Goal: Task Accomplishment & Management: Manage account settings

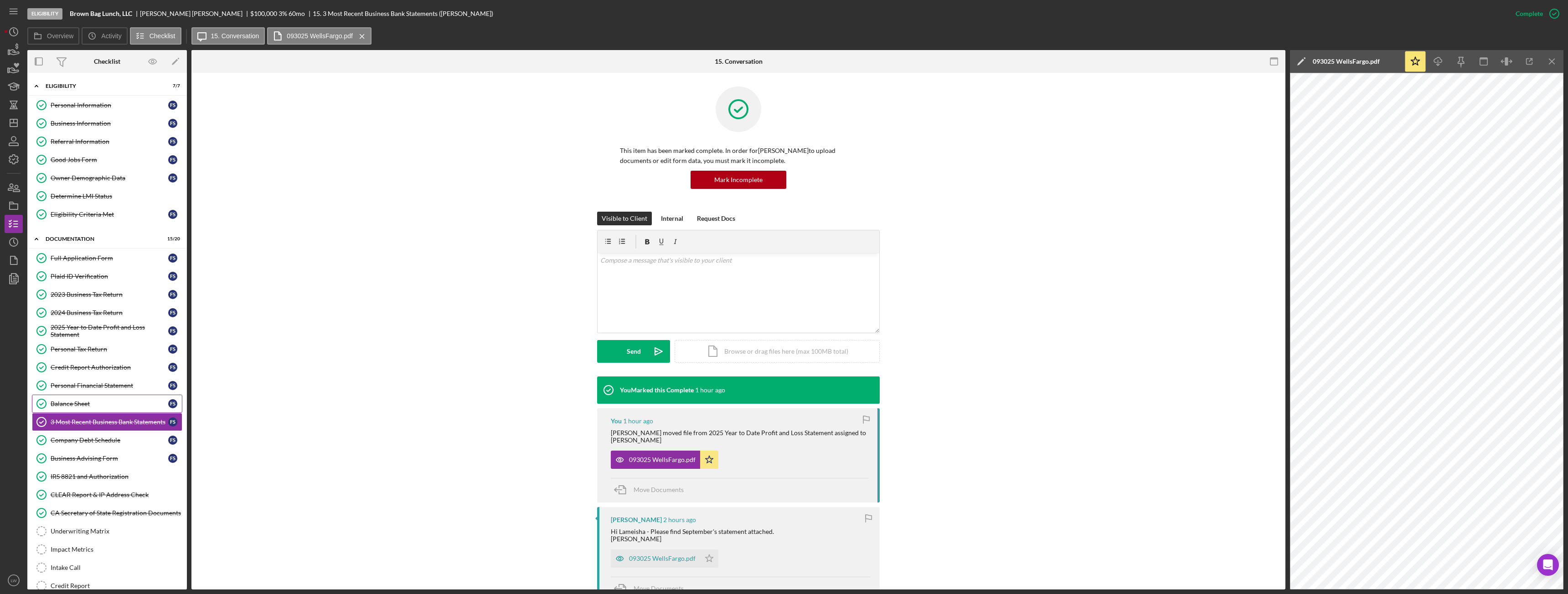
click at [102, 403] on div "Balance Sheet" at bounding box center [109, 404] width 117 height 7
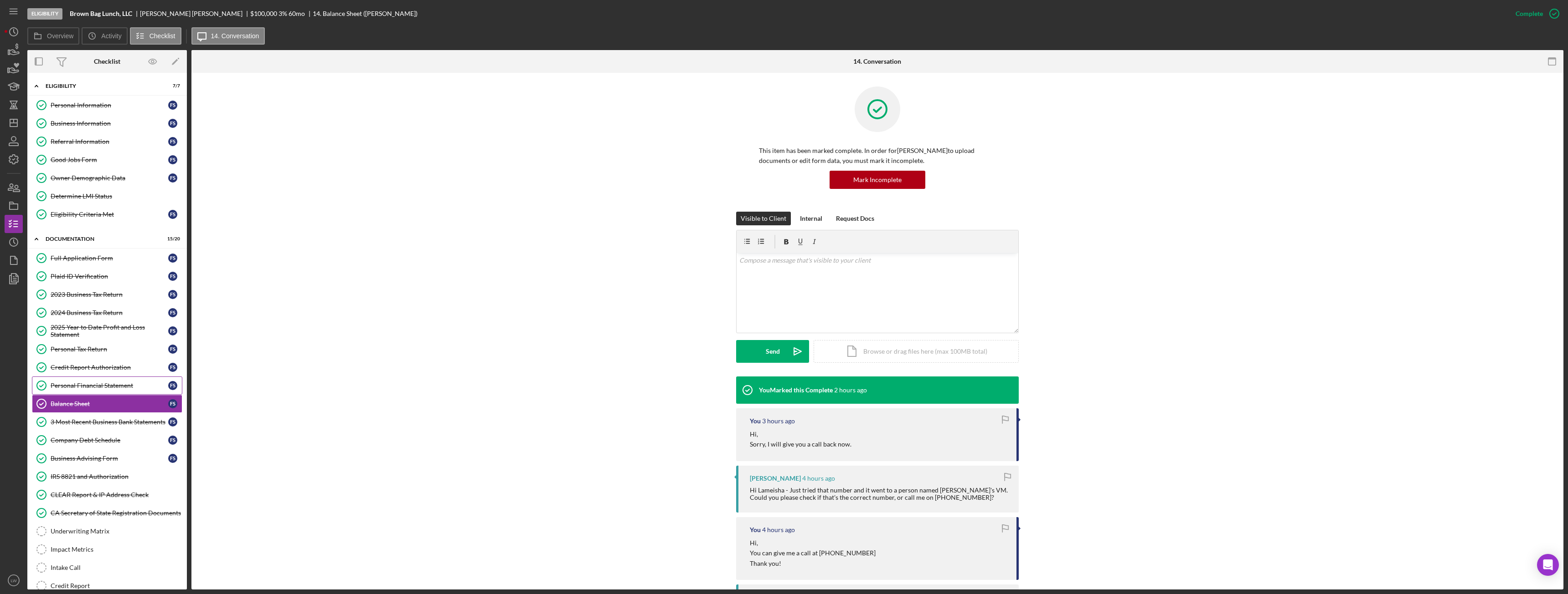
click at [107, 385] on div "Personal Financial Statement" at bounding box center [109, 385] width 117 height 7
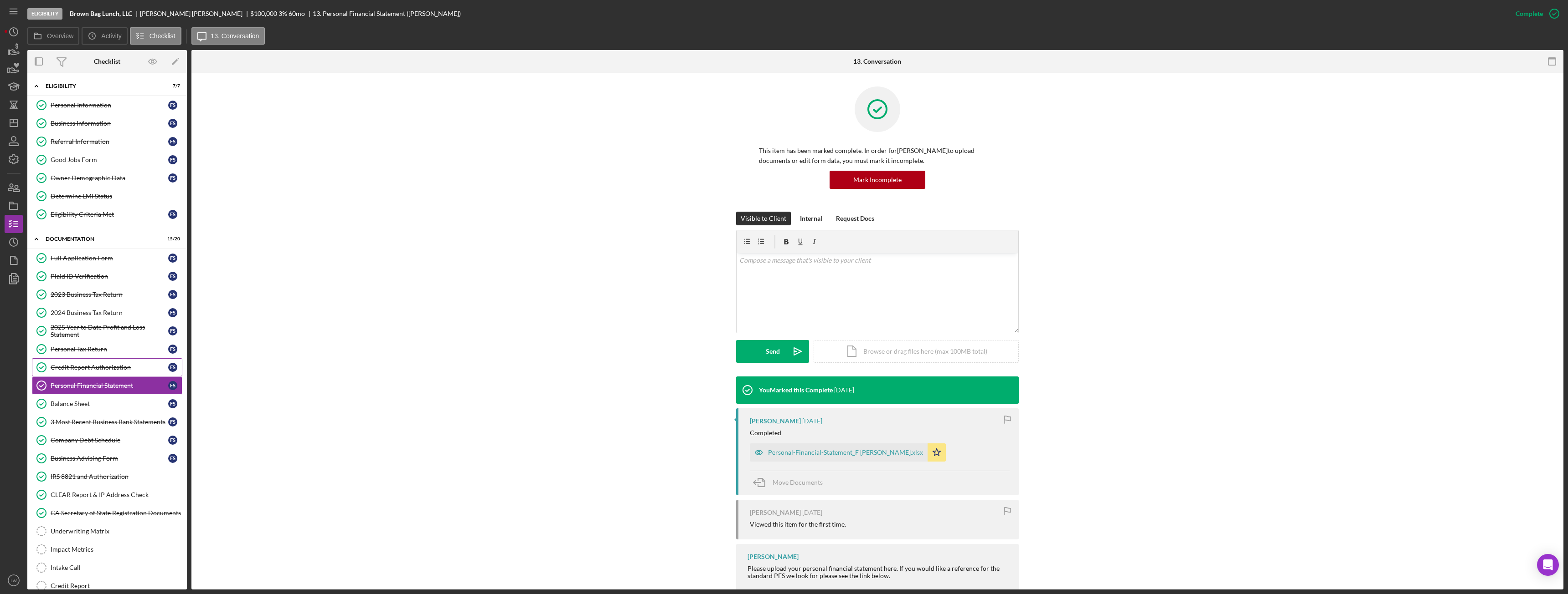
click at [109, 364] on div "Credit Report Authorization" at bounding box center [109, 368] width 117 height 7
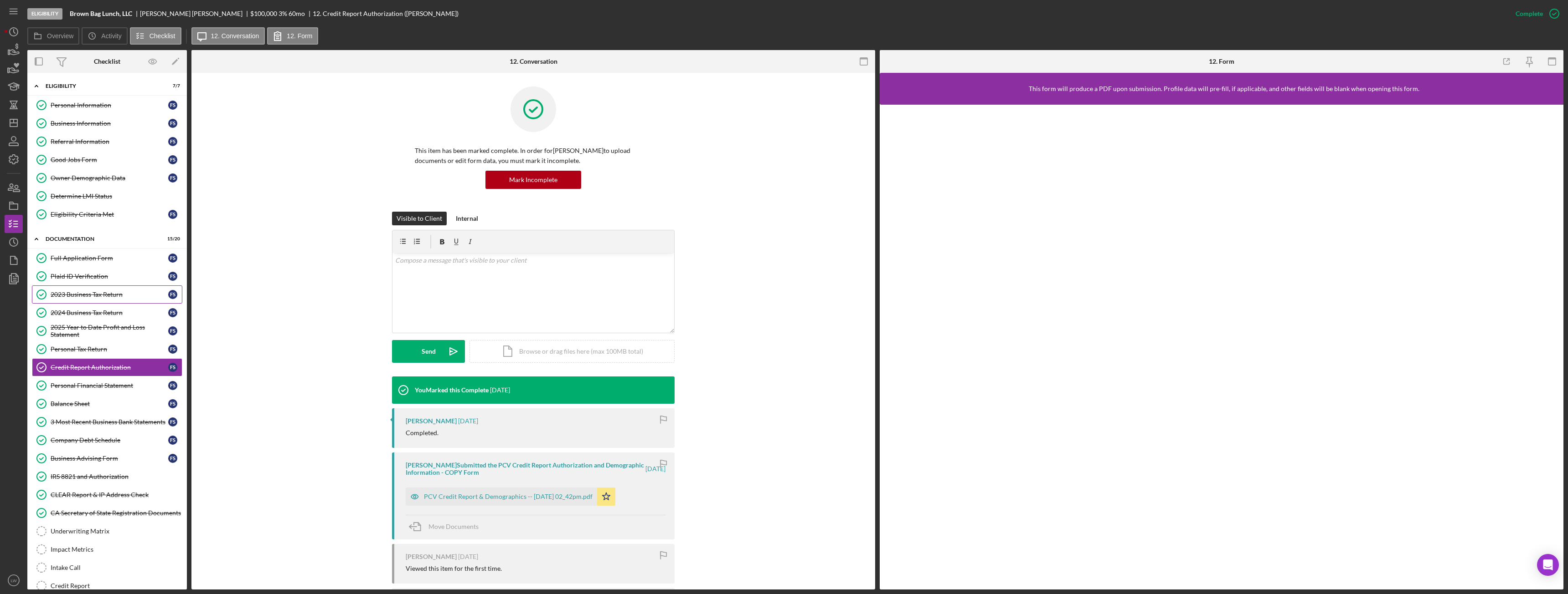
click at [101, 298] on div "2023 Business Tax Return" at bounding box center [109, 294] width 117 height 7
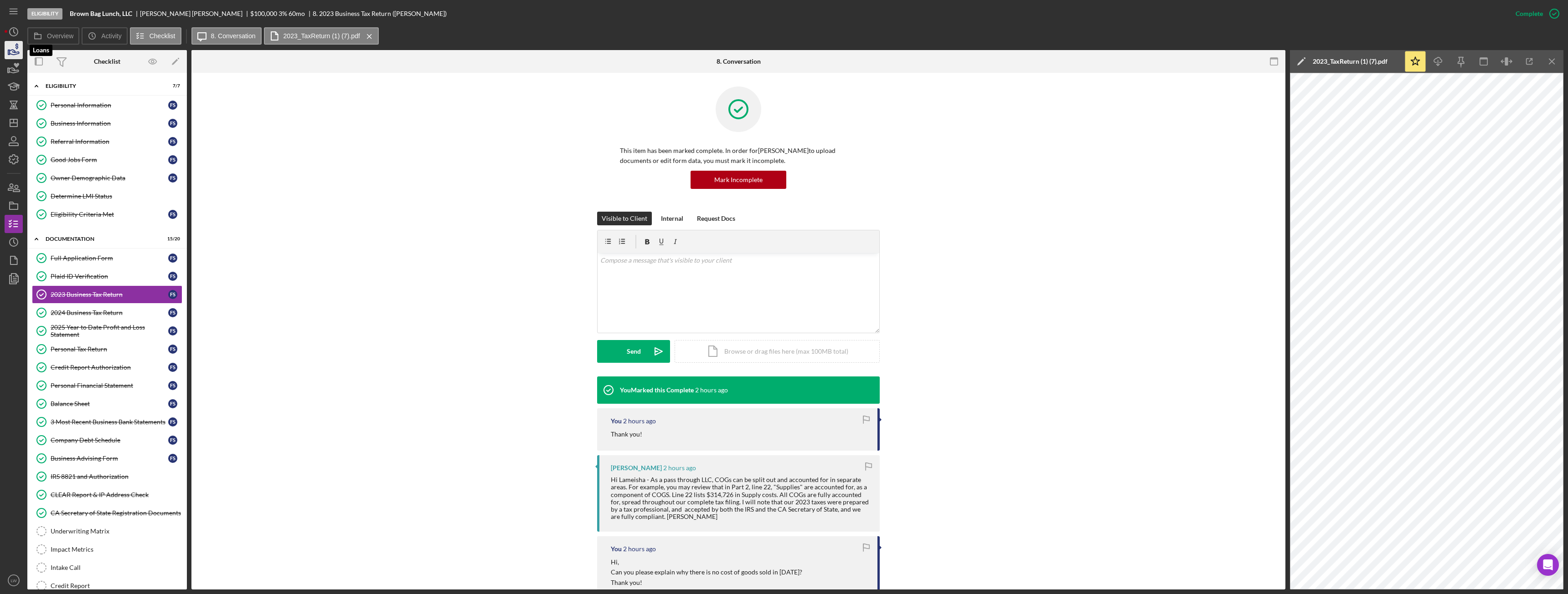
click at [15, 50] on icon "button" at bounding box center [13, 50] width 23 height 23
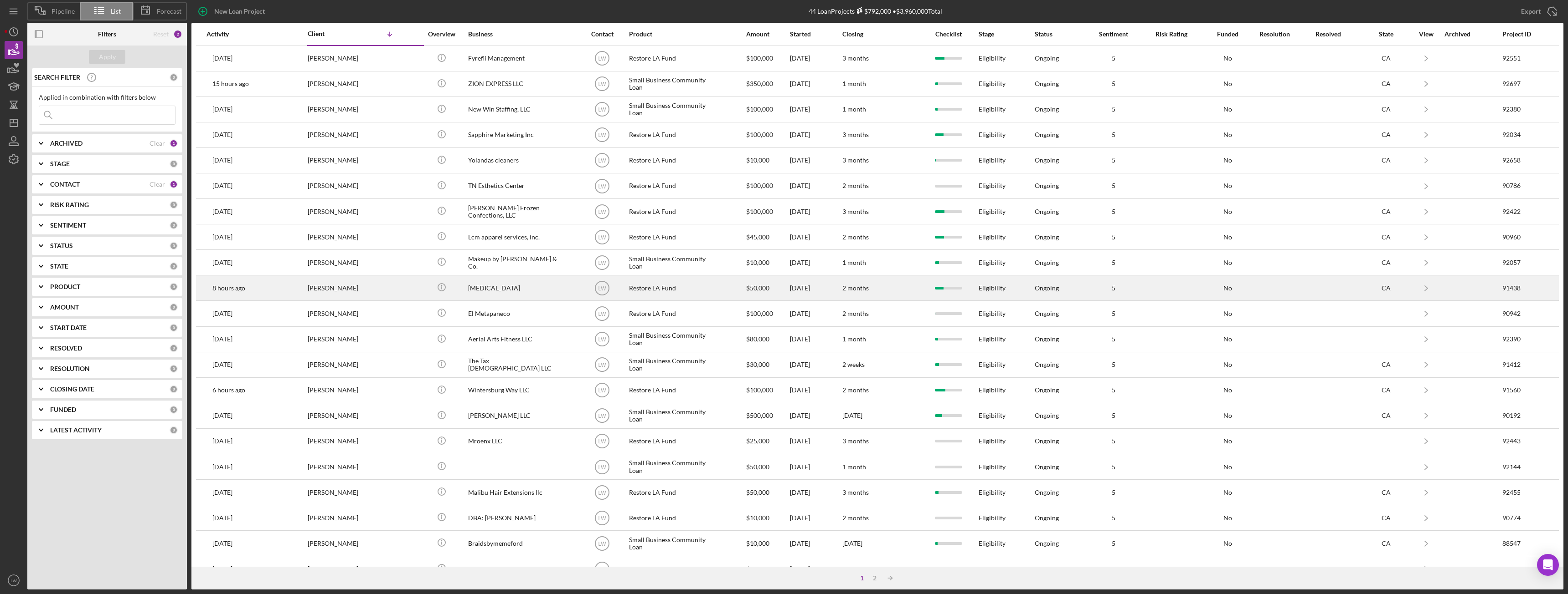
click at [411, 281] on td "[PERSON_NAME]" at bounding box center [366, 288] width 117 height 26
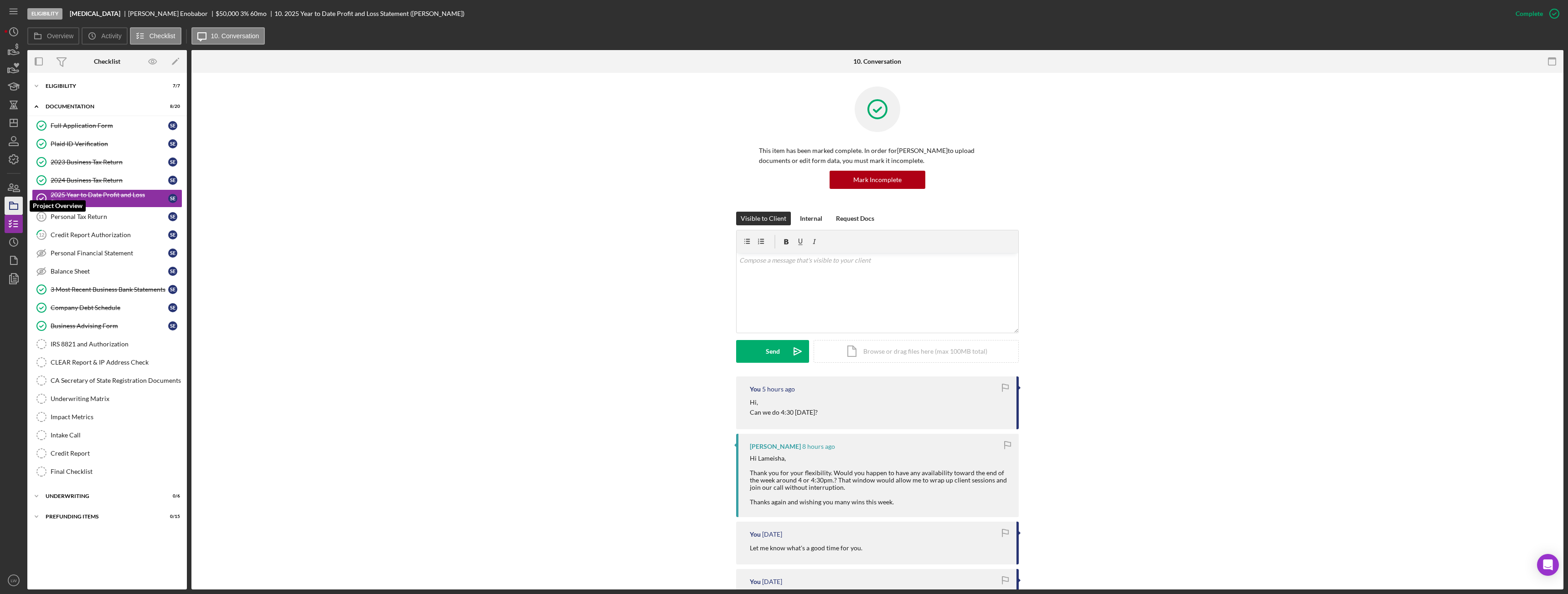
click at [11, 204] on polygon "button" at bounding box center [11, 203] width 5 height 2
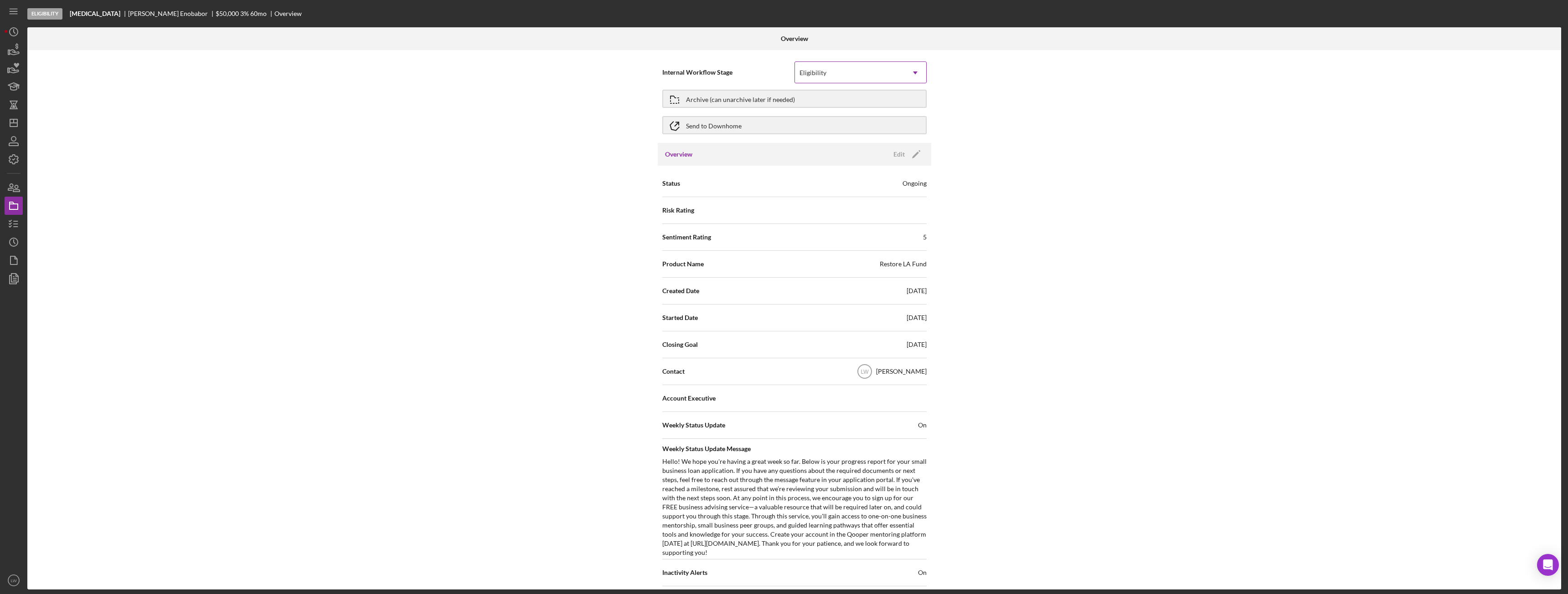
click at [889, 68] on div "Eligibility" at bounding box center [849, 73] width 109 height 21
click at [853, 141] on div "Underwriting" at bounding box center [859, 145] width 131 height 23
click at [11, 224] on icon "button" at bounding box center [13, 224] width 23 height 23
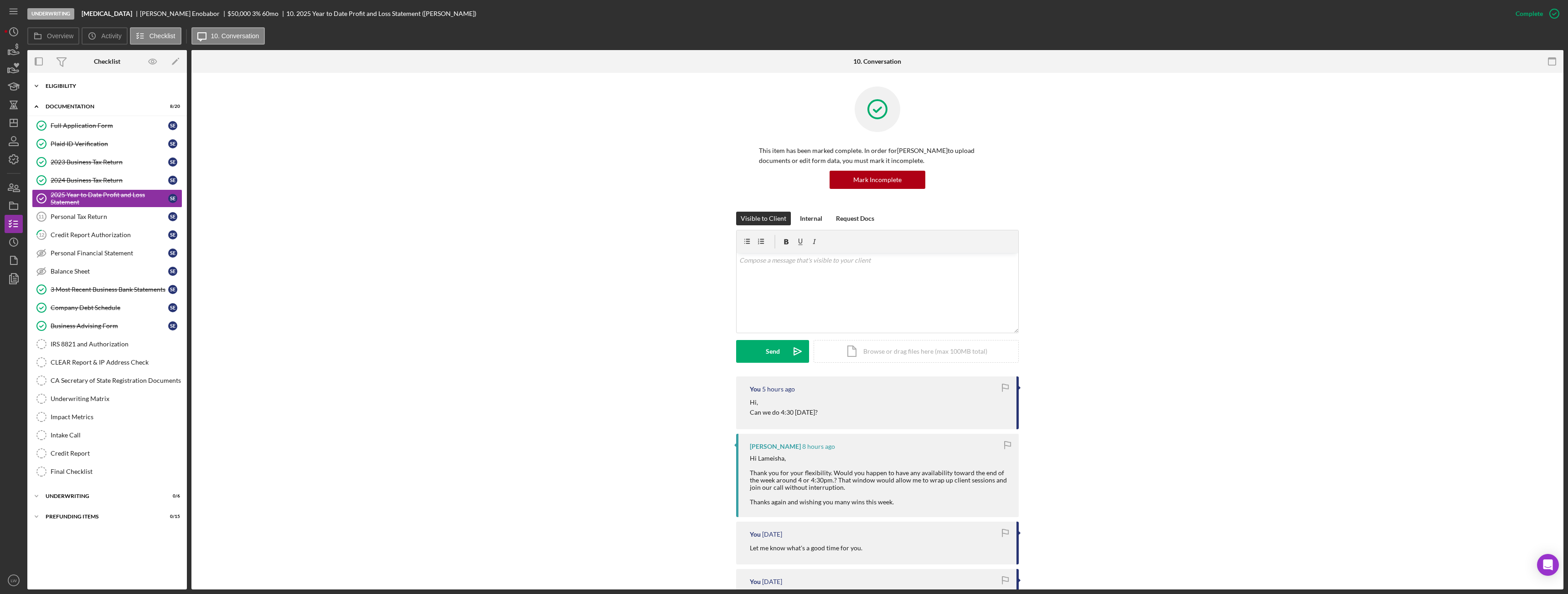
click at [81, 79] on div "Icon/Expander Eligibility 7 / 7" at bounding box center [107, 86] width 160 height 19
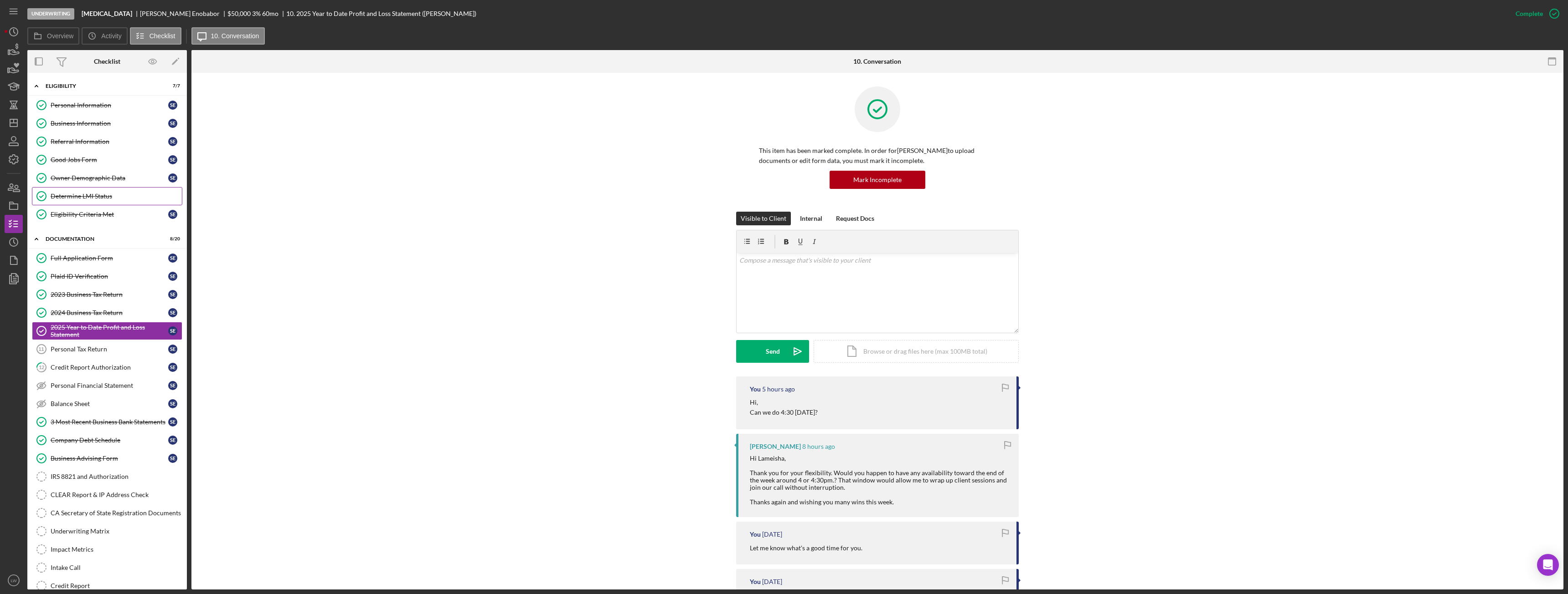
click at [107, 197] on div "Determine LMI Status" at bounding box center [116, 196] width 131 height 7
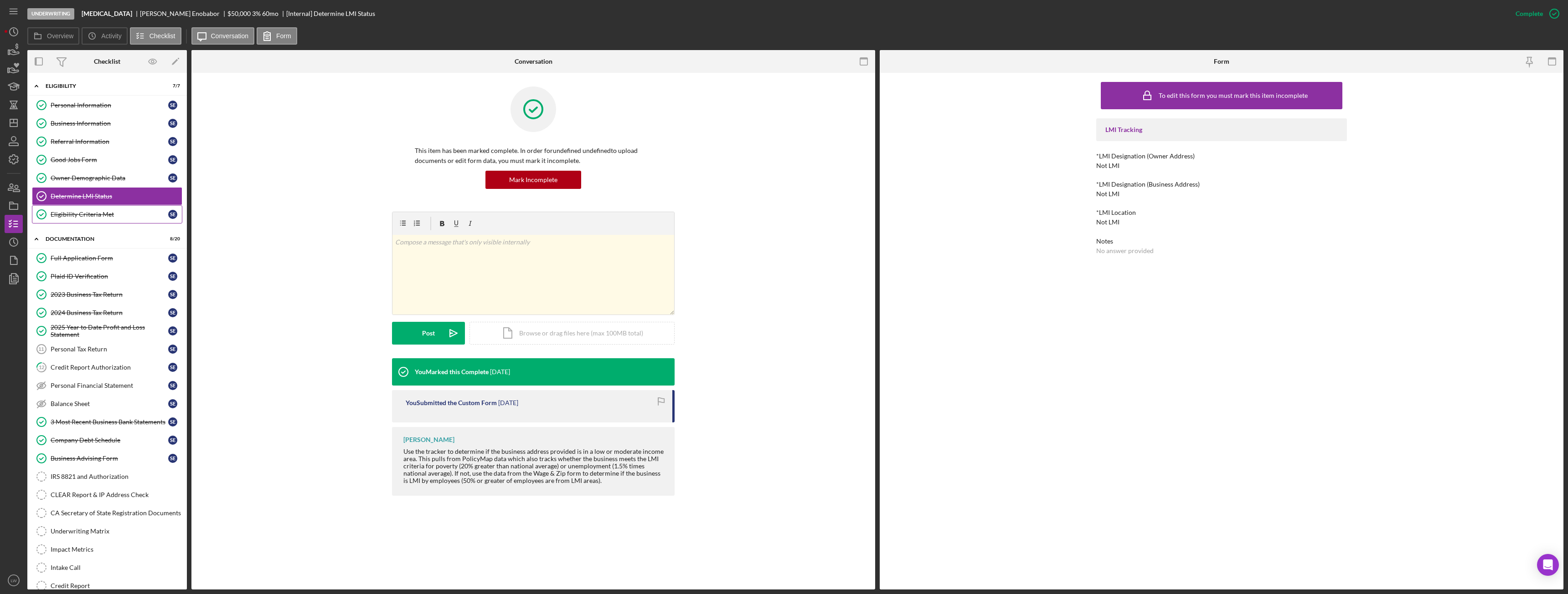
click at [107, 216] on div "Eligibility Criteria Met" at bounding box center [109, 214] width 117 height 7
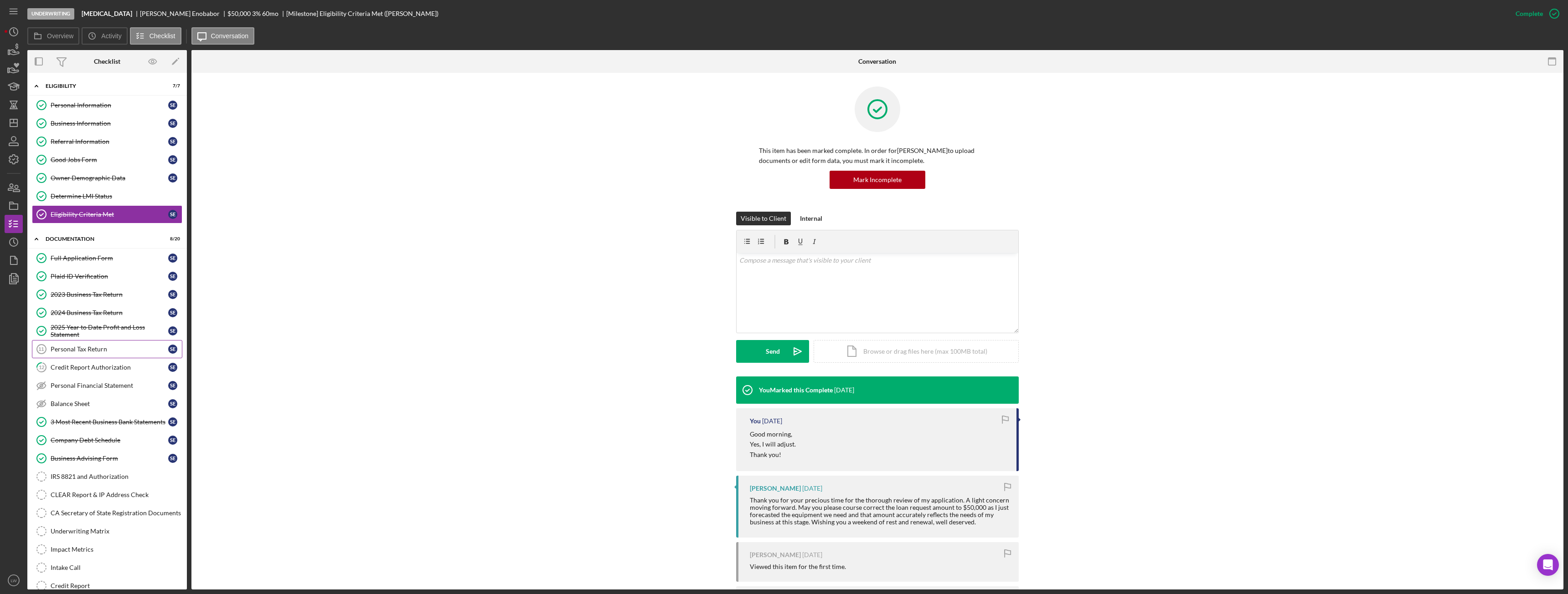
click at [88, 351] on div "Personal Tax Return" at bounding box center [109, 349] width 117 height 7
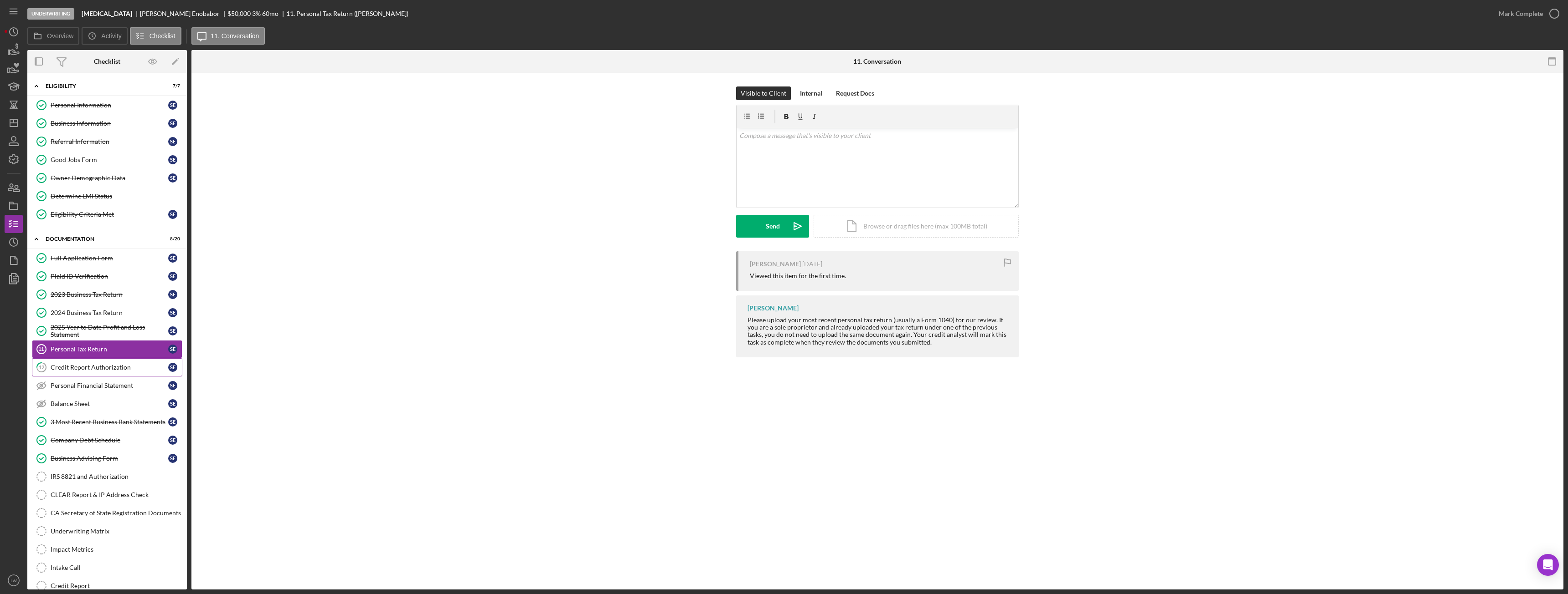
click at [91, 374] on link "12 Credit Report Authorization S E" at bounding box center [107, 368] width 150 height 19
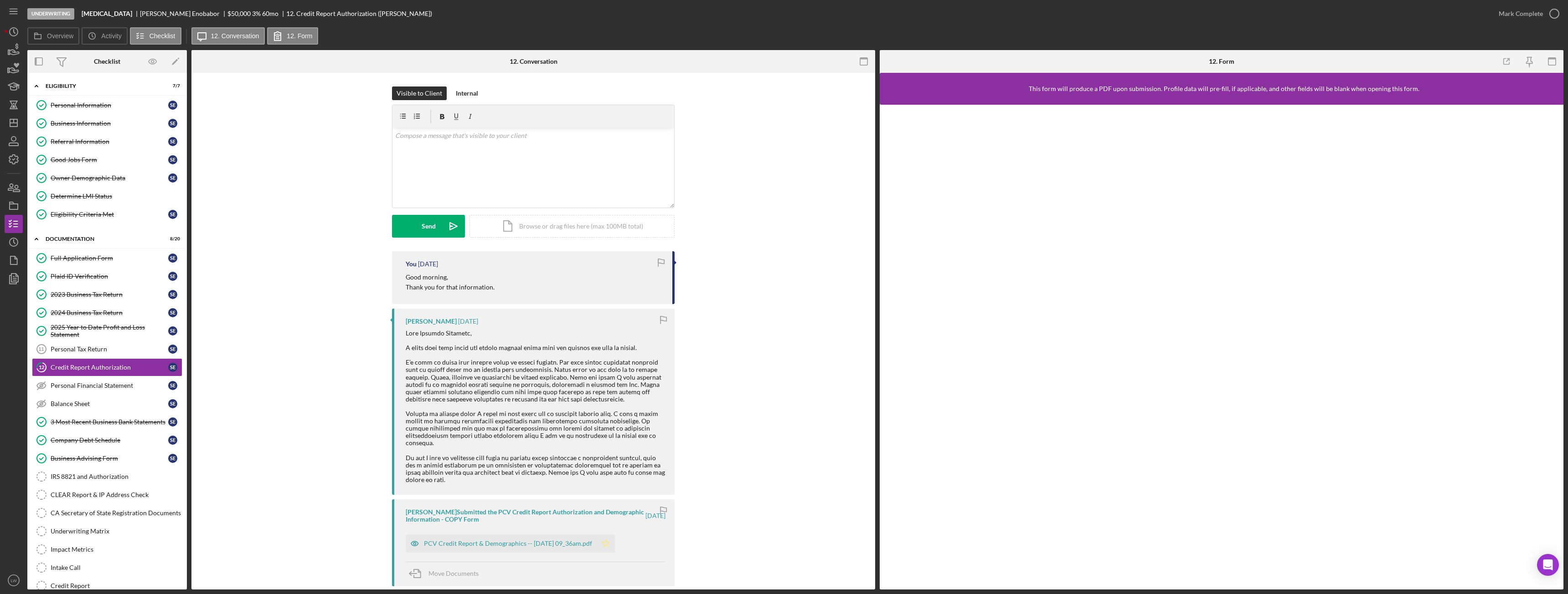
click at [615, 534] on icon "Icon/Star" at bounding box center [606, 544] width 19 height 19
click at [1528, 17] on div "Mark Complete" at bounding box center [1520, 14] width 44 height 19
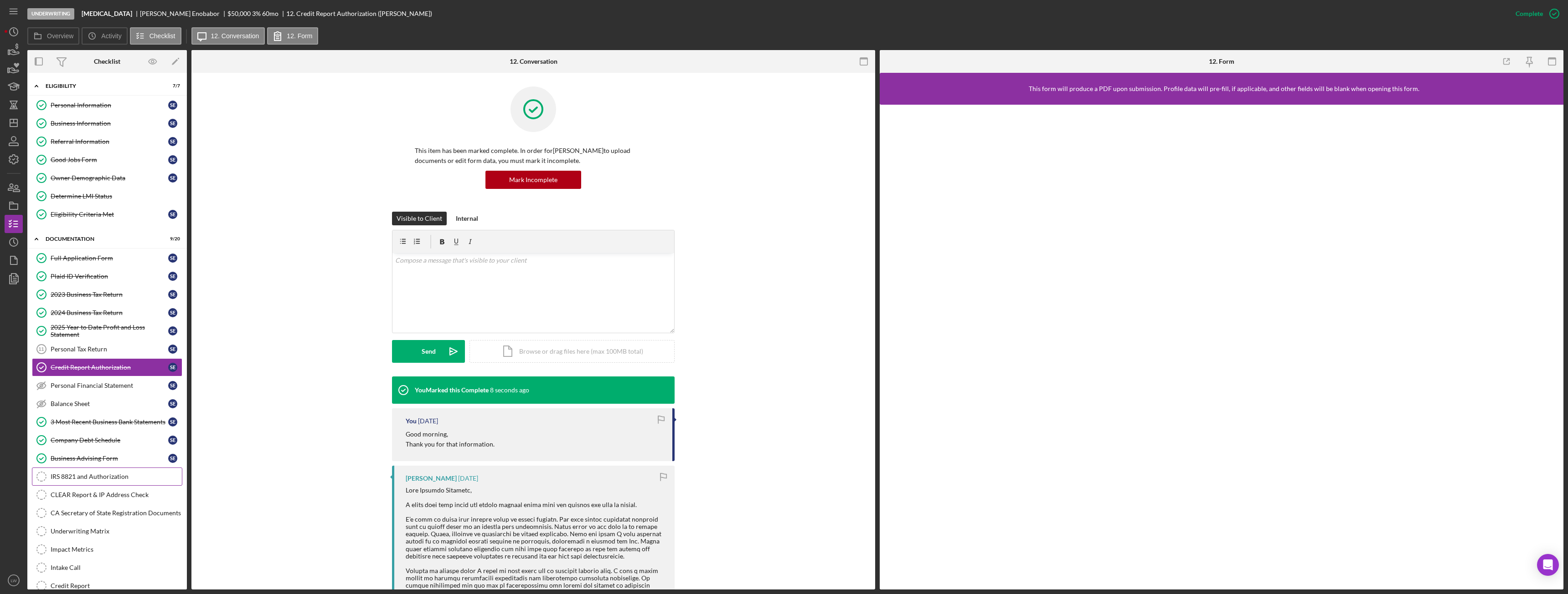
click at [117, 472] on link "IRS 8821 and Authorization IRS 8821 and Authorization" at bounding box center [107, 477] width 150 height 19
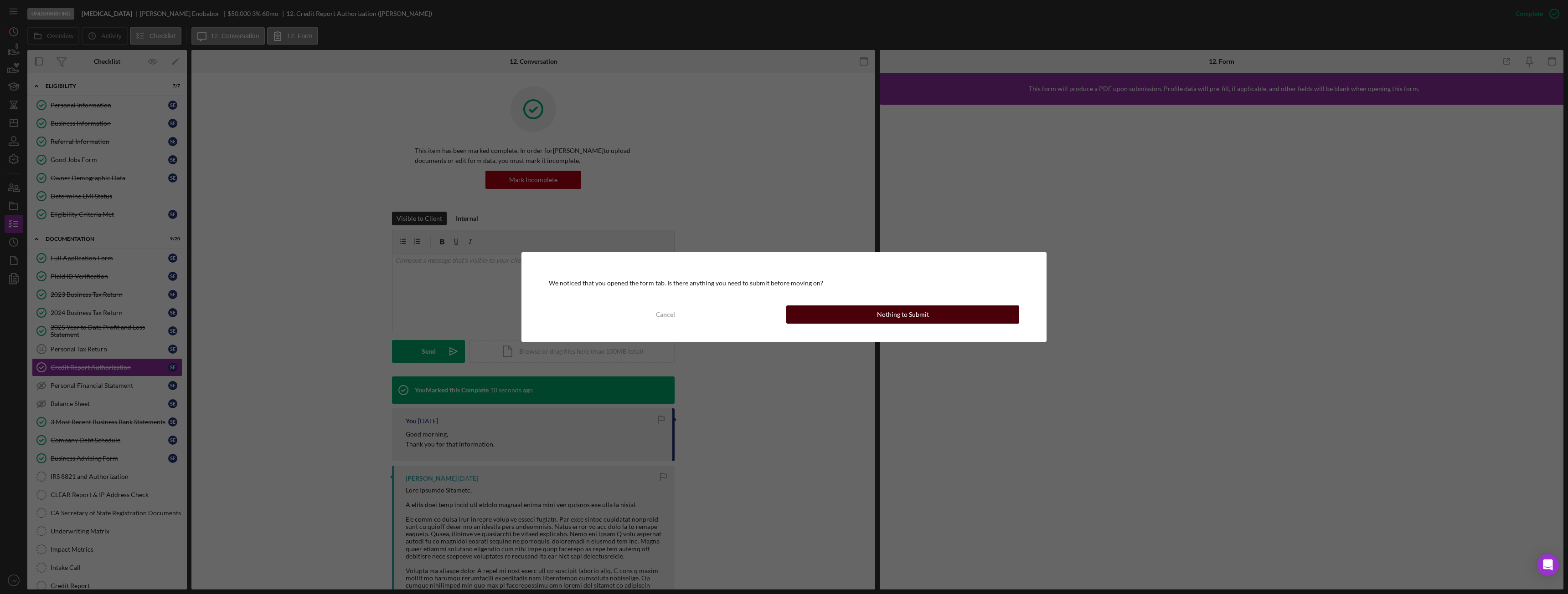
click at [926, 309] on div "Nothing to Submit" at bounding box center [903, 315] width 52 height 19
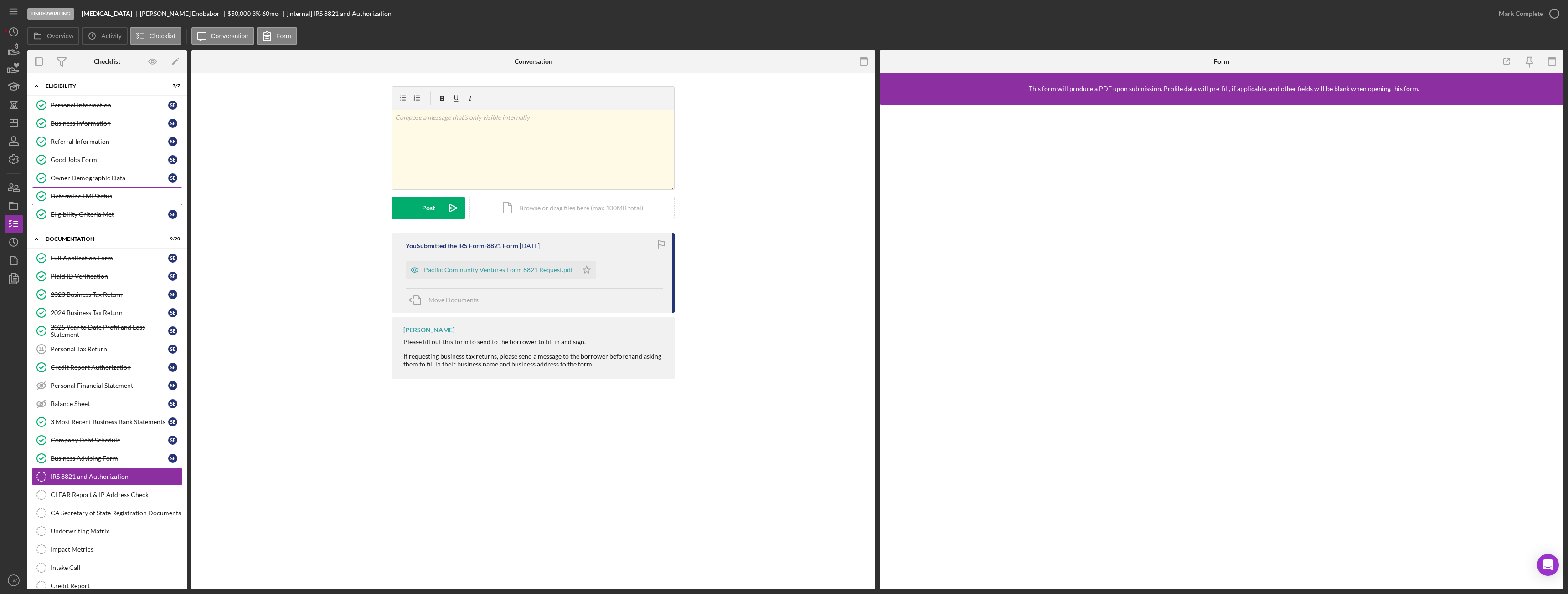
click at [90, 199] on div "Determine LMI Status" at bounding box center [116, 196] width 131 height 7
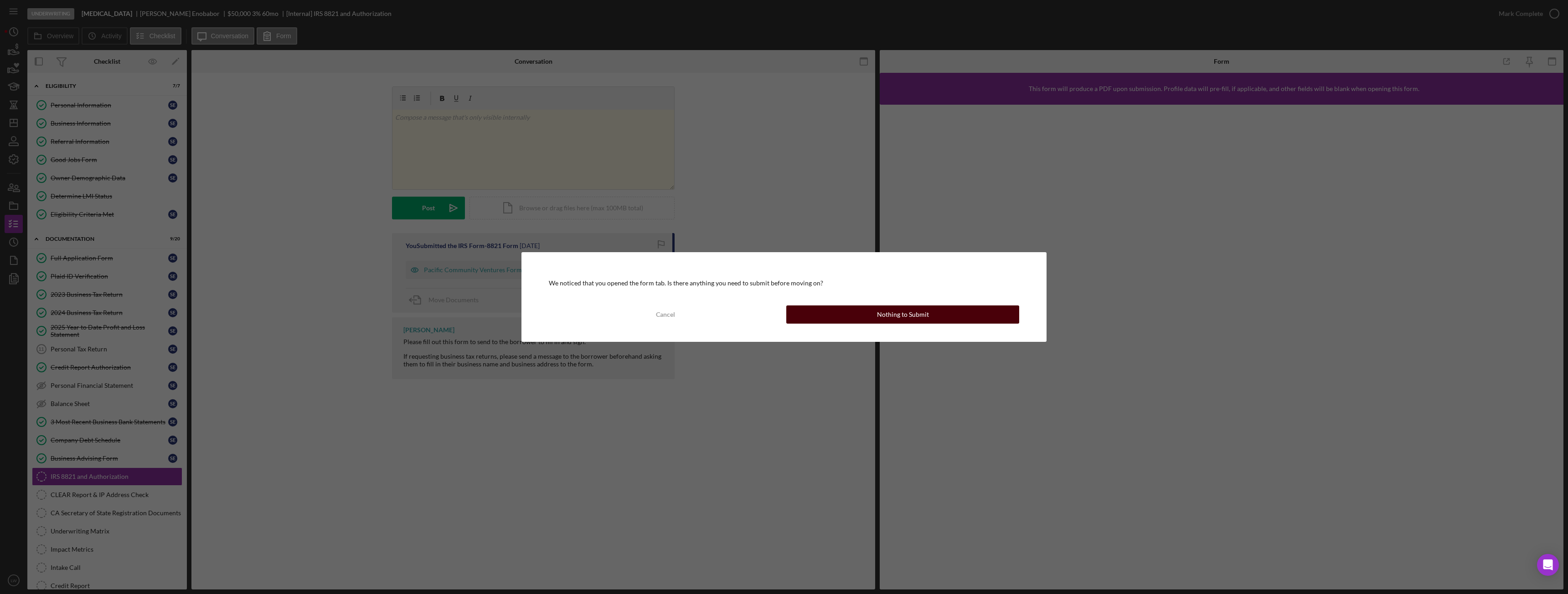
click at [905, 319] on div "Nothing to Submit" at bounding box center [903, 315] width 52 height 19
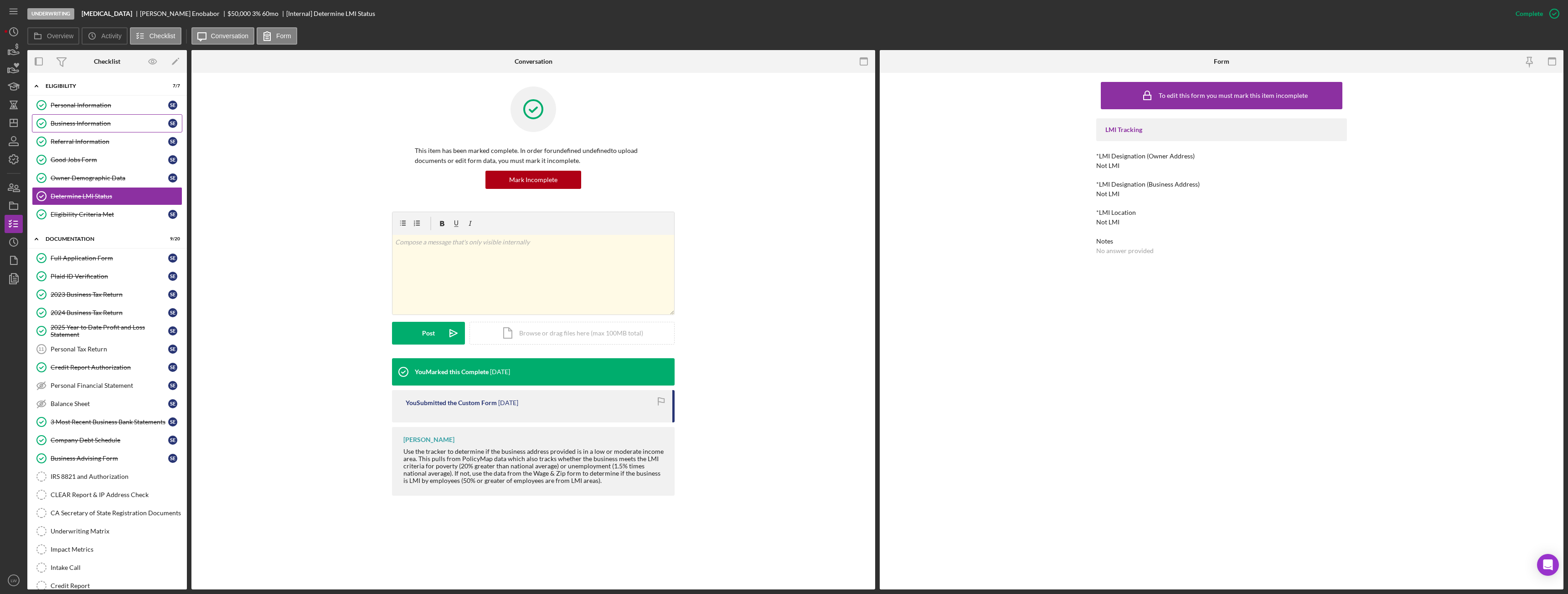
click at [78, 123] on div "Business Information" at bounding box center [109, 123] width 117 height 7
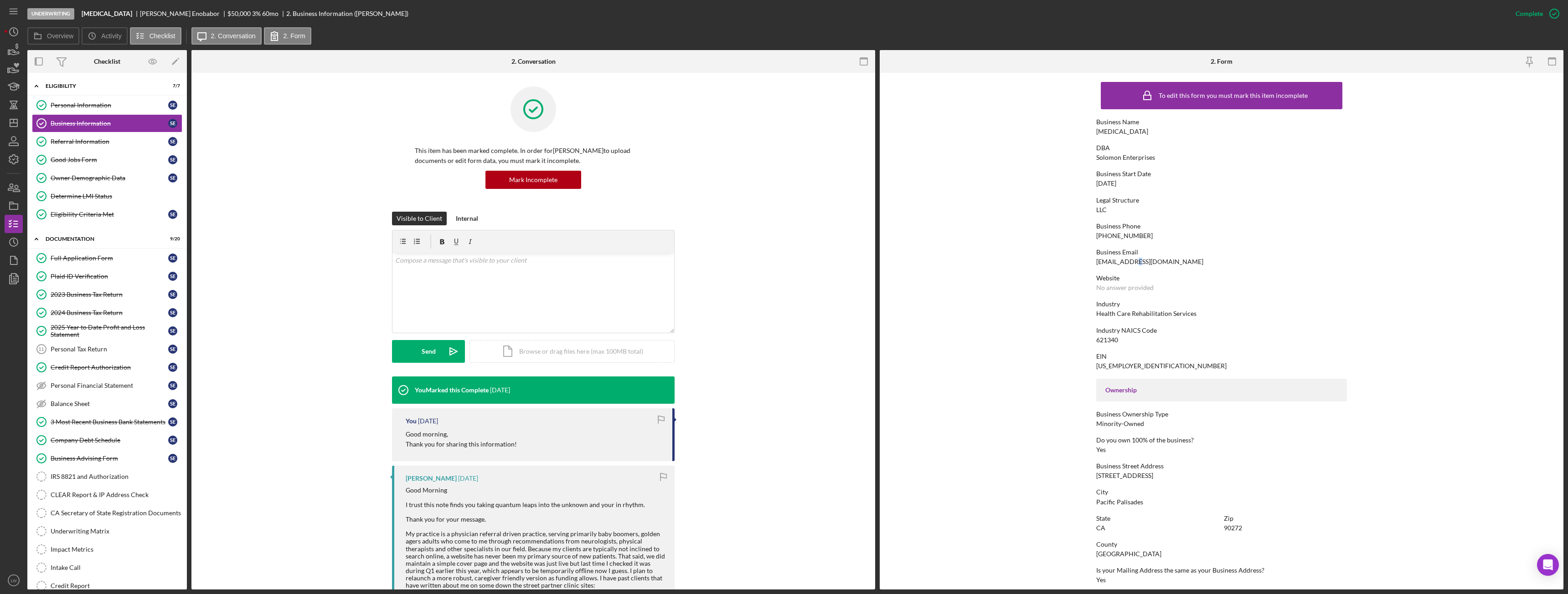
click at [1133, 261] on div "senobabor@student.sdccd.edu" at bounding box center [1150, 262] width 107 height 7
click at [1235, 264] on div "Business Email senobabor@student.sdccd.edu" at bounding box center [1221, 257] width 251 height 17
click at [1209, 280] on div "Website" at bounding box center [1221, 278] width 251 height 7
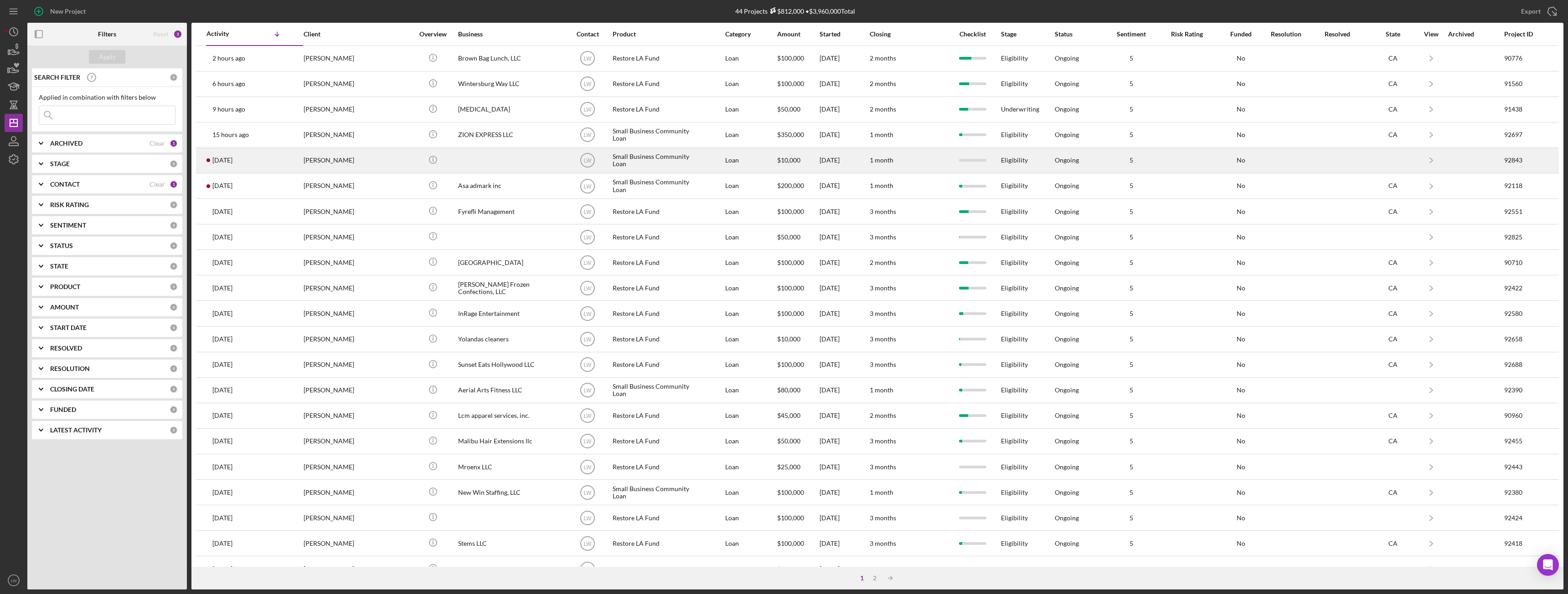
click at [333, 164] on div "jonathan taylor" at bounding box center [349, 160] width 91 height 24
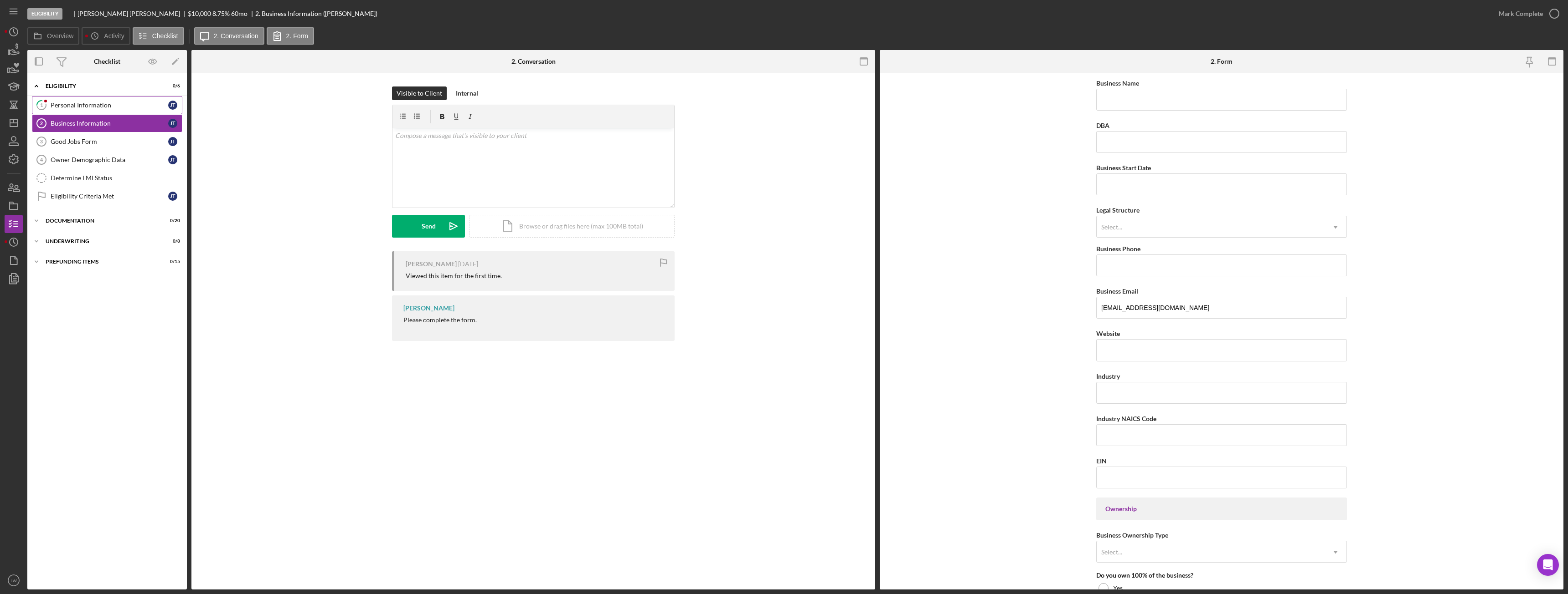
click at [95, 99] on link "1 Personal Information j t" at bounding box center [107, 105] width 150 height 19
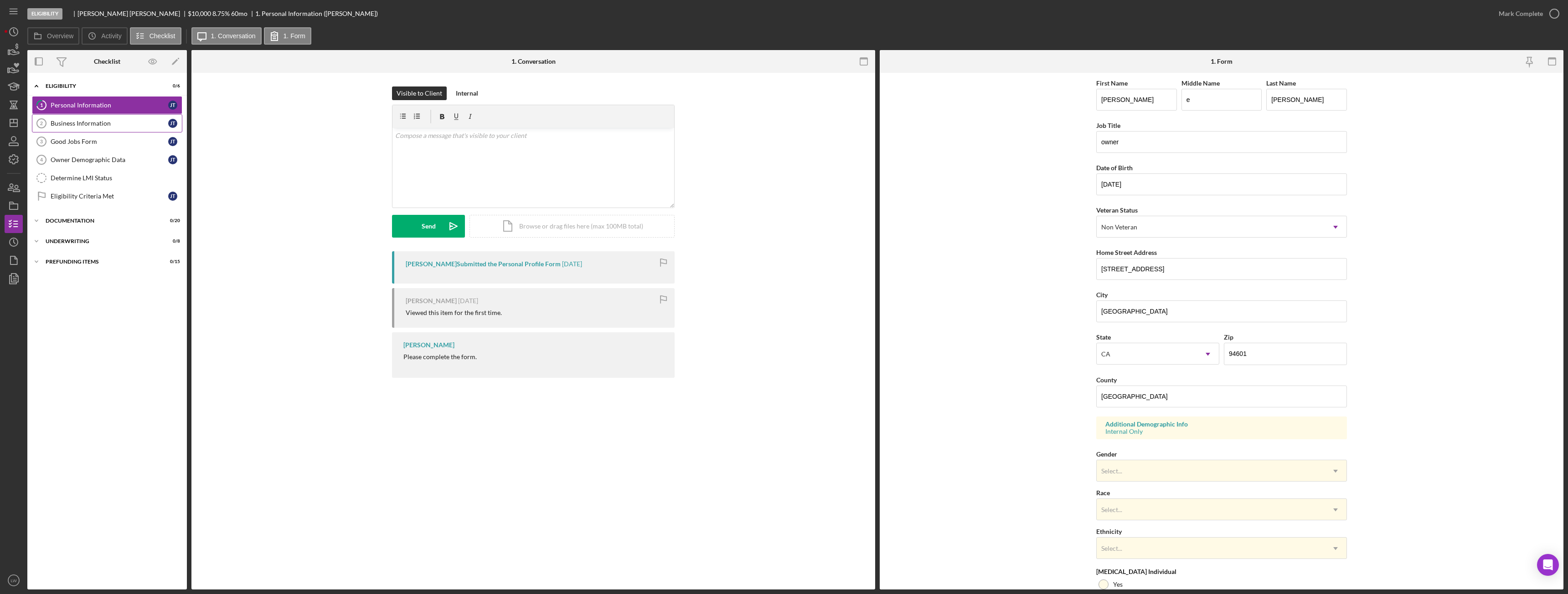
click at [117, 119] on link "Business Information 2 Business Information j t" at bounding box center [107, 124] width 150 height 19
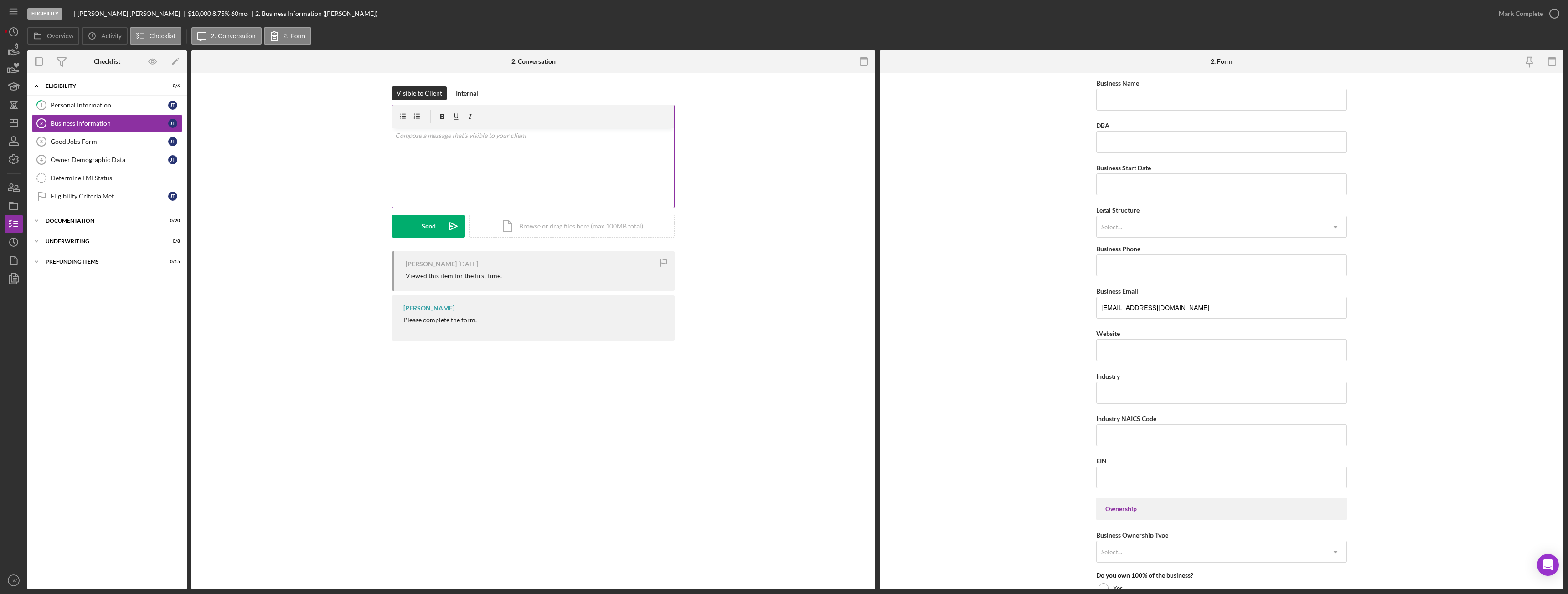
click at [446, 152] on div "v Color teal Color pink Remove color Add row above Add row below Add column bef…" at bounding box center [533, 168] width 282 height 79
click at [17, 52] on icon "button" at bounding box center [14, 52] width 9 height 5
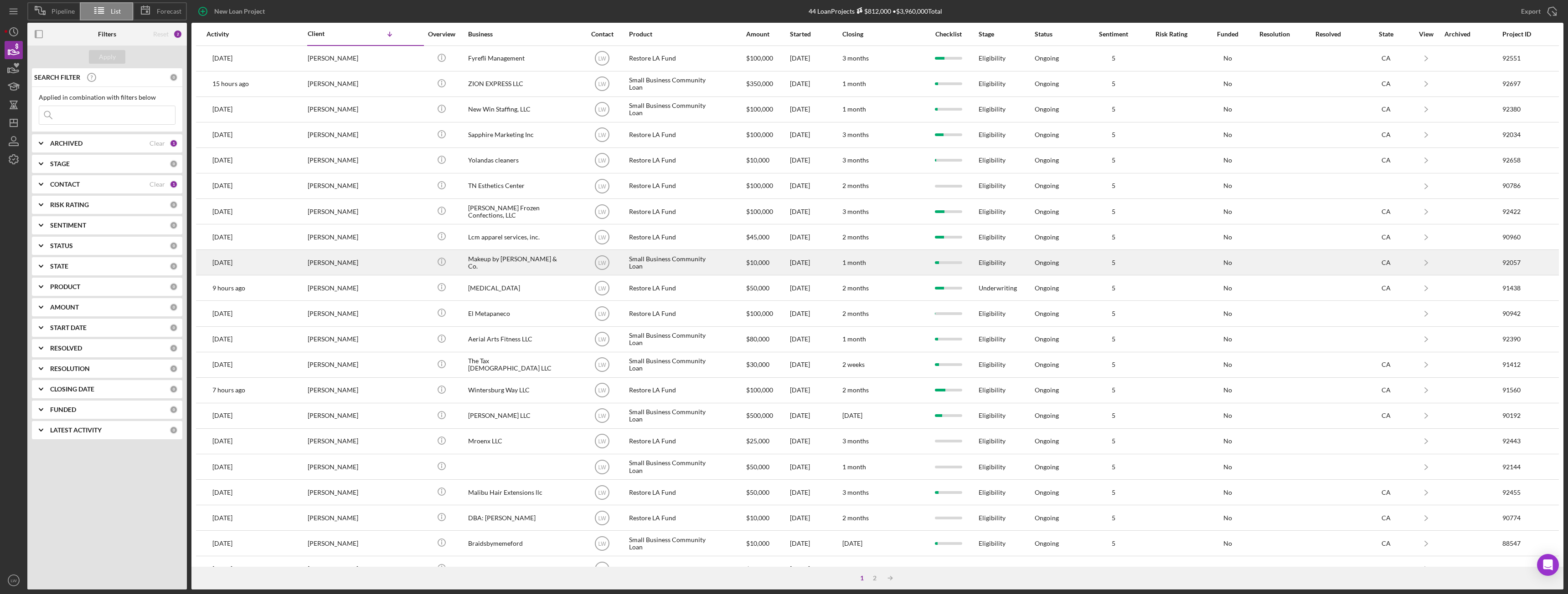
scroll to position [122, 0]
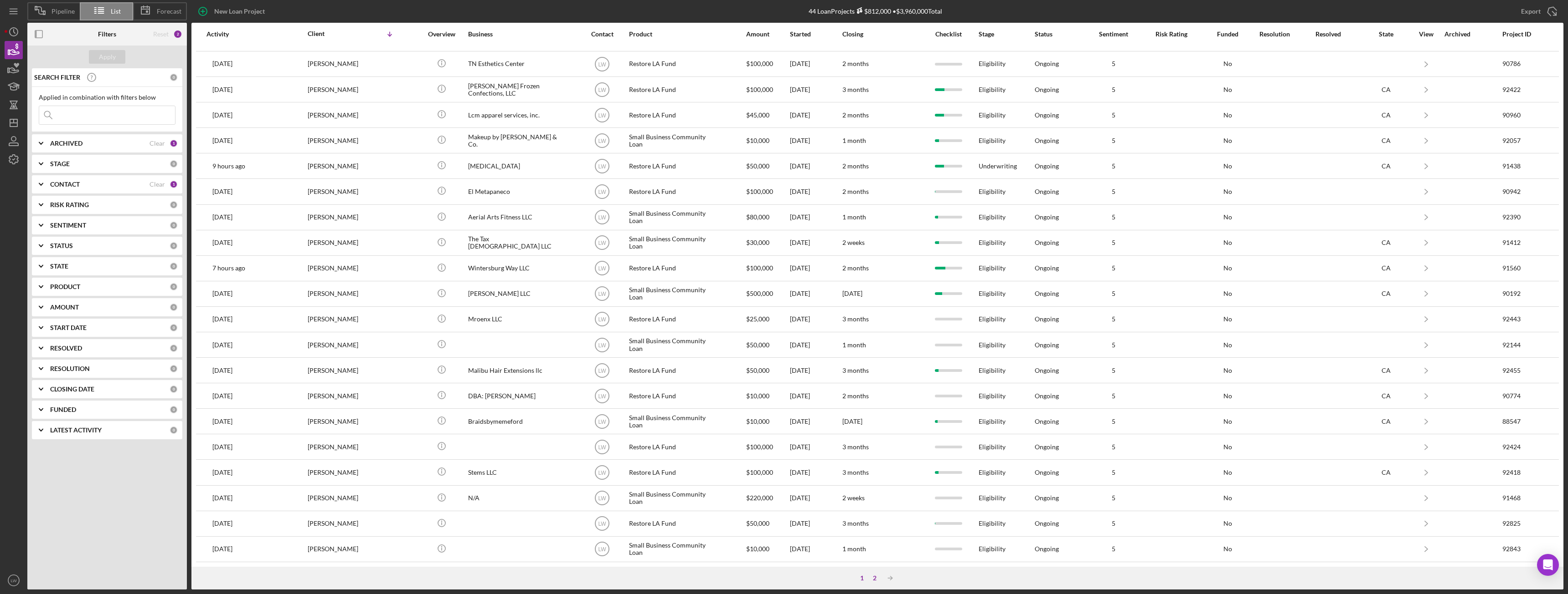
click at [876, 578] on div "2" at bounding box center [874, 578] width 13 height 7
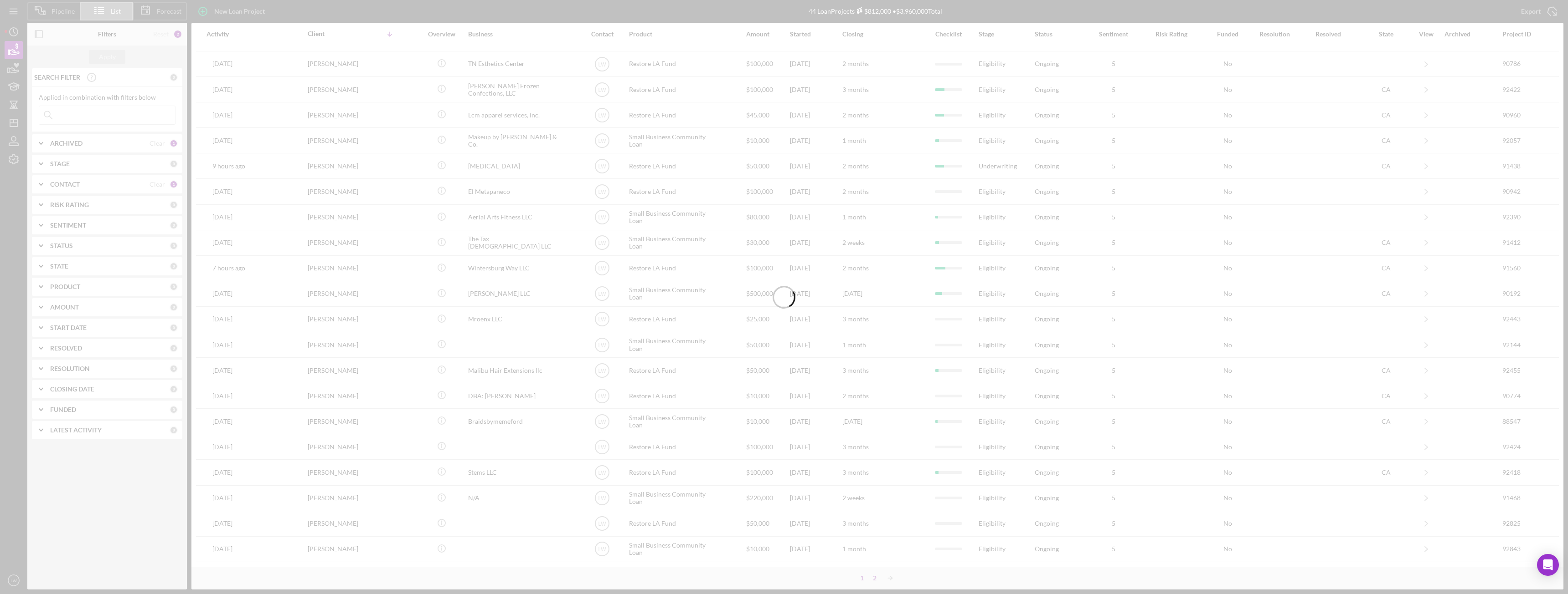
scroll to position [0, 0]
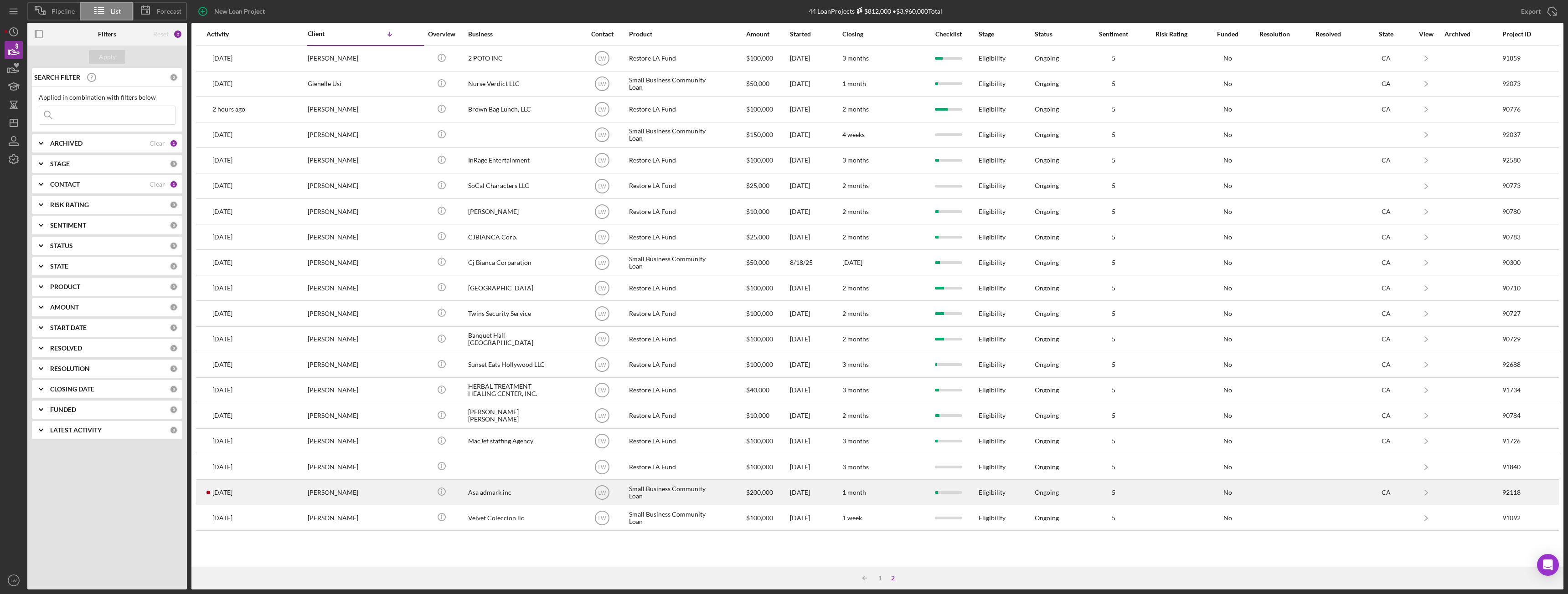
click at [456, 499] on div "Icon/Info" at bounding box center [441, 493] width 34 height 24
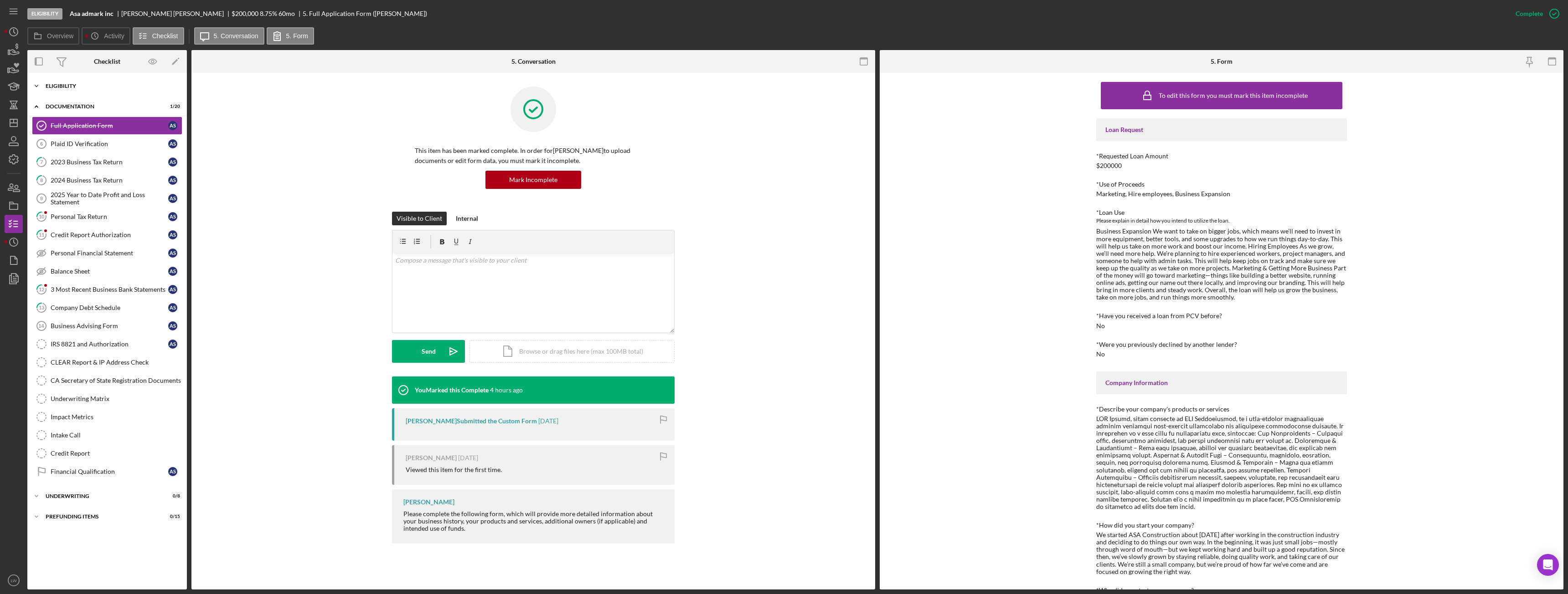
click at [130, 83] on div "Eligibility" at bounding box center [111, 86] width 130 height 5
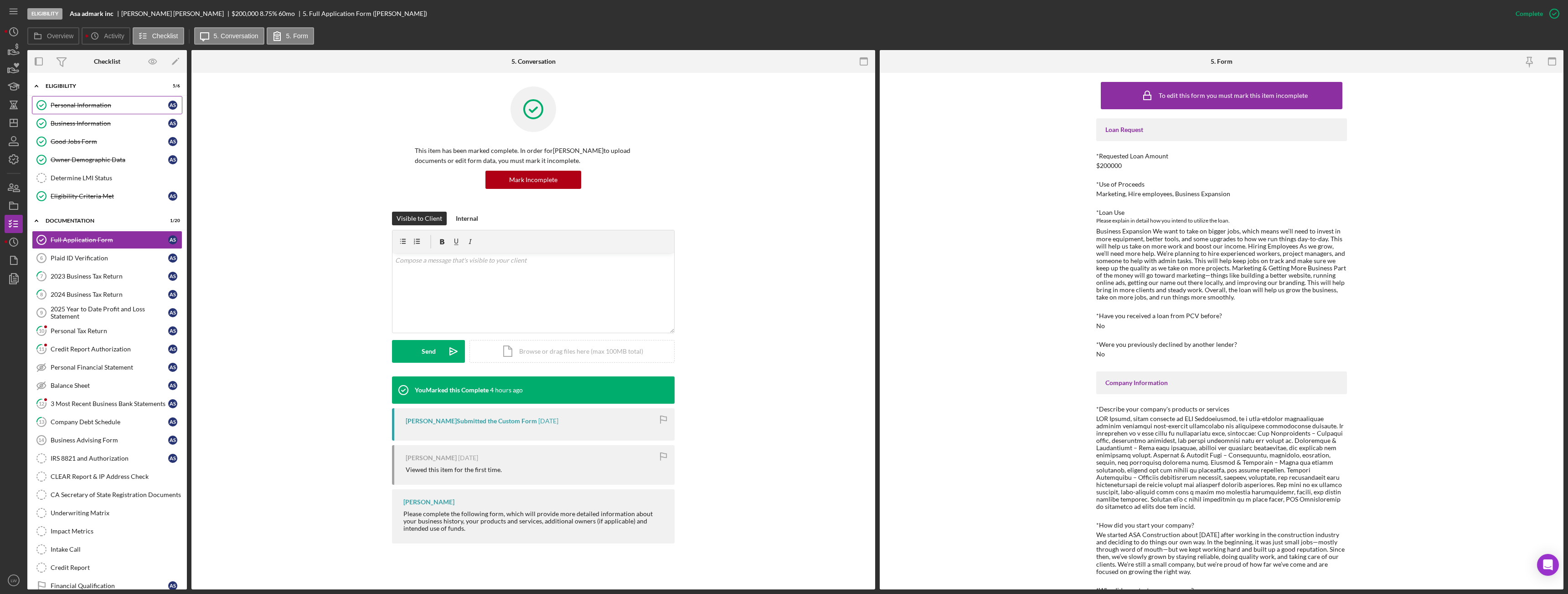
click at [102, 108] on div "Personal Information" at bounding box center [109, 105] width 117 height 7
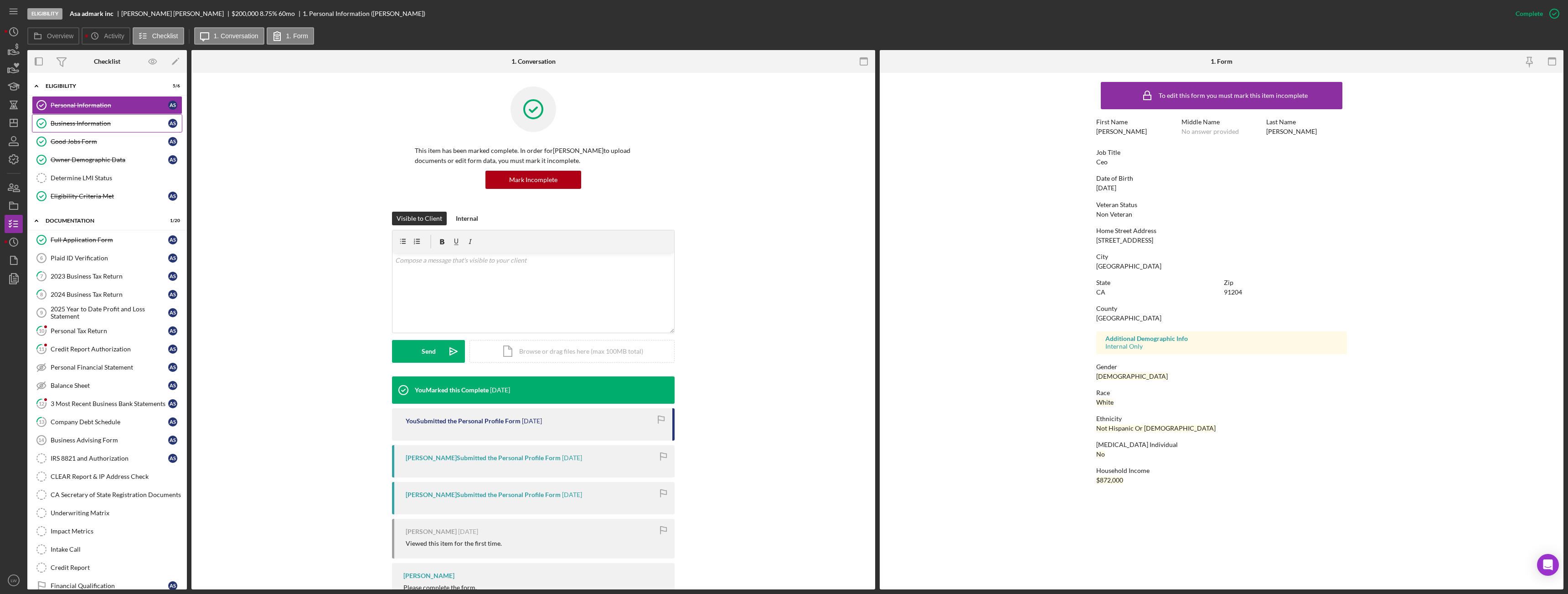
click at [120, 123] on div "Business Information" at bounding box center [109, 123] width 117 height 7
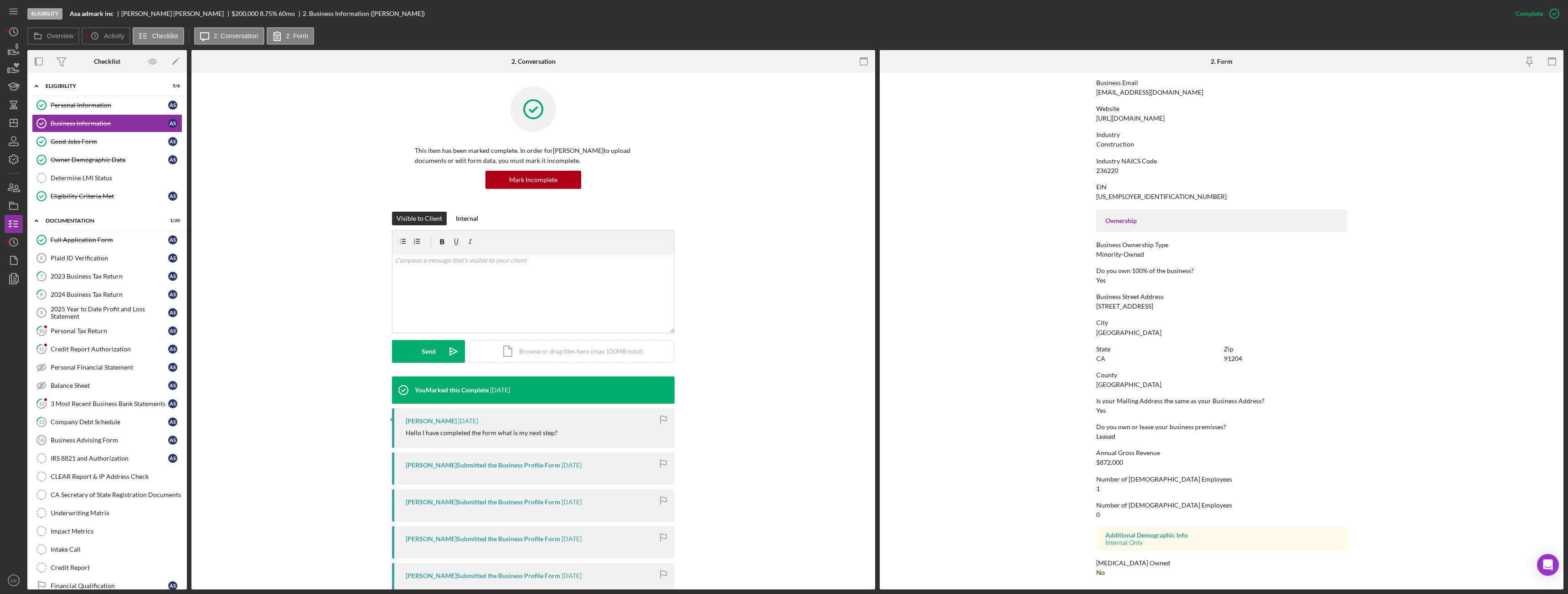
scroll to position [170, 0]
drag, startPoint x: 1095, startPoint y: 304, endPoint x: 1166, endPoint y: 332, distance: 76.3
click at [1135, 320] on div "To edit this form you must mark this item incomplete Business Name Asa admark i…" at bounding box center [1221, 246] width 251 height 677
click at [1180, 341] on div "To edit this form you must mark this item incomplete Business Name Asa admark i…" at bounding box center [1221, 246] width 251 height 677
click at [608, 294] on div "v Color teal Color pink Remove color Add row above Add row below Add column bef…" at bounding box center [533, 293] width 282 height 79
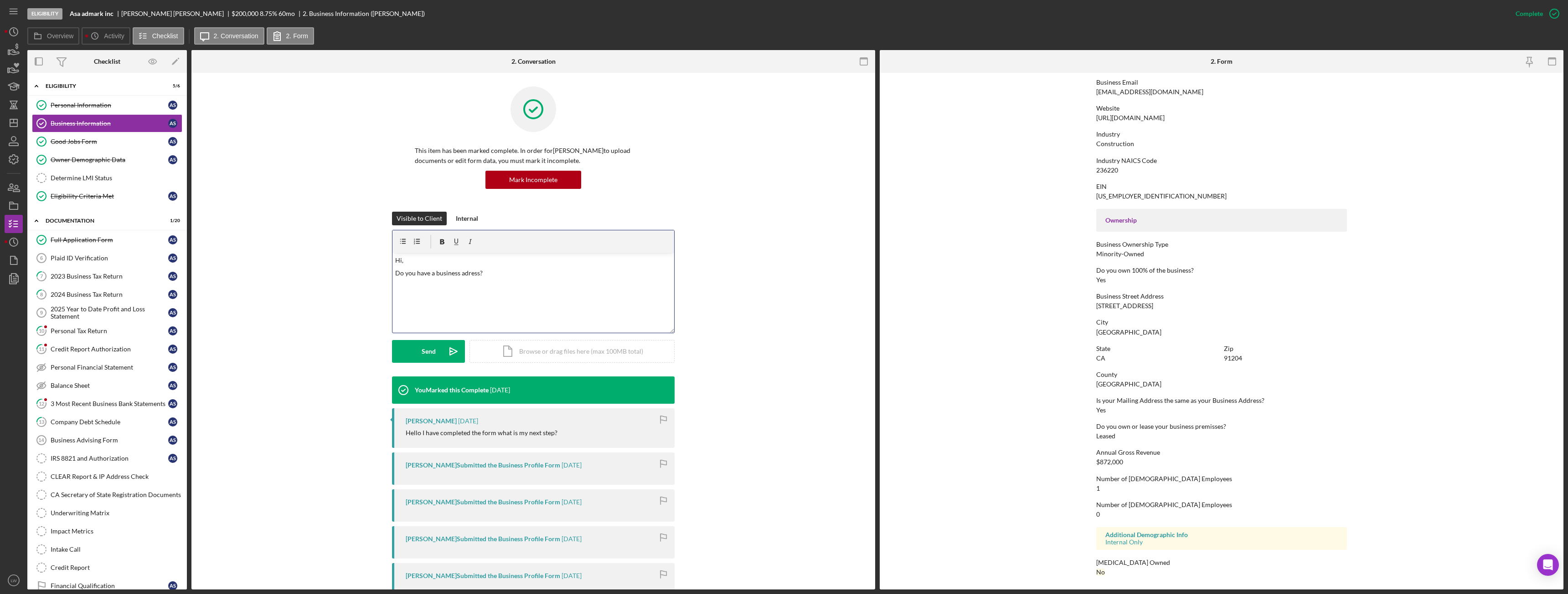
drag, startPoint x: 467, startPoint y: 272, endPoint x: 475, endPoint y: 273, distance: 8.1
click at [467, 272] on p "Do you have a business adress?" at bounding box center [533, 273] width 276 height 10
click at [512, 272] on p "Do you have a business address?" at bounding box center [533, 273] width 276 height 10
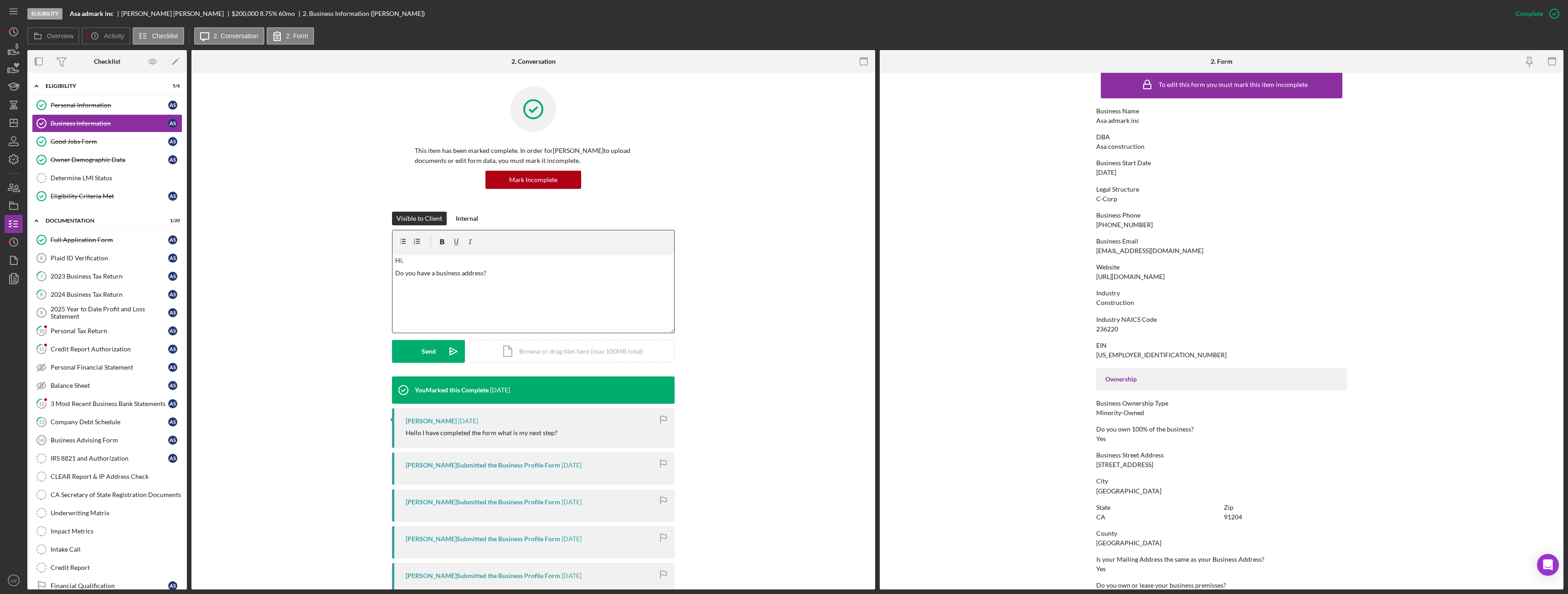
scroll to position [0, 0]
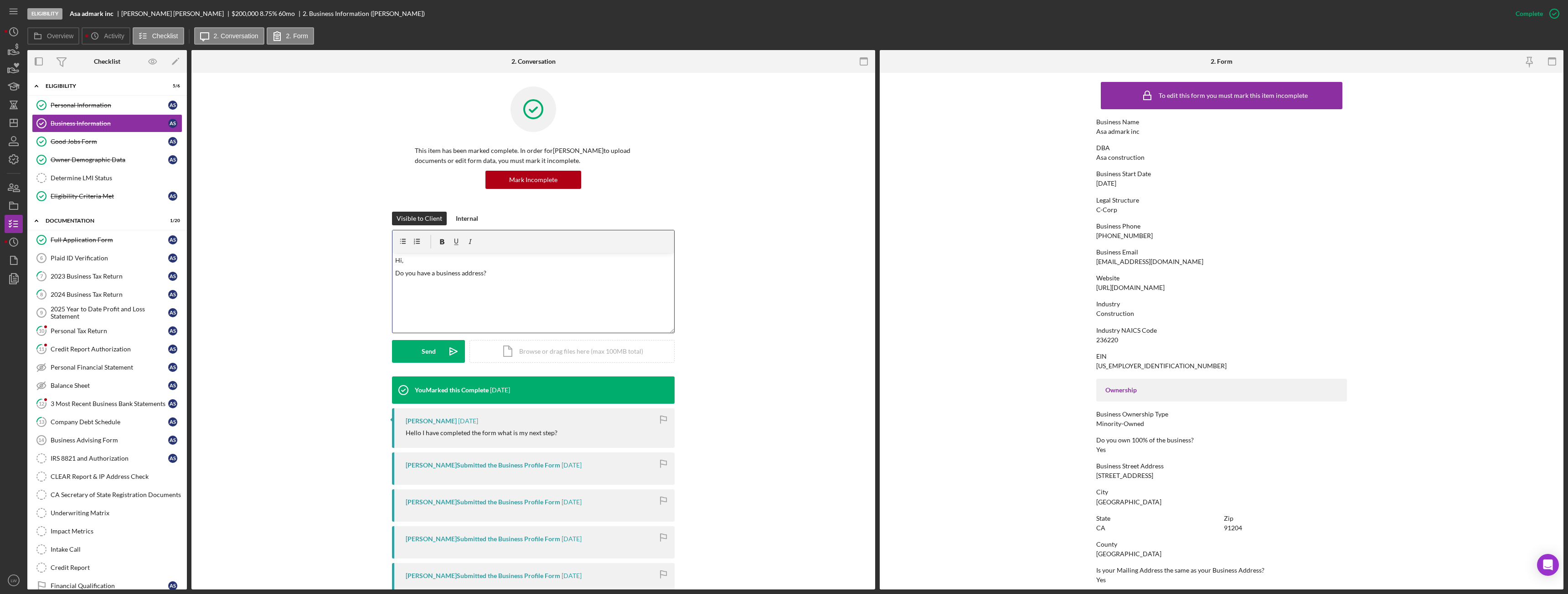
click at [1137, 285] on div "https://www.asa-admark-inc.com" at bounding box center [1130, 287] width 68 height 7
click at [1137, 285] on div "https://www.asa-admark-inc.com" at bounding box center [1130, 287] width 68 height 7
drag, startPoint x: 501, startPoint y: 273, endPoint x: 366, endPoint y: 260, distance: 135.6
click at [366, 260] on div "Visible to Client Internal v Color teal Color pink Remove color Add row above A…" at bounding box center [533, 294] width 656 height 165
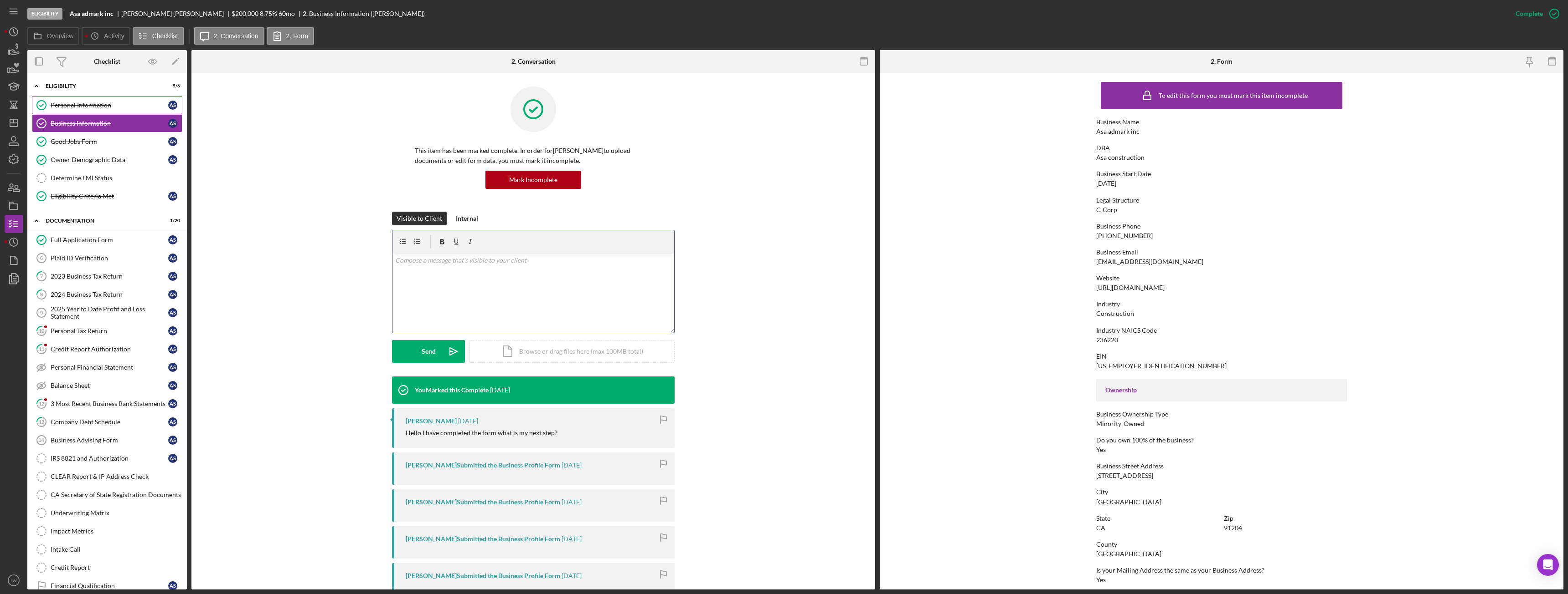
click at [98, 103] on div "Personal Information" at bounding box center [109, 105] width 117 height 7
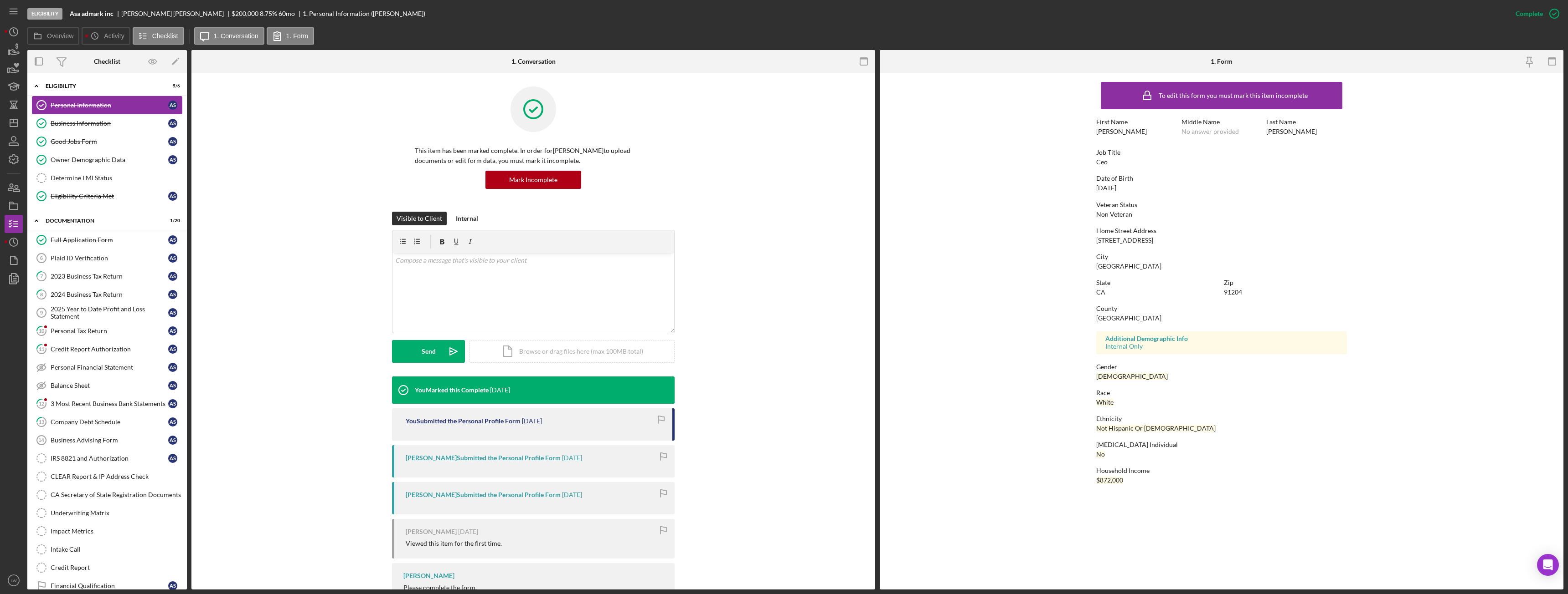
click at [98, 103] on div "Personal Information" at bounding box center [109, 105] width 117 height 7
click at [83, 124] on div "Business Information" at bounding box center [109, 123] width 117 height 7
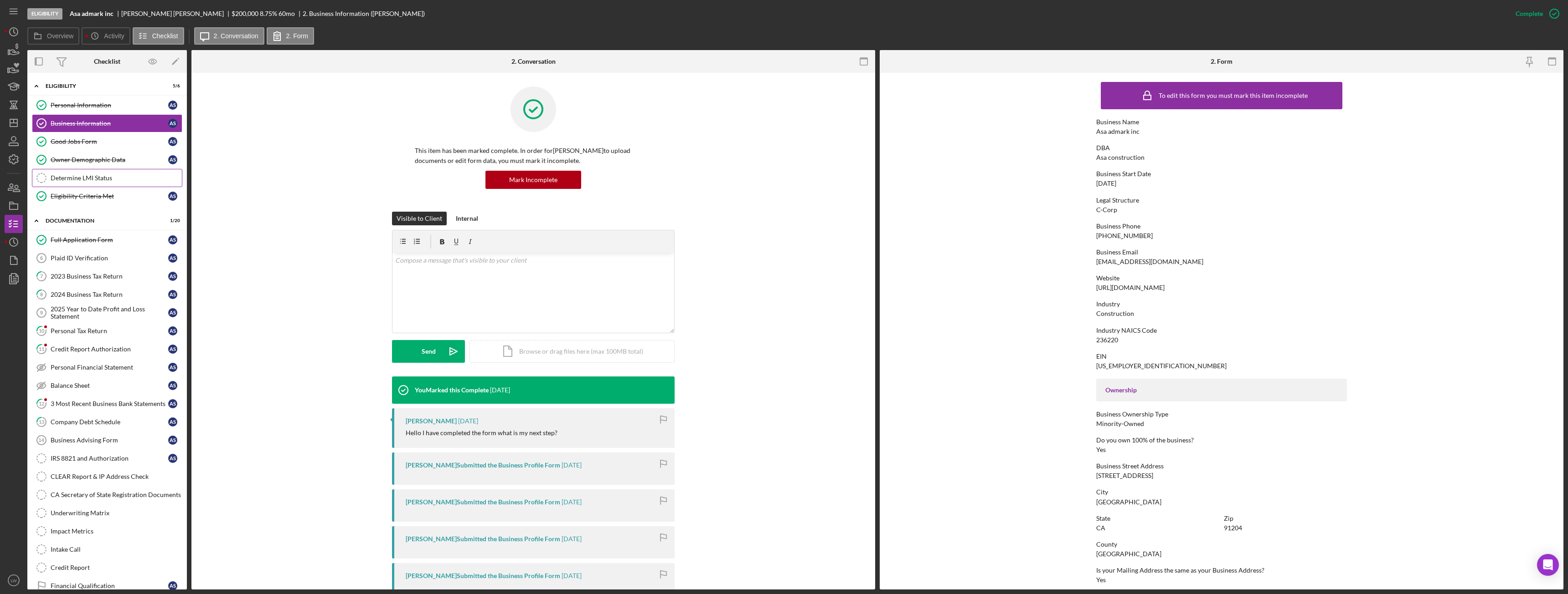
click at [113, 177] on div "Determine LMI Status" at bounding box center [116, 177] width 131 height 7
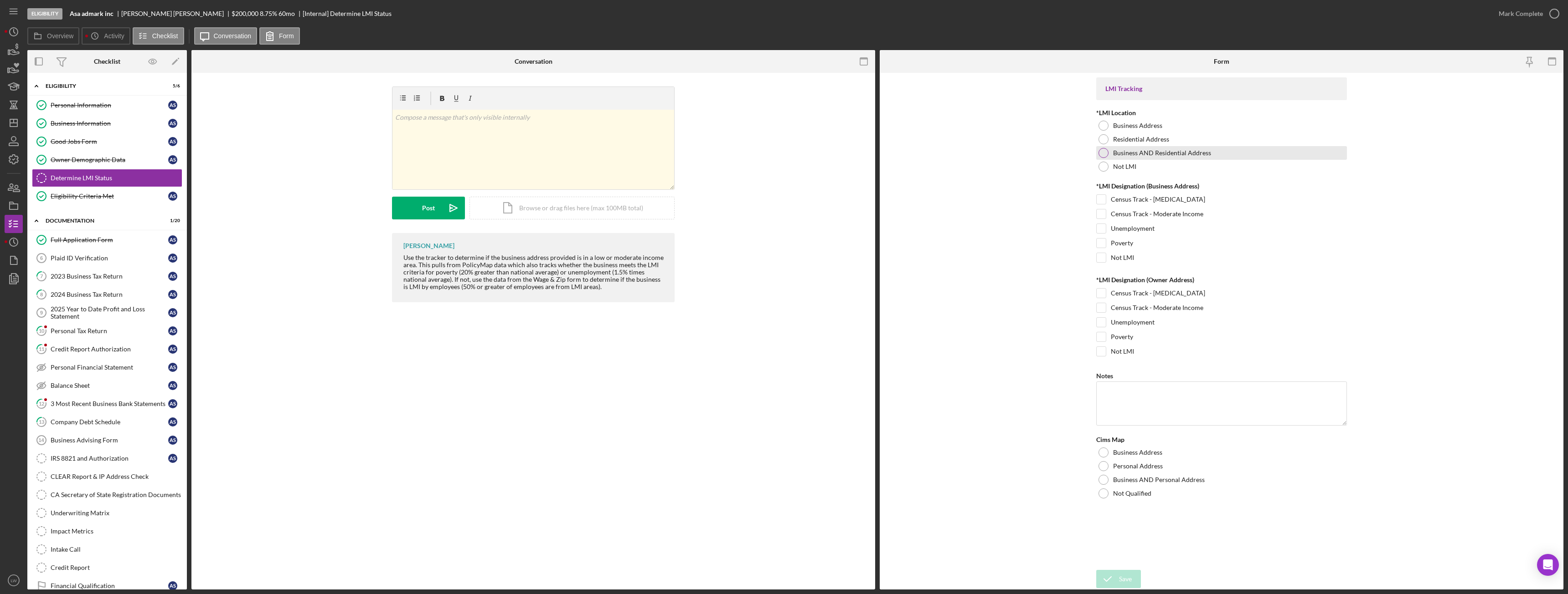
click at [1101, 152] on div at bounding box center [1103, 153] width 10 height 10
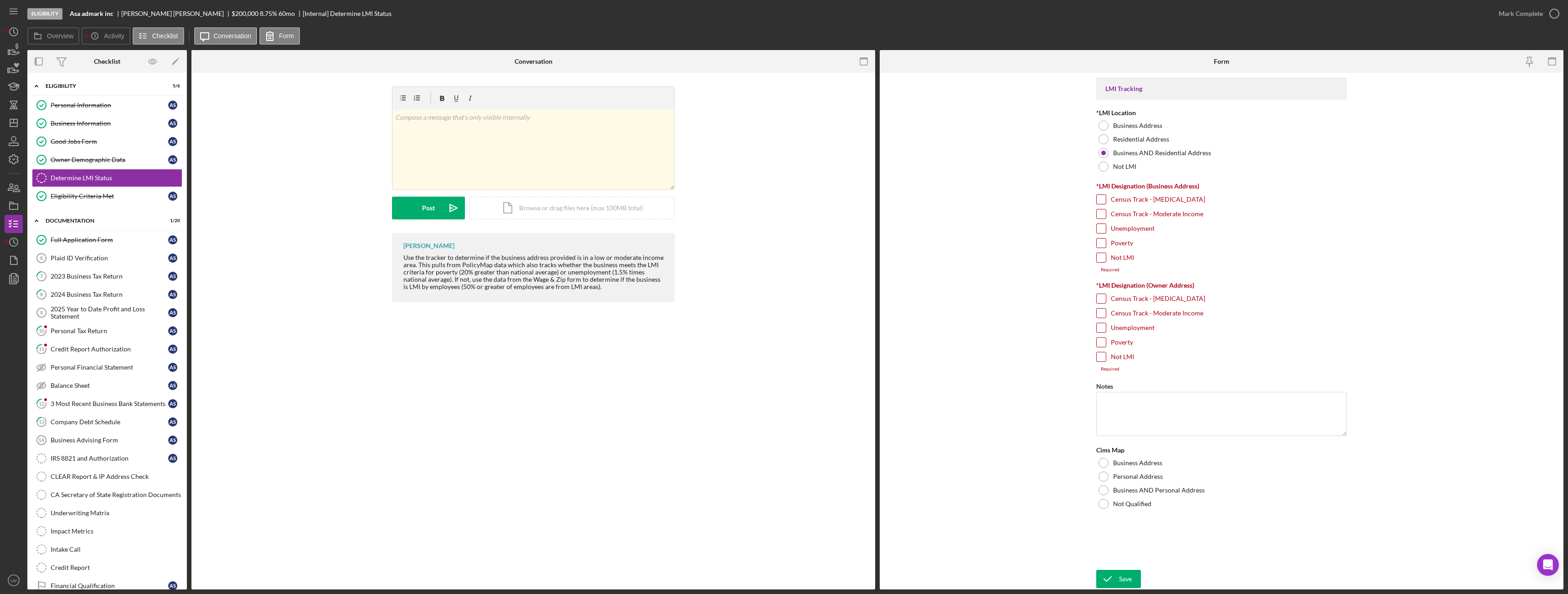
click at [1100, 226] on input "Unemployment" at bounding box center [1101, 228] width 9 height 9
checkbox input "true"
click at [1104, 484] on div at bounding box center [1103, 485] width 10 height 10
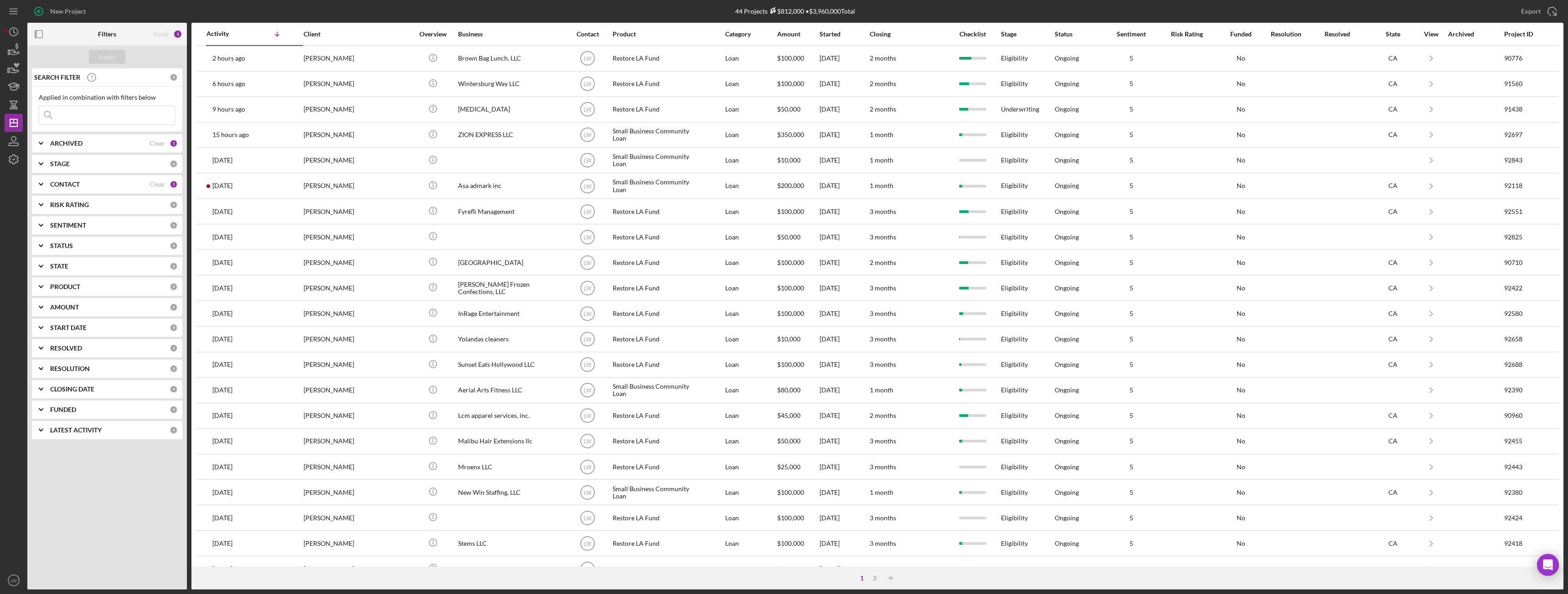
click at [55, 166] on b "STAGE" at bounding box center [60, 164] width 20 height 7
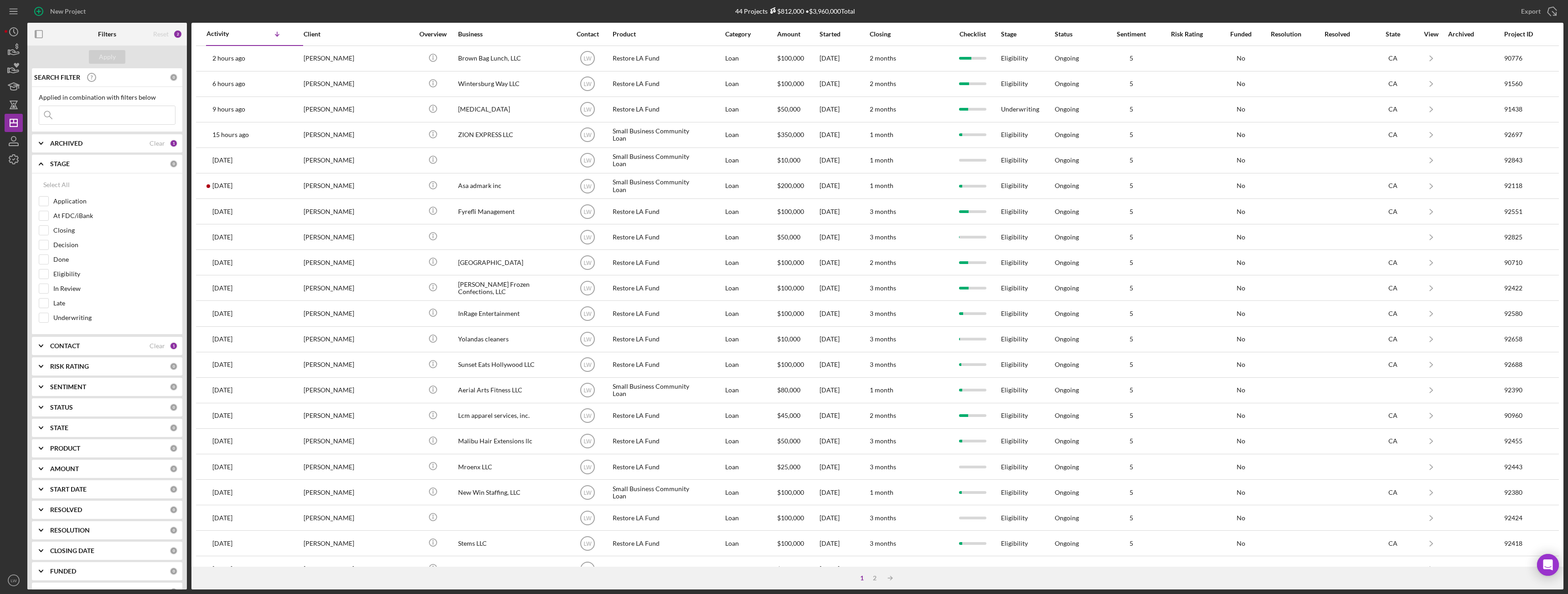
click at [58, 137] on div "ARCHIVED Clear 1" at bounding box center [114, 144] width 128 height 19
click at [40, 138] on icon "Icon/Expander" at bounding box center [41, 143] width 23 height 23
click at [41, 167] on icon "Icon/Expander" at bounding box center [41, 164] width 23 height 23
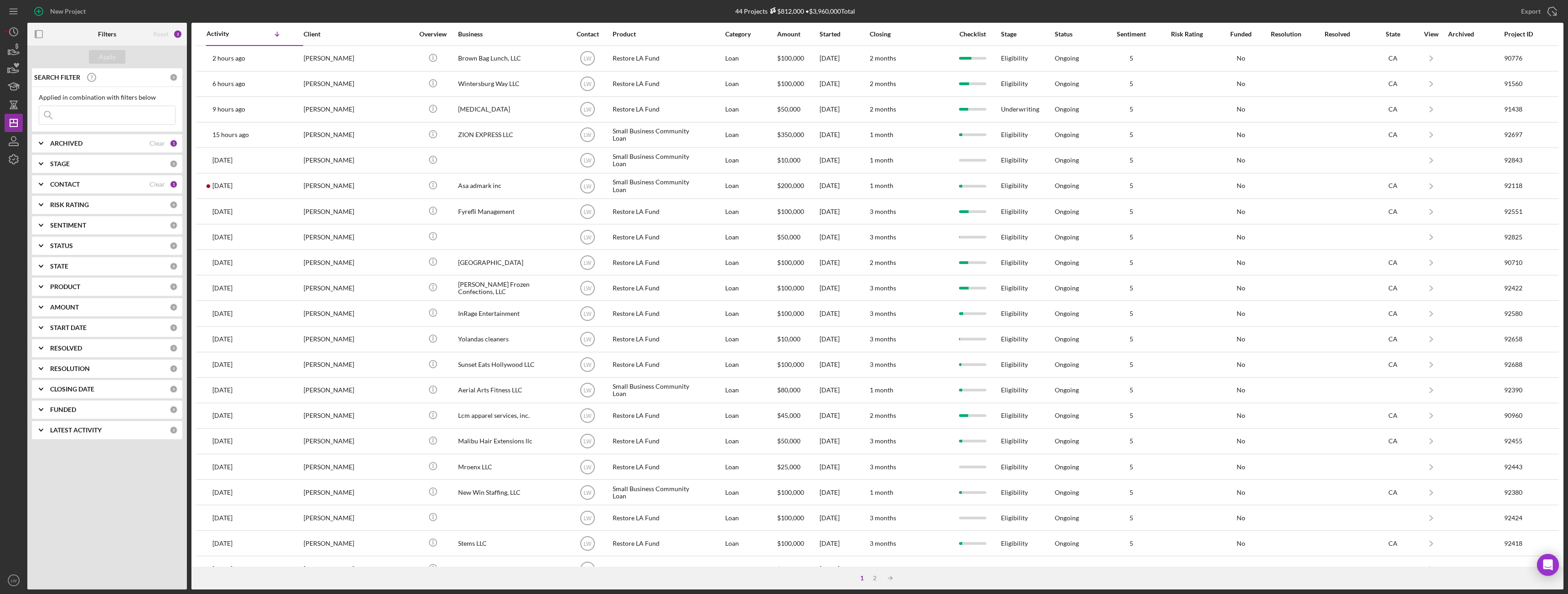
click at [84, 183] on div "CONTACT" at bounding box center [100, 184] width 99 height 7
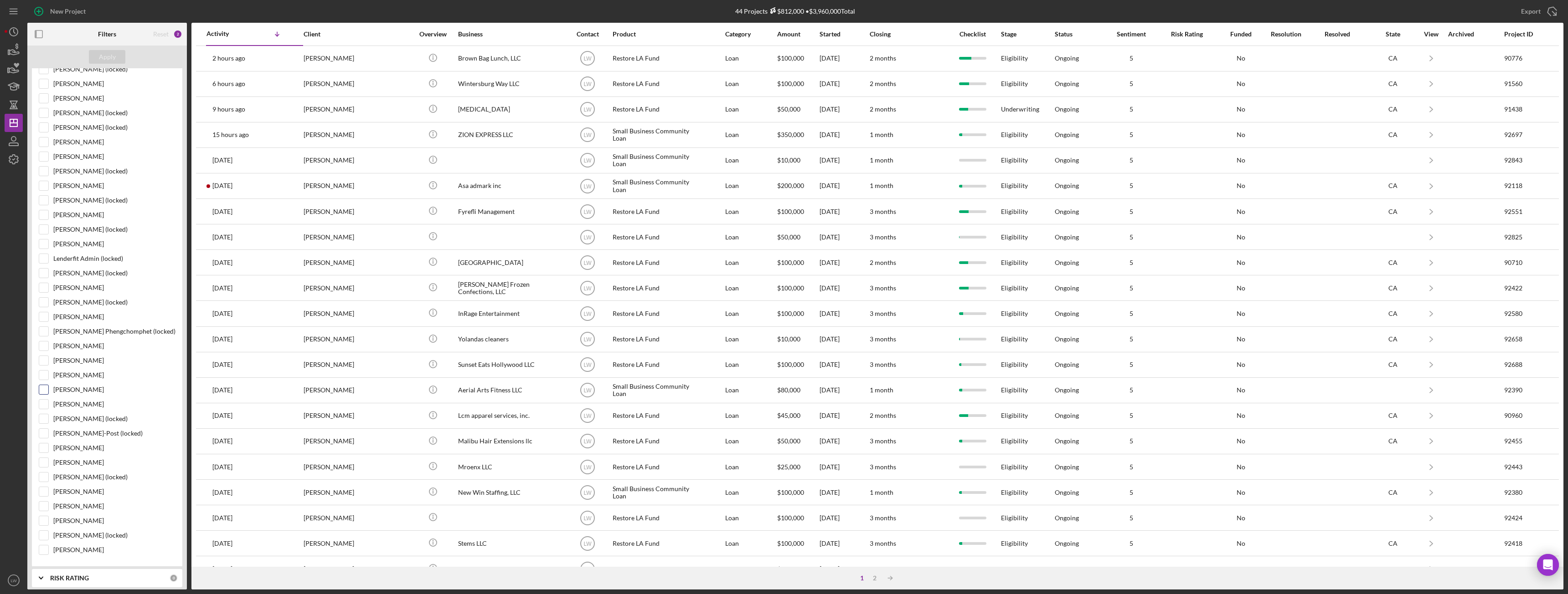
scroll to position [182, 0]
click at [46, 462] on input "Cassandra Cervera" at bounding box center [44, 462] width 9 height 9
checkbox input "true"
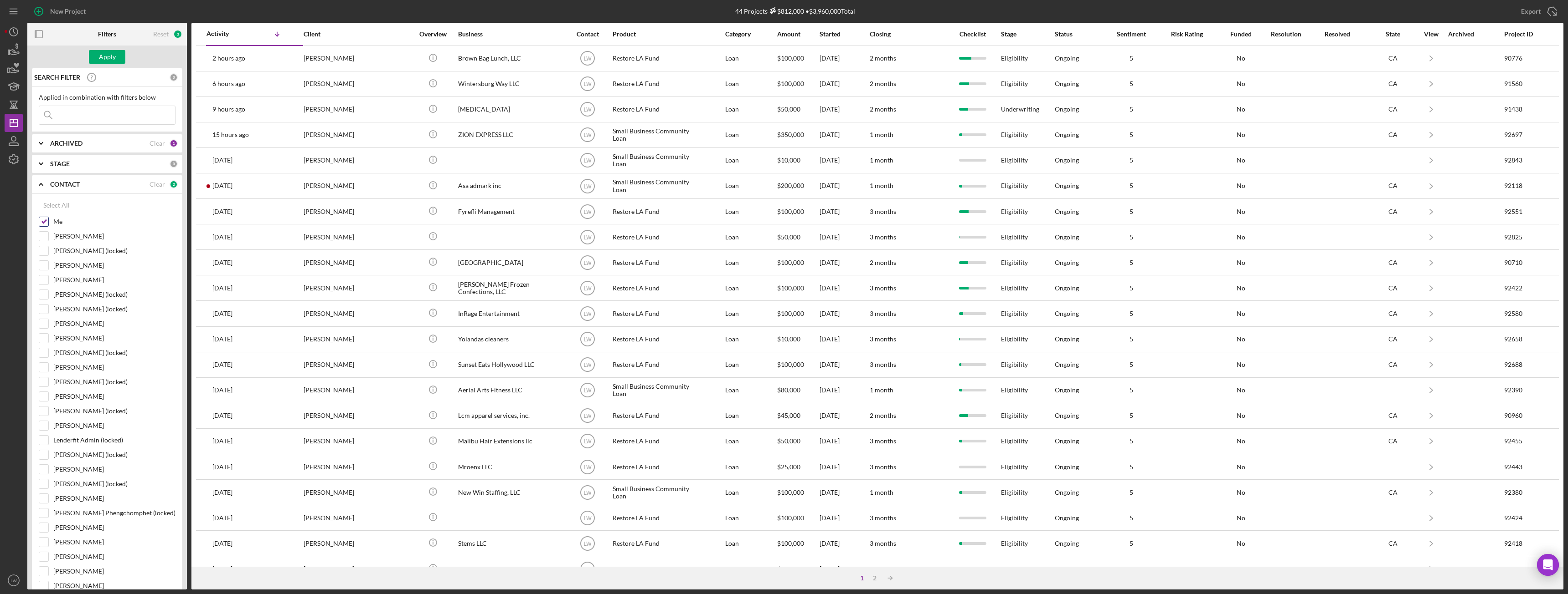
click at [44, 223] on input "Me" at bounding box center [44, 222] width 9 height 9
checkbox input "false"
click at [116, 59] on button "Apply" at bounding box center [107, 57] width 36 height 14
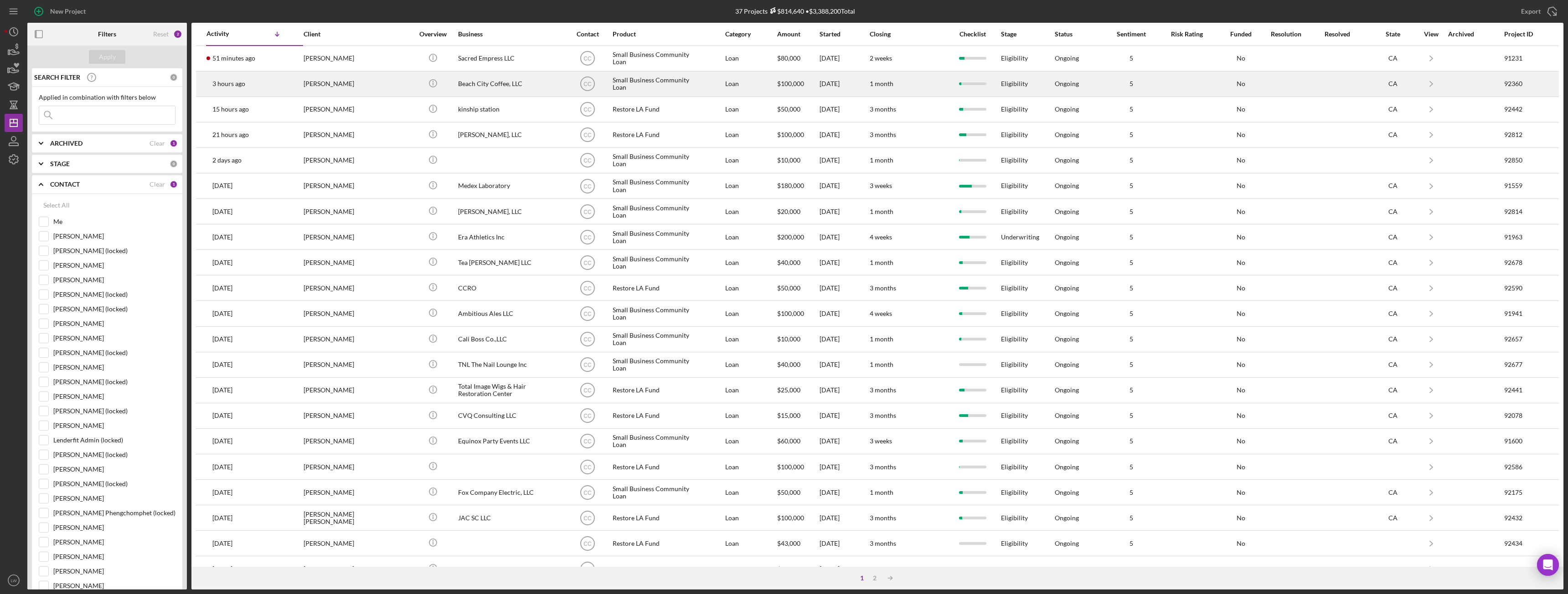
click at [346, 83] on div "[PERSON_NAME]" at bounding box center [349, 84] width 91 height 24
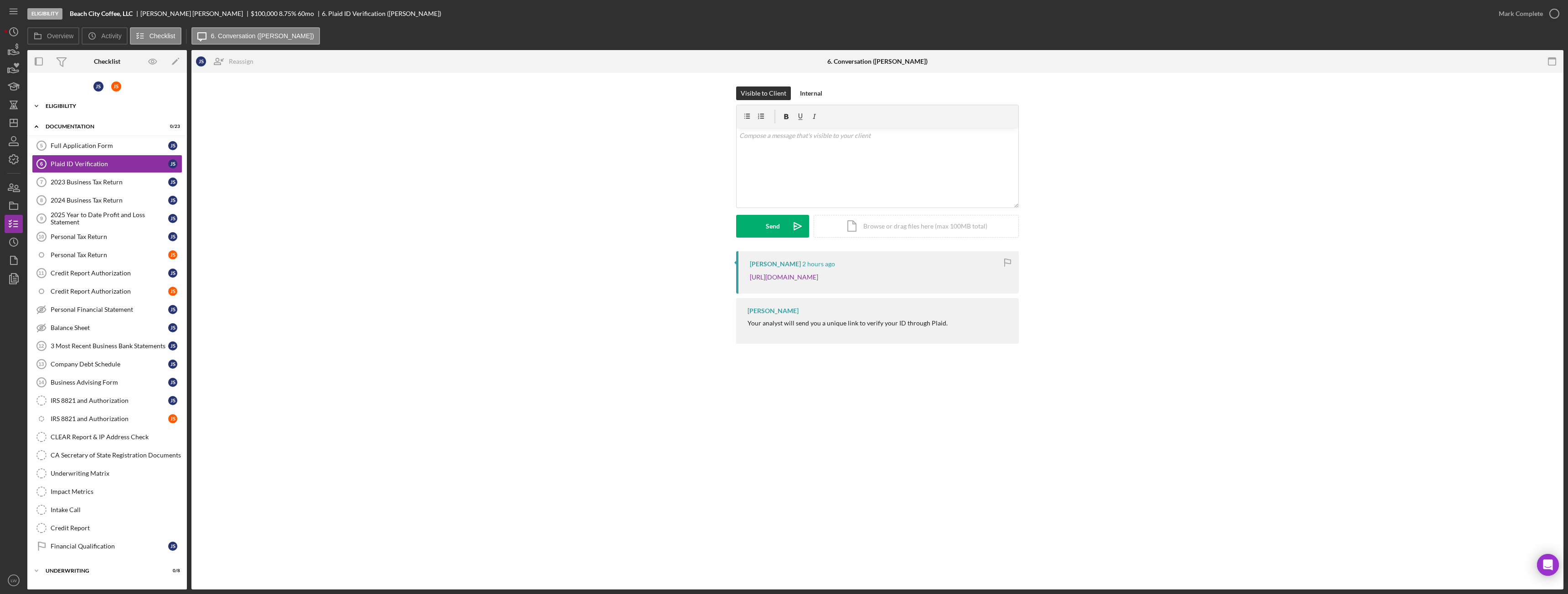
click at [87, 103] on div "Icon/Expander Eligibility 5 / 7" at bounding box center [107, 106] width 160 height 19
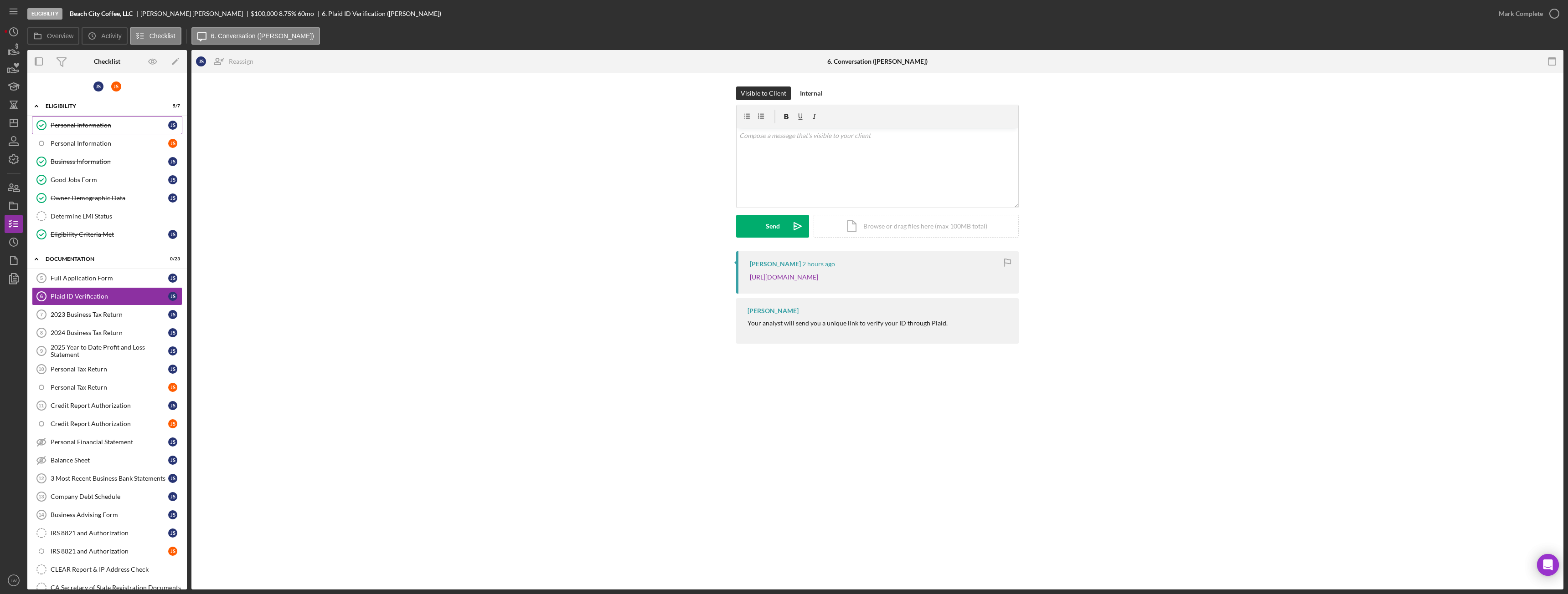
click at [105, 124] on div "Personal Information" at bounding box center [109, 125] width 117 height 7
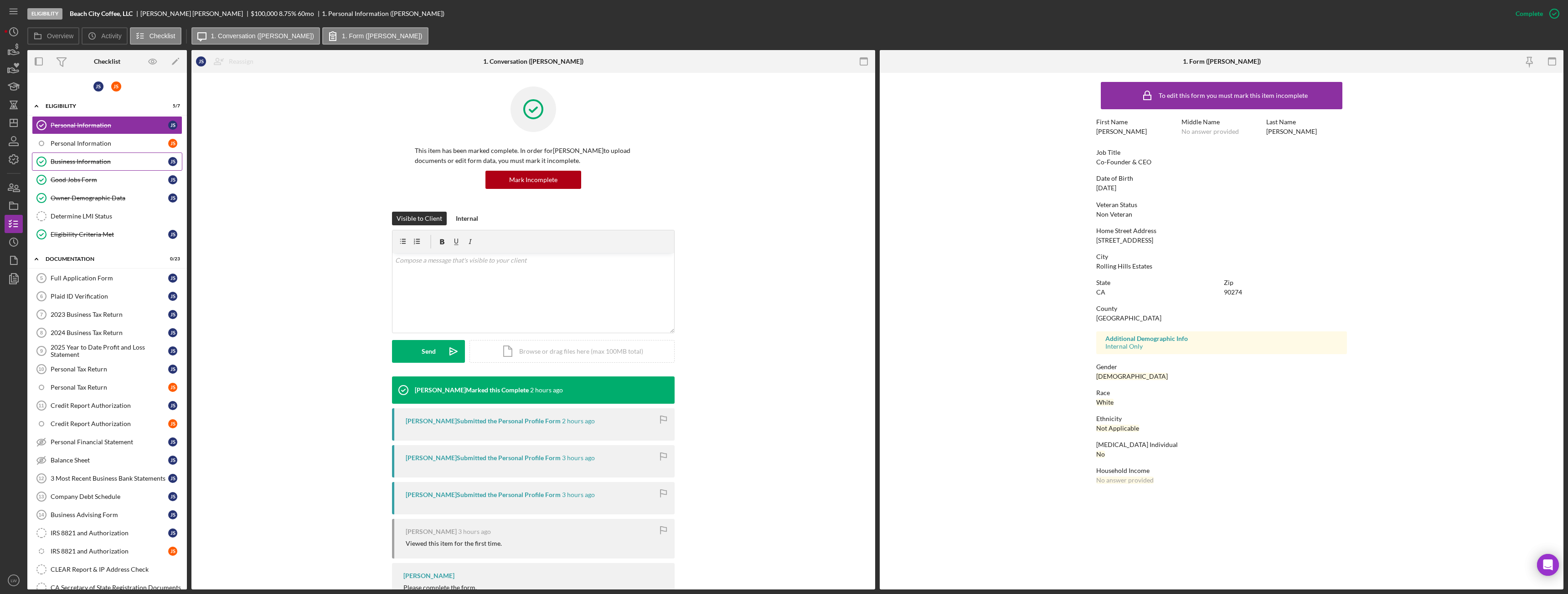
click at [113, 164] on div "Business Information" at bounding box center [109, 162] width 117 height 7
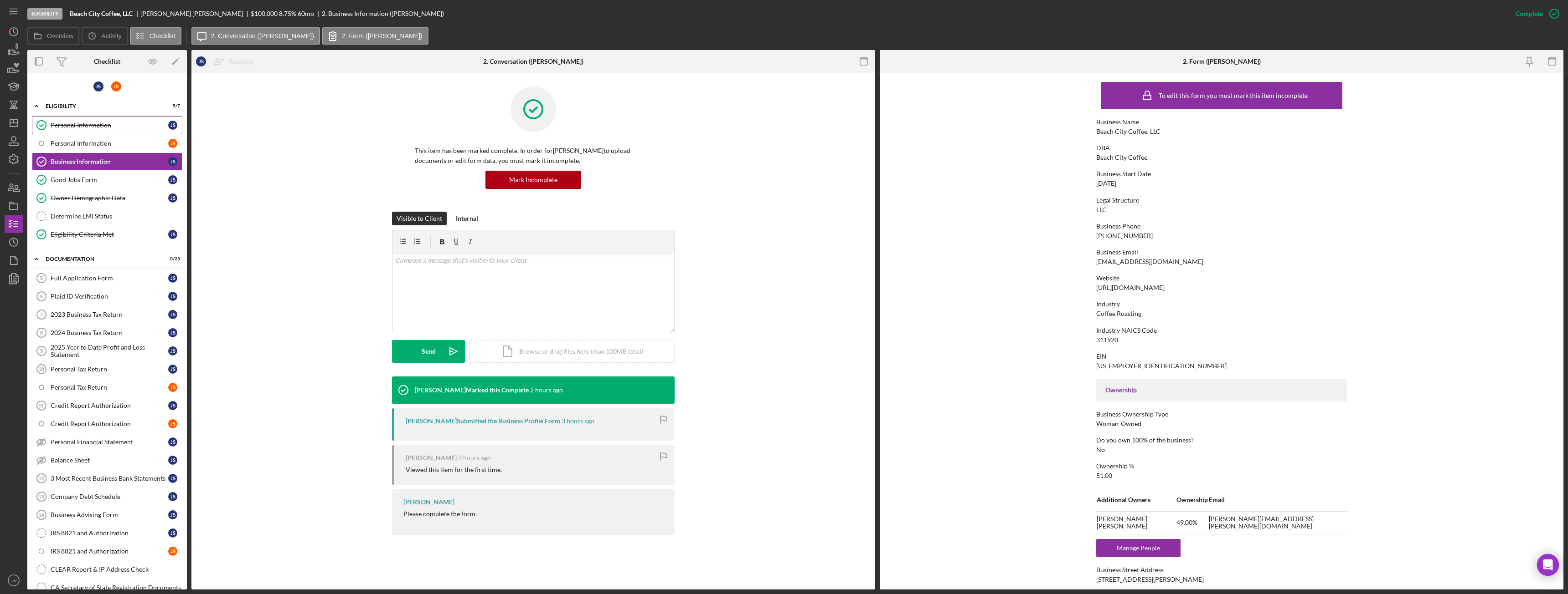
drag, startPoint x: 106, startPoint y: 126, endPoint x: 106, endPoint y: 132, distance: 6.0
click at [106, 125] on div "Personal Information" at bounding box center [109, 125] width 117 height 7
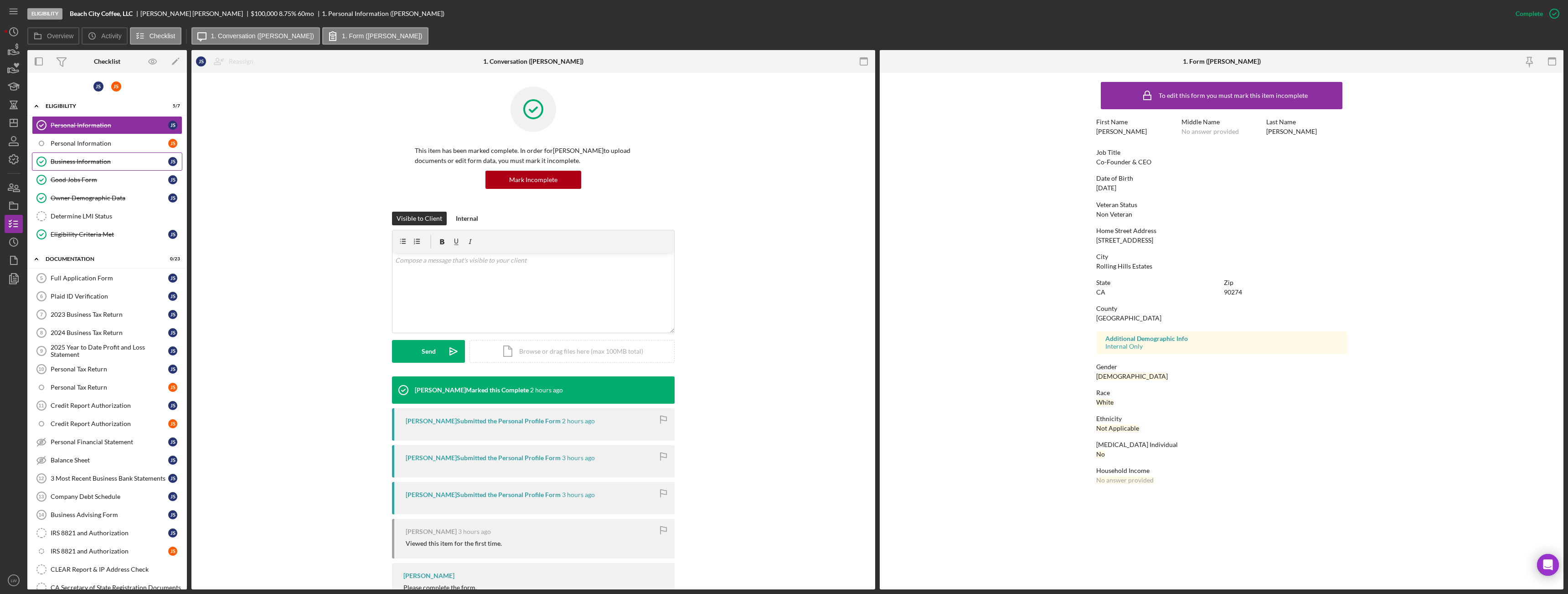
click at [104, 167] on link "Business Information Business Information J S" at bounding box center [107, 162] width 150 height 19
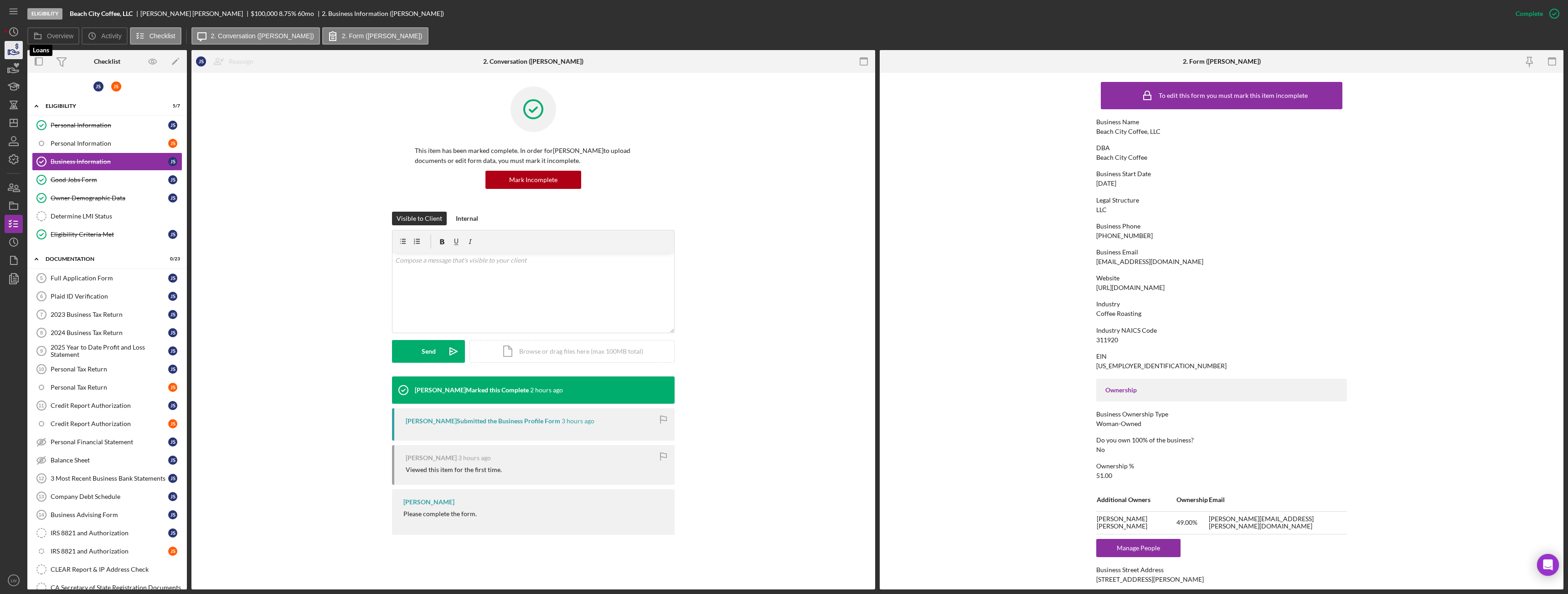
click at [8, 52] on polygon "button" at bounding box center [9, 52] width 1 height 5
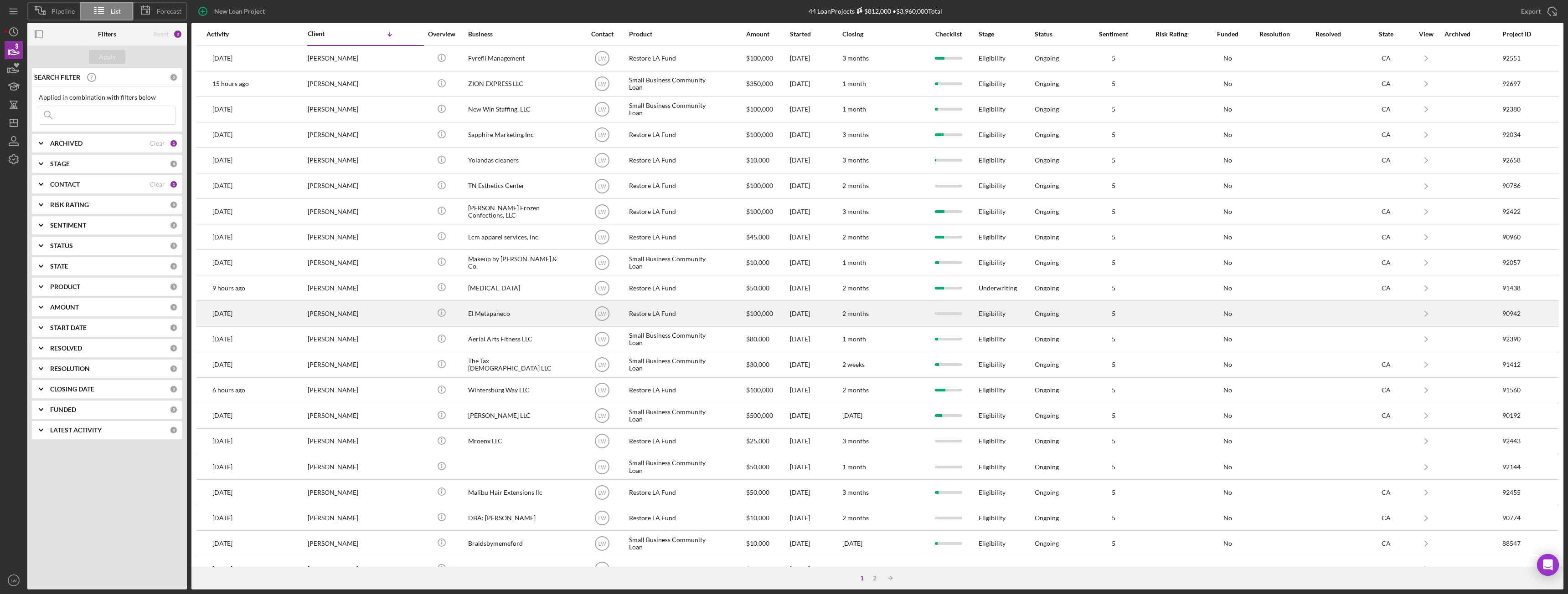
click at [394, 321] on div "[PERSON_NAME]" at bounding box center [353, 313] width 91 height 24
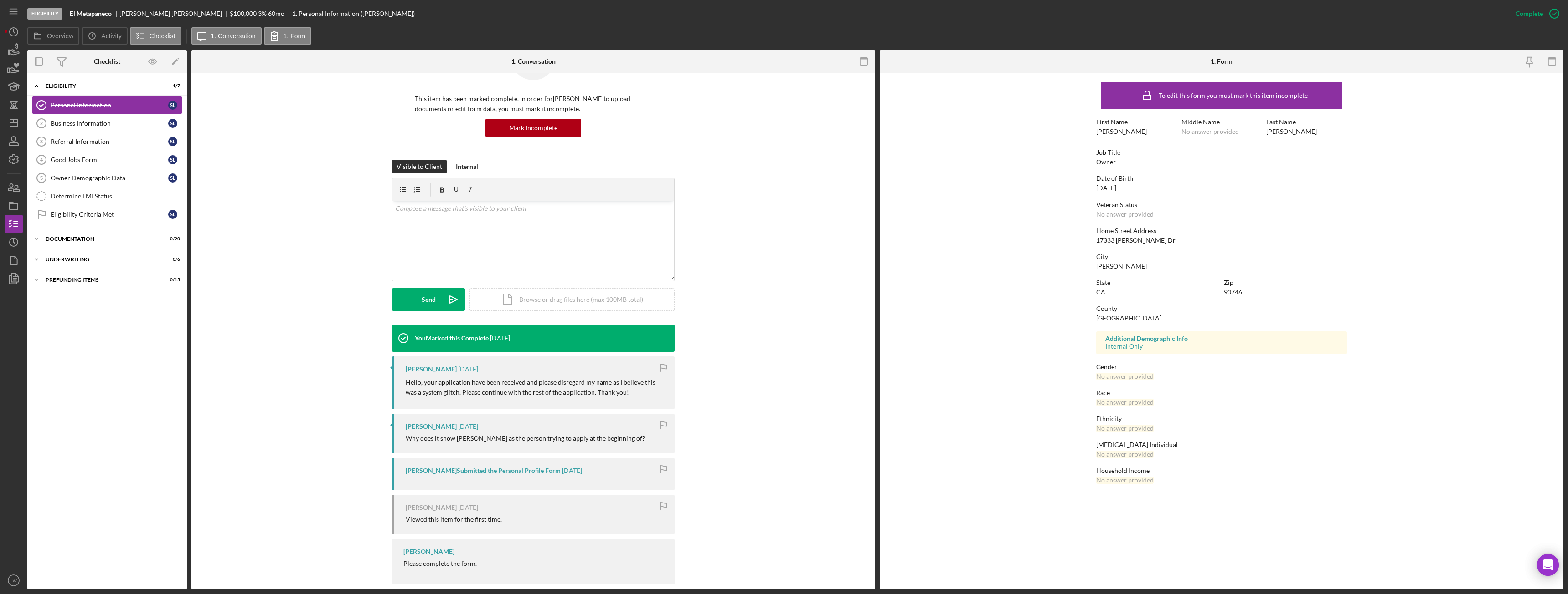
scroll to position [65, 0]
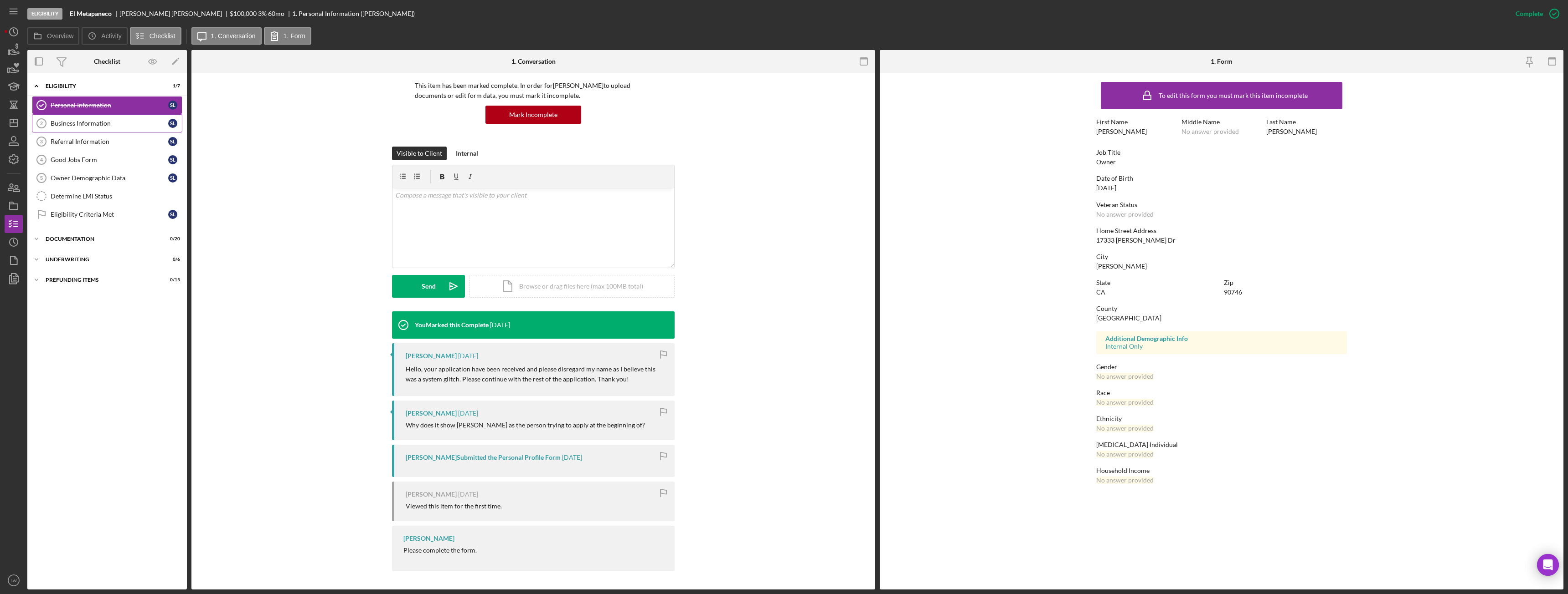
click at [70, 120] on div "Business Information" at bounding box center [109, 123] width 117 height 7
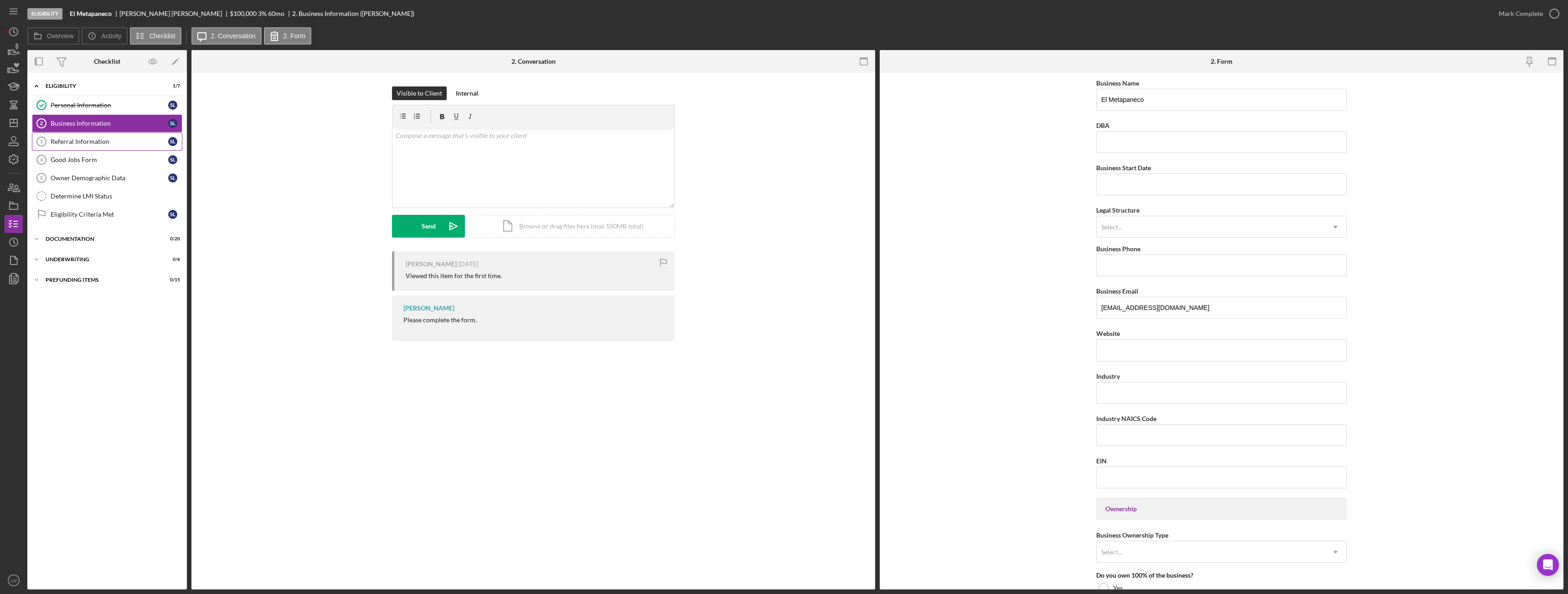
click at [97, 142] on div "Referral Information" at bounding box center [109, 141] width 117 height 7
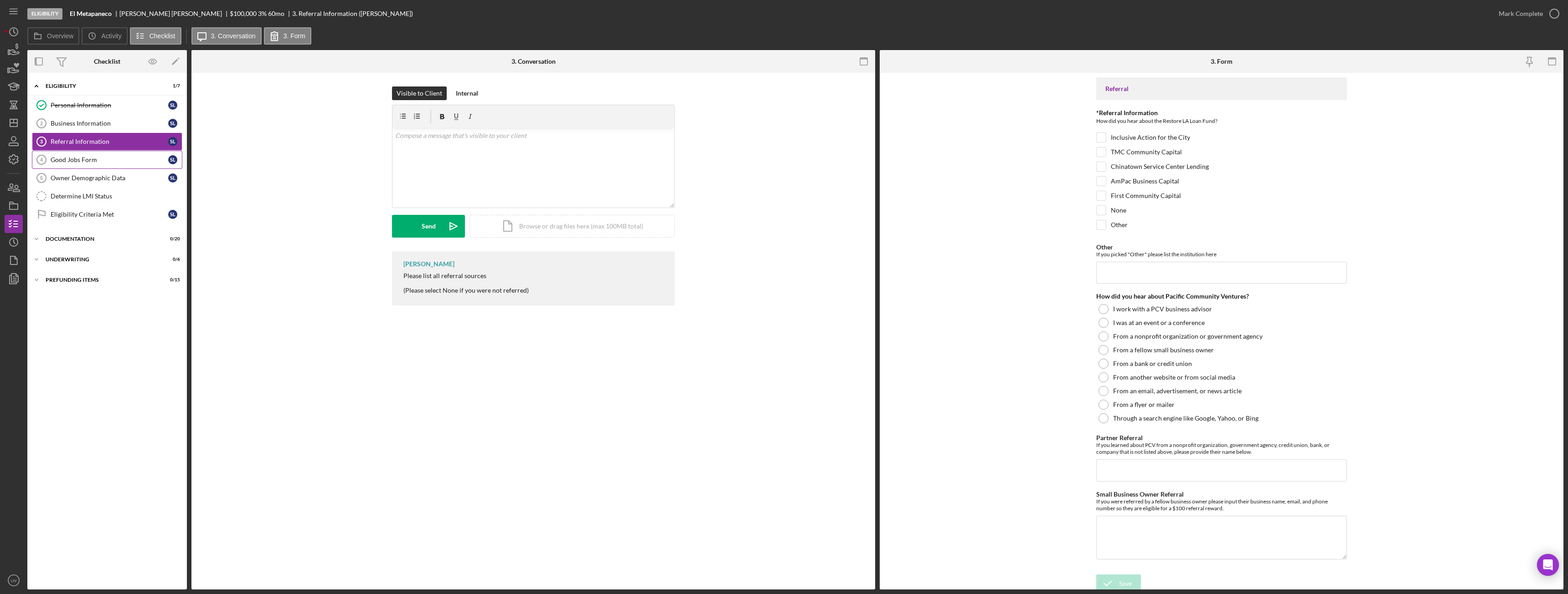
click at [104, 160] on div "Good Jobs Form" at bounding box center [109, 160] width 117 height 7
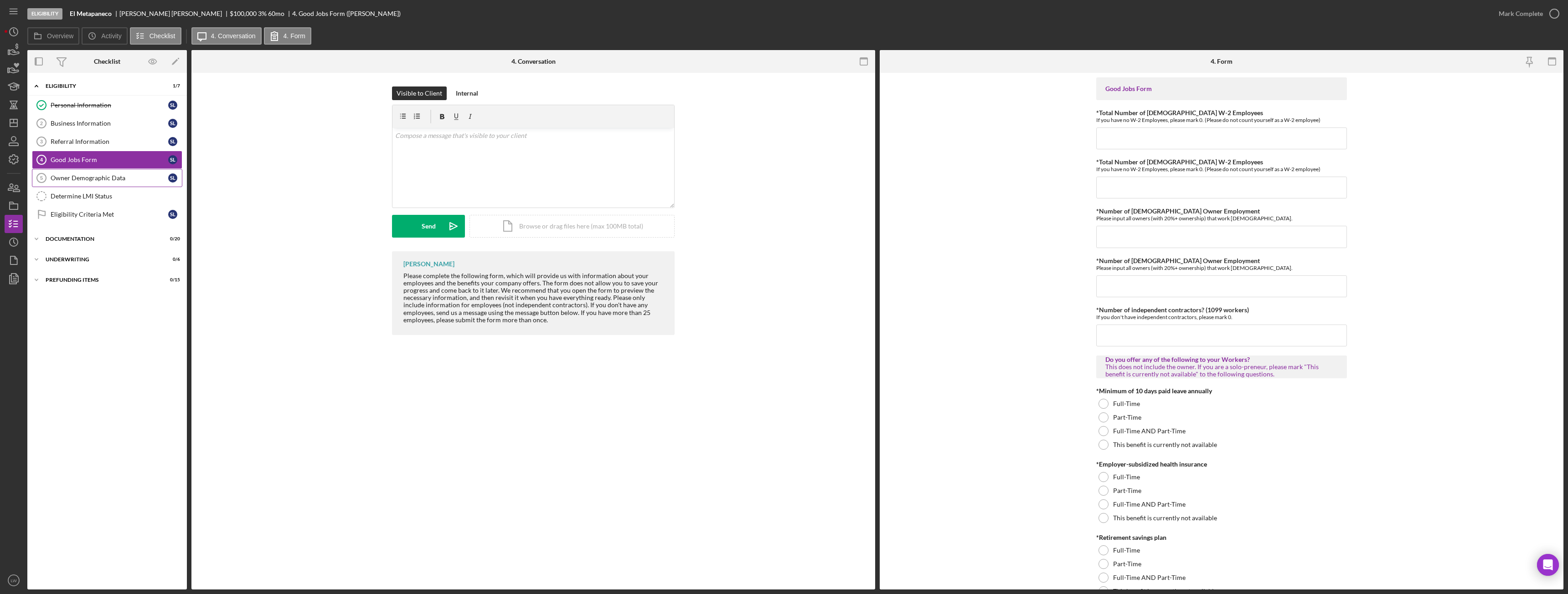
click at [106, 181] on div "Owner Demographic Data" at bounding box center [109, 177] width 117 height 7
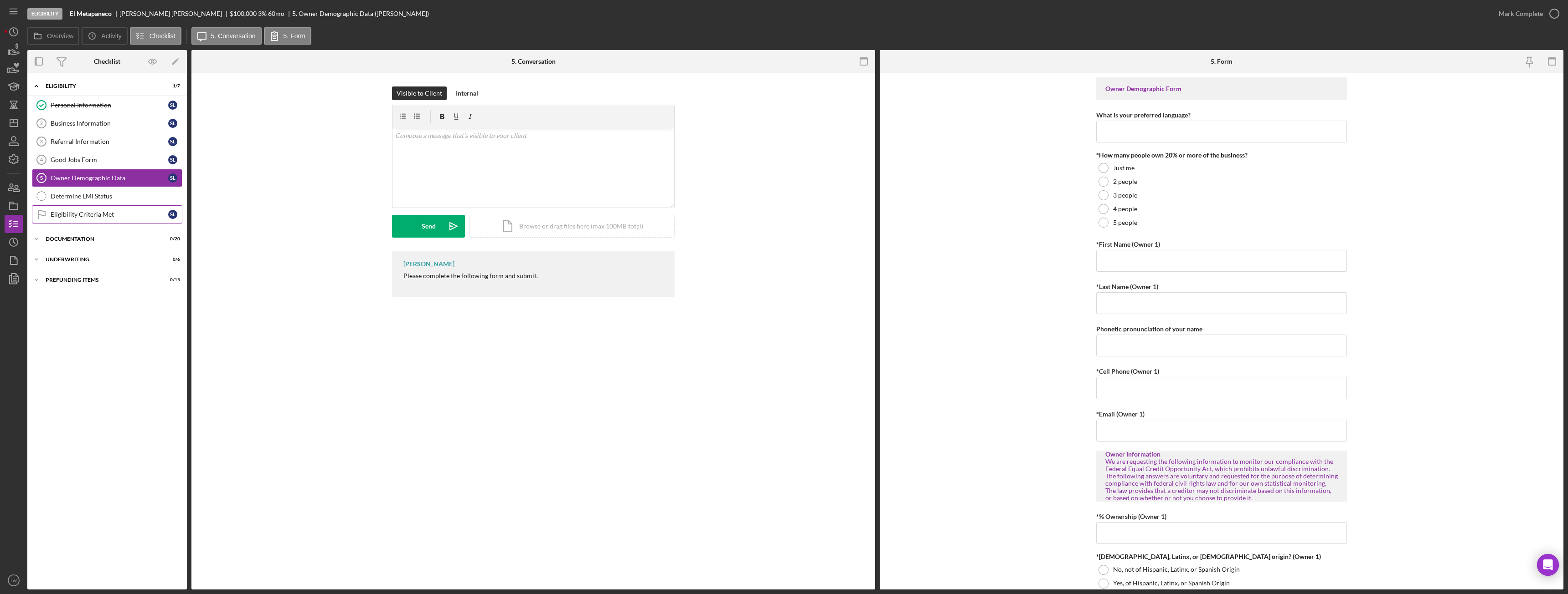
click at [115, 205] on div "Personal Information Personal Information S L Business Information 2 Business I…" at bounding box center [107, 162] width 160 height 132
click at [9, 52] on polygon "button" at bounding box center [9, 52] width 1 height 5
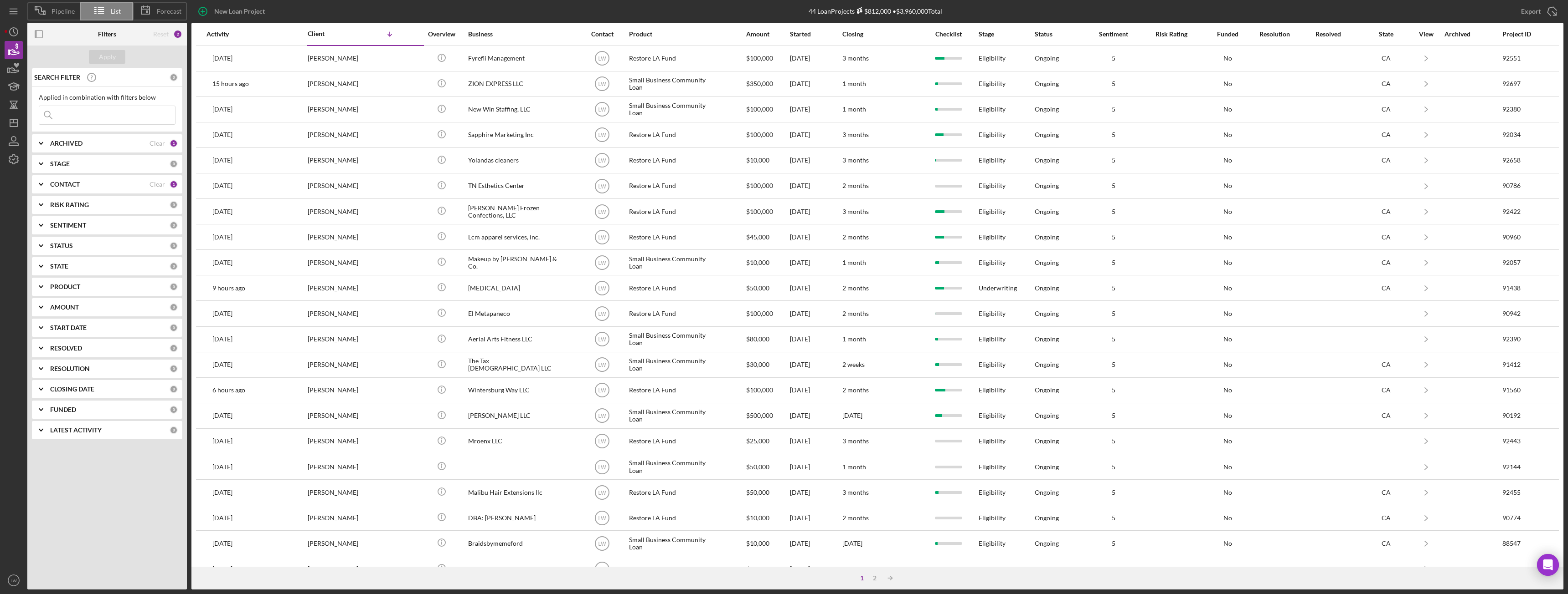
click at [74, 184] on b "CONTACT" at bounding box center [65, 184] width 30 height 7
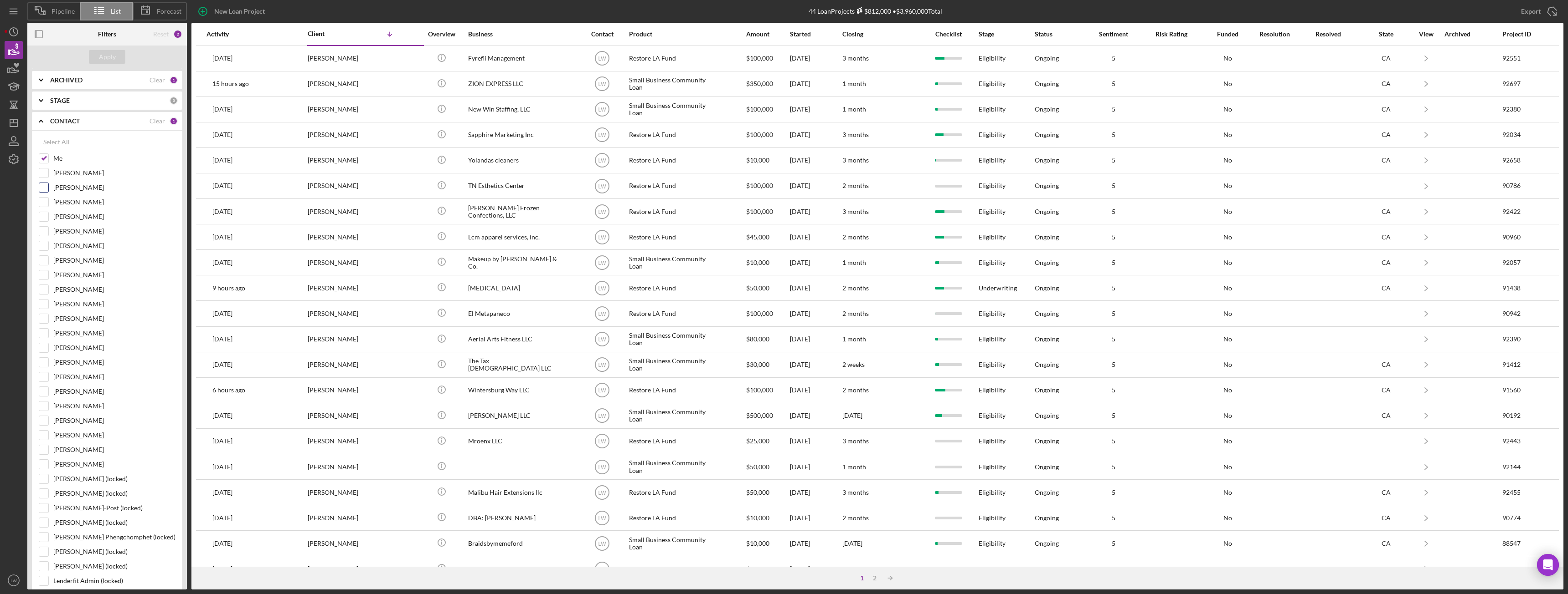
scroll to position [182, 0]
click at [46, 287] on input "[PERSON_NAME]" at bounding box center [44, 287] width 9 height 9
checkbox input "true"
click at [42, 221] on input "Me" at bounding box center [44, 222] width 9 height 9
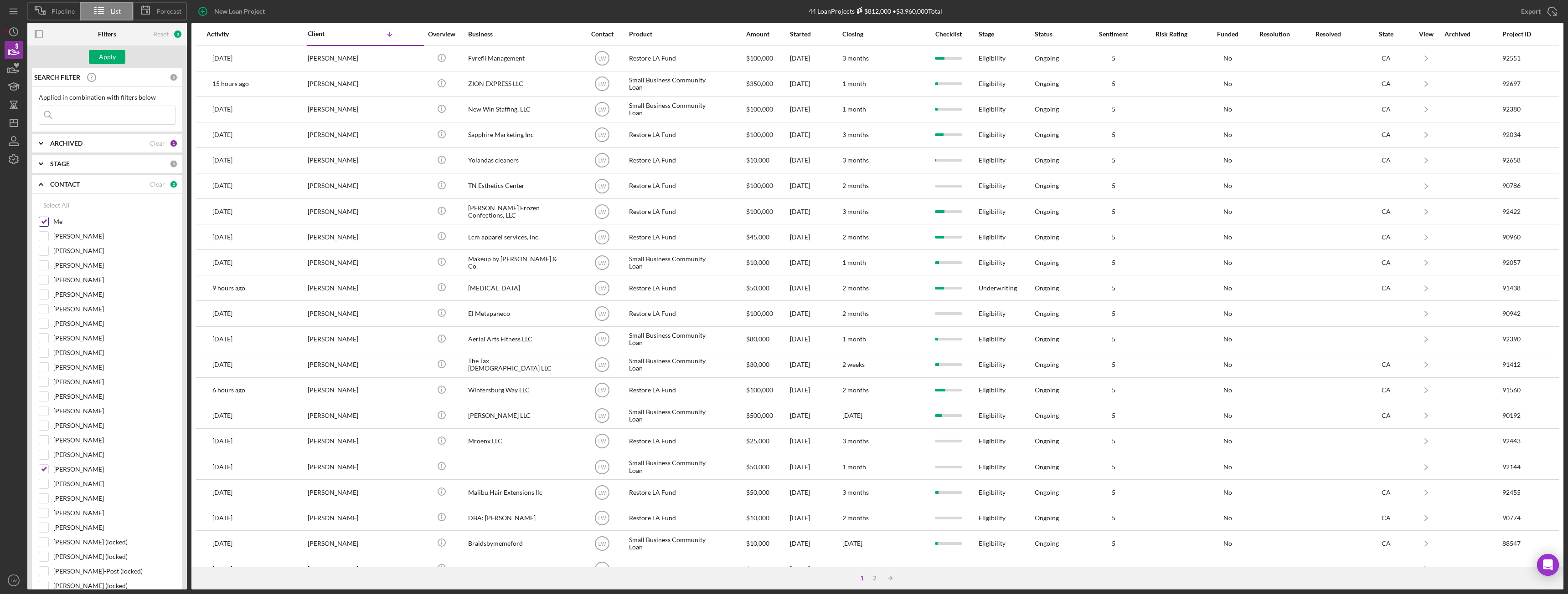
checkbox input "false"
click at [103, 52] on div "Apply" at bounding box center [107, 57] width 17 height 14
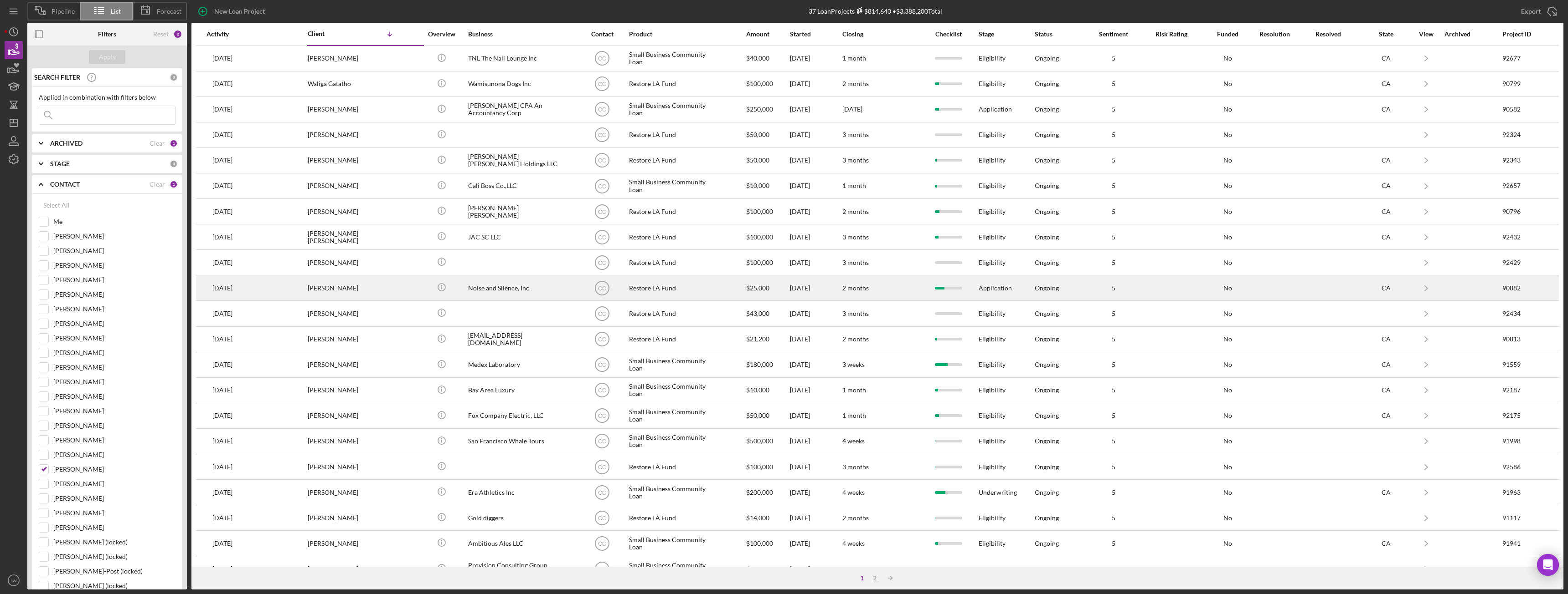
scroll to position [46, 0]
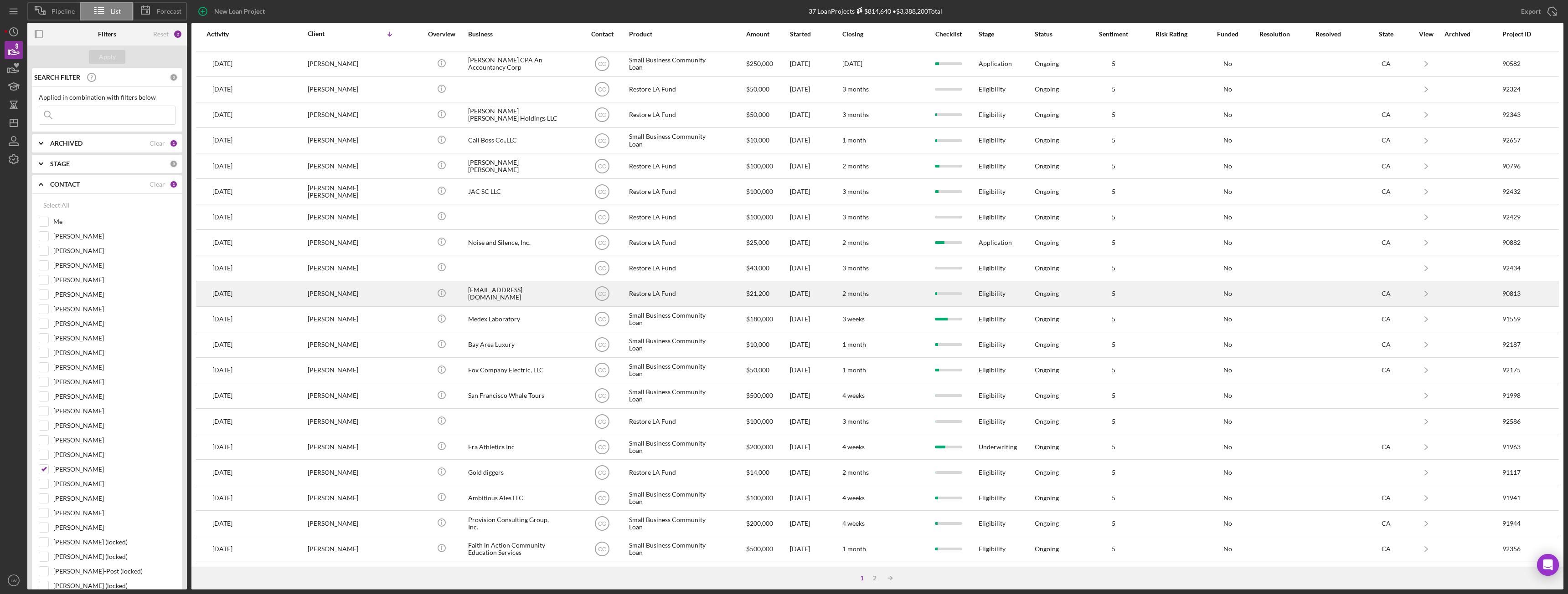
click at [387, 298] on div "Miracle Thornton" at bounding box center [353, 294] width 91 height 24
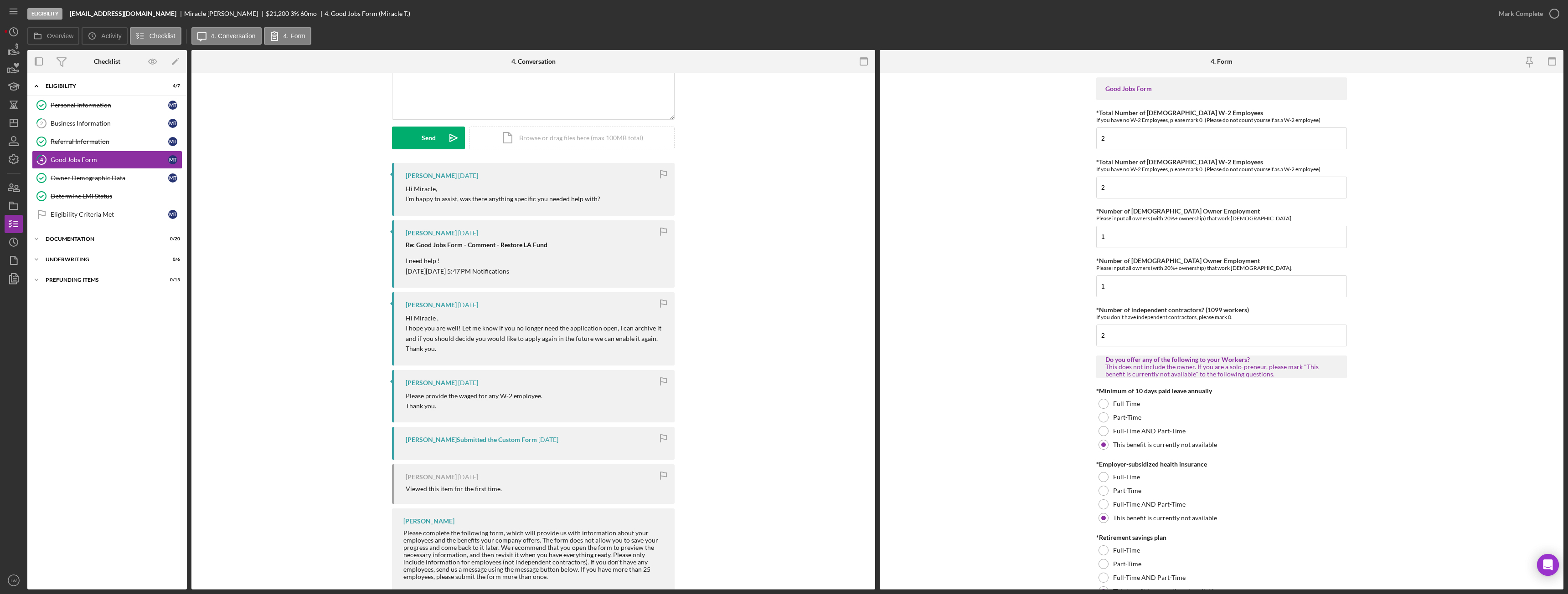
scroll to position [91, 0]
drag, startPoint x: 436, startPoint y: 346, endPoint x: 403, endPoint y: 316, distance: 44.6
click at [403, 316] on div "Cassandra Cervera 2 weeks ago Hi Miracle , I hope you are well! Let me know if …" at bounding box center [533, 326] width 282 height 74
copy div "Hi Miracle , I hope you are well! Let me know if you no longer need the applica…"
click at [107, 124] on div "Business Information" at bounding box center [109, 123] width 117 height 7
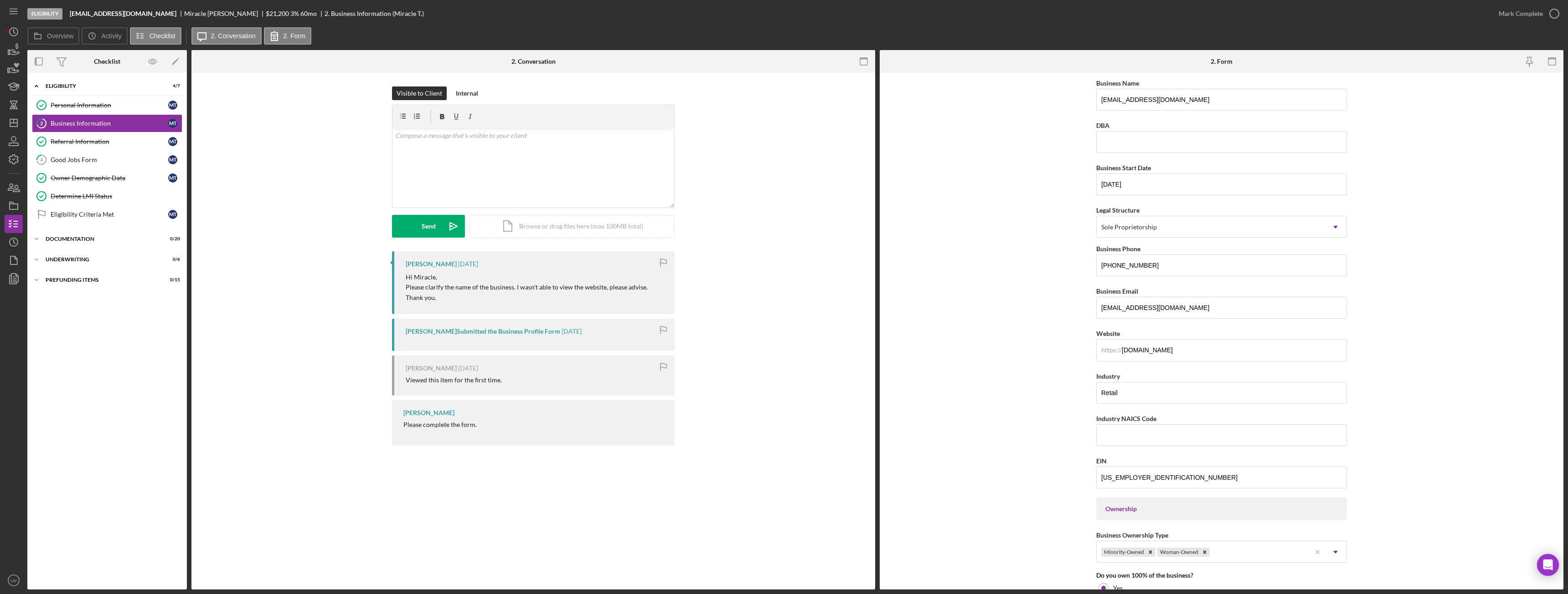
click at [24, 52] on nav "Icon/Menu Icon/Dashboard Dashboard Navigation Divider Mobile Checklist Navigati…" at bounding box center [16, 295] width 23 height 590
click at [13, 52] on icon "button" at bounding box center [14, 52] width 9 height 5
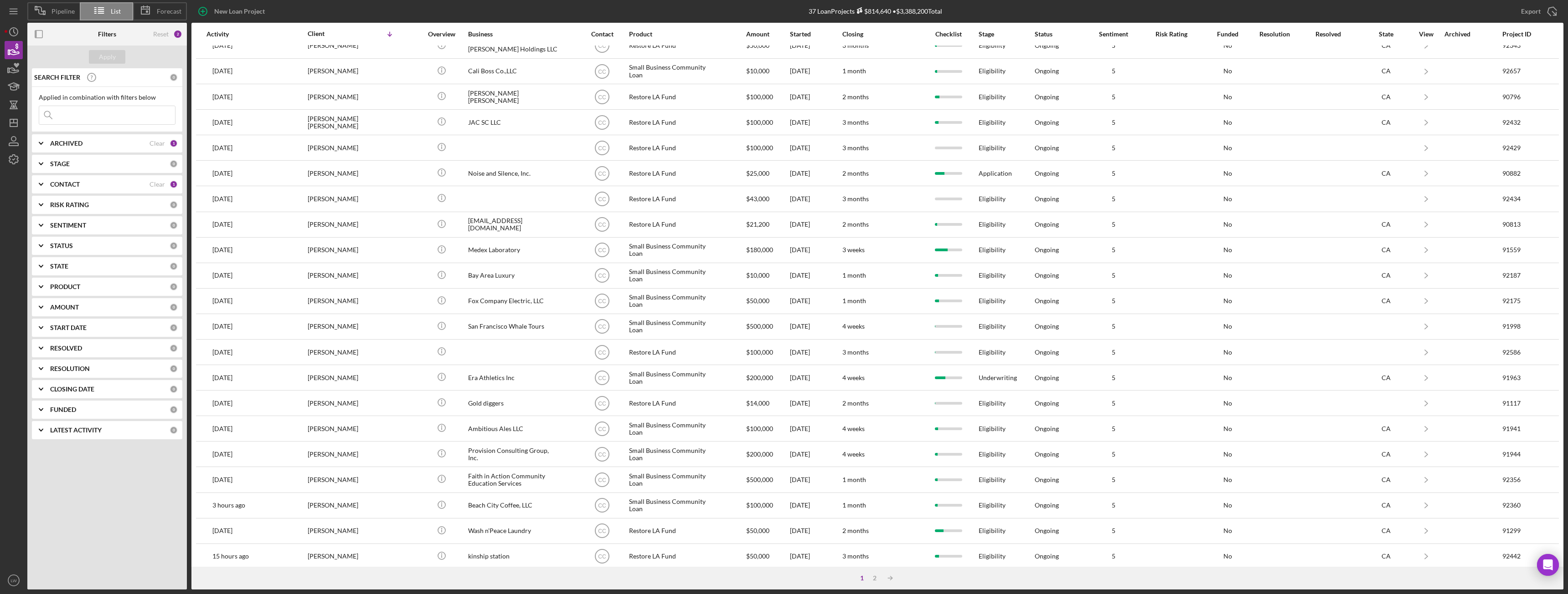
scroll to position [122, 0]
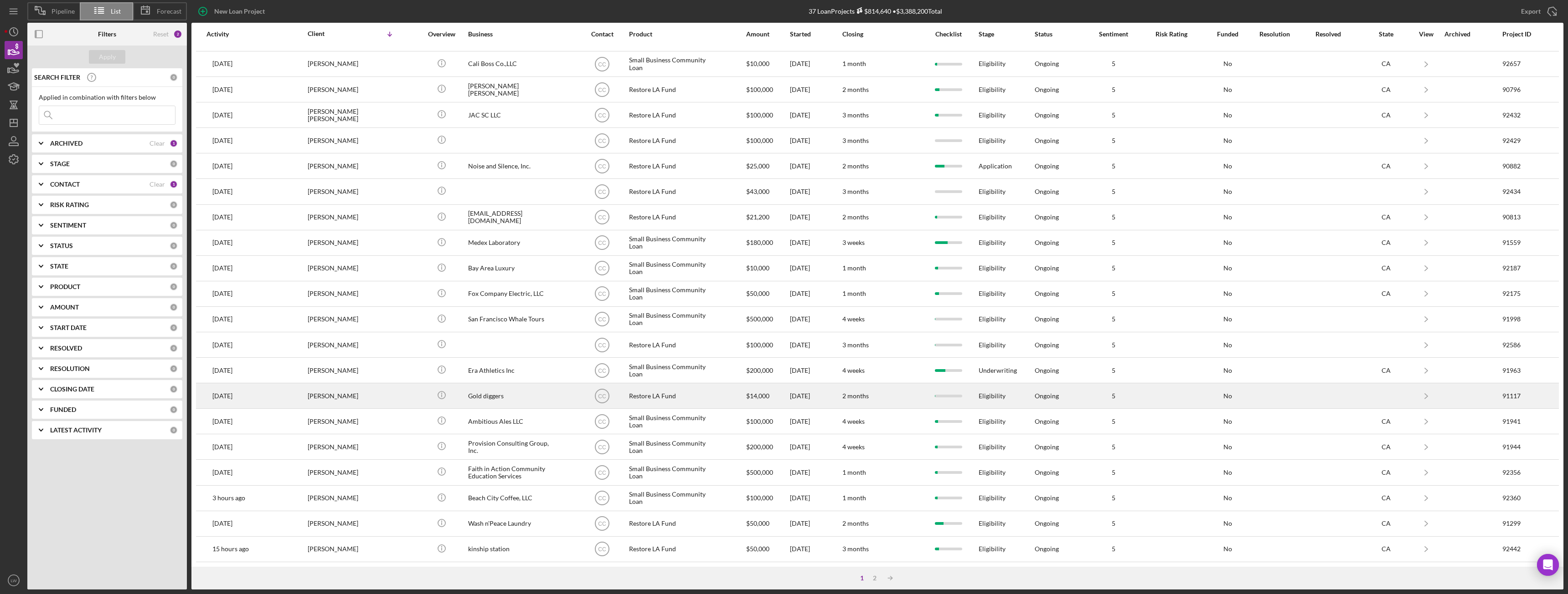
click at [372, 399] on div "Julya Robertson" at bounding box center [353, 396] width 91 height 24
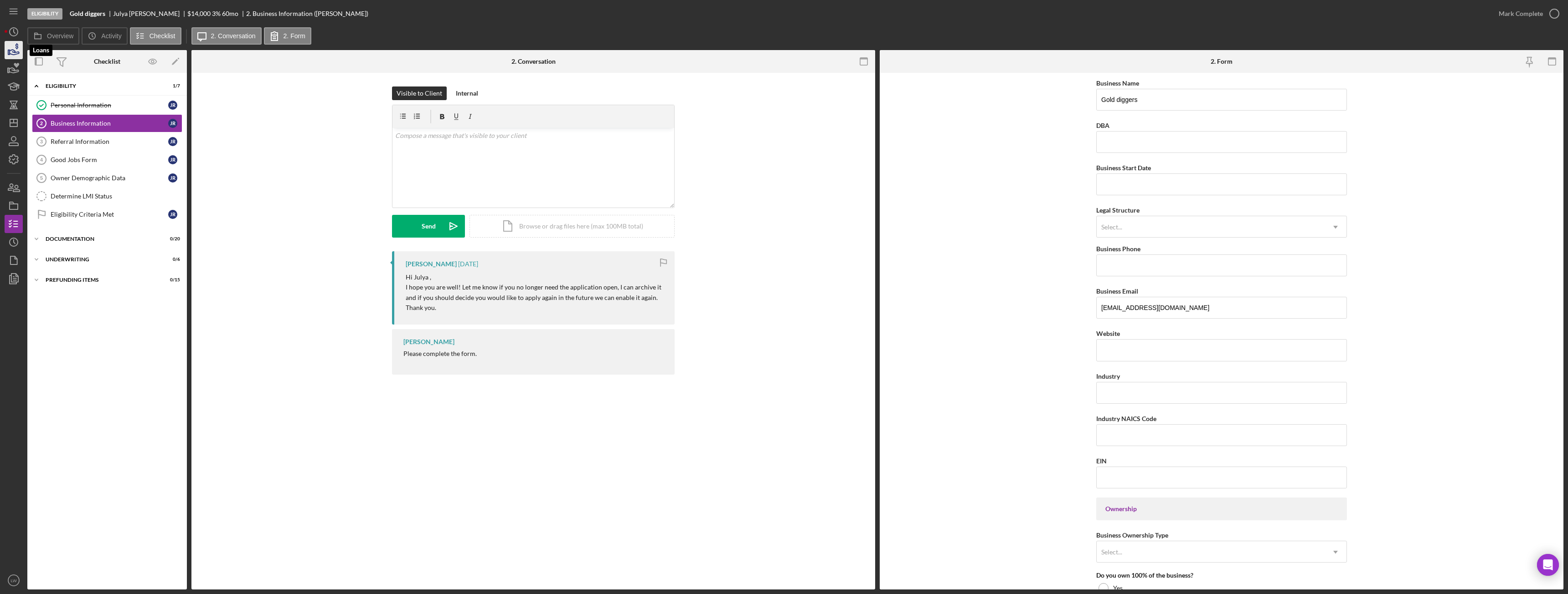
click at [9, 54] on polygon "button" at bounding box center [9, 52] width 1 height 5
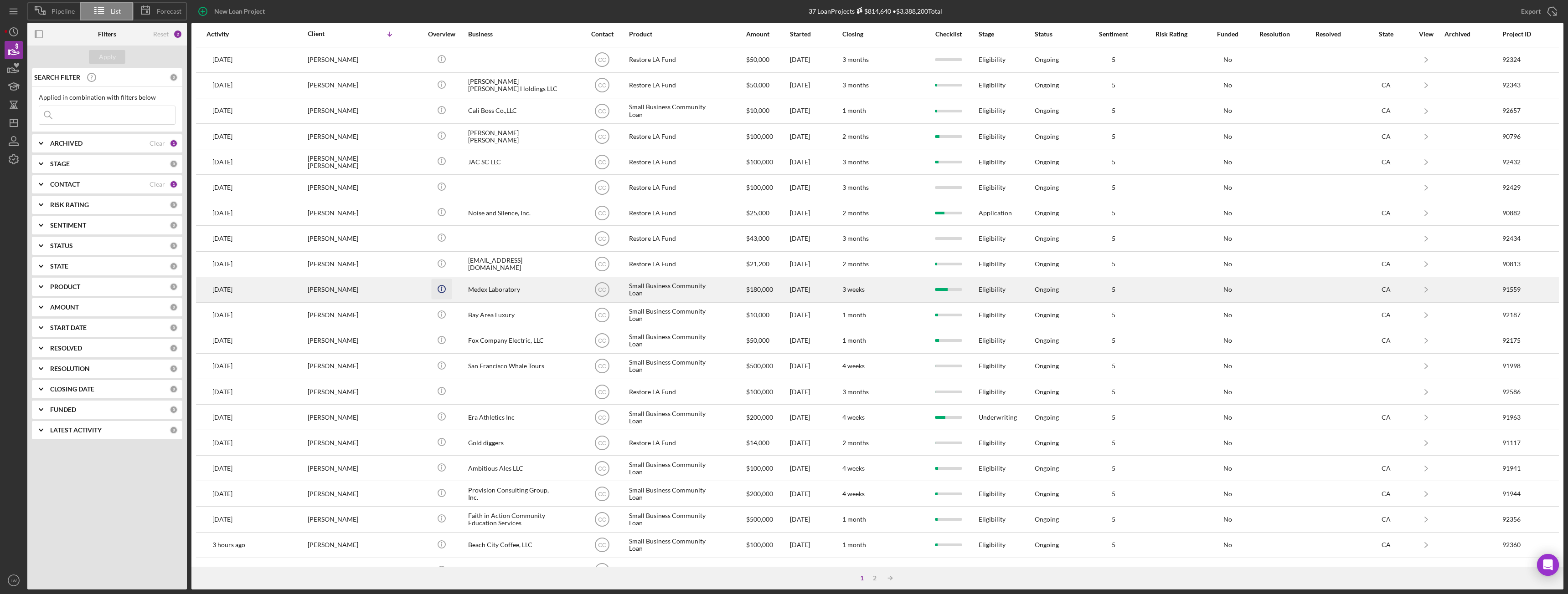
scroll to position [122, 0]
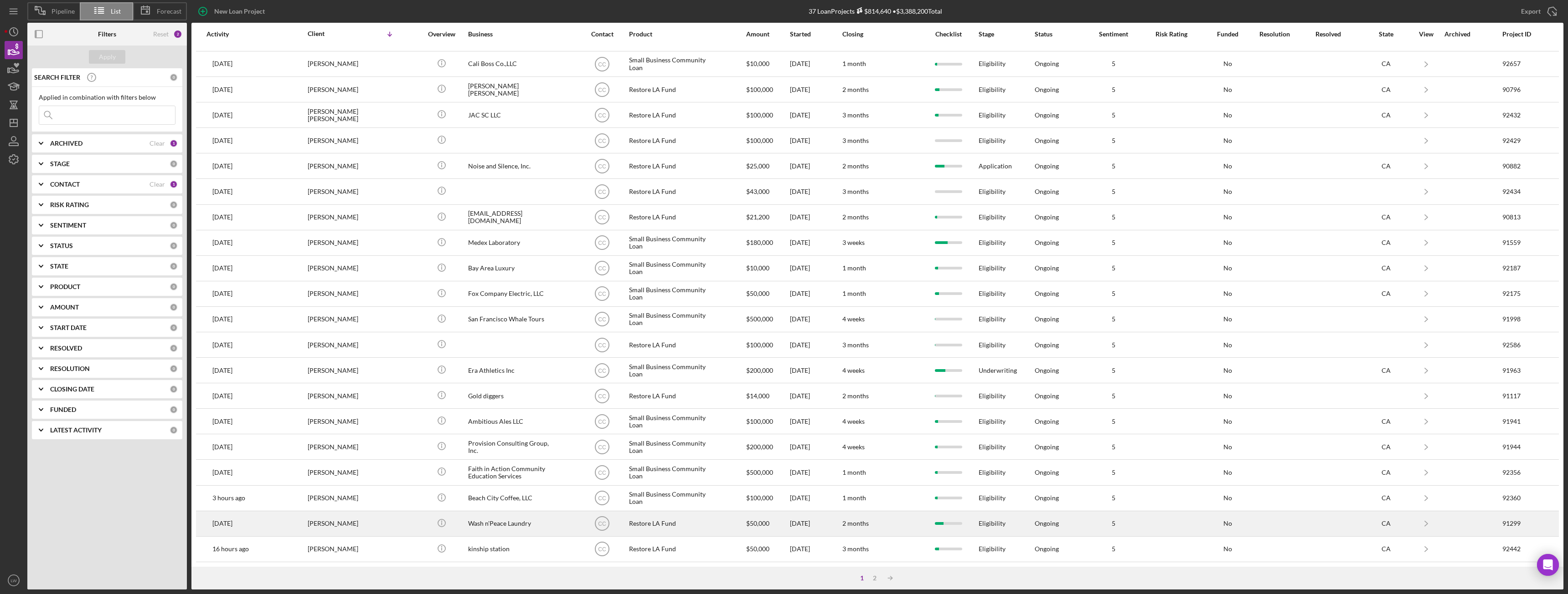
click at [367, 524] on div "Jakki Taylor" at bounding box center [353, 524] width 91 height 24
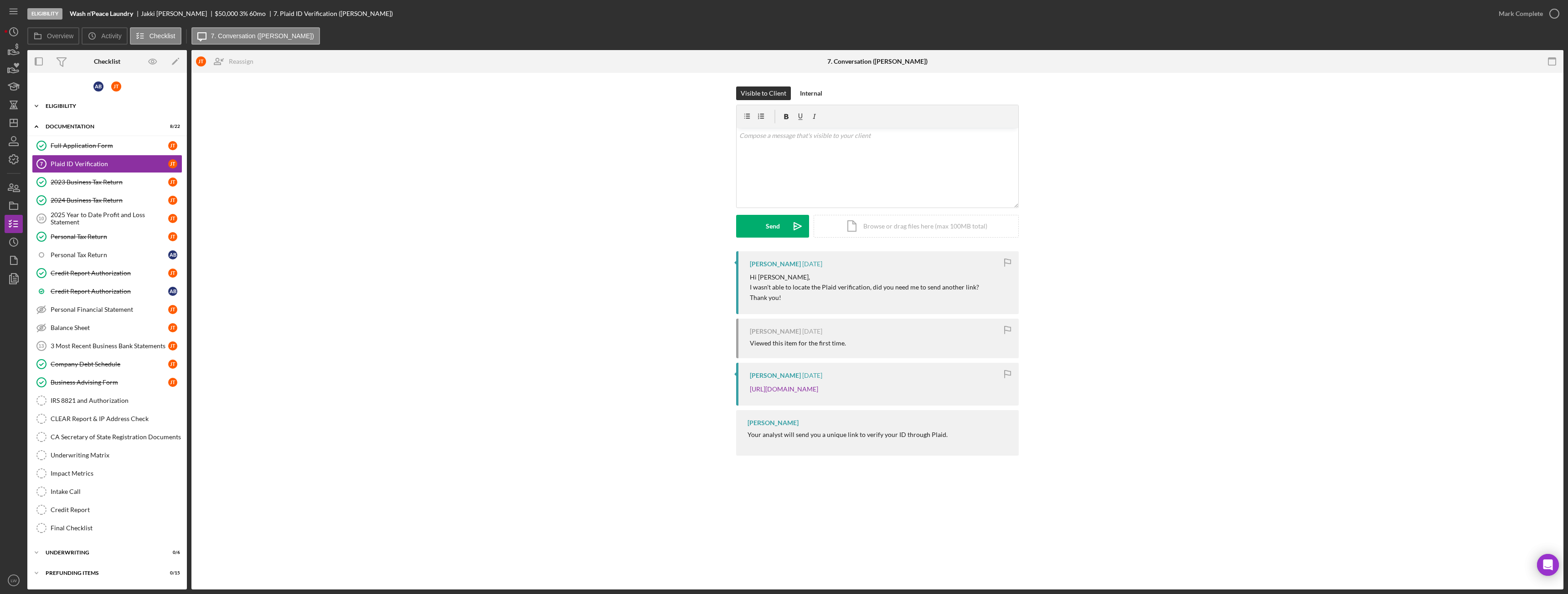
click at [85, 107] on div "Eligibility" at bounding box center [111, 106] width 130 height 5
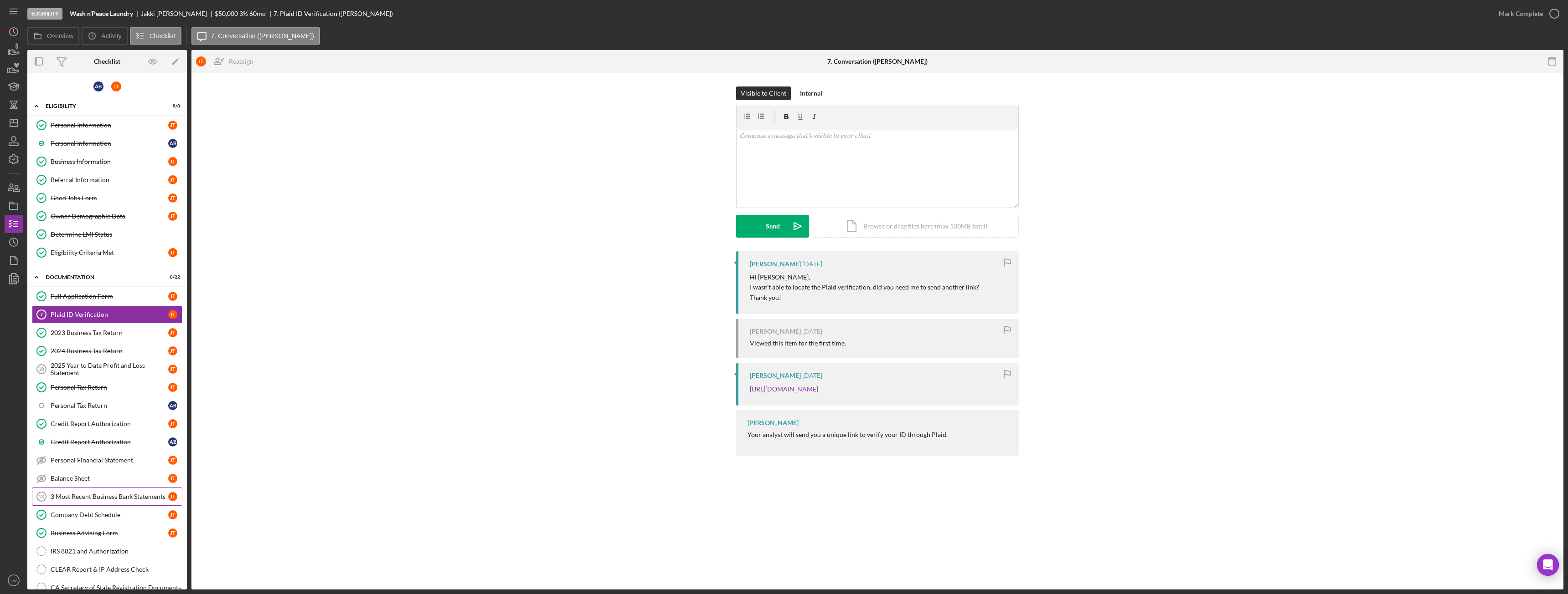
click at [122, 495] on div "3 Most Recent Business Bank Statements" at bounding box center [109, 497] width 117 height 7
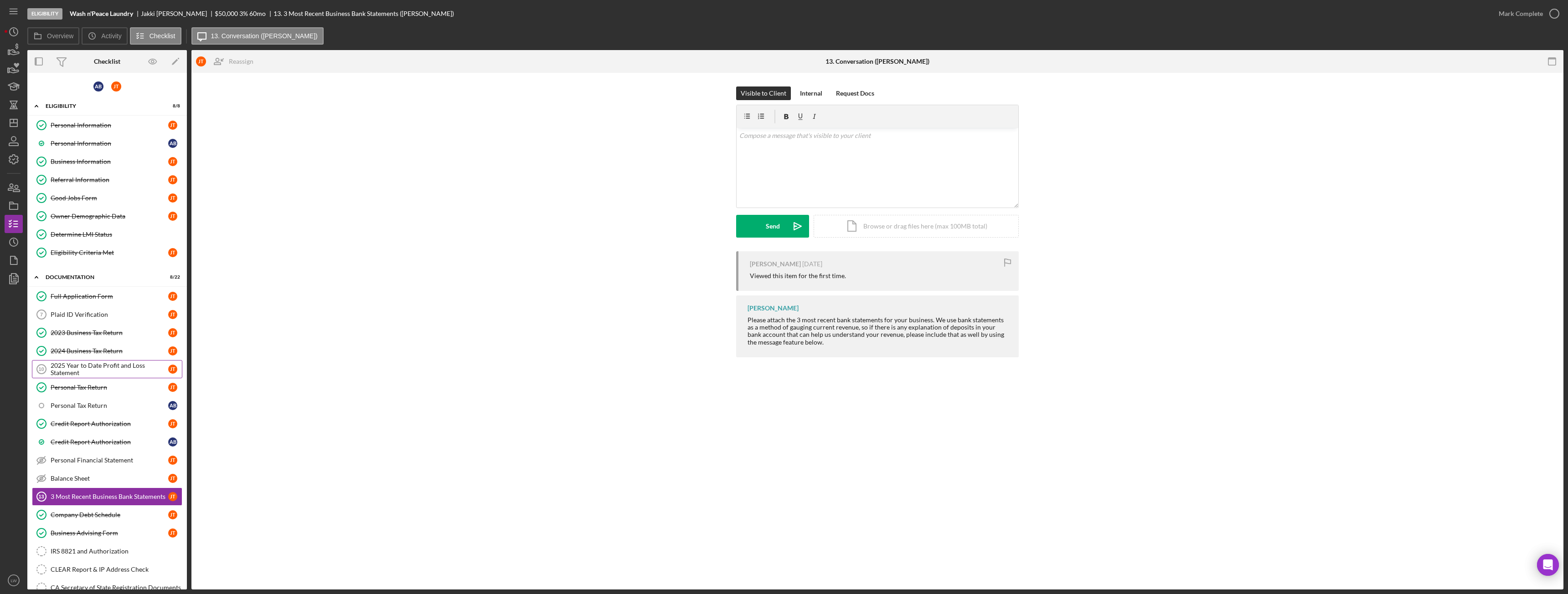
scroll to position [46, 0]
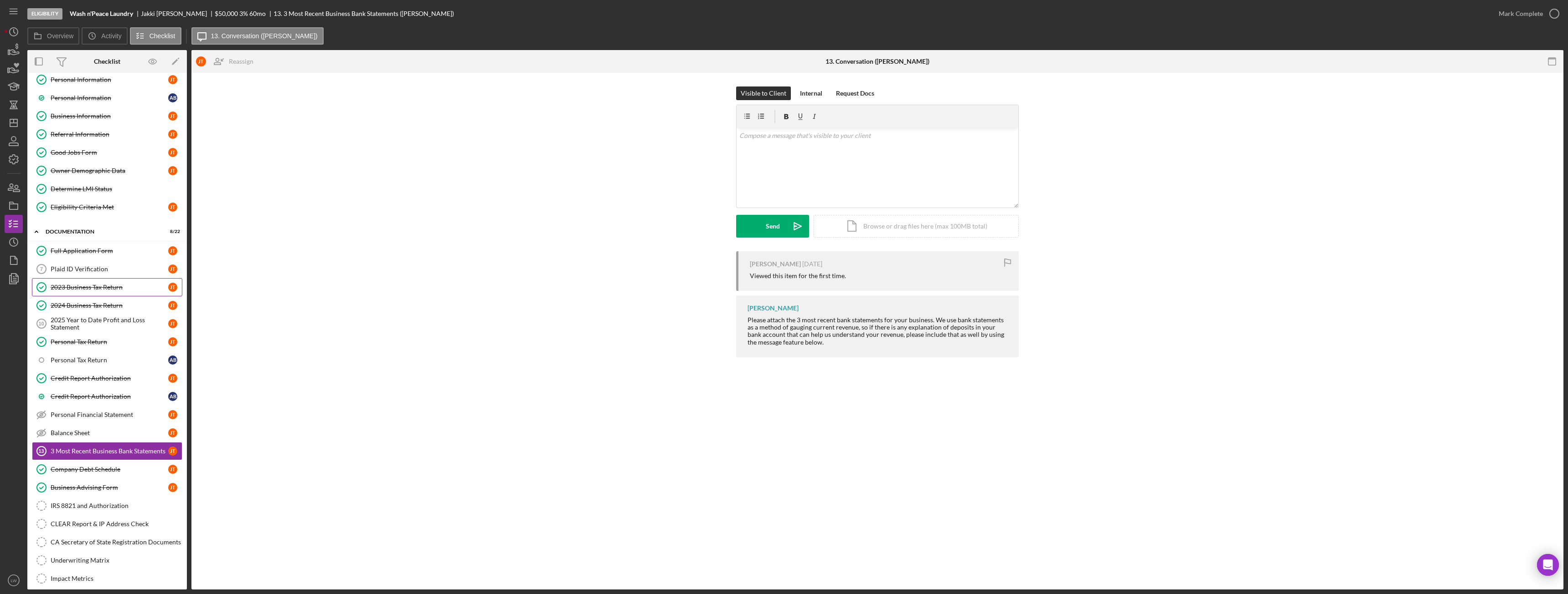
click at [115, 288] on div "2023 Business Tax Return" at bounding box center [109, 287] width 117 height 7
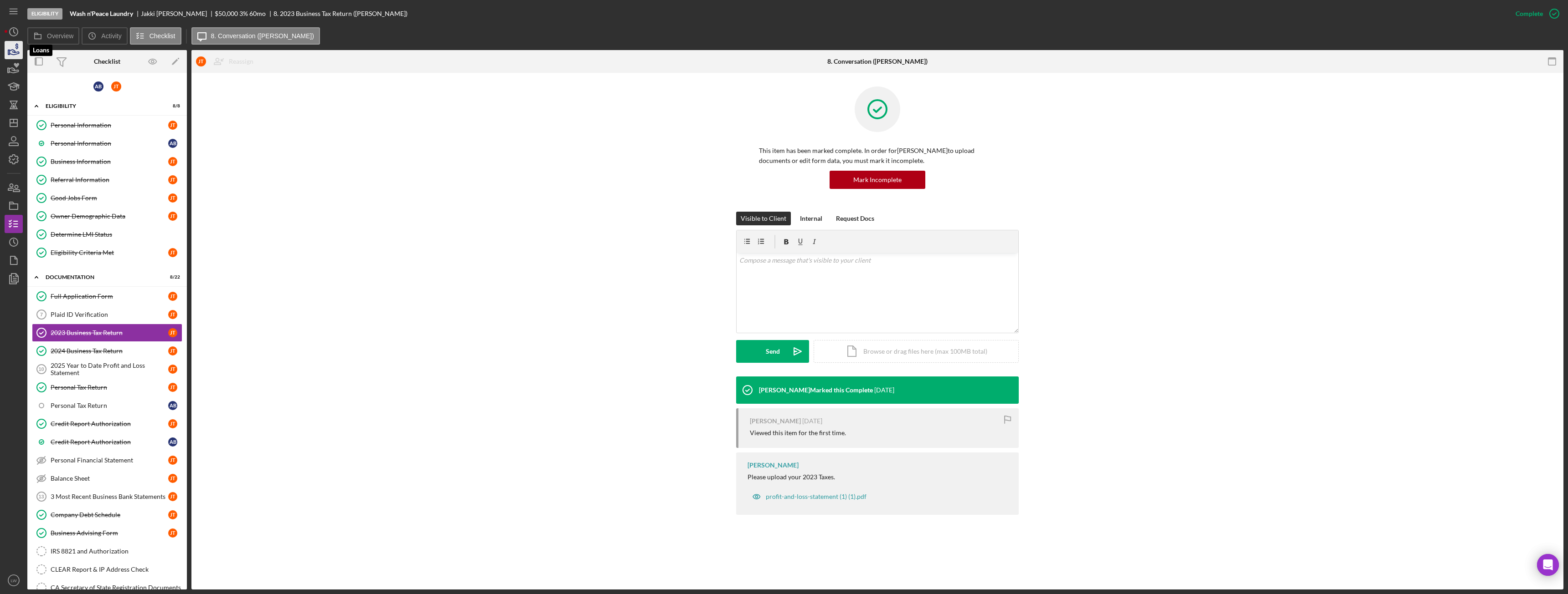
click at [16, 49] on icon "button" at bounding box center [13, 50] width 23 height 23
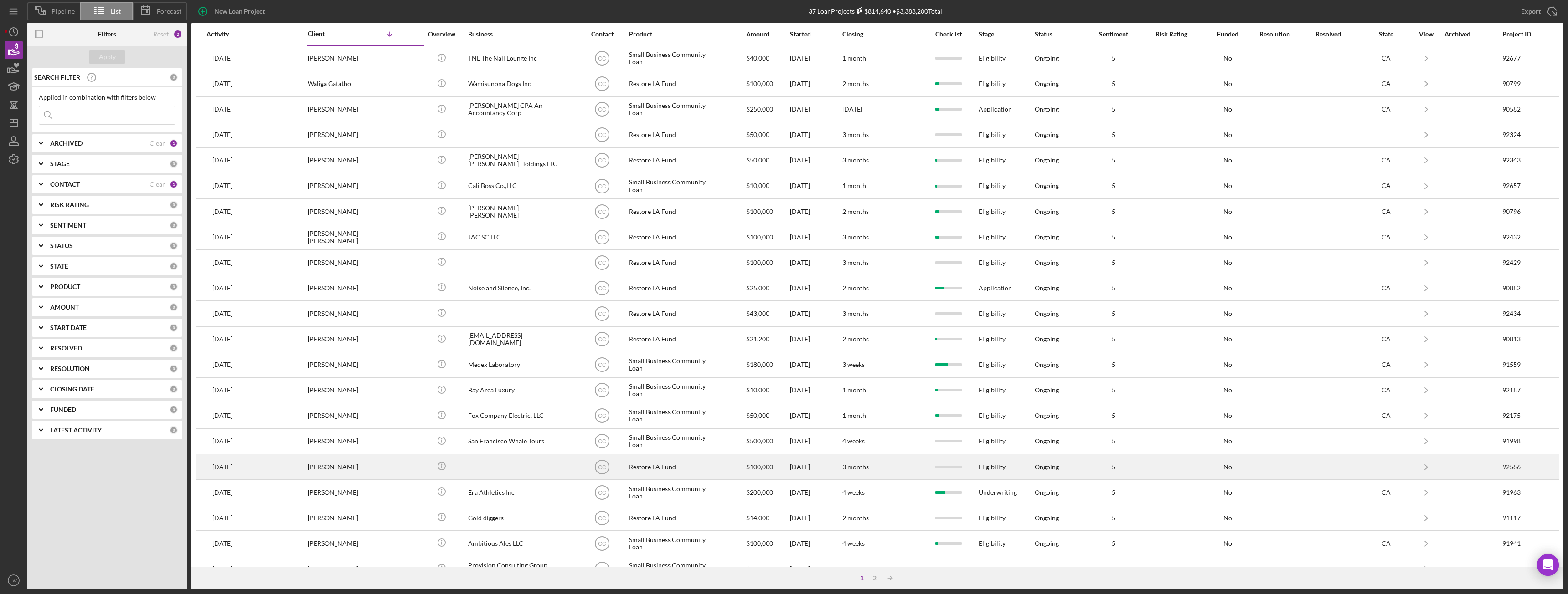
click at [366, 468] on div "[PERSON_NAME]" at bounding box center [353, 467] width 91 height 24
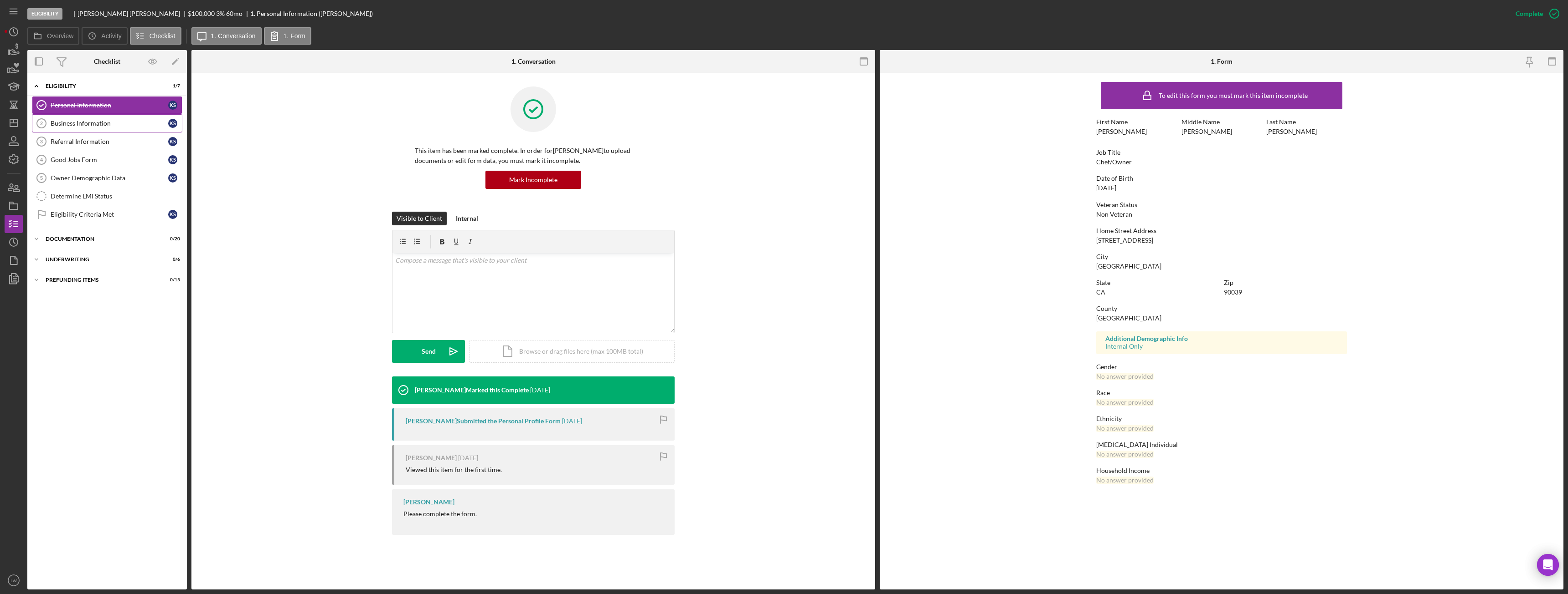
click at [109, 122] on div "Business Information" at bounding box center [109, 123] width 117 height 7
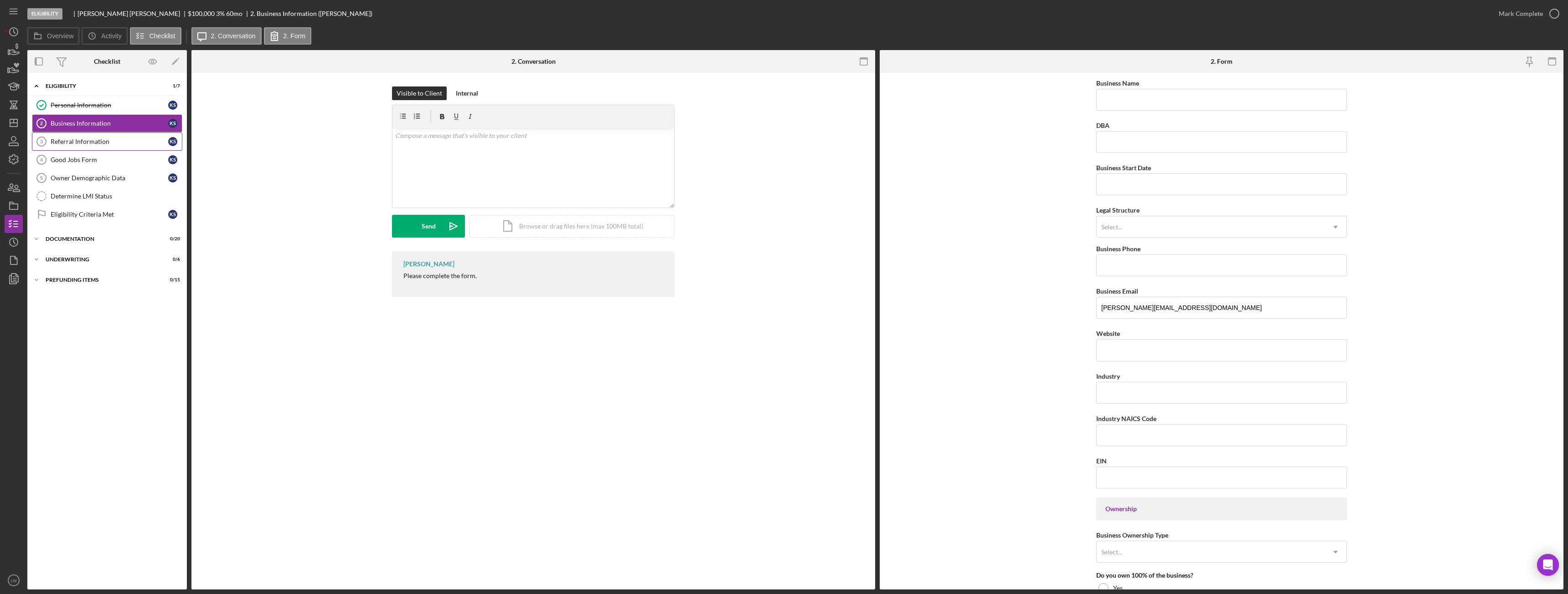
click at [109, 138] on div "Referral Information" at bounding box center [109, 141] width 117 height 7
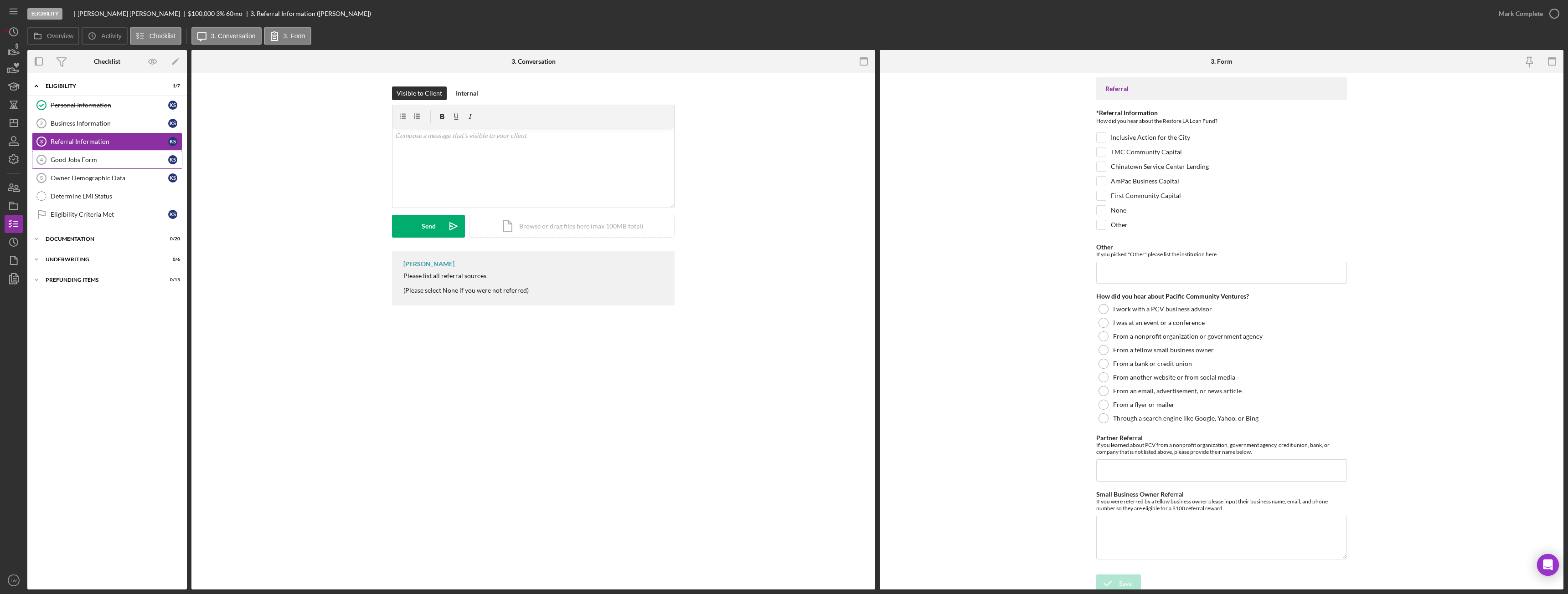
click at [113, 160] on div "Good Jobs Form" at bounding box center [109, 160] width 117 height 7
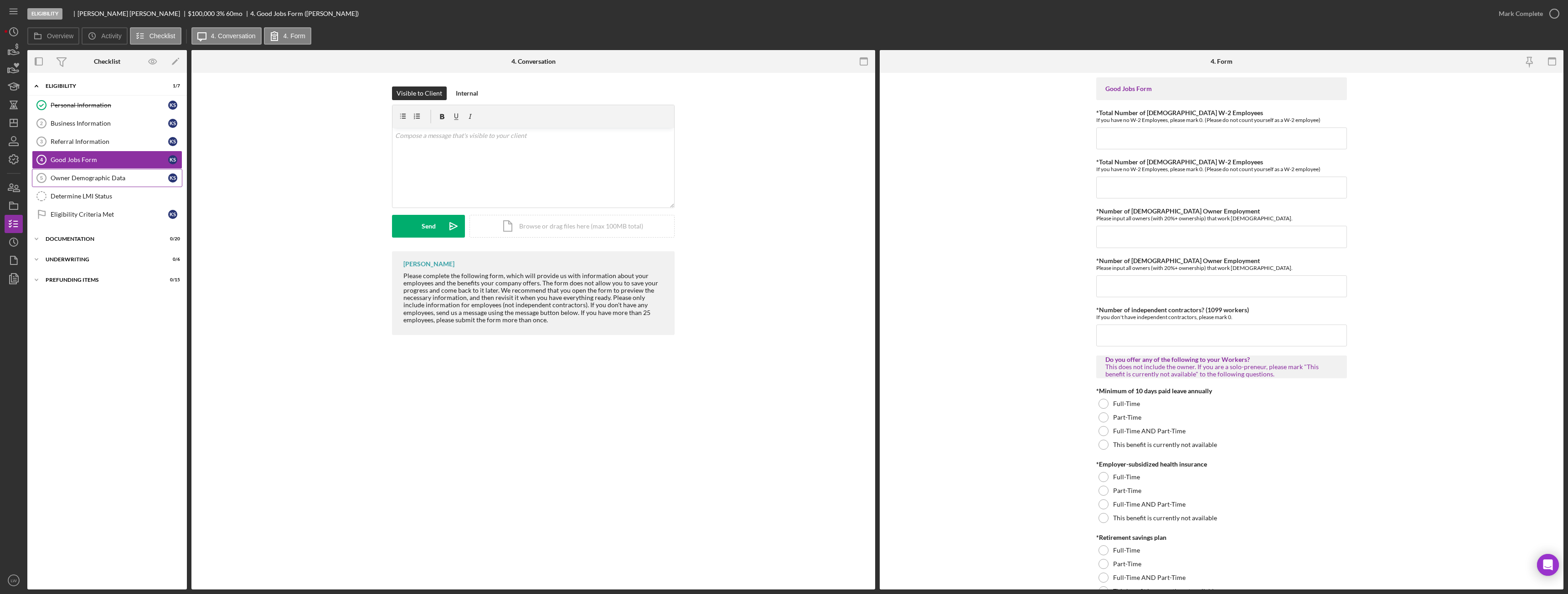
click at [117, 186] on link "Owner Demographic Data 5 Owner Demographic Data K S" at bounding box center [107, 178] width 150 height 19
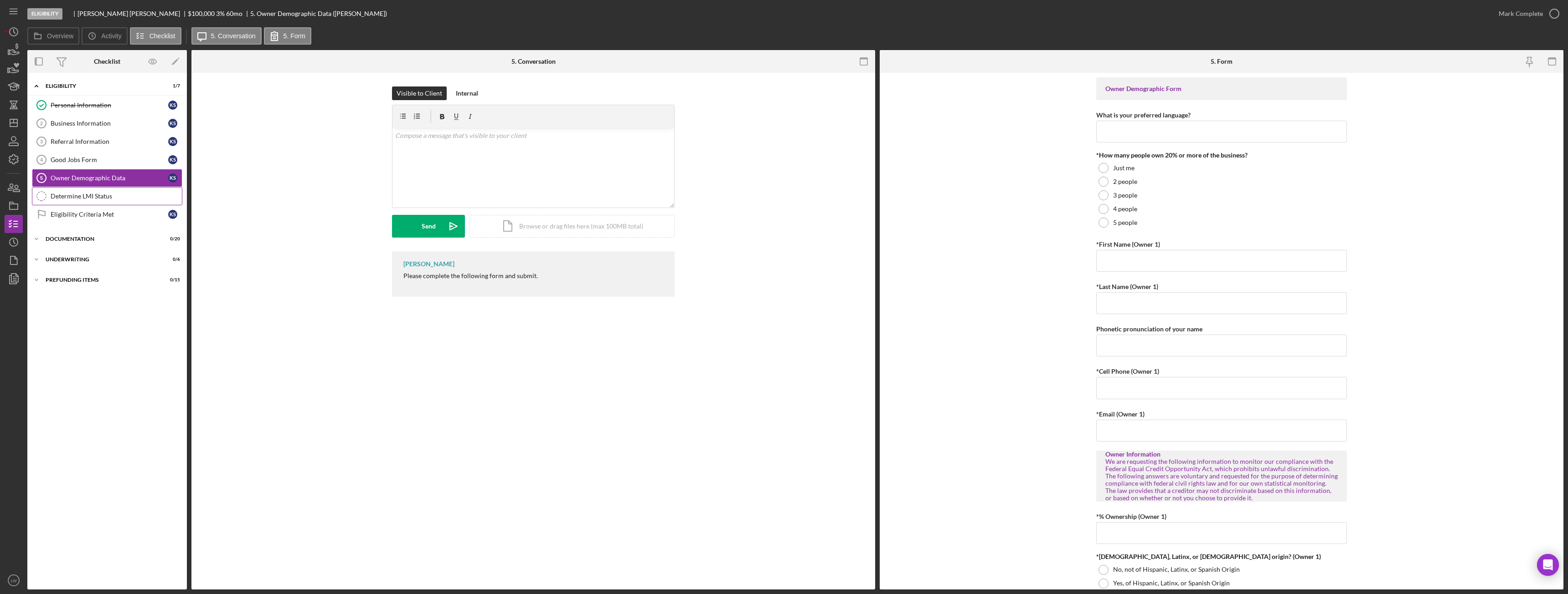
click at [118, 203] on link "Determine LMI Status Determine LMI Status" at bounding box center [107, 197] width 150 height 19
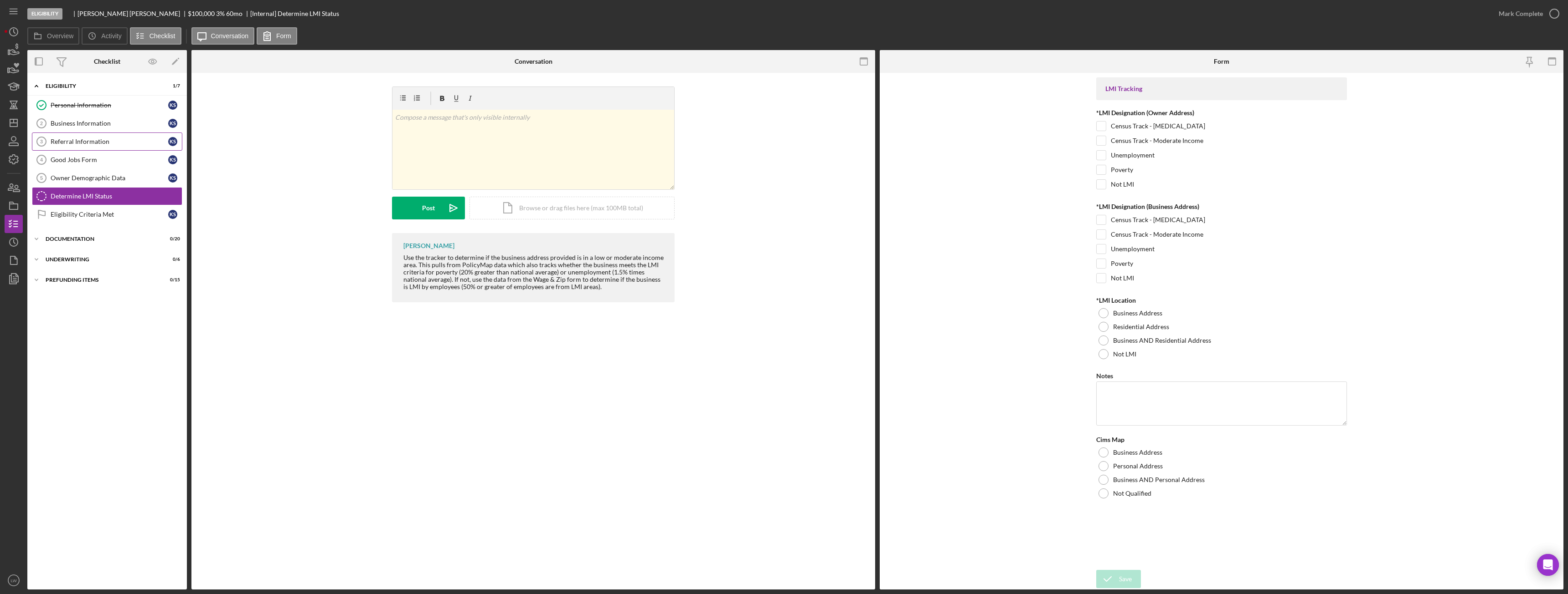
click at [80, 141] on div "Referral Information" at bounding box center [109, 141] width 117 height 7
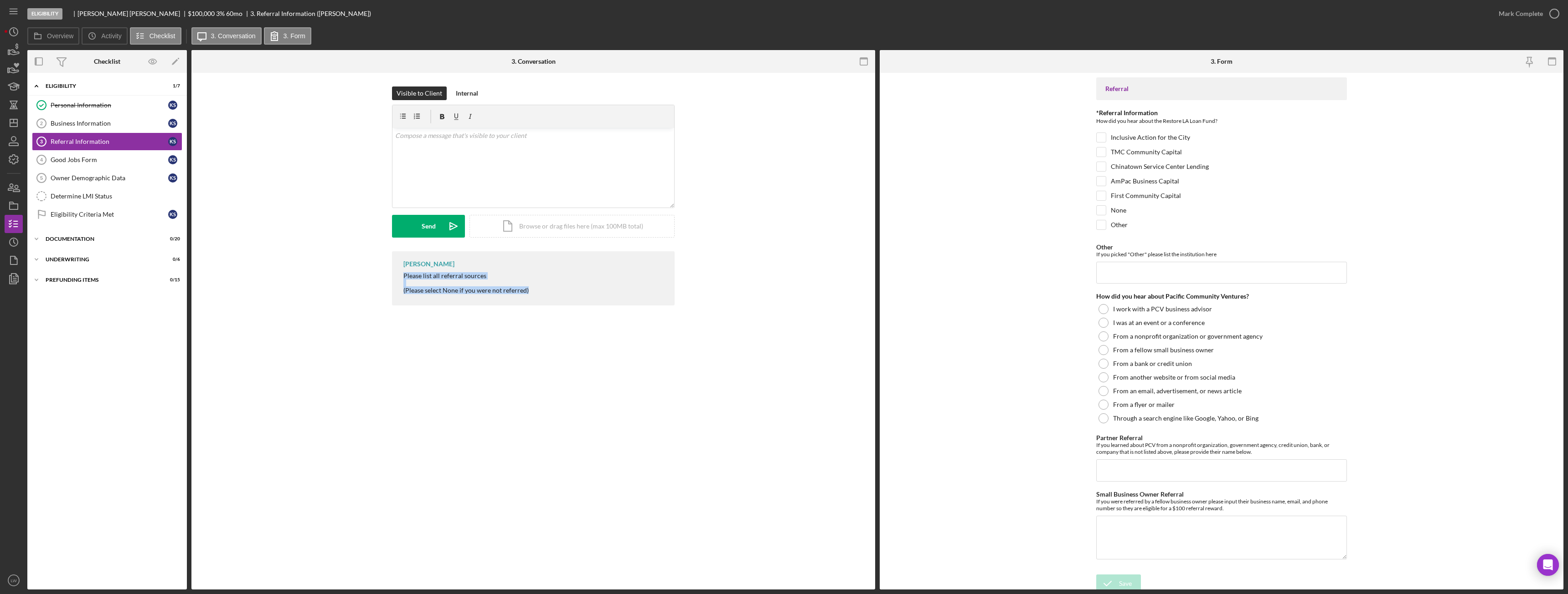
drag, startPoint x: 535, startPoint y: 293, endPoint x: 396, endPoint y: 275, distance: 140.2
click at [396, 275] on div "Cassandra Cervera Please list all referral sources (Please select None if you w…" at bounding box center [533, 279] width 282 height 54
copy div "Please list all referral sources (Please select None if you were not referred)"
click at [100, 122] on div "Business Information" at bounding box center [109, 123] width 117 height 7
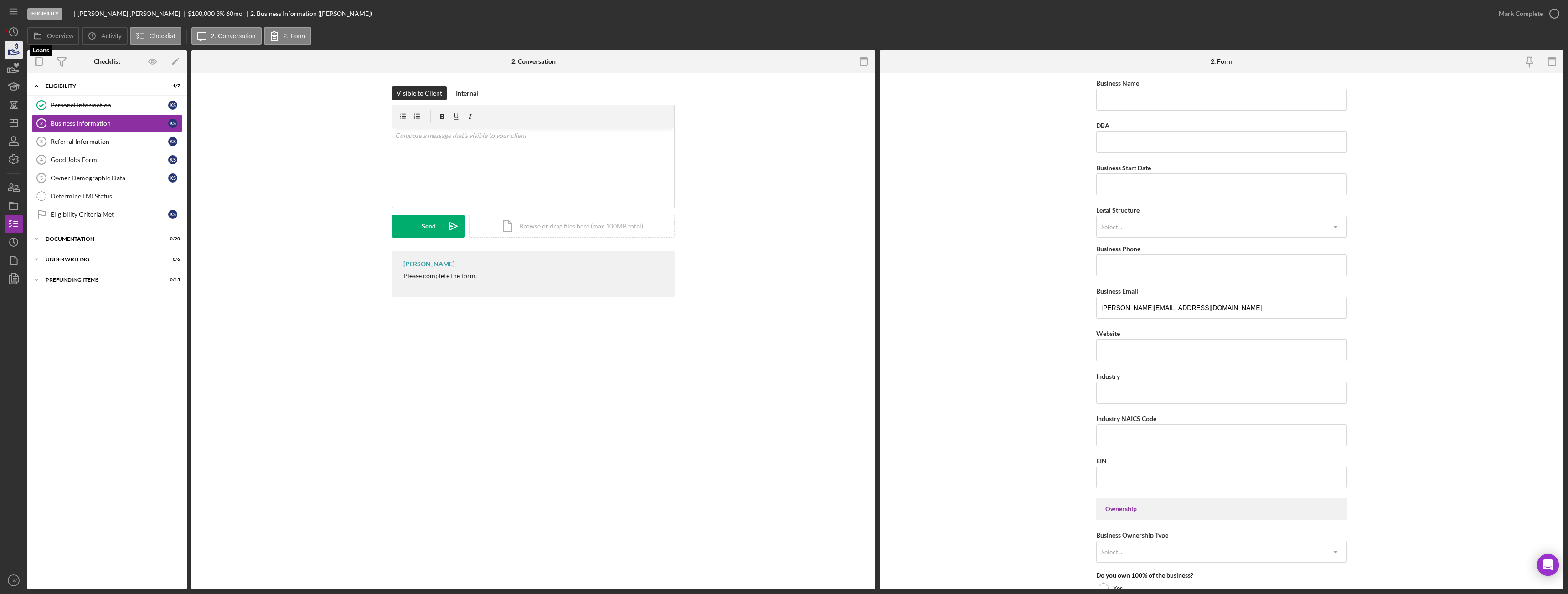
click at [15, 49] on icon "button" at bounding box center [13, 50] width 23 height 23
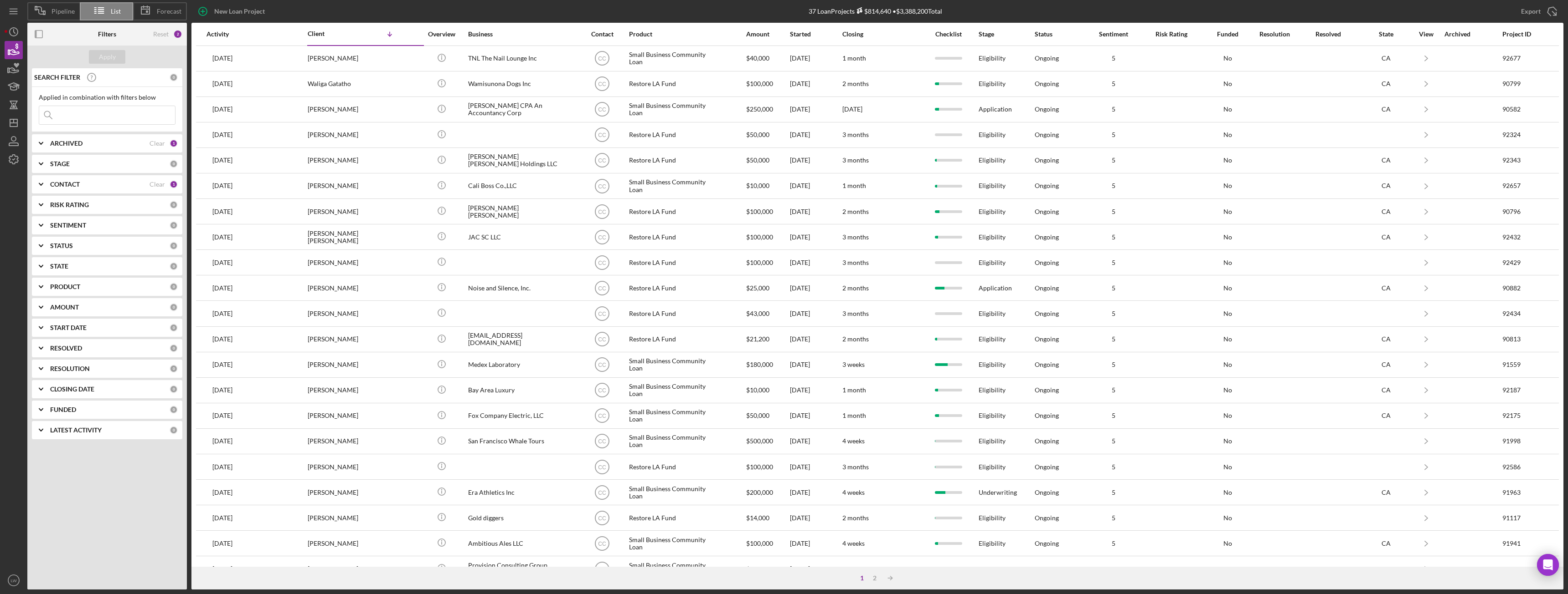
click at [94, 142] on div "ARCHIVED" at bounding box center [100, 143] width 99 height 7
click at [44, 141] on icon "Icon/Expander" at bounding box center [41, 143] width 23 height 23
click at [67, 183] on b "CONTACT" at bounding box center [65, 184] width 30 height 7
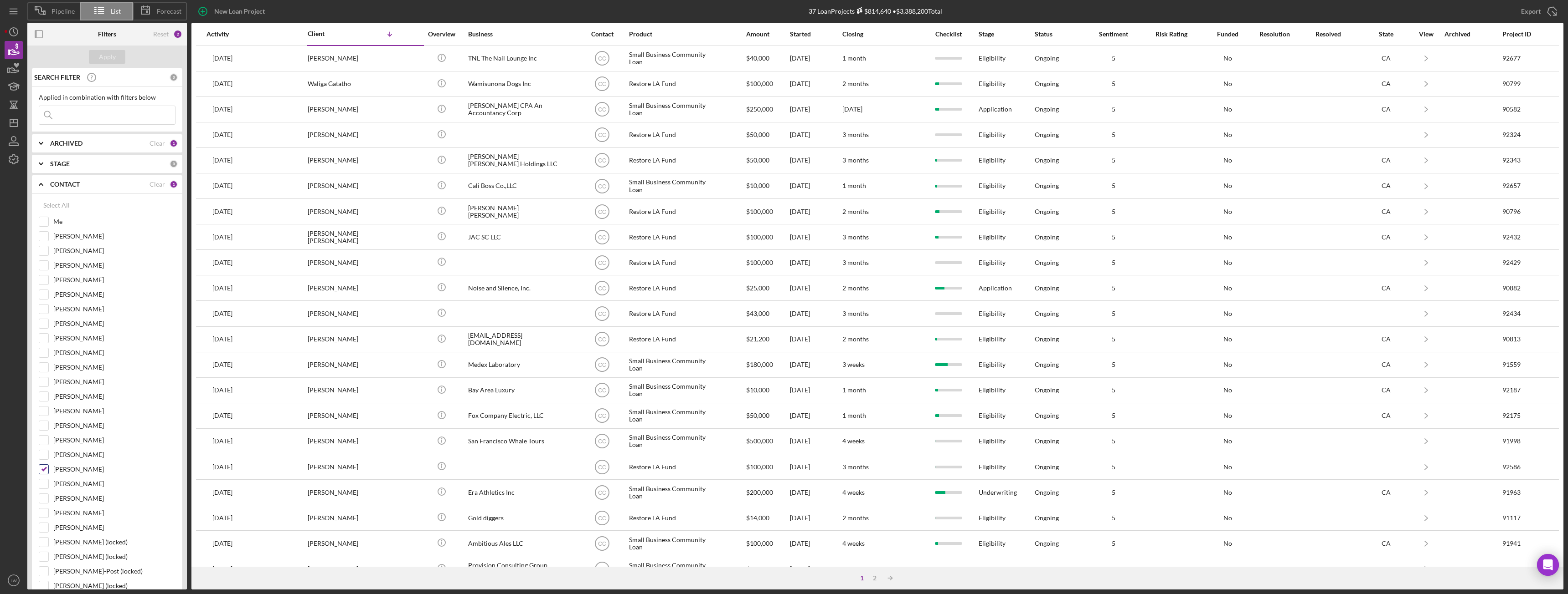
click at [43, 471] on input "[PERSON_NAME]" at bounding box center [44, 470] width 9 height 9
checkbox input "false"
click at [46, 221] on input "Me" at bounding box center [44, 222] width 9 height 9
checkbox input "true"
click at [113, 50] on div "Apply" at bounding box center [107, 57] width 17 height 14
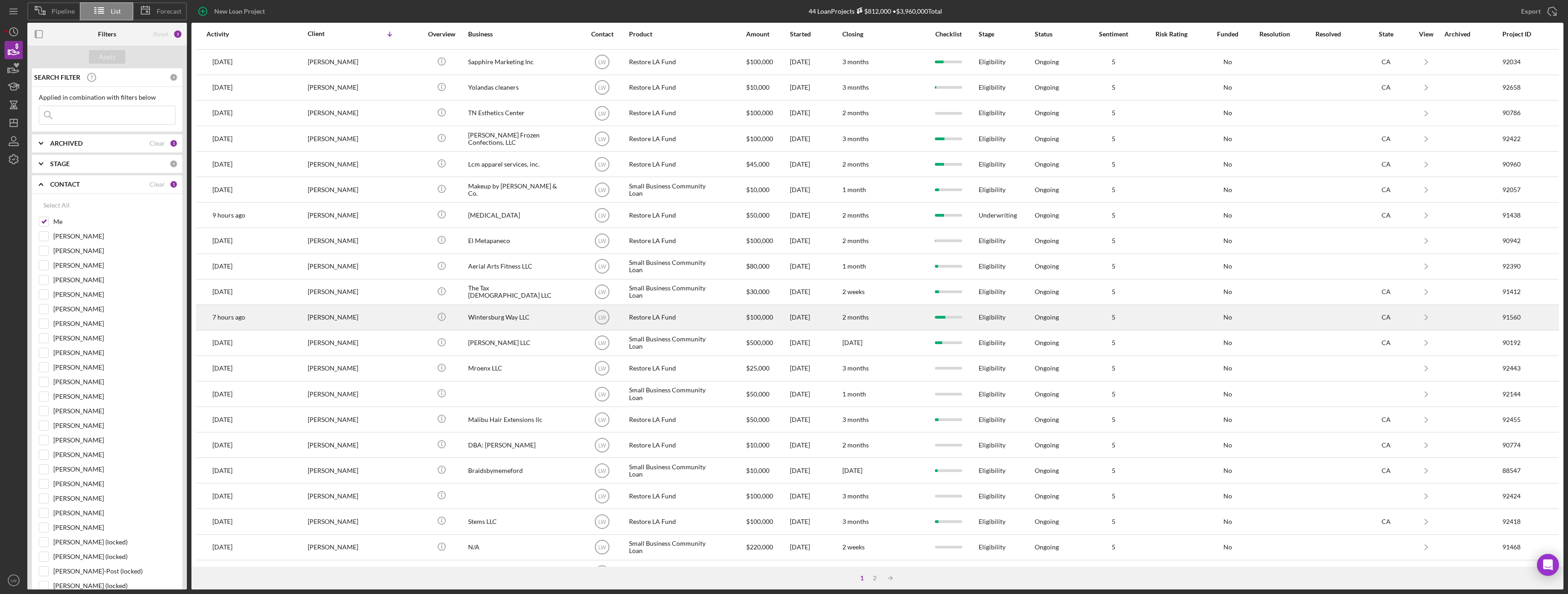
scroll to position [122, 0]
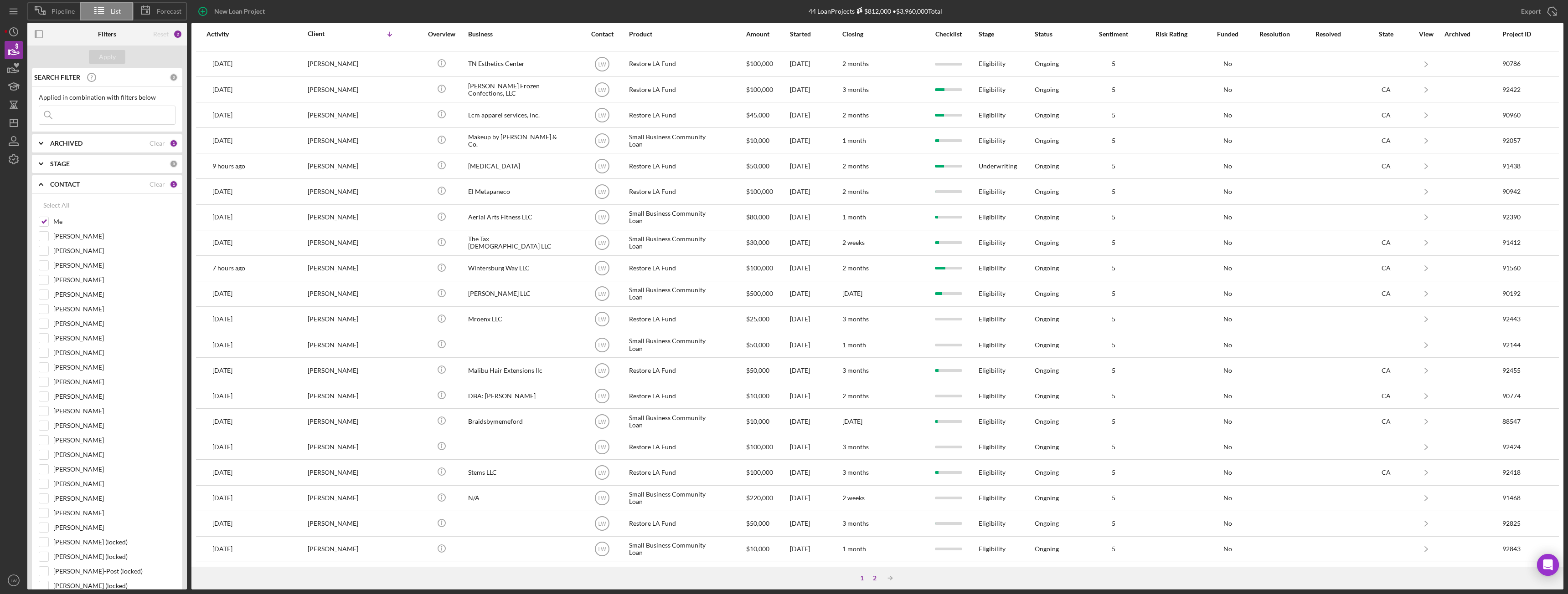
click at [877, 578] on div "2" at bounding box center [874, 578] width 13 height 7
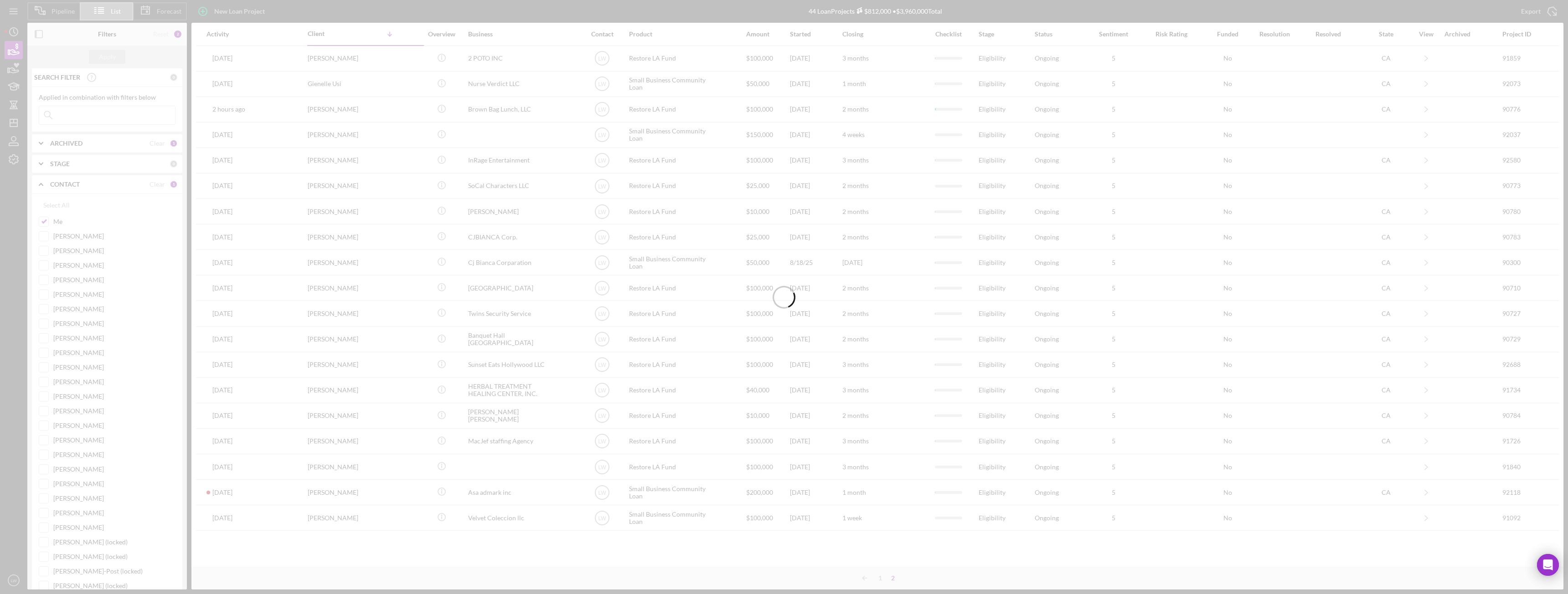
scroll to position [0, 0]
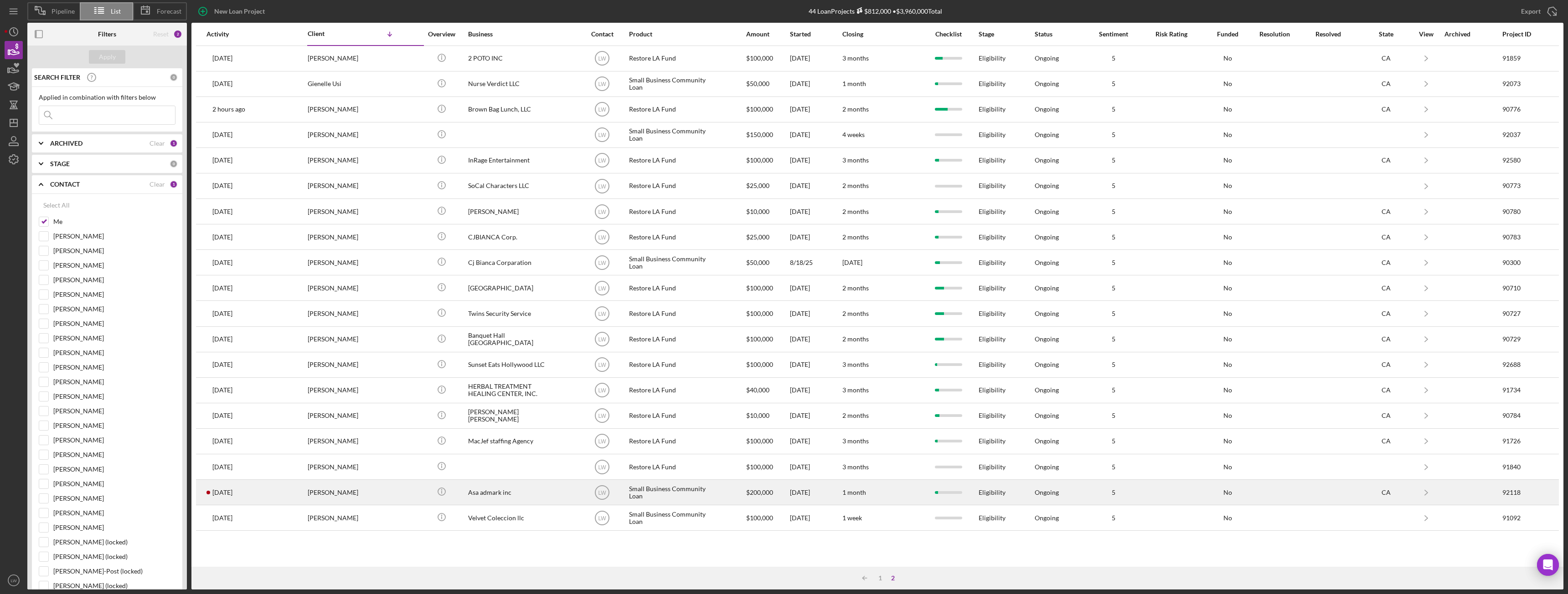
click at [393, 490] on div "[PERSON_NAME]" at bounding box center [353, 493] width 91 height 24
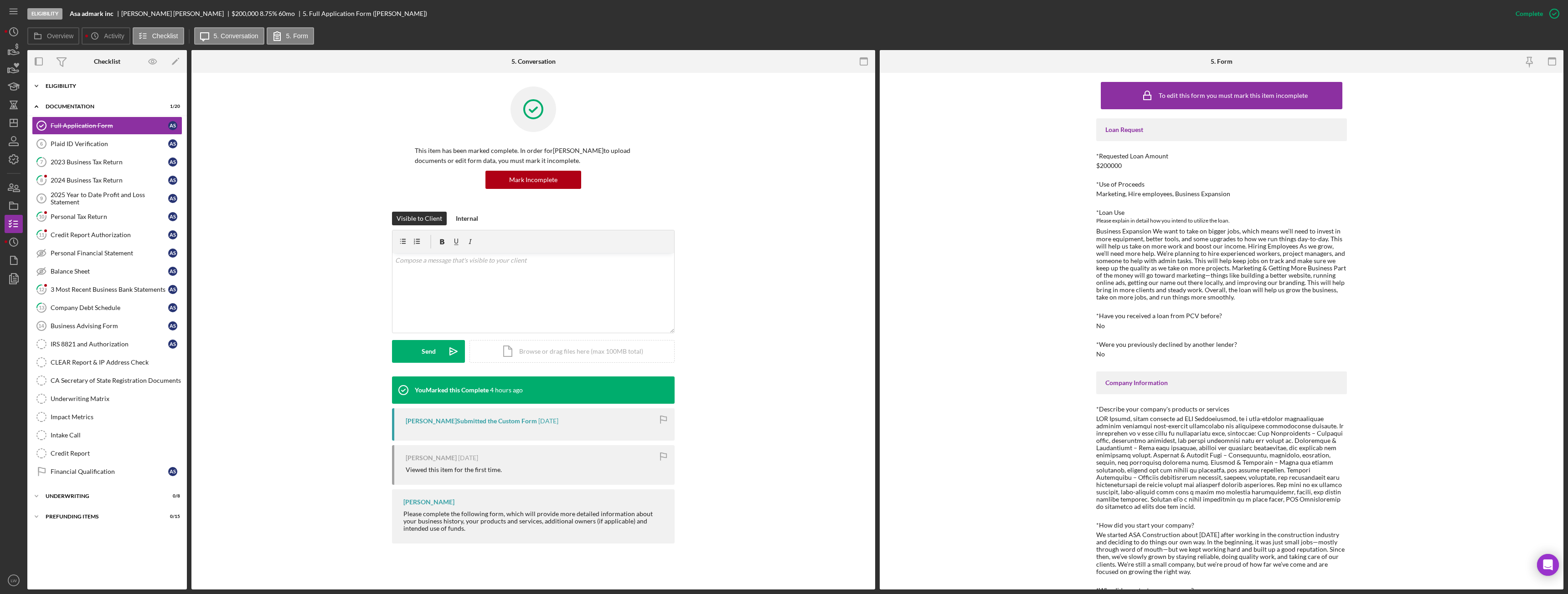
click at [72, 80] on div "Icon/Expander Eligibility 5 / 6" at bounding box center [107, 86] width 160 height 19
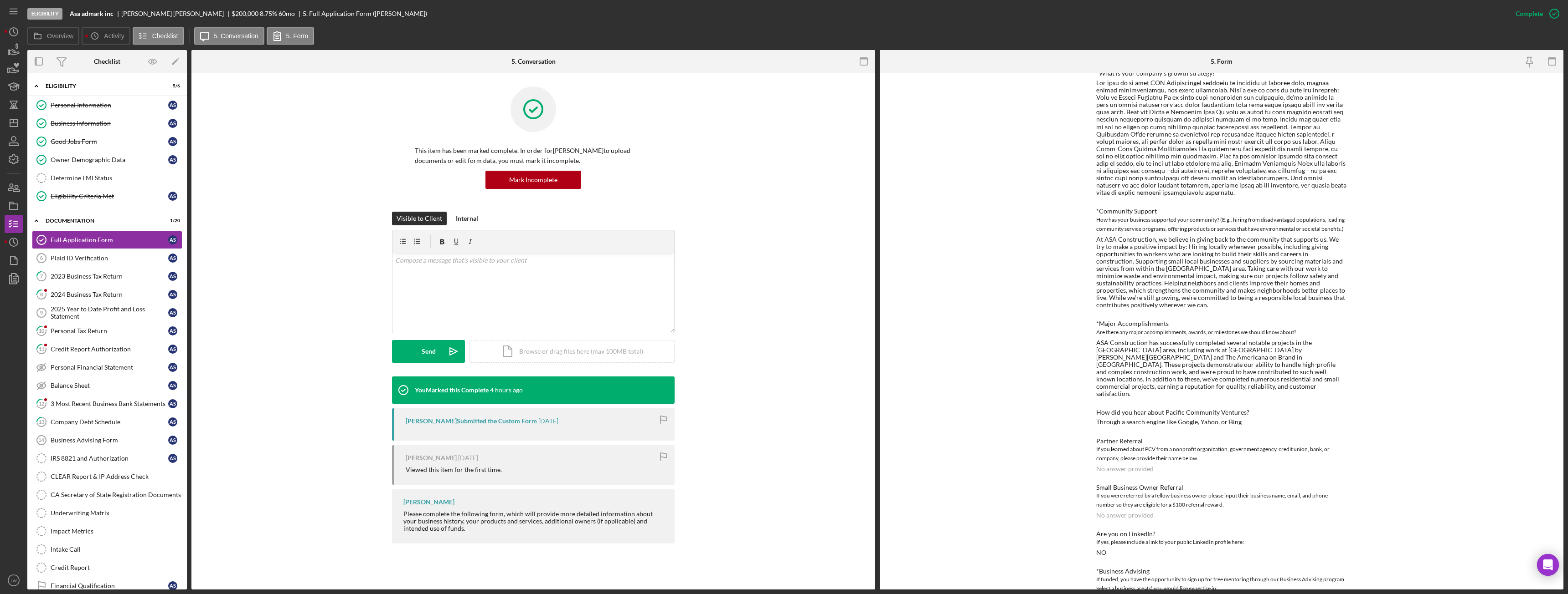
scroll to position [846, 0]
click at [97, 258] on div "Plaid ID Verification" at bounding box center [109, 258] width 117 height 7
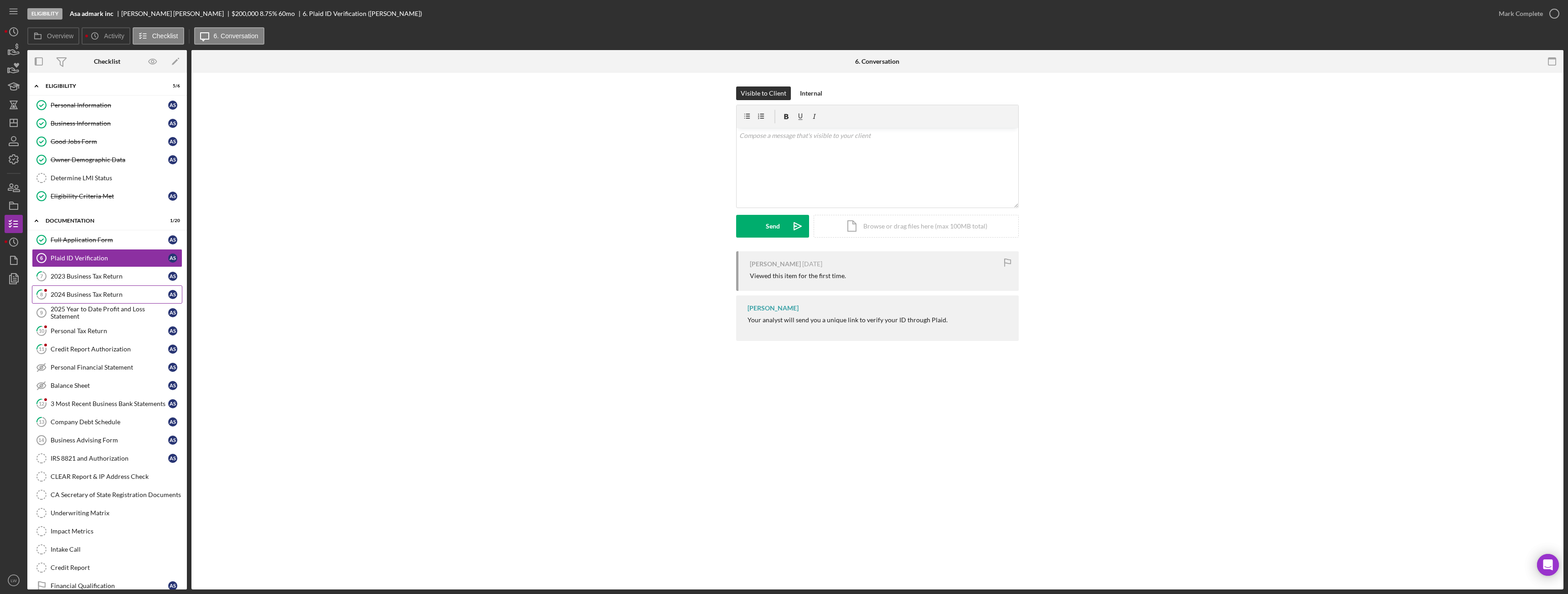
click at [105, 293] on div "2024 Business Tax Return" at bounding box center [109, 294] width 117 height 7
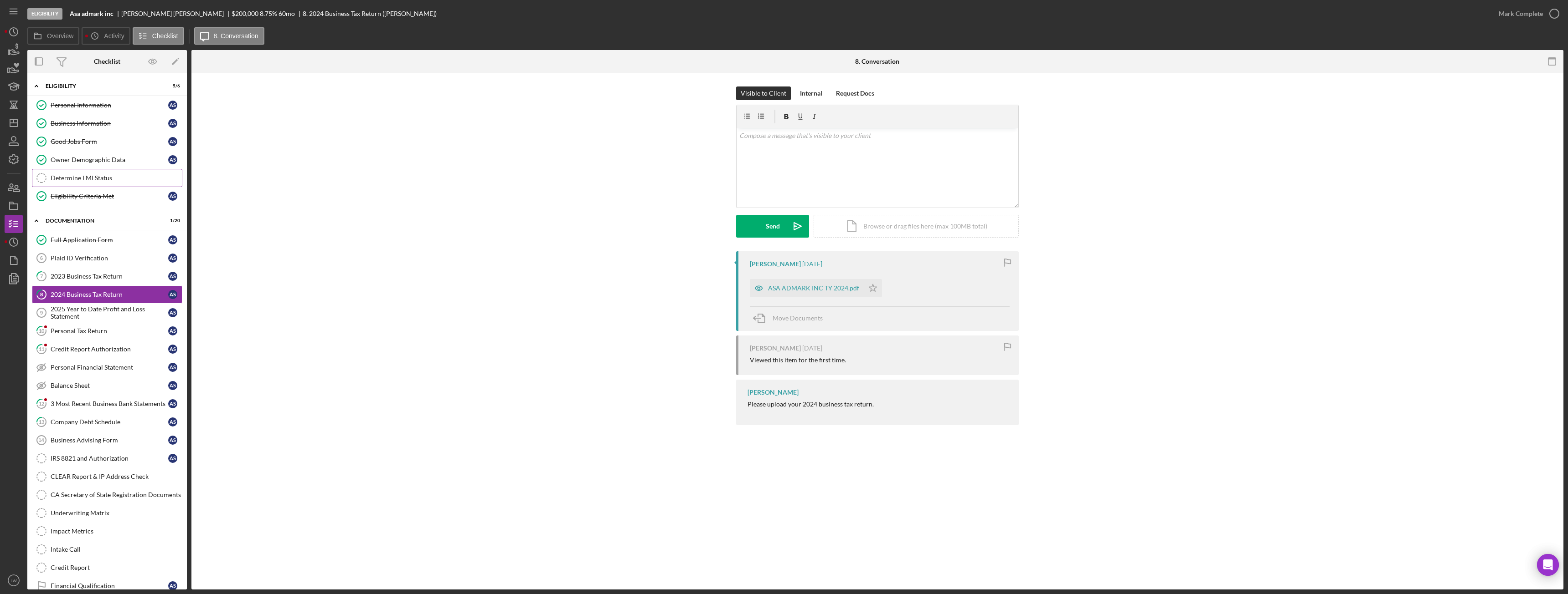
click at [98, 174] on div "Determine LMI Status" at bounding box center [116, 177] width 131 height 7
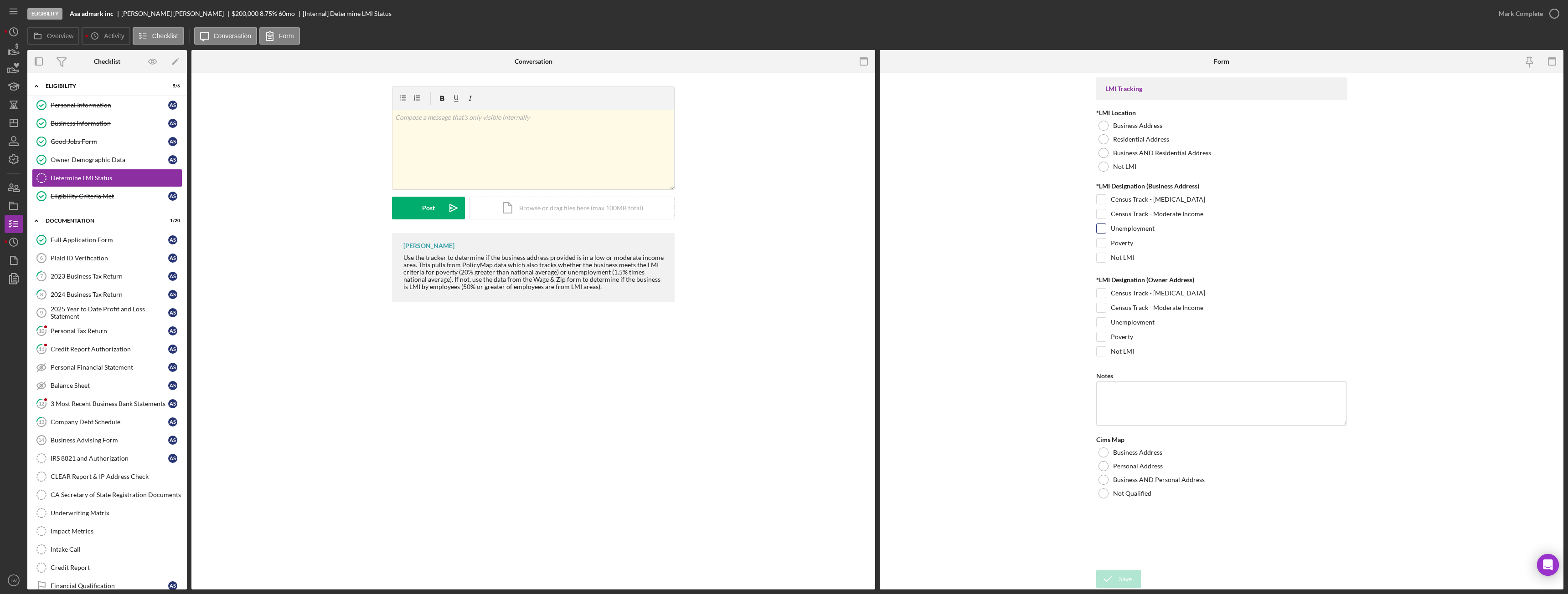
click at [1101, 230] on input "Unemployment" at bounding box center [1101, 228] width 9 height 9
checkbox input "true"
click at [1127, 577] on div "Save" at bounding box center [1125, 579] width 13 height 19
click at [1296, 518] on div "LMI Tracking *LMI Location Business Address Residential Address Business AND Re…" at bounding box center [1221, 321] width 251 height 488
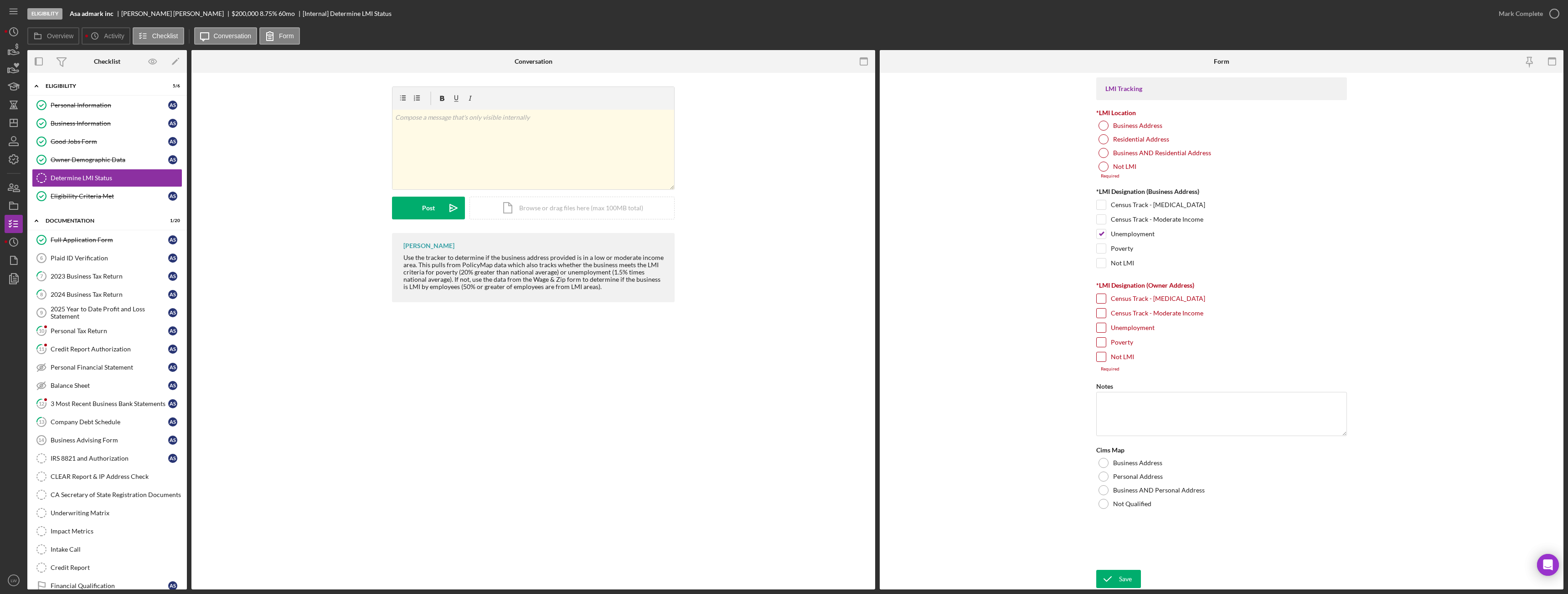
click at [1101, 313] on input "Census Track - Moderate Income" at bounding box center [1101, 313] width 9 height 9
checkbox input "true"
click at [1117, 578] on icon "submit" at bounding box center [1107, 579] width 23 height 23
click at [1117, 574] on icon "submit" at bounding box center [1107, 579] width 23 height 23
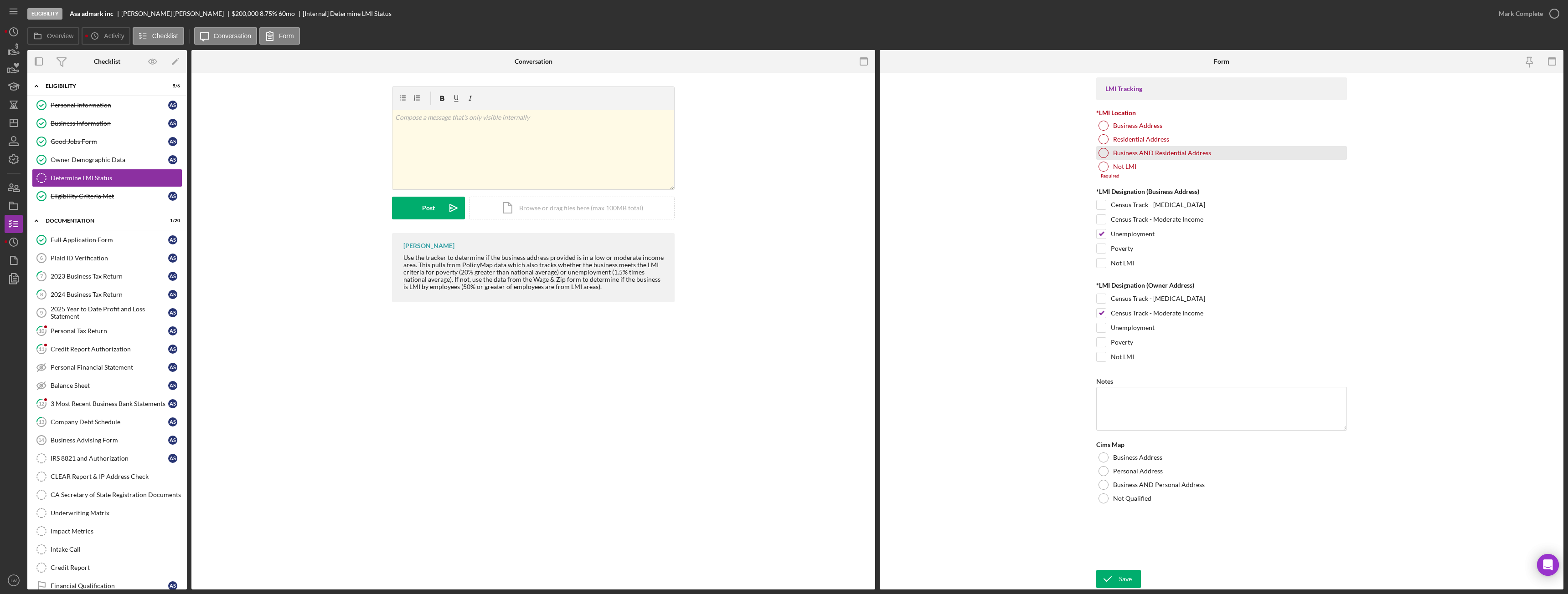
click at [1102, 151] on div at bounding box center [1103, 153] width 10 height 10
click at [1119, 578] on div "Save" at bounding box center [1125, 579] width 13 height 19
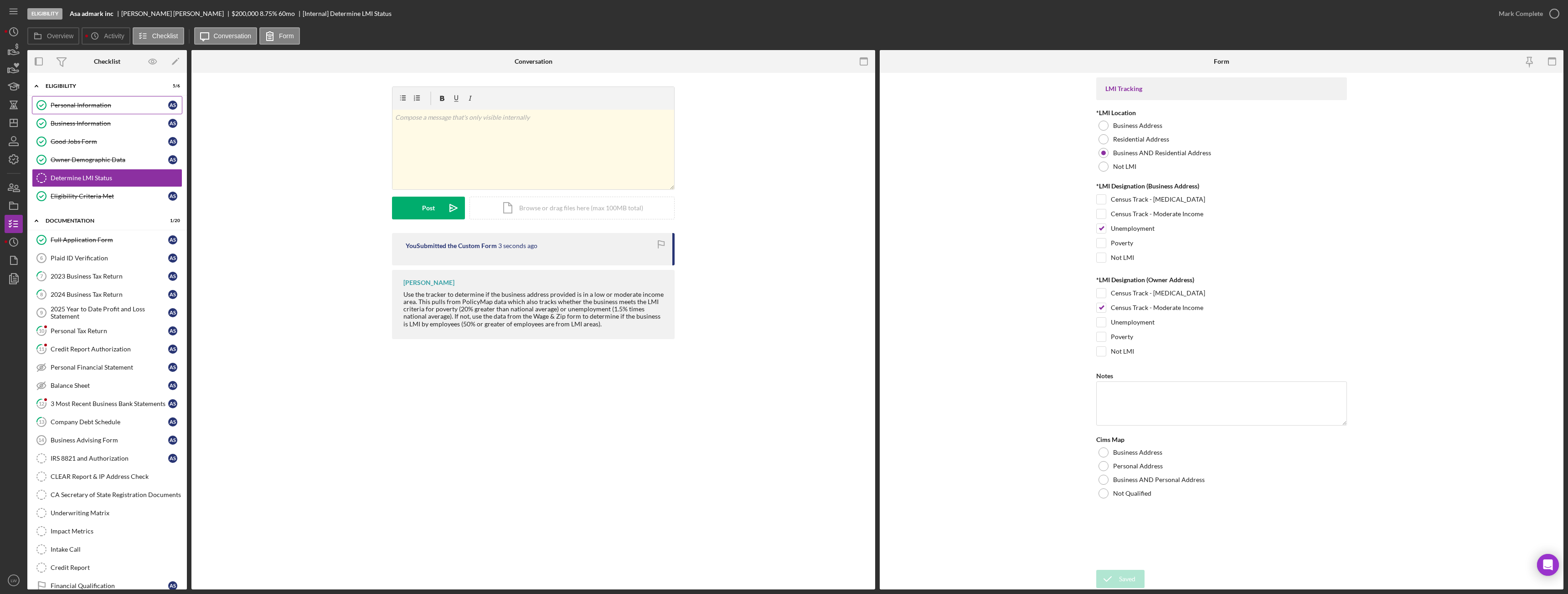
click at [75, 103] on div "Personal Information" at bounding box center [109, 105] width 117 height 7
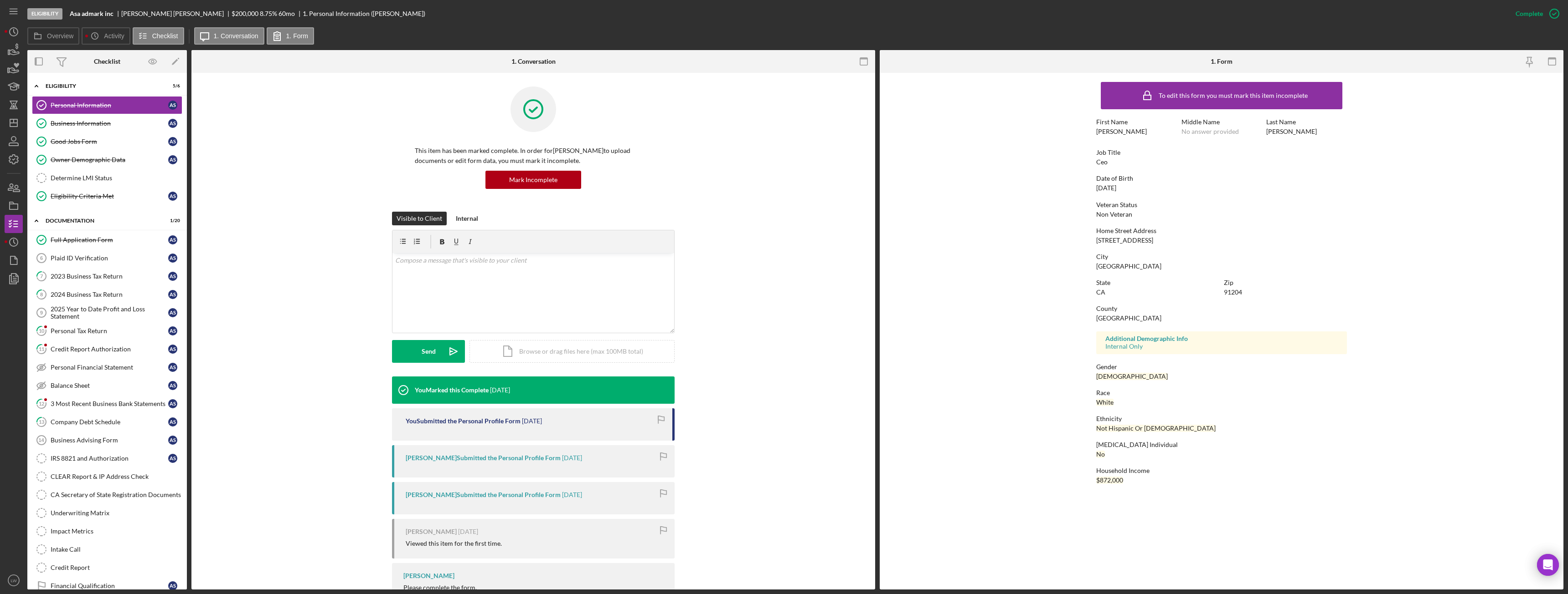
click at [1128, 241] on div "332 w Lomita Ave apt 5" at bounding box center [1125, 240] width 57 height 7
copy div "332 w Lomita Ave apt 5"
click at [80, 176] on div "Determine LMI Status" at bounding box center [116, 177] width 131 height 7
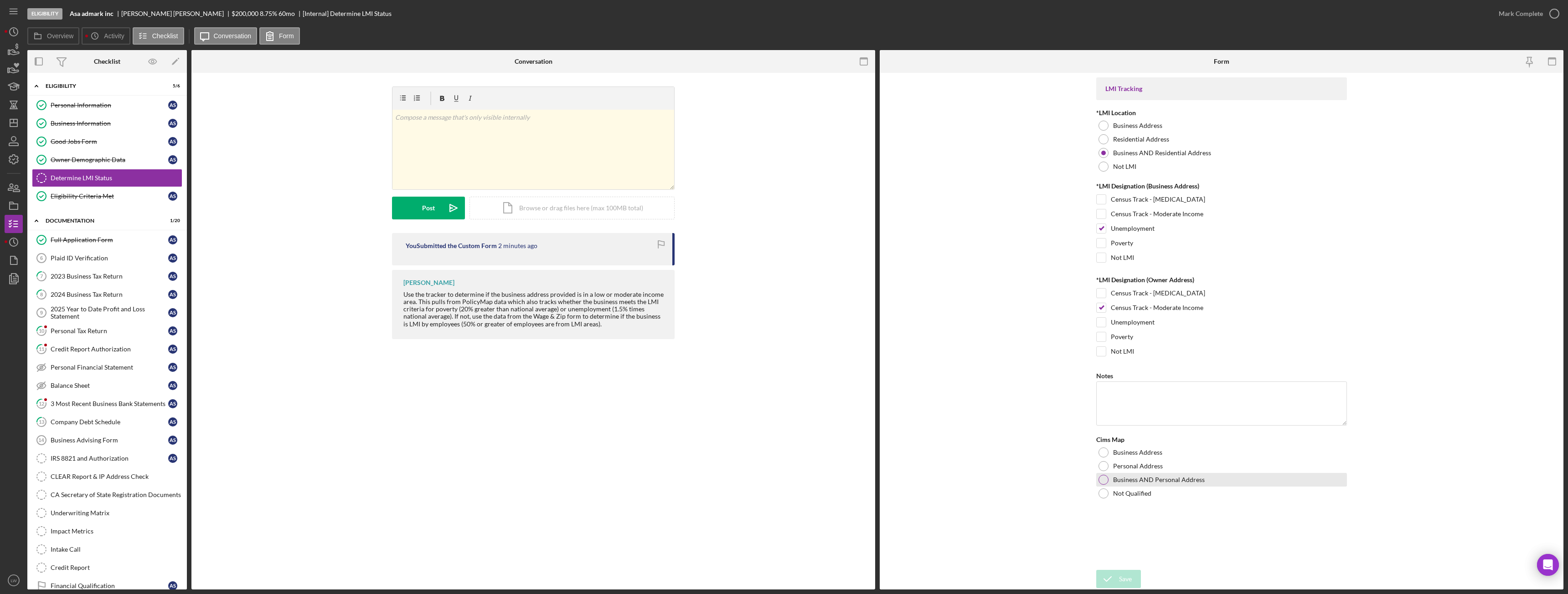
click at [1100, 477] on div at bounding box center [1103, 479] width 10 height 10
click at [1111, 577] on icon "submit" at bounding box center [1107, 579] width 23 height 23
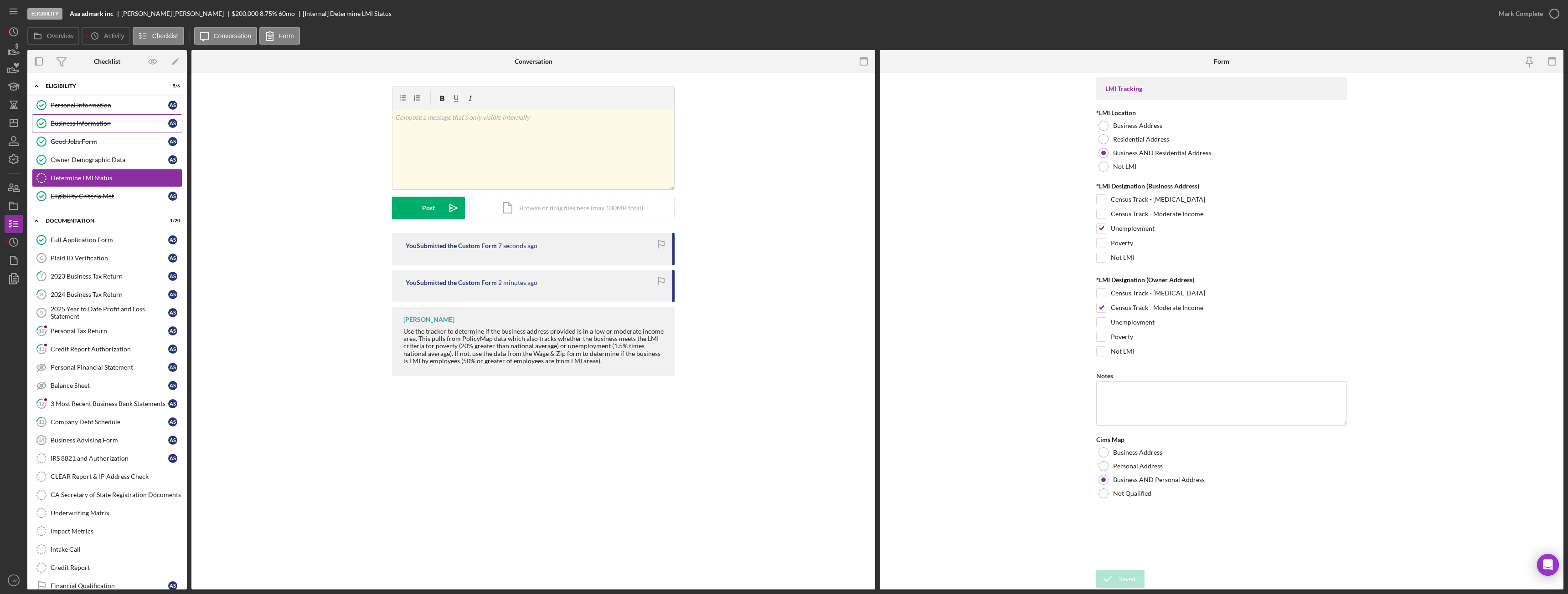
click at [116, 130] on link "Business Information Business Information A S" at bounding box center [107, 124] width 150 height 19
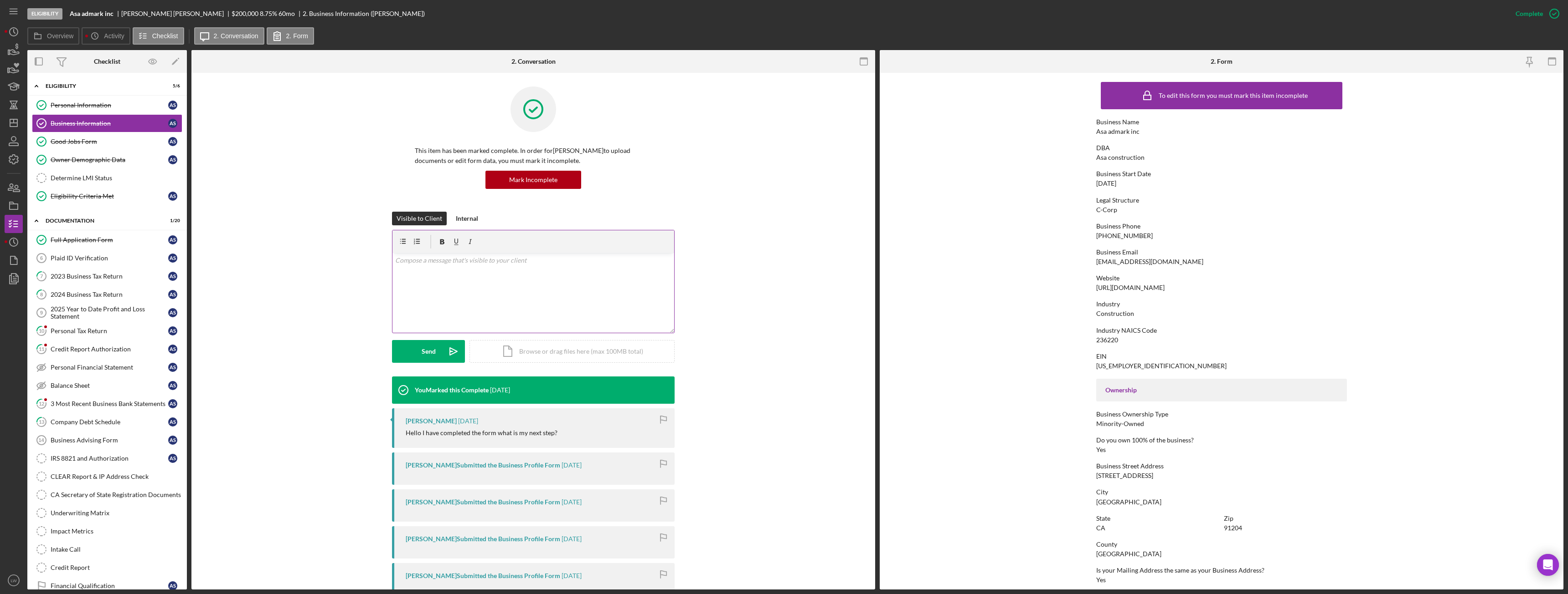
click at [537, 328] on div "v Color teal Color pink Remove color Add row above Add row below Add column bef…" at bounding box center [533, 293] width 282 height 79
drag, startPoint x: 627, startPoint y: 273, endPoint x: 528, endPoint y: 272, distance: 99.0
click at [528, 272] on p "I see business and personal address is the same. Do you live at the business ad…" at bounding box center [533, 273] width 276 height 10
click at [80, 179] on div "Determine LMI Status" at bounding box center [116, 177] width 131 height 7
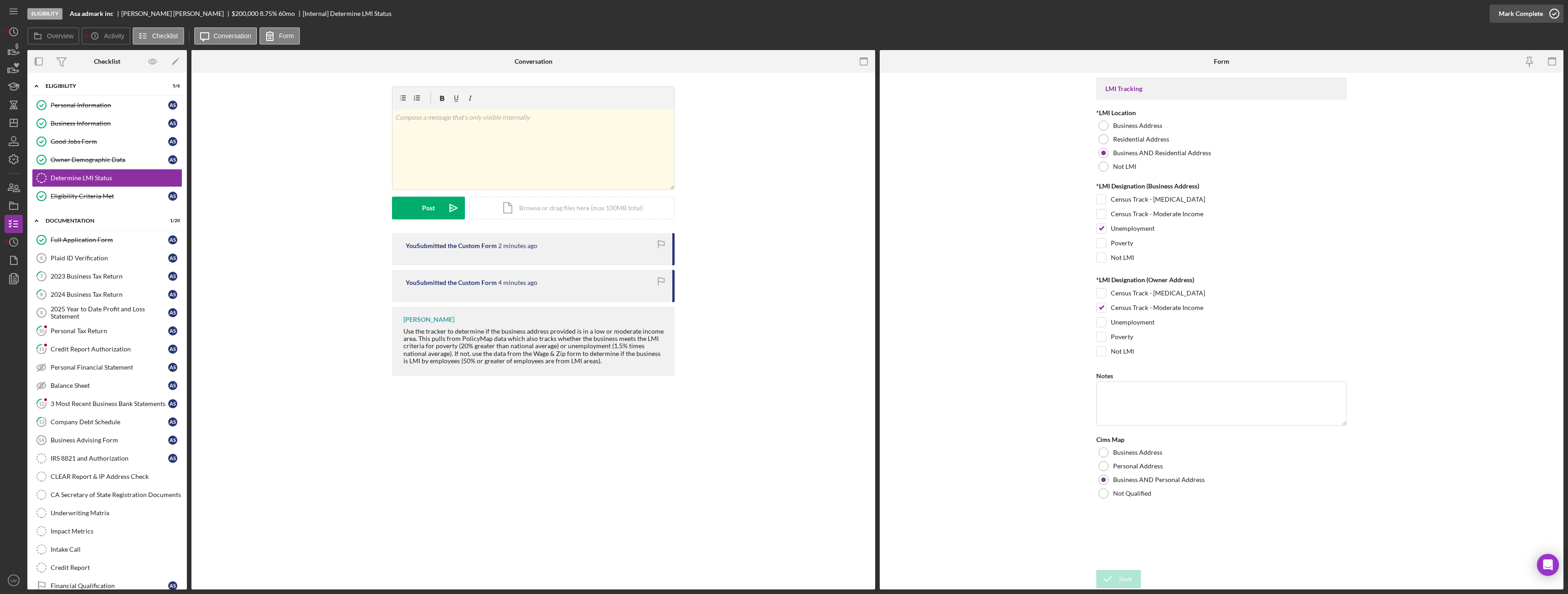
click at [1536, 12] on div "Mark Complete" at bounding box center [1520, 14] width 44 height 19
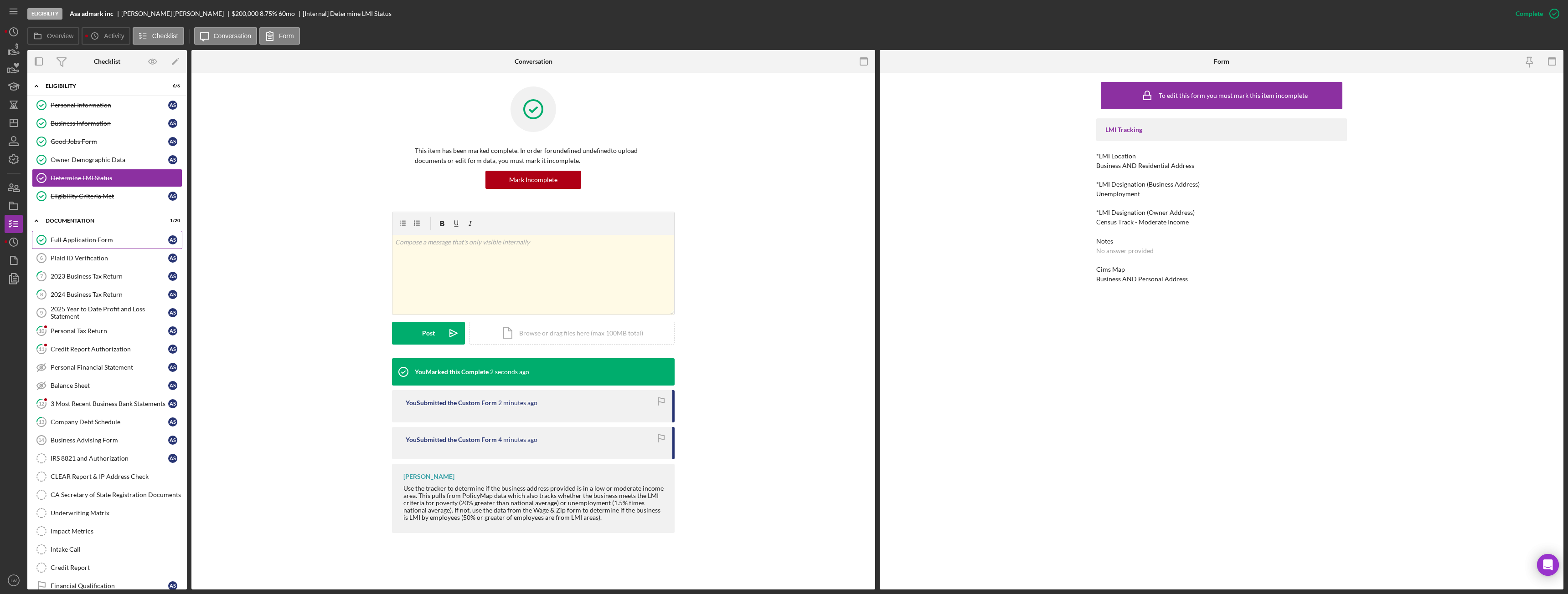
click at [109, 243] on div "Full Application Form" at bounding box center [109, 240] width 117 height 7
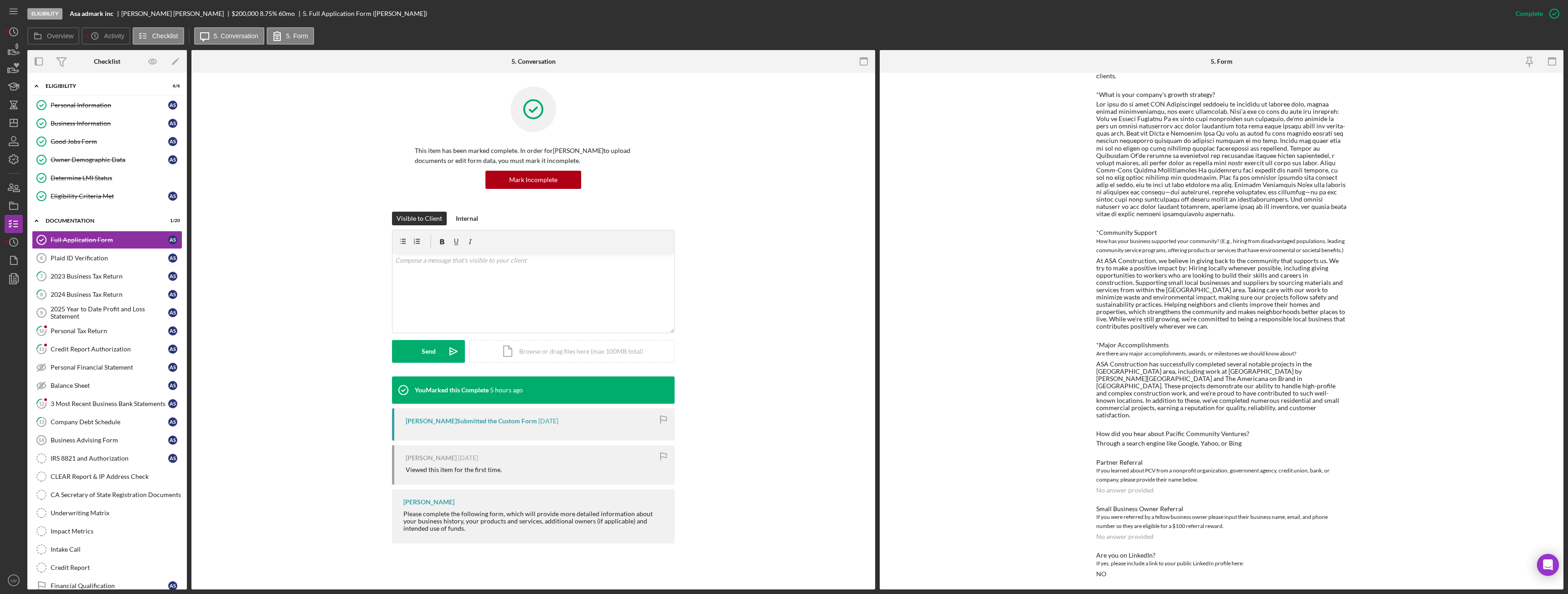
scroll to position [846, 0]
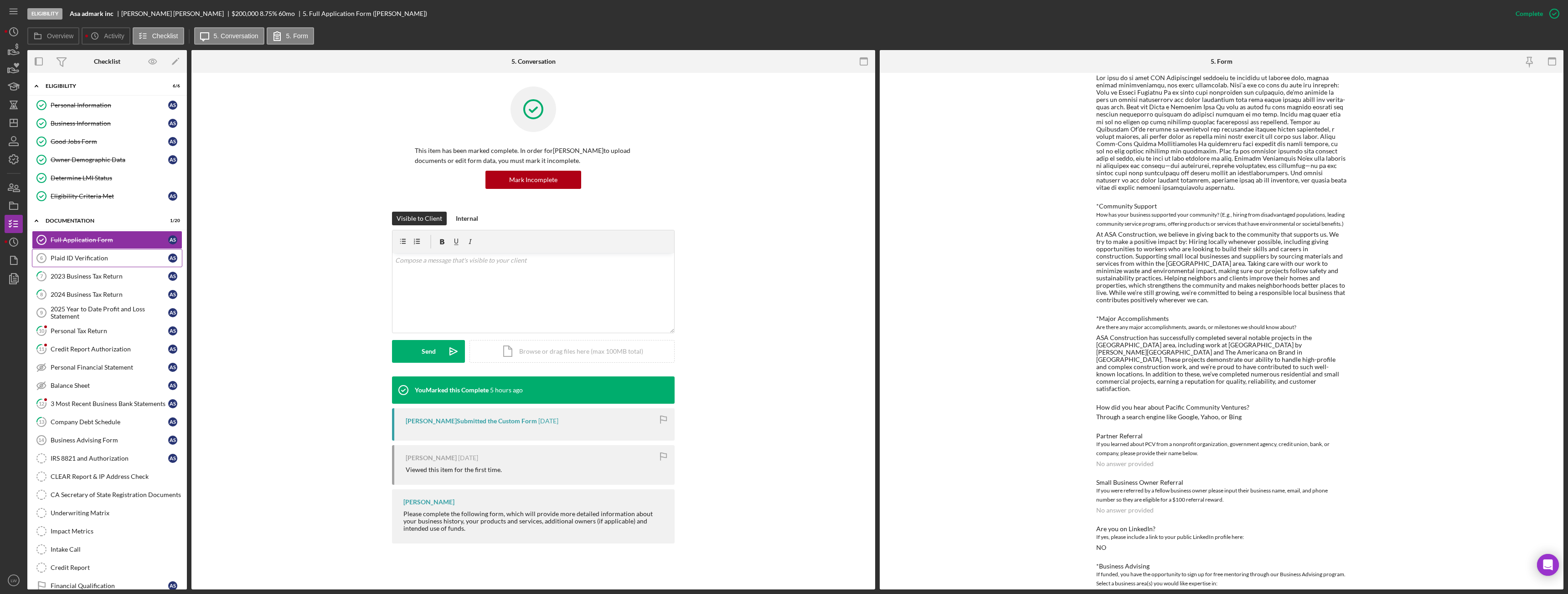
click at [87, 252] on link "Plaid ID Verification 6 Plaid ID Verification A S" at bounding box center [107, 258] width 150 height 19
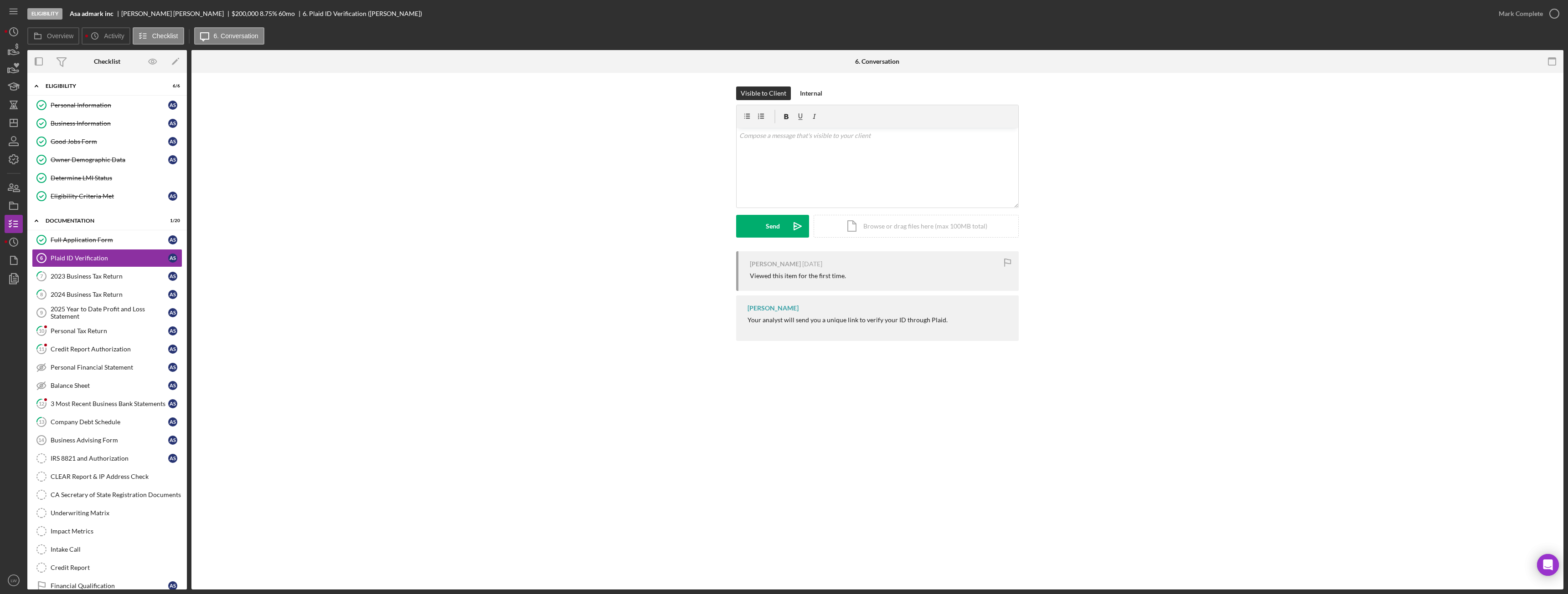
click at [134, 10] on div "Asatur Stepanyan" at bounding box center [176, 13] width 110 height 7
copy div "Asatur Stepanyan"
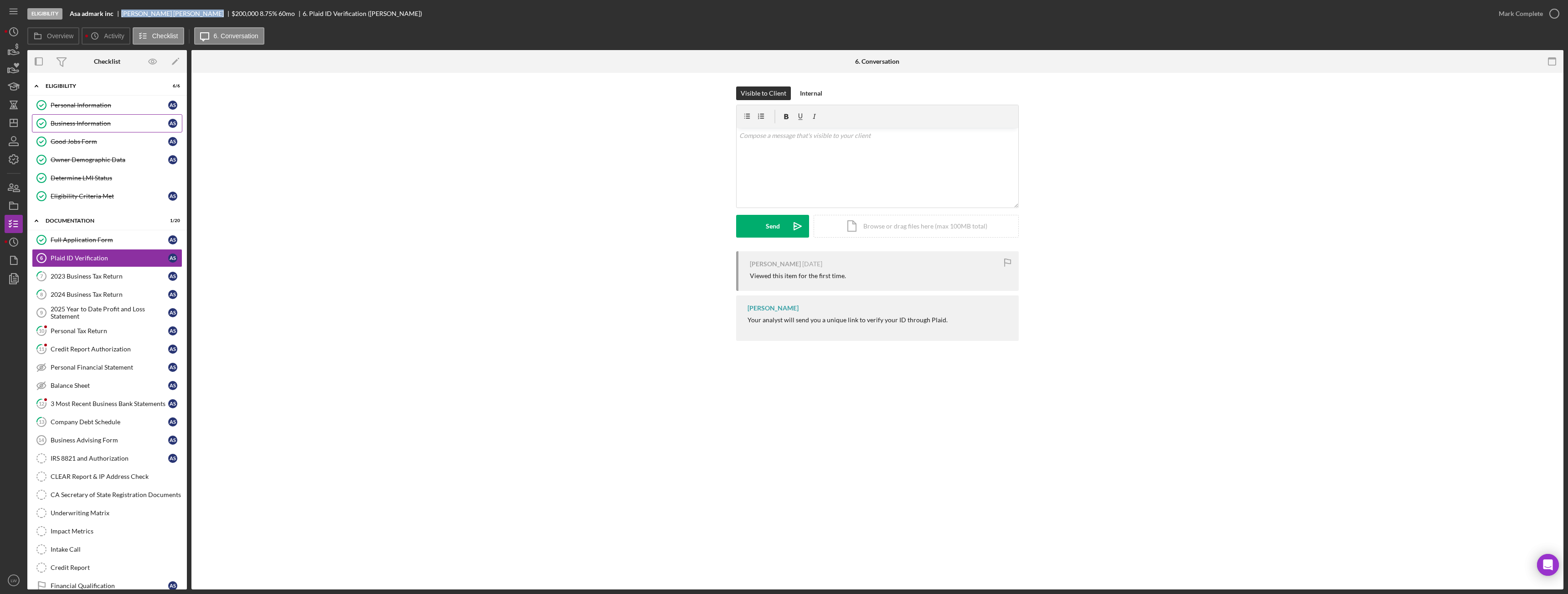
click at [85, 121] on div "Business Information" at bounding box center [109, 123] width 117 height 7
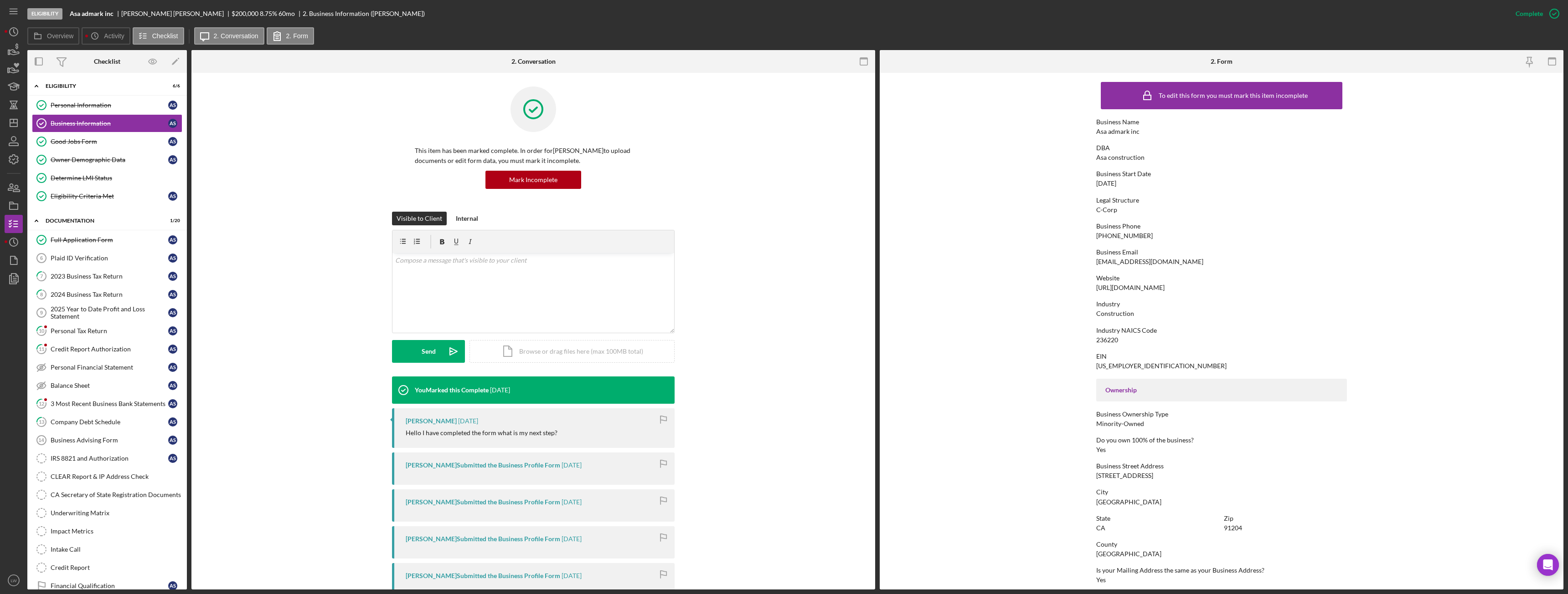
click at [1144, 263] on div "asaturartur@yahoo.com" at bounding box center [1150, 262] width 107 height 7
copy div "asaturartur@yahoo.com"
click at [102, 262] on div "Plaid ID Verification" at bounding box center [109, 258] width 117 height 7
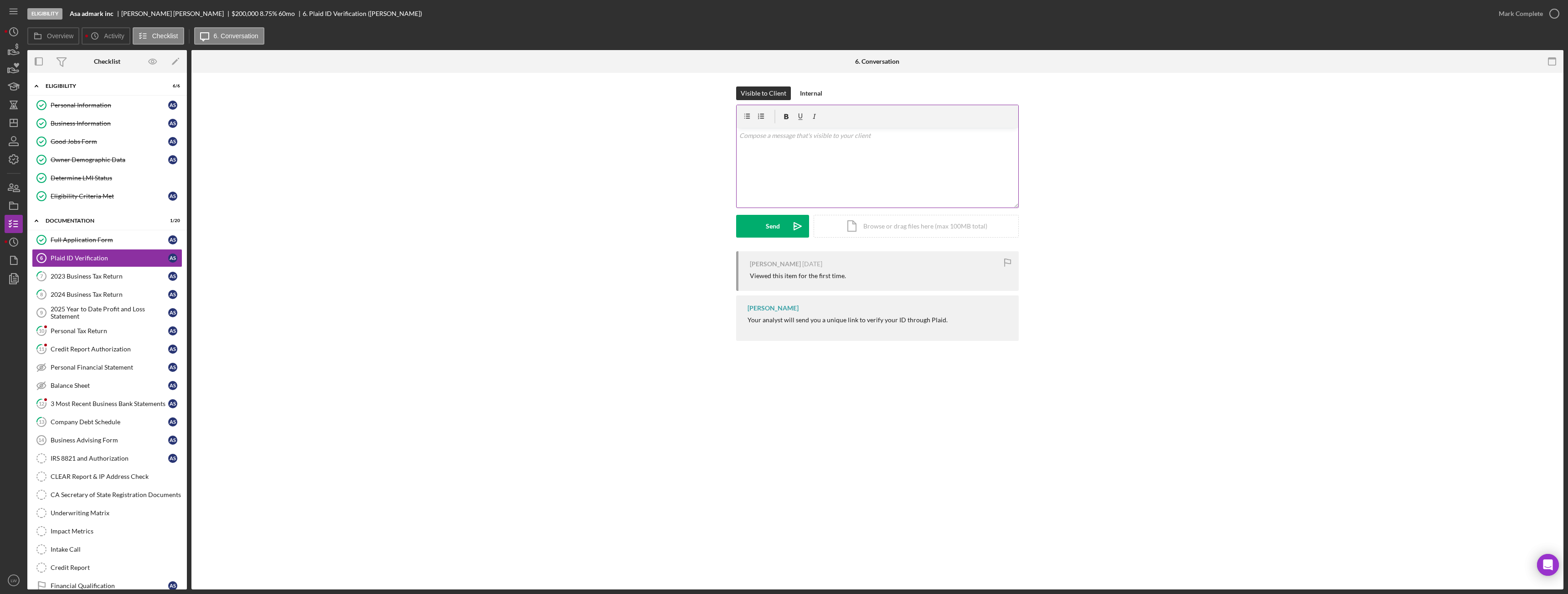
click at [815, 157] on div "v Color teal Color pink Remove color Add row above Add row below Add column bef…" at bounding box center [877, 168] width 282 height 79
drag, startPoint x: 764, startPoint y: 228, endPoint x: 754, endPoint y: 232, distance: 10.8
click at [754, 232] on button "Send Icon/icon-invite-send" at bounding box center [773, 226] width 73 height 23
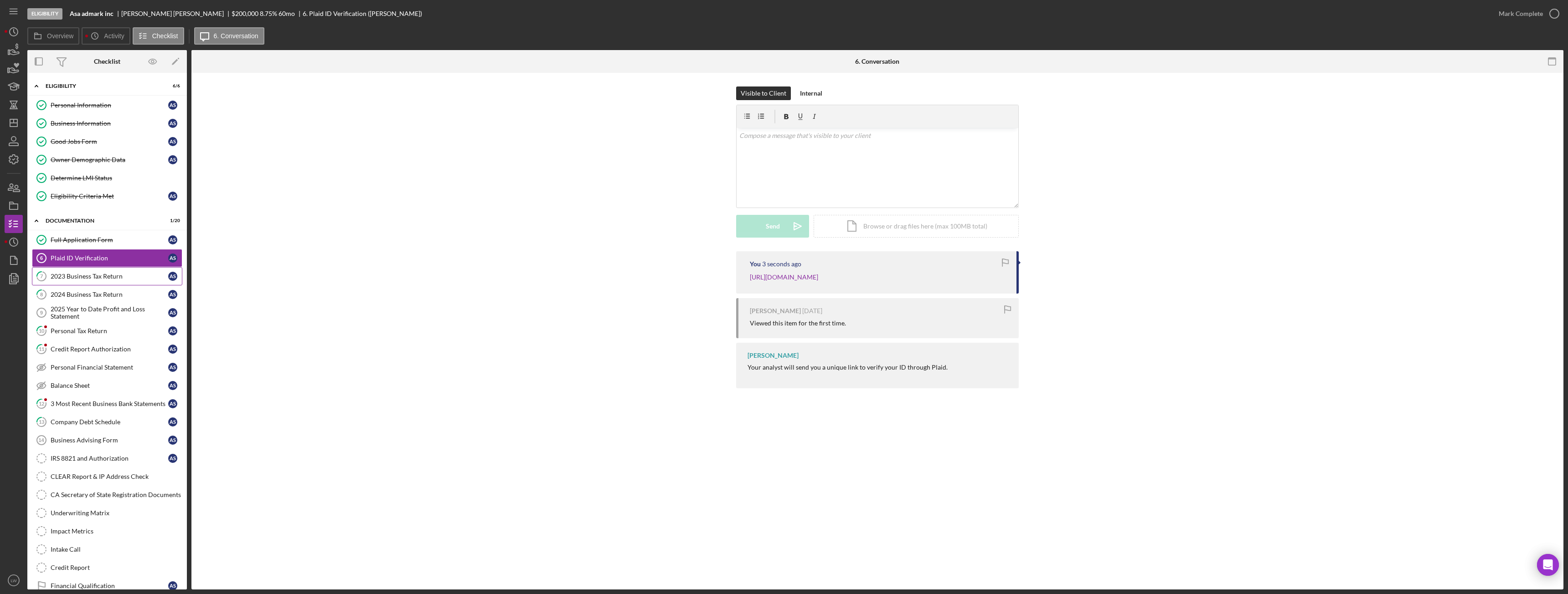
click at [97, 278] on div "2023 Business Tax Return" at bounding box center [109, 276] width 117 height 7
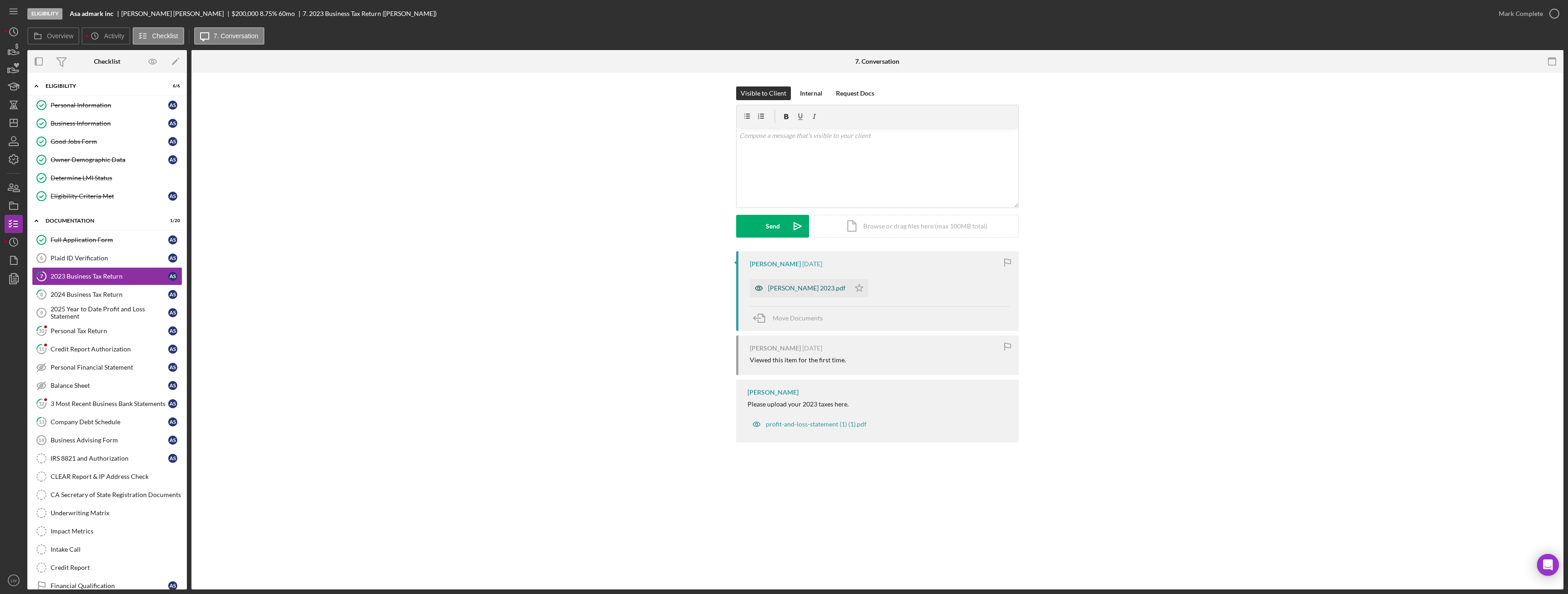
drag, startPoint x: 798, startPoint y: 282, endPoint x: 803, endPoint y: 282, distance: 5.0
click at [803, 282] on div "Asatur Stepanyan 2023.pdf" at bounding box center [799, 289] width 100 height 19
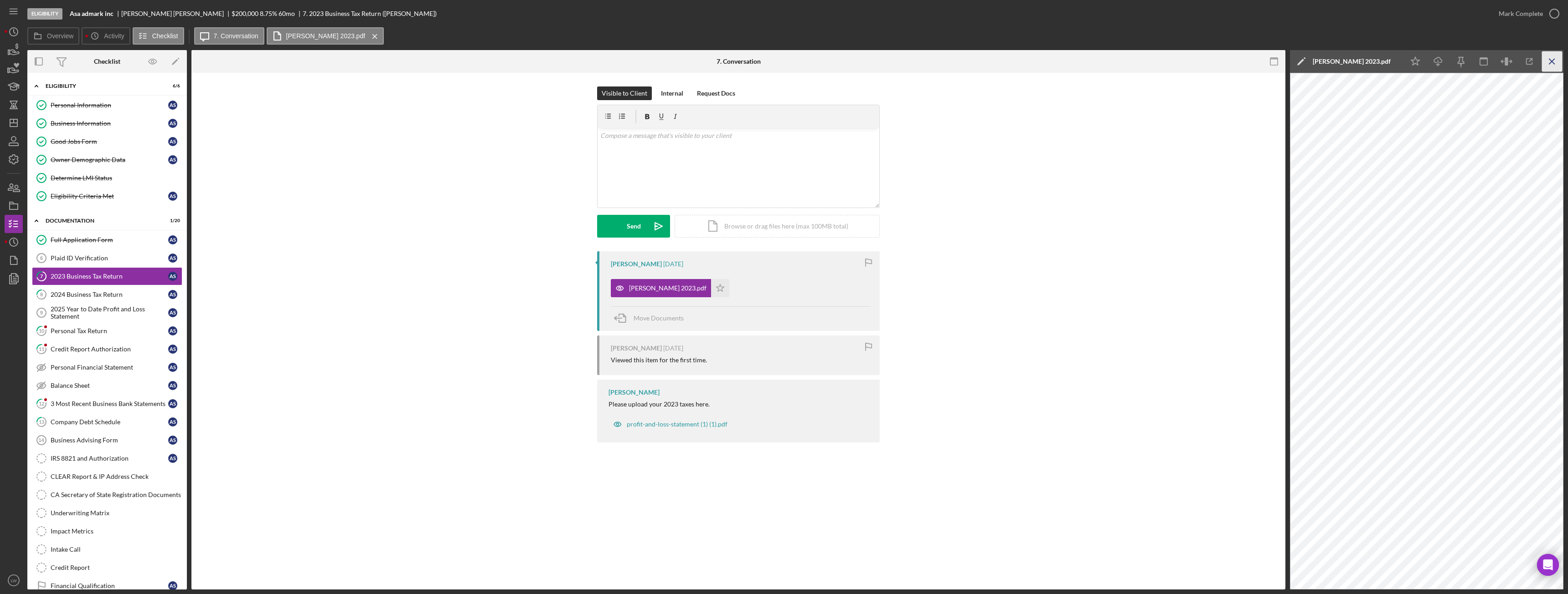
click at [1555, 56] on icon "Icon/Menu Close" at bounding box center [1552, 62] width 21 height 21
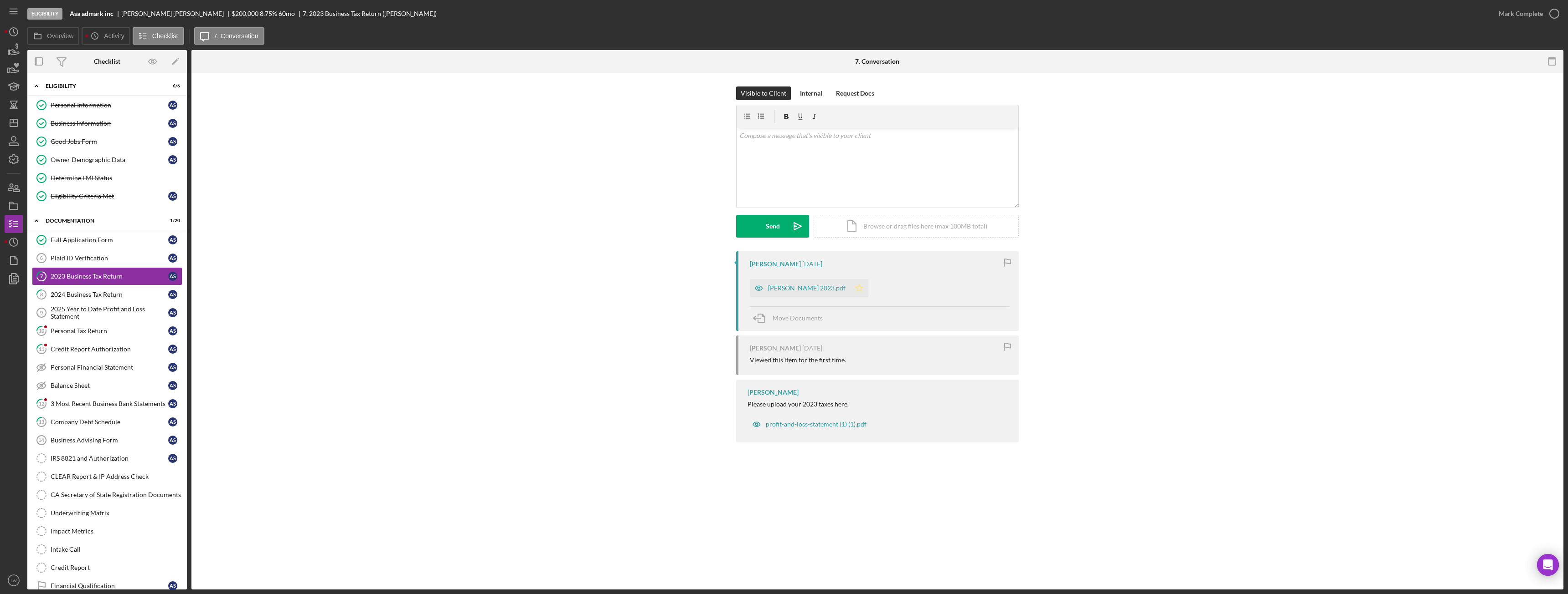
click at [859, 286] on polygon "button" at bounding box center [860, 287] width 8 height 7
click at [1529, 17] on div "Mark Complete" at bounding box center [1520, 14] width 44 height 19
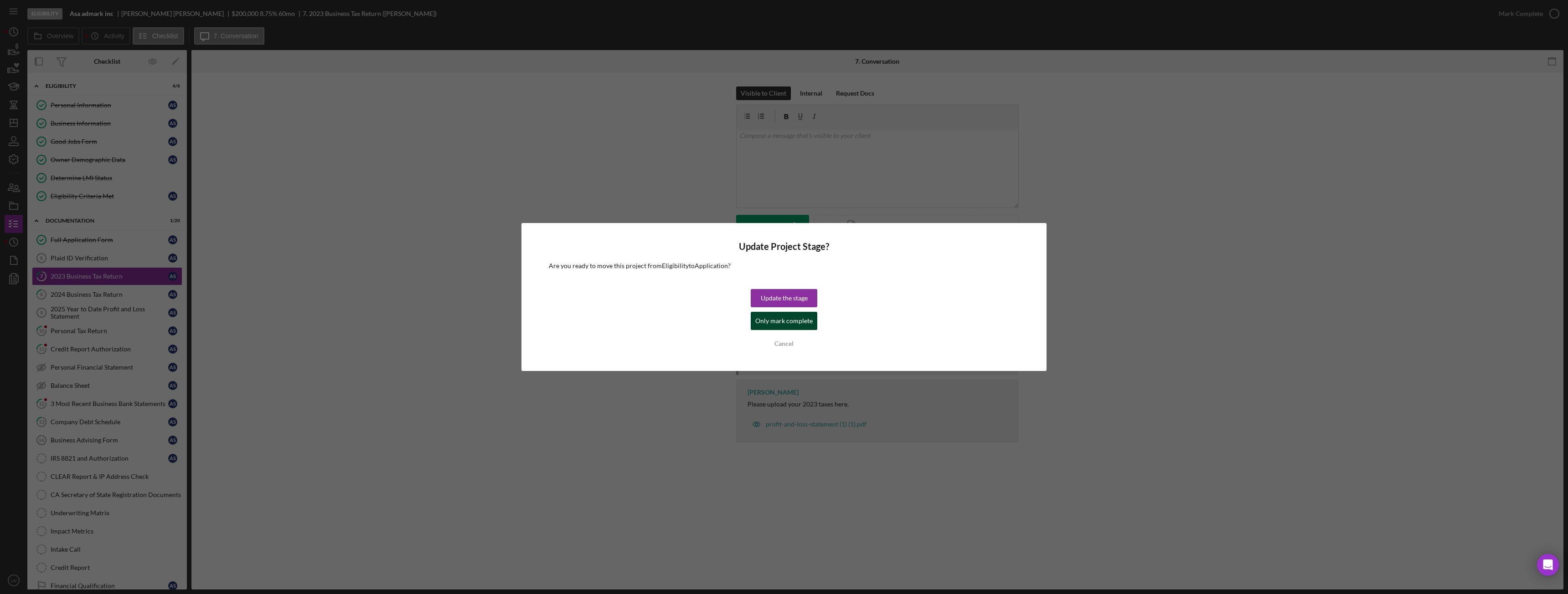
click at [800, 322] on div "Only mark complete" at bounding box center [784, 321] width 58 height 19
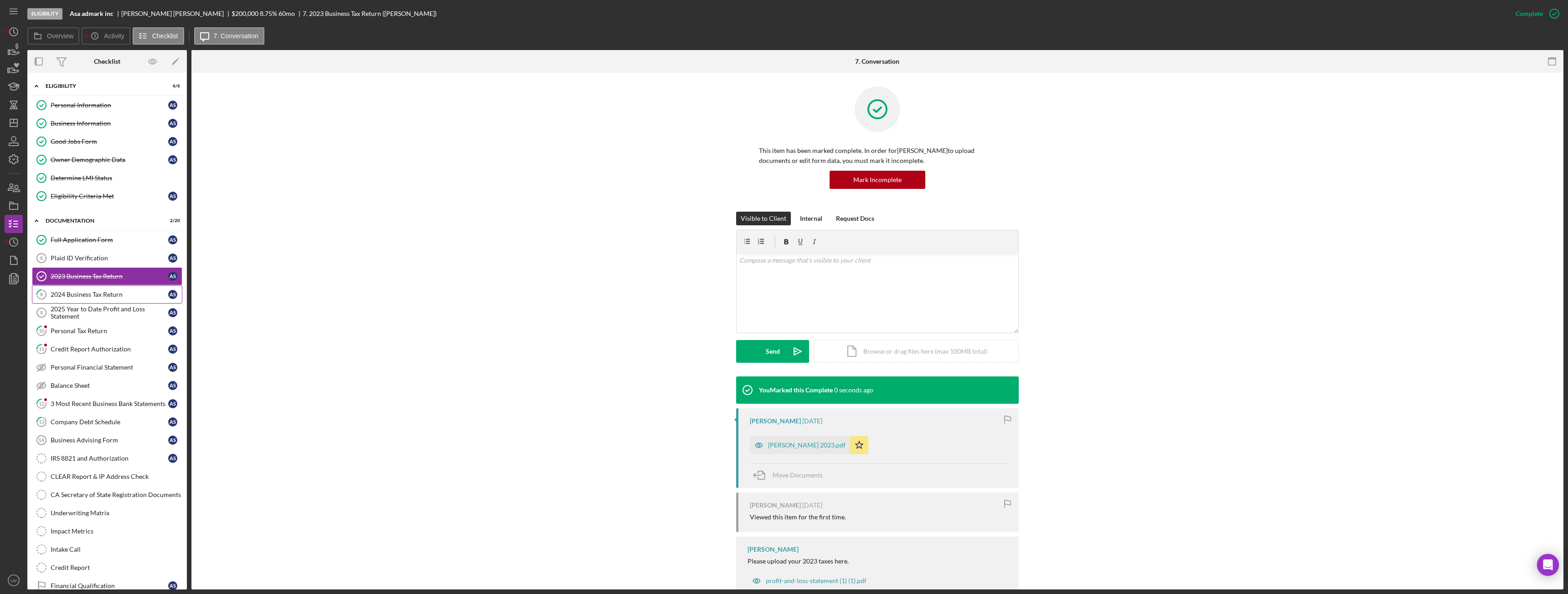
click at [108, 297] on div "2024 Business Tax Return" at bounding box center [109, 294] width 117 height 7
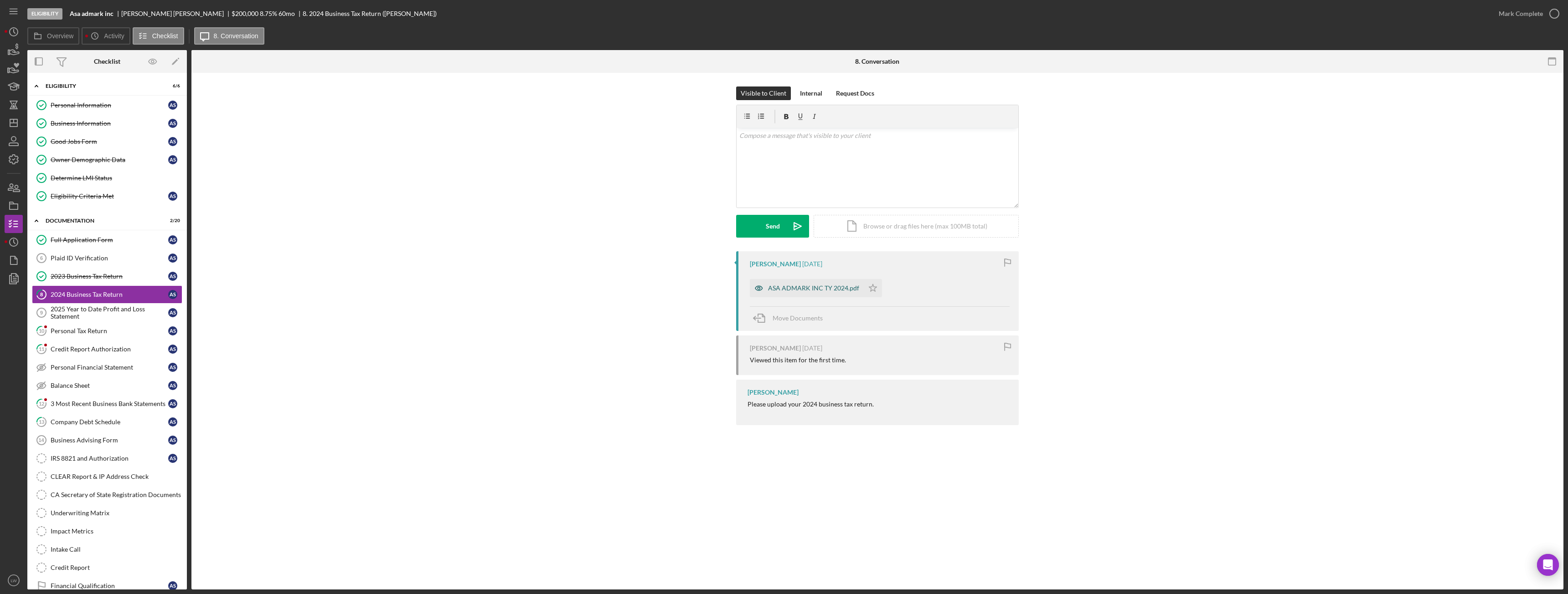
click at [799, 288] on div "ASA ADMARK INC TY 2024.pdf" at bounding box center [814, 288] width 91 height 7
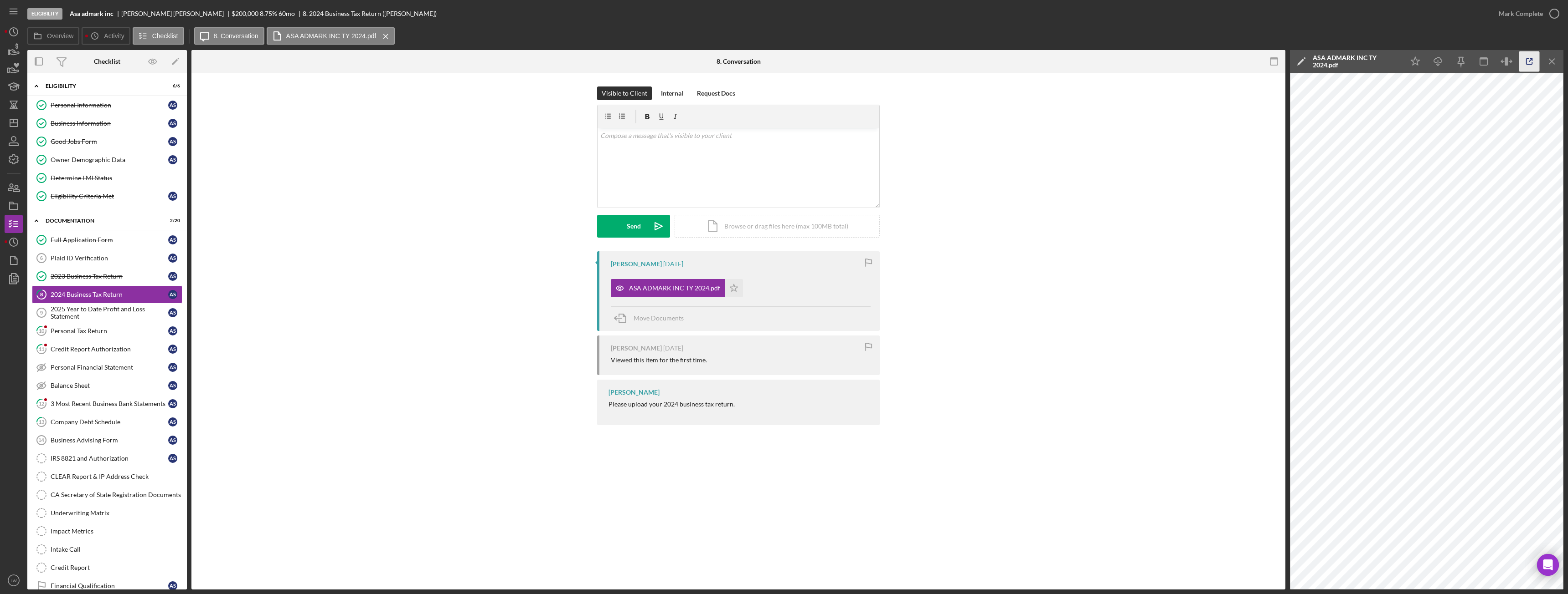
click at [1531, 59] on line "button" at bounding box center [1530, 60] width 3 height 3
click at [734, 287] on icon "Icon/Star" at bounding box center [734, 289] width 19 height 19
click at [1534, 7] on div "Mark Complete" at bounding box center [1520, 14] width 44 height 19
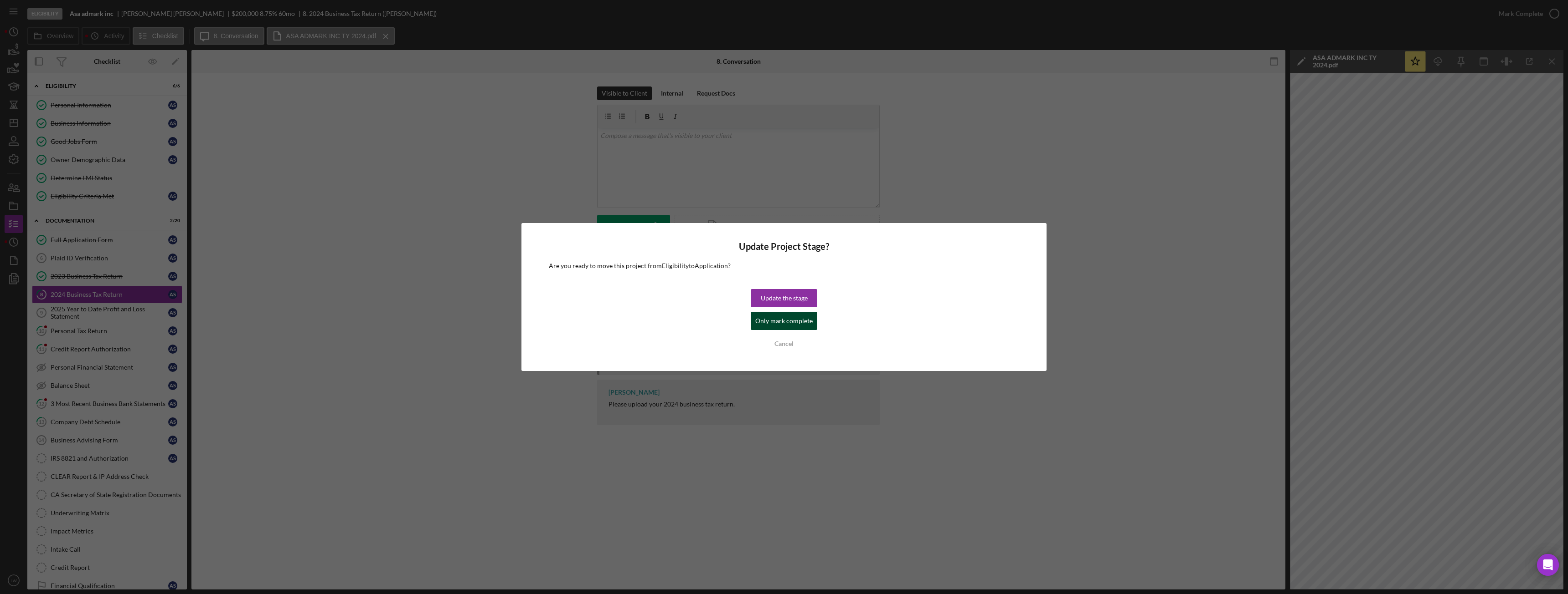
click at [798, 321] on div "Only mark complete" at bounding box center [784, 321] width 58 height 19
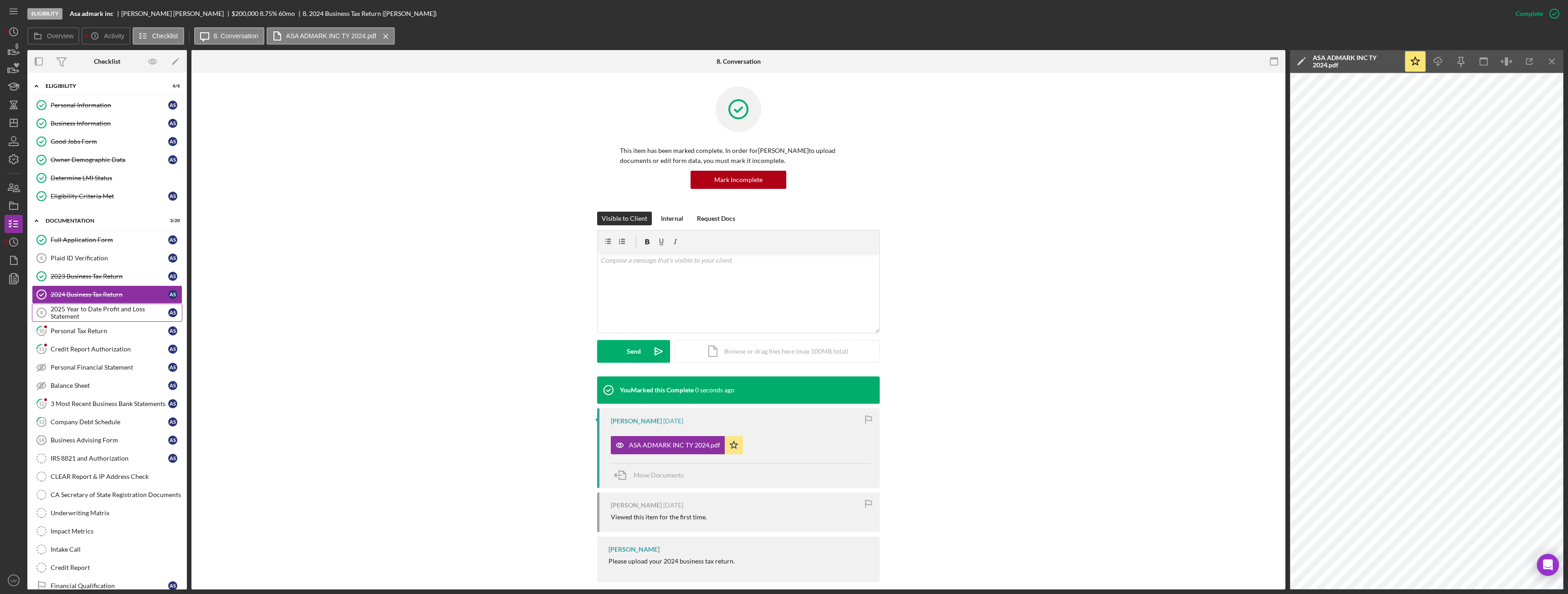
click at [135, 311] on div "2025 Year to Date Profit and Loss Statement" at bounding box center [109, 313] width 117 height 15
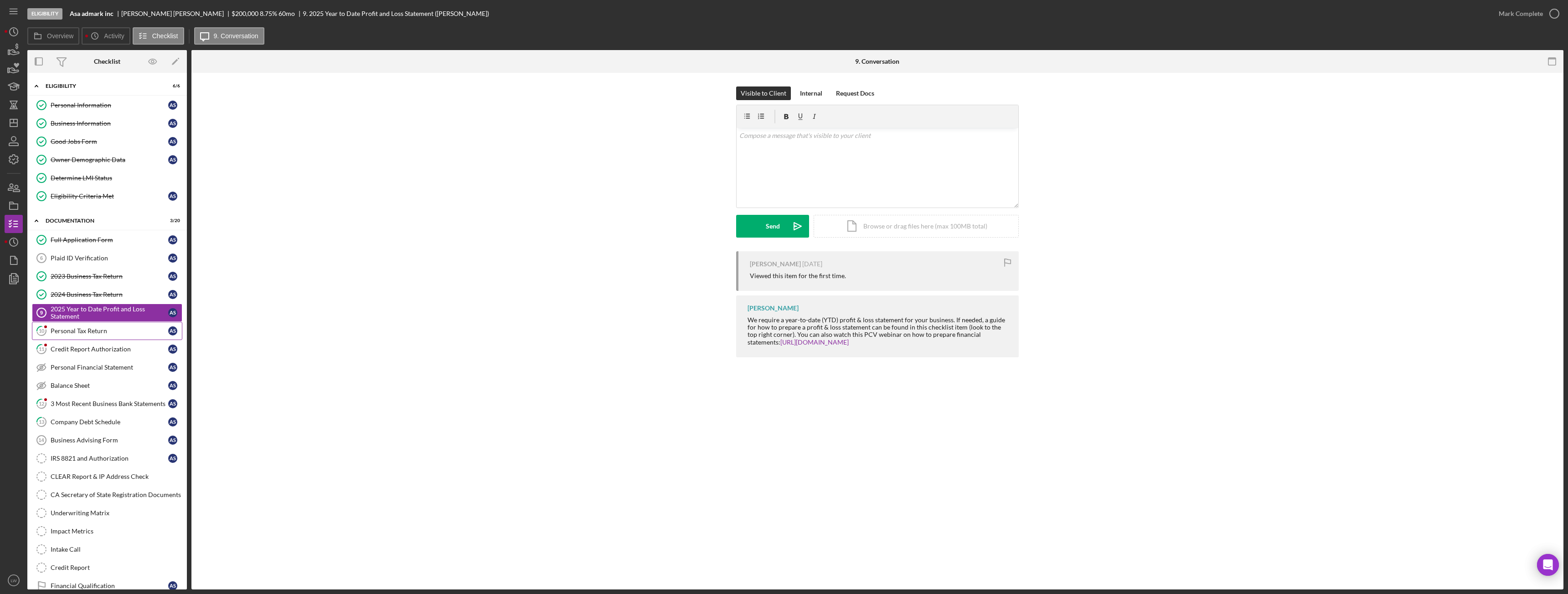
click at [111, 333] on div "Personal Tax Return" at bounding box center [109, 330] width 117 height 7
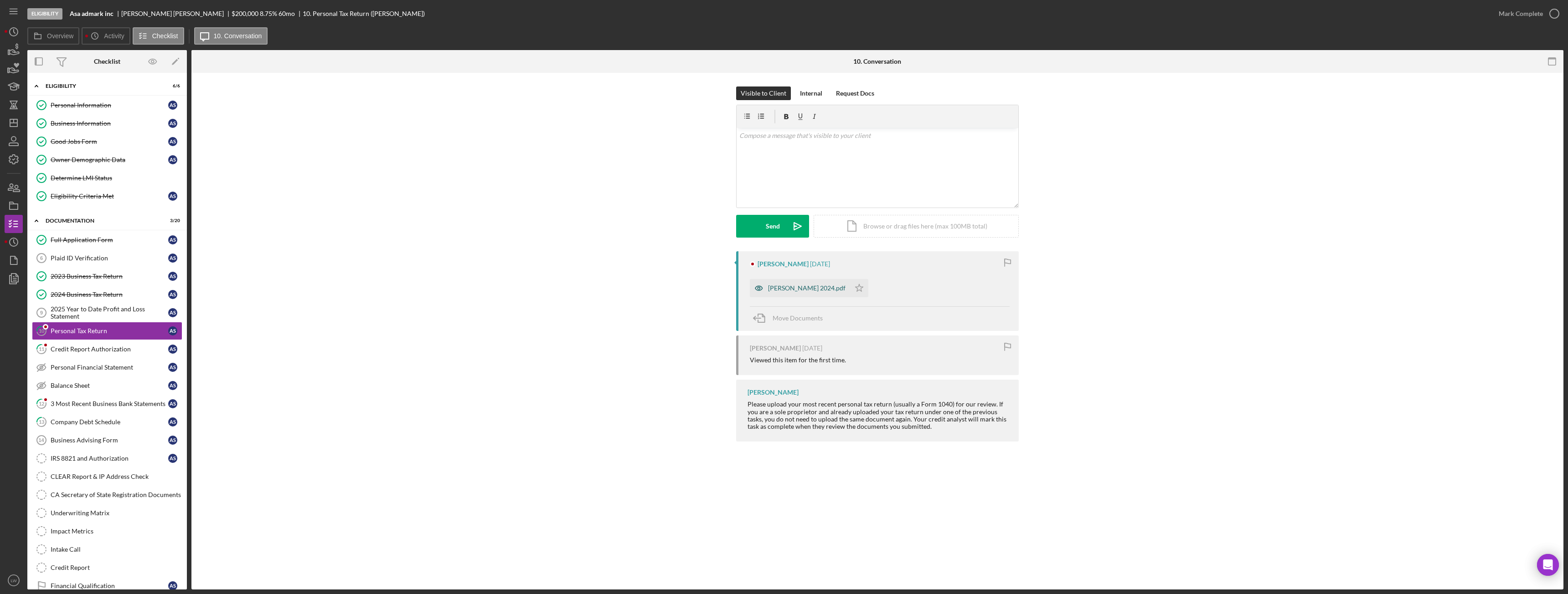
click at [791, 289] on div "Asatur Stepanyan 2024.pdf" at bounding box center [807, 288] width 78 height 7
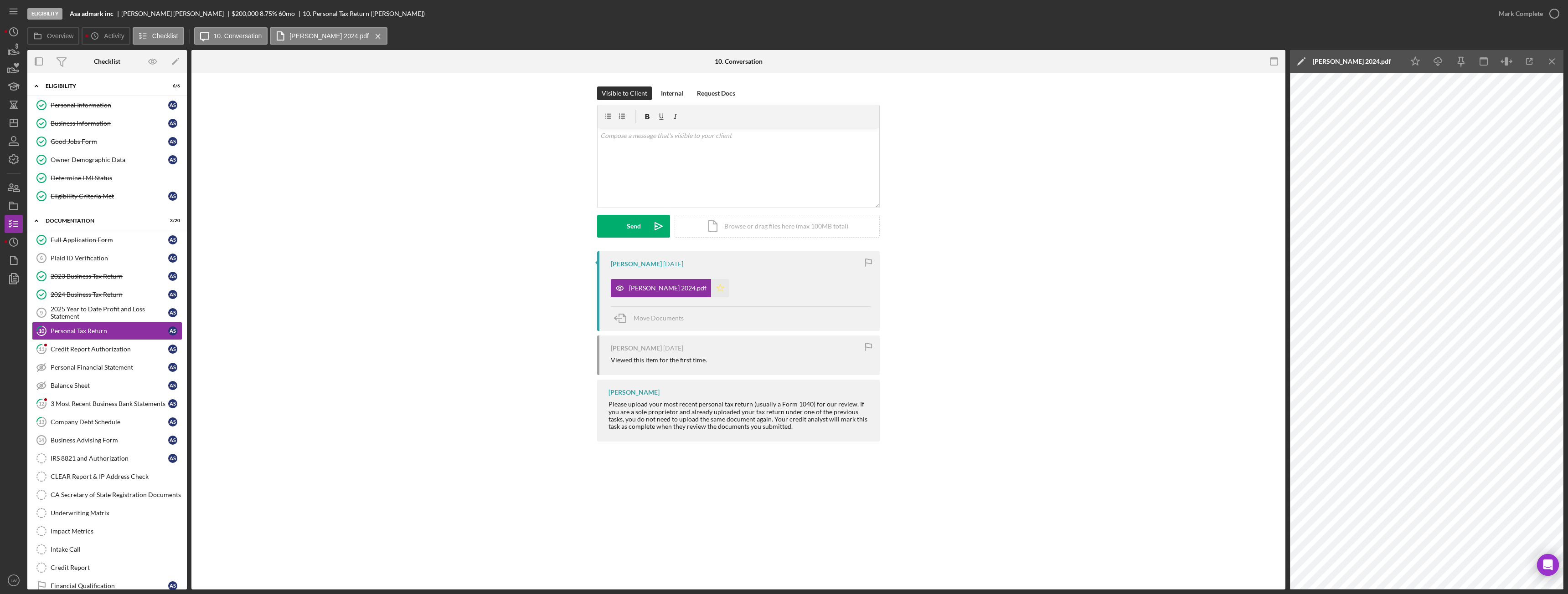
click at [717, 294] on icon "Icon/Star" at bounding box center [720, 289] width 19 height 19
click at [1539, 11] on div "Mark Complete" at bounding box center [1520, 14] width 44 height 19
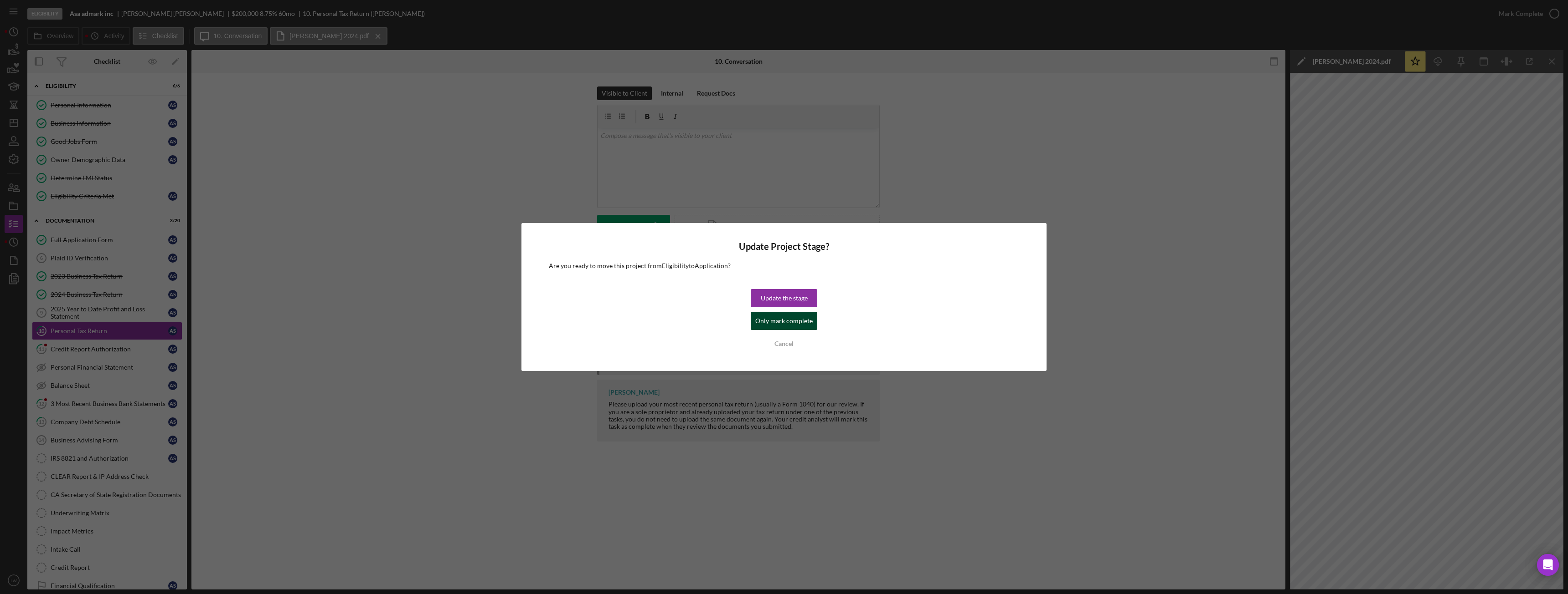
click at [814, 324] on button "Only mark complete" at bounding box center [784, 321] width 66 height 19
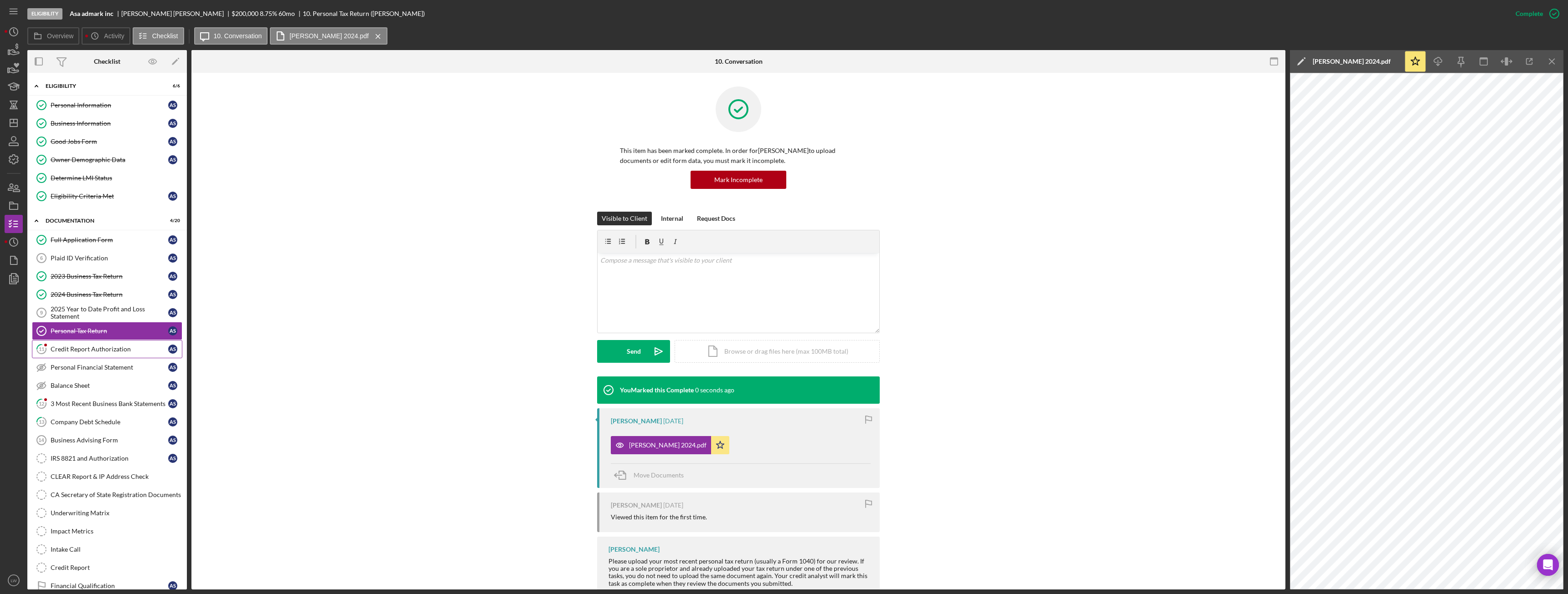
click at [128, 354] on link "11 Credit Report Authorization A S" at bounding box center [107, 350] width 150 height 19
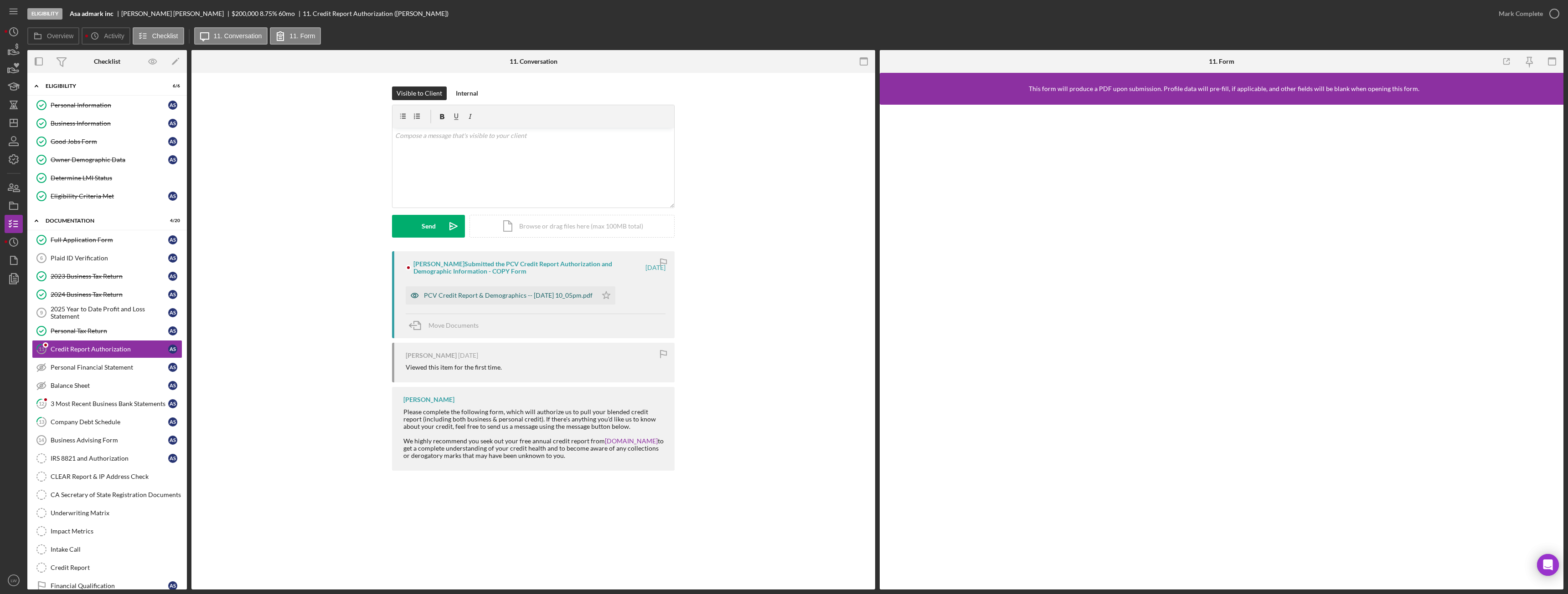
drag, startPoint x: 500, startPoint y: 297, endPoint x: 517, endPoint y: 298, distance: 17.0
click at [517, 298] on div "PCV Credit Report & Demographics -- 2025-10-10 10_05pm.pdf" at bounding box center [508, 295] width 168 height 7
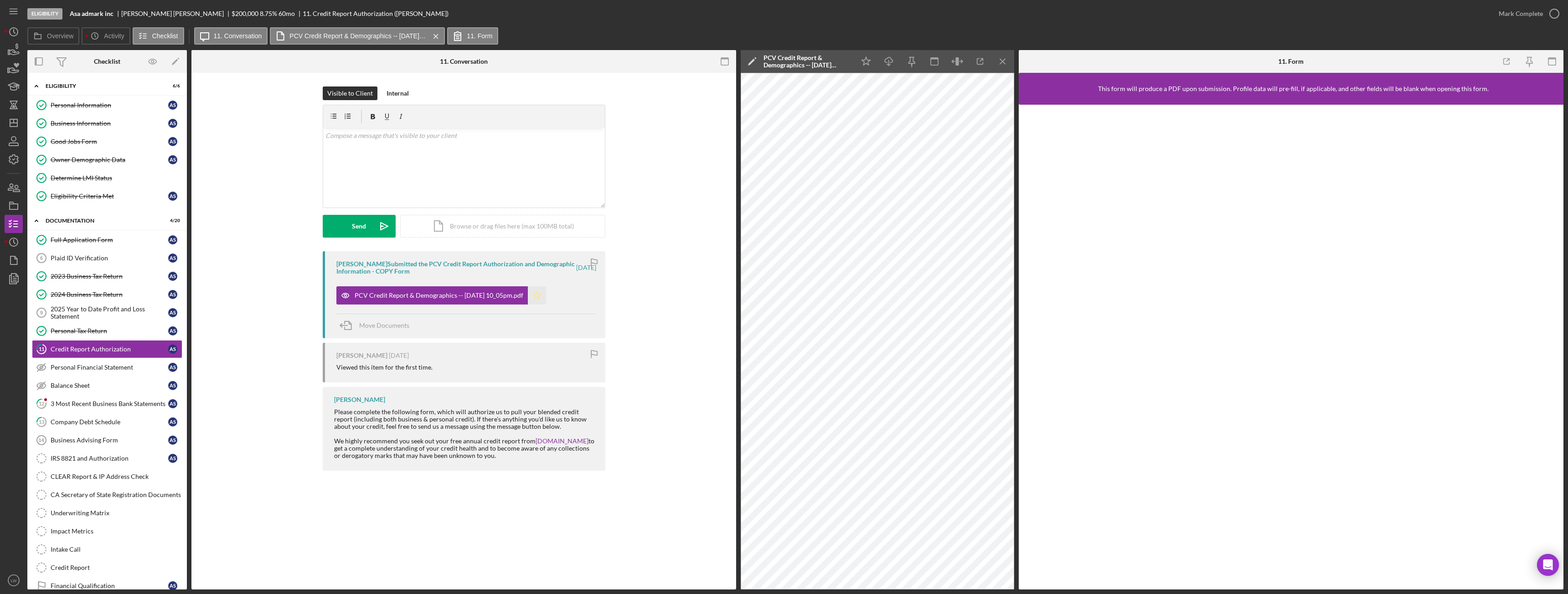
click at [545, 297] on icon "Icon/Star" at bounding box center [537, 296] width 19 height 19
click at [1540, 16] on div "Mark Complete" at bounding box center [1520, 14] width 44 height 19
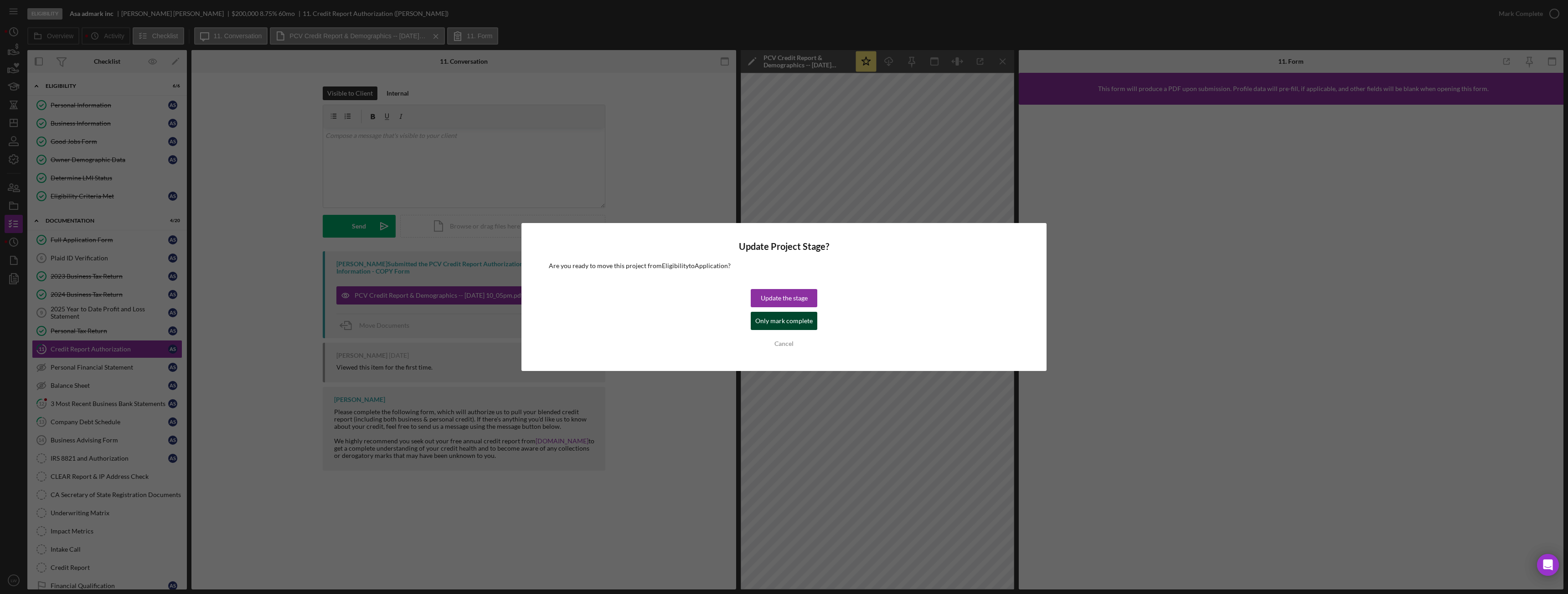
click at [774, 319] on div "Only mark complete" at bounding box center [784, 321] width 58 height 19
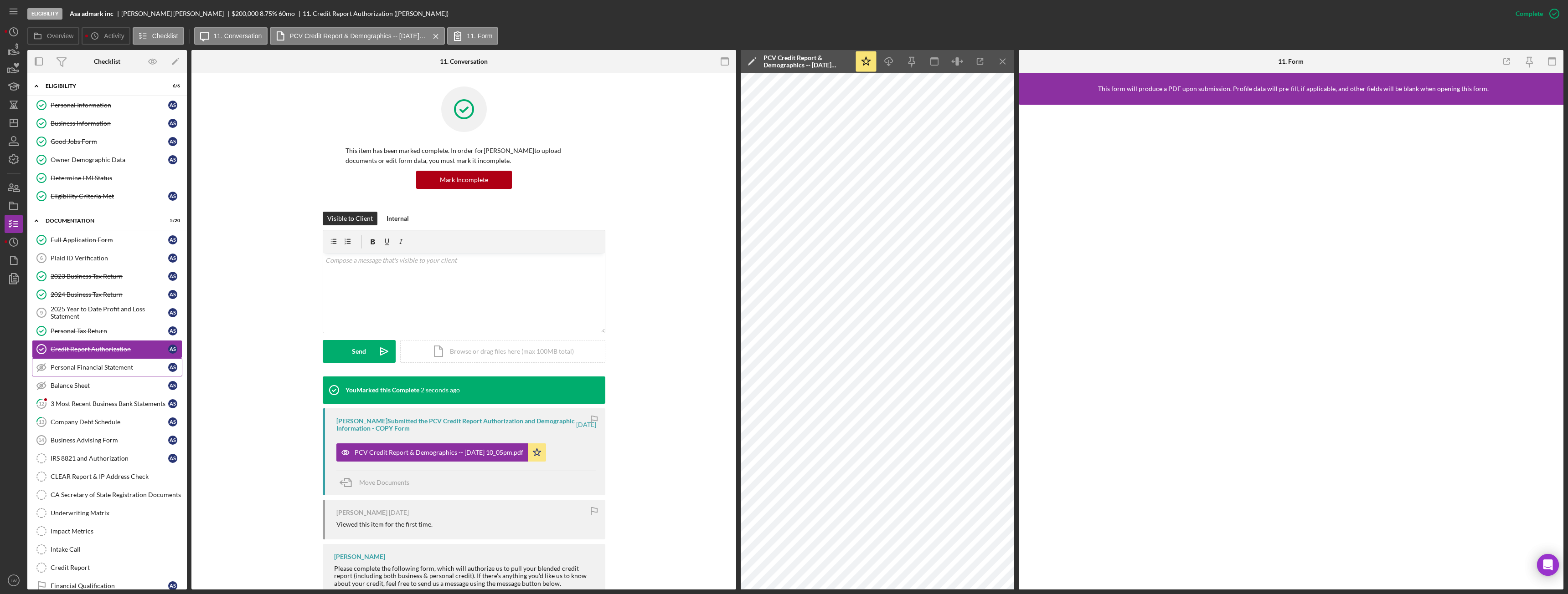
click at [103, 368] on div "Personal Financial Statement" at bounding box center [109, 368] width 117 height 7
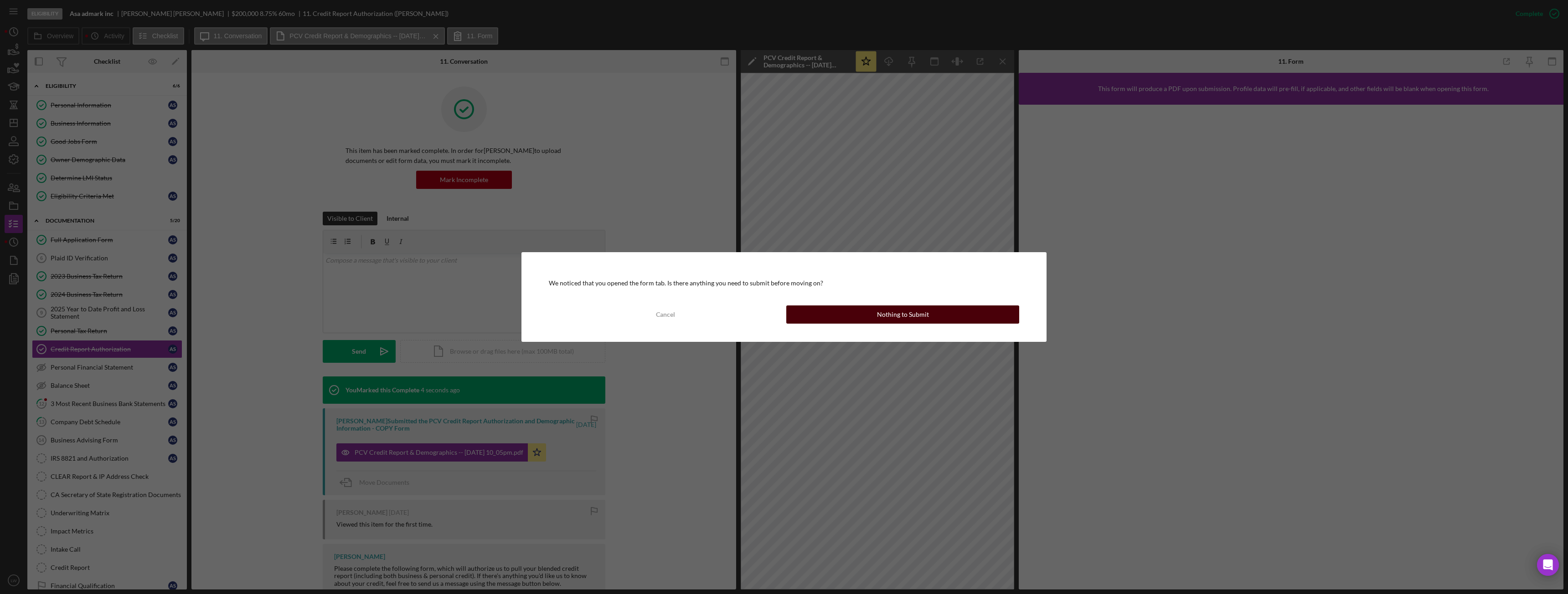
click at [901, 315] on div "Nothing to Submit" at bounding box center [903, 315] width 52 height 19
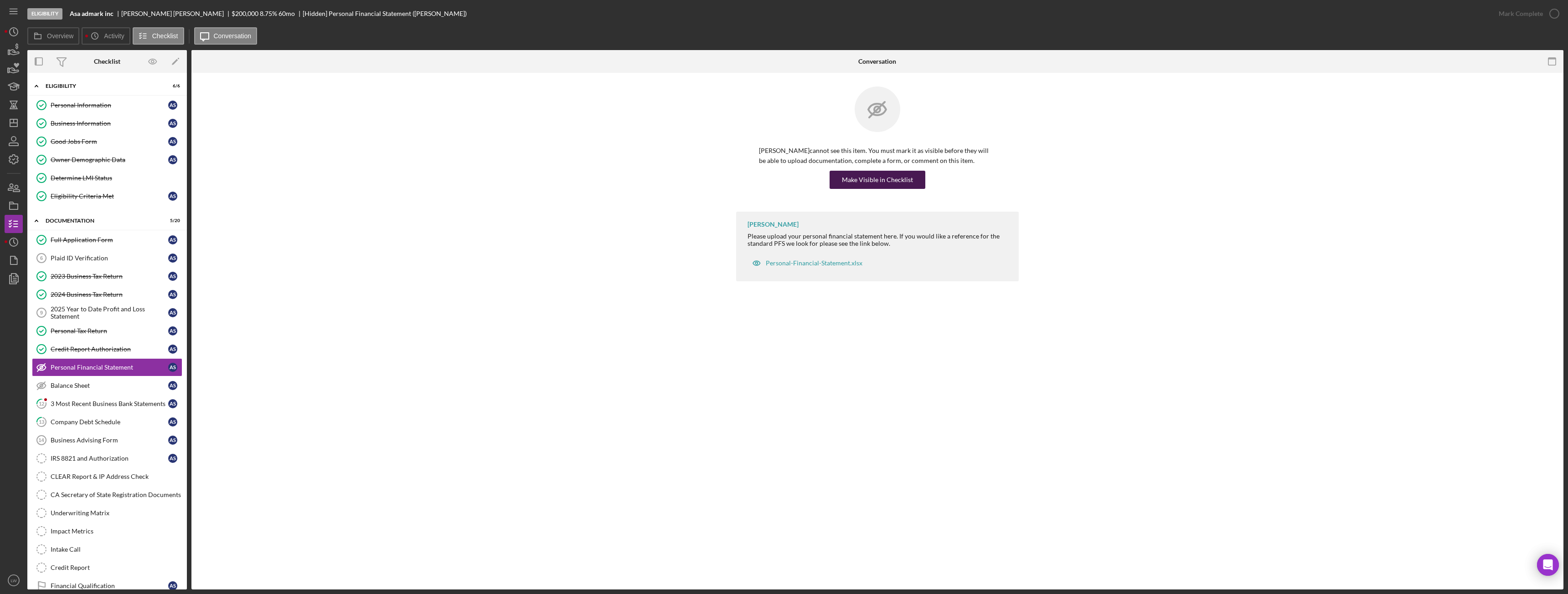
click at [881, 183] on div "Make Visible in Checklist" at bounding box center [877, 180] width 71 height 19
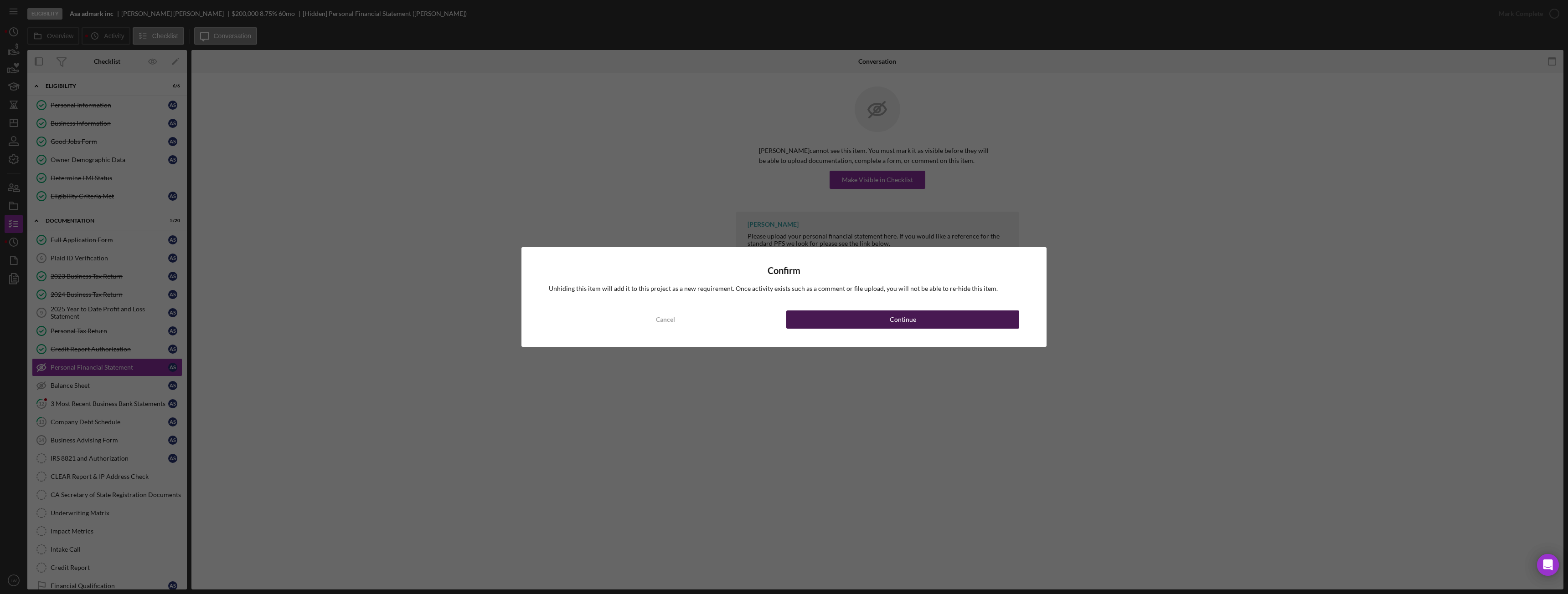
click at [824, 316] on button "Continue" at bounding box center [902, 320] width 233 height 19
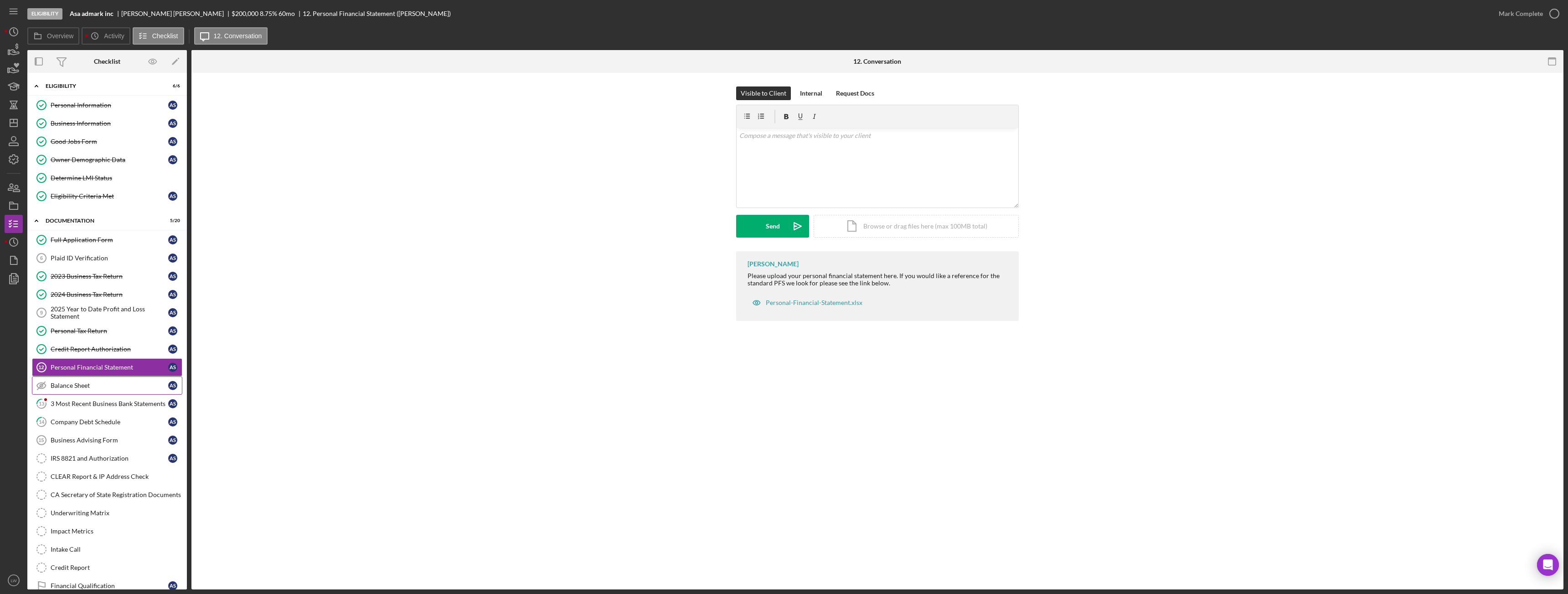
click at [82, 386] on div "Balance Sheet" at bounding box center [109, 385] width 117 height 7
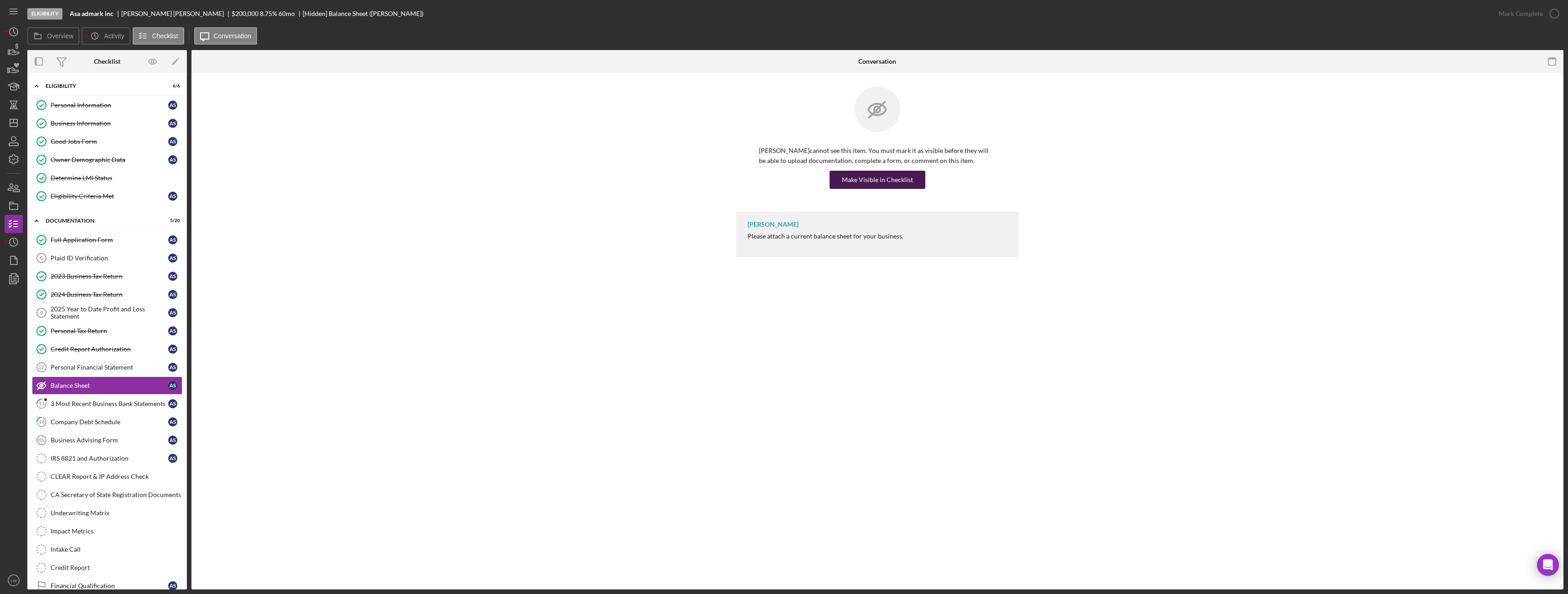
click at [854, 178] on div "Make Visible in Checklist" at bounding box center [877, 180] width 71 height 19
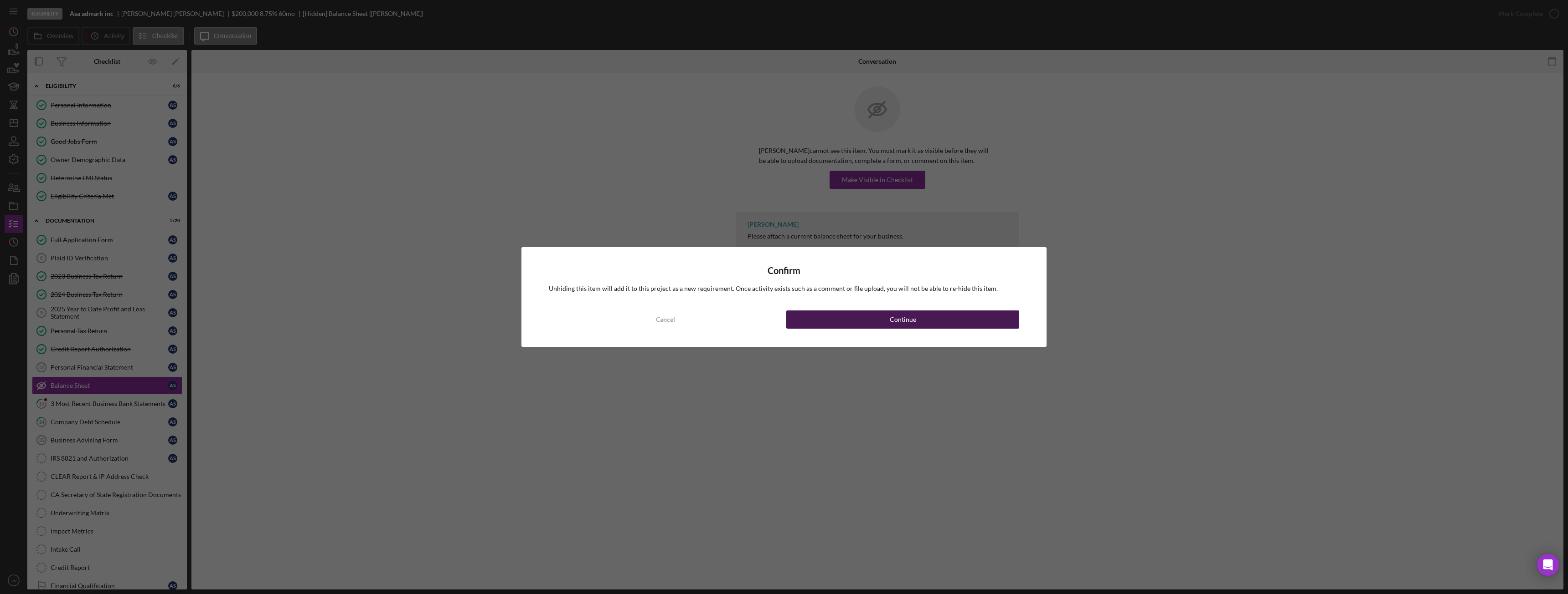
click at [837, 315] on button "Continue" at bounding box center [902, 320] width 233 height 19
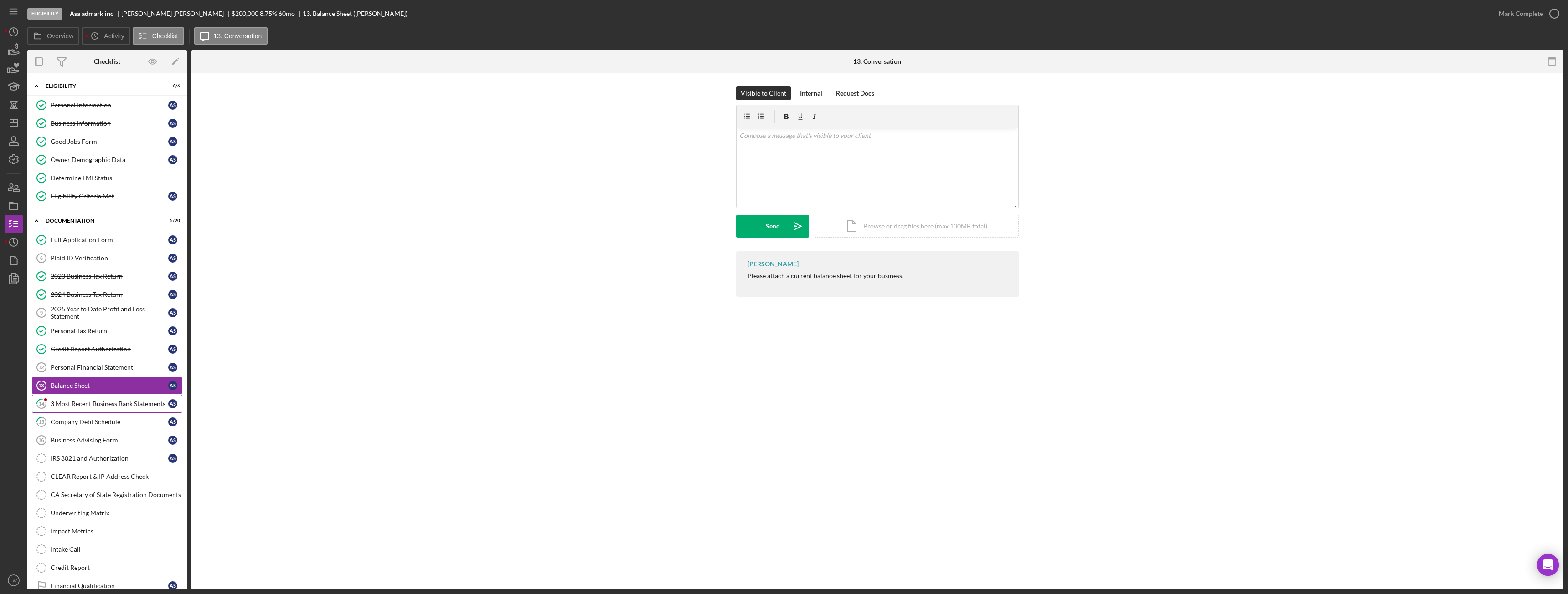
click at [70, 395] on link "14 3 Most Recent Business Bank Statements A S" at bounding box center [107, 404] width 150 height 19
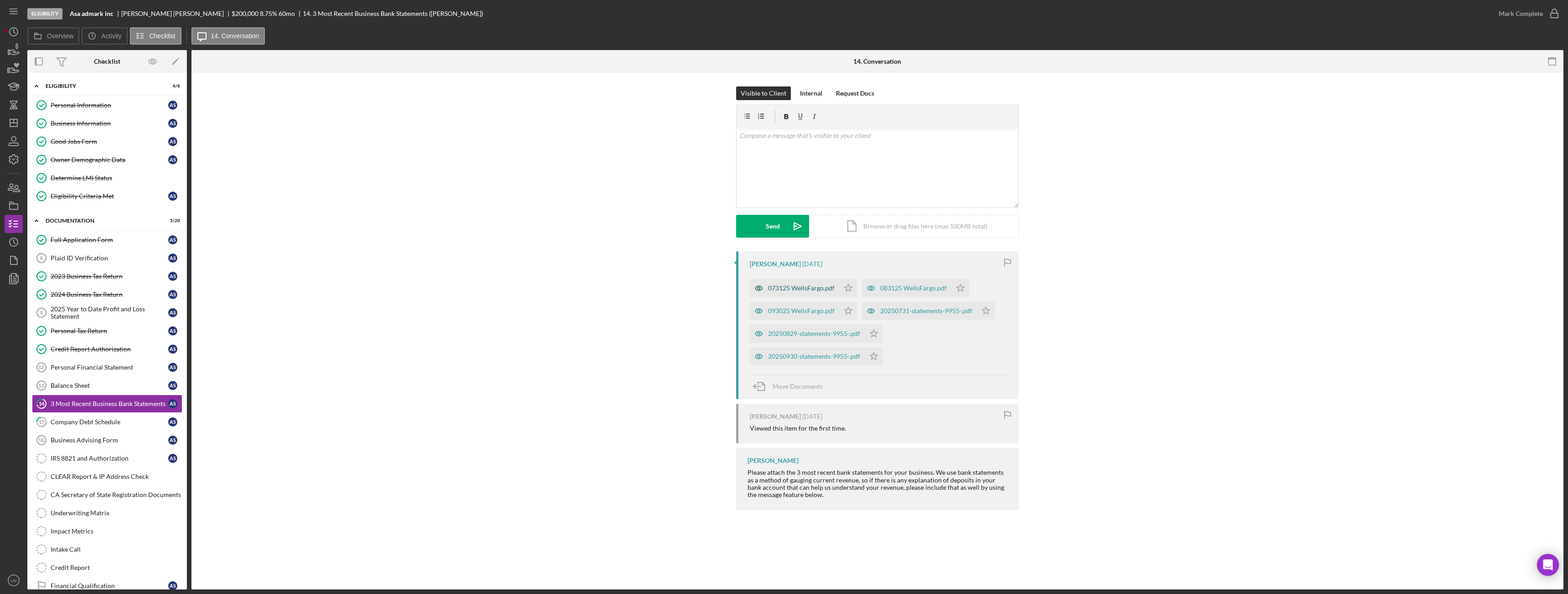
click at [820, 289] on div "073125 WellsFargo.pdf" at bounding box center [801, 288] width 66 height 7
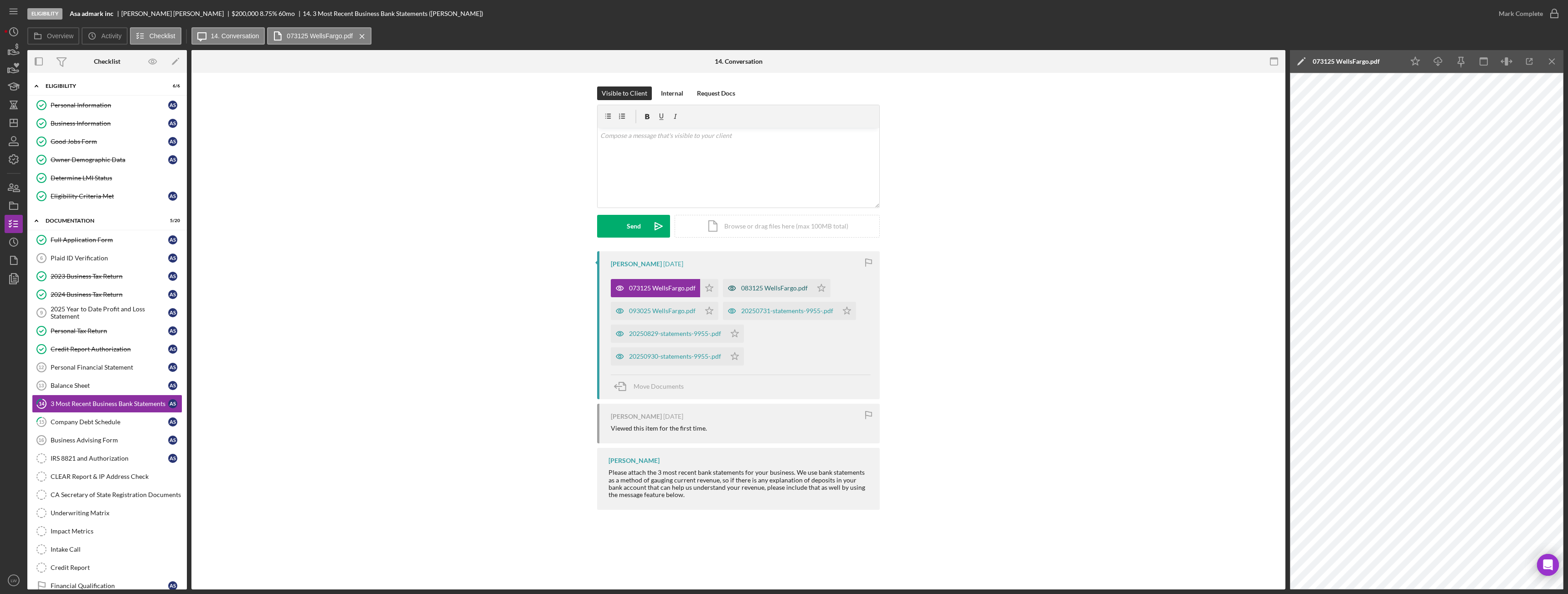
click at [780, 289] on div "083125 WellsFargo.pdf" at bounding box center [774, 288] width 66 height 7
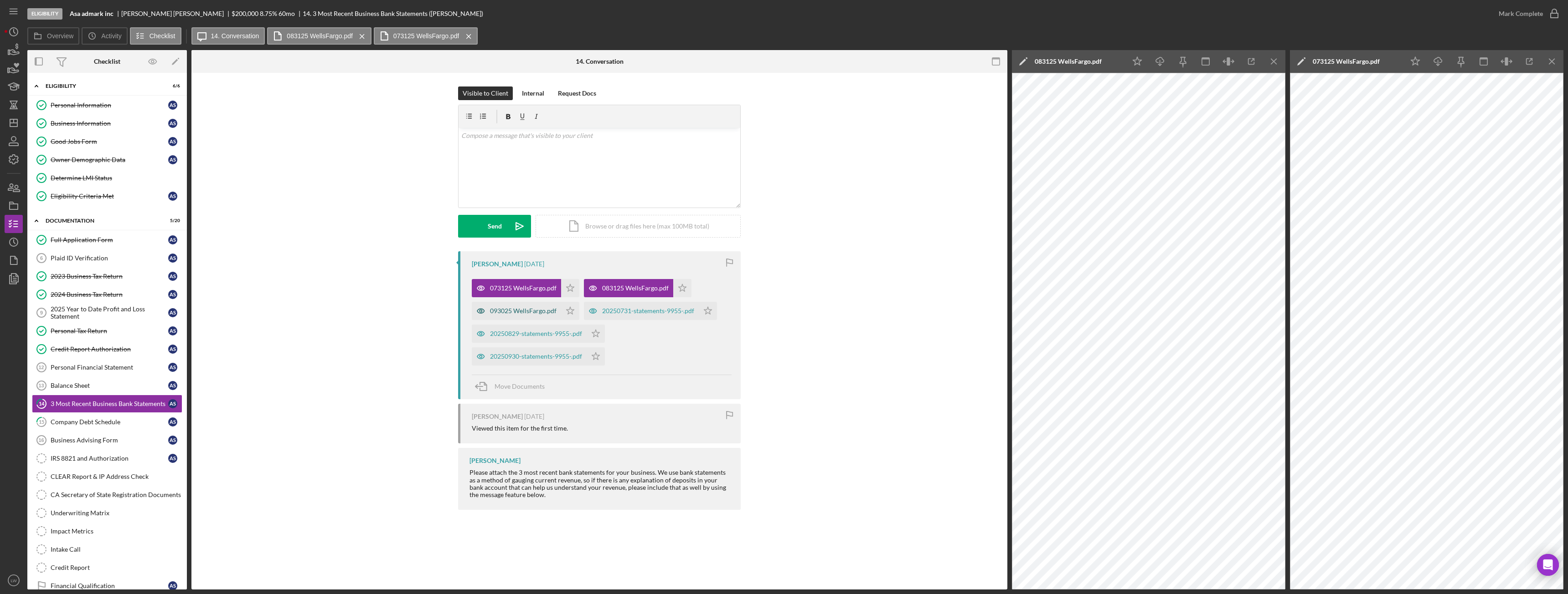
click at [545, 316] on div "093025 WellsFargo.pdf" at bounding box center [516, 311] width 89 height 19
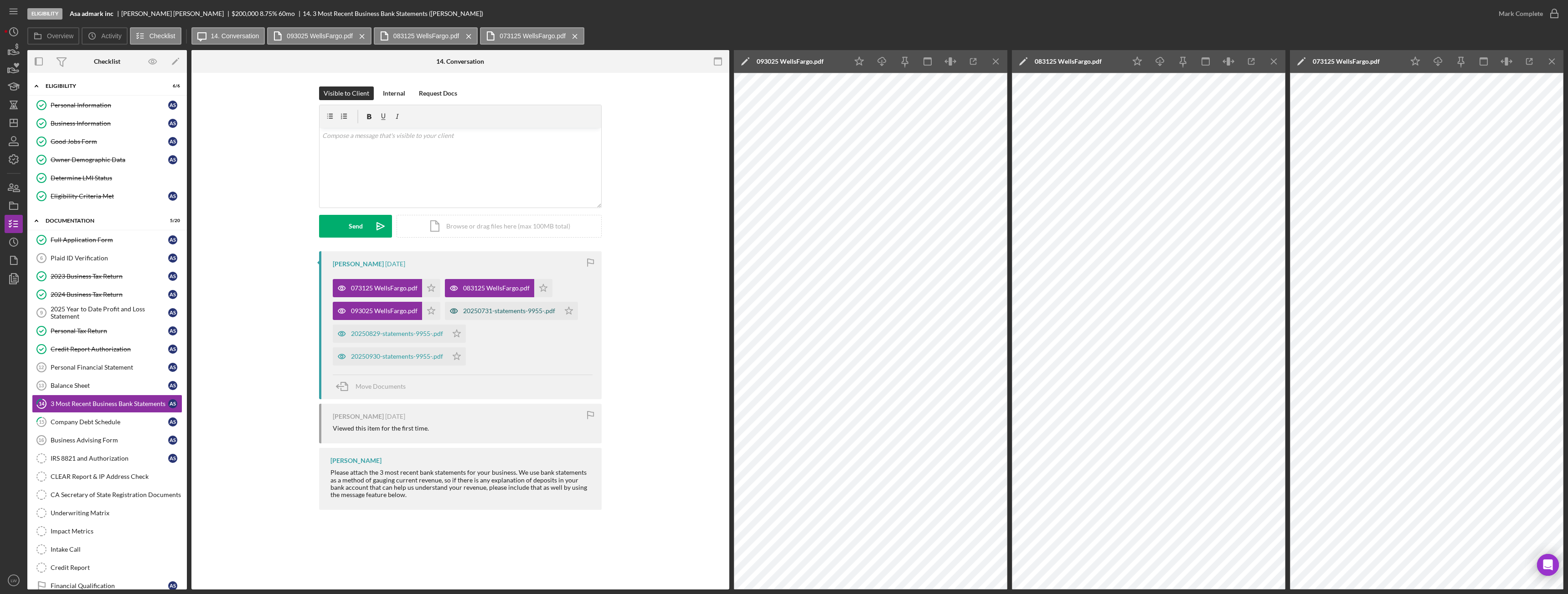
click at [508, 310] on div "20250731-statements-9955-.pdf" at bounding box center [509, 311] width 92 height 7
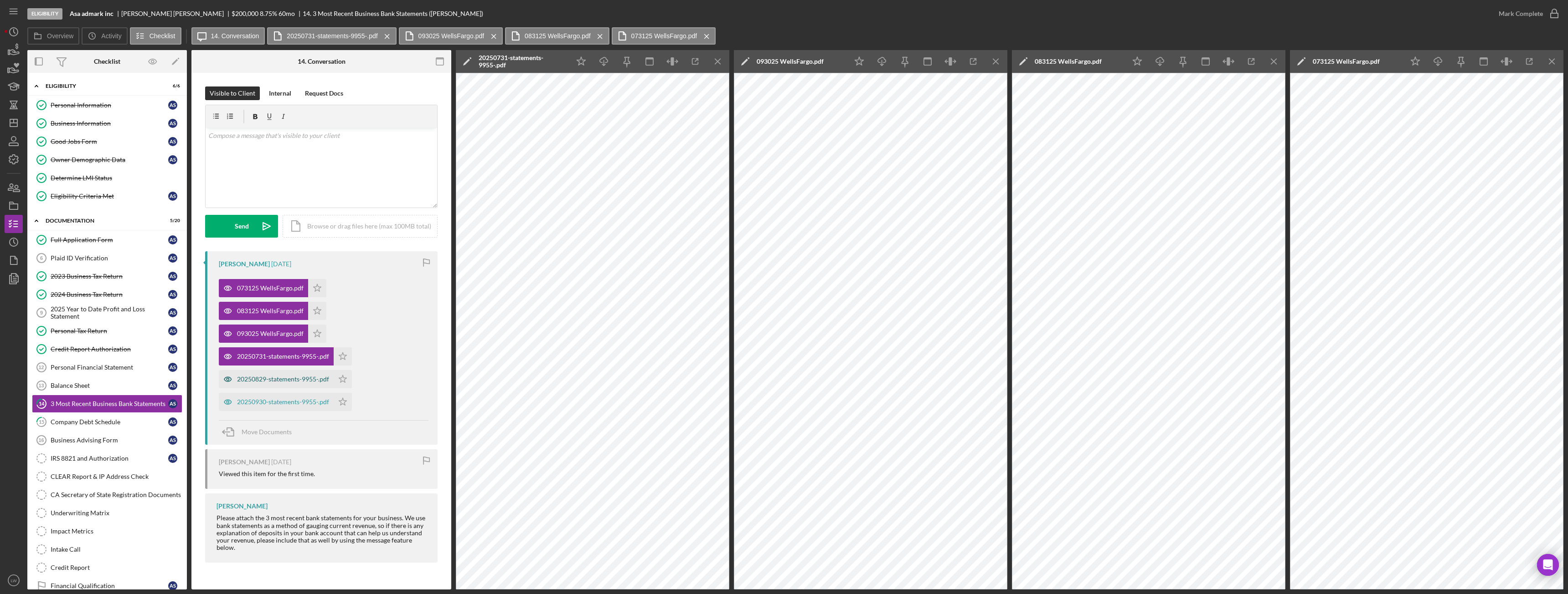
click at [302, 377] on div "20250829-statements-9955-.pdf" at bounding box center [283, 379] width 92 height 7
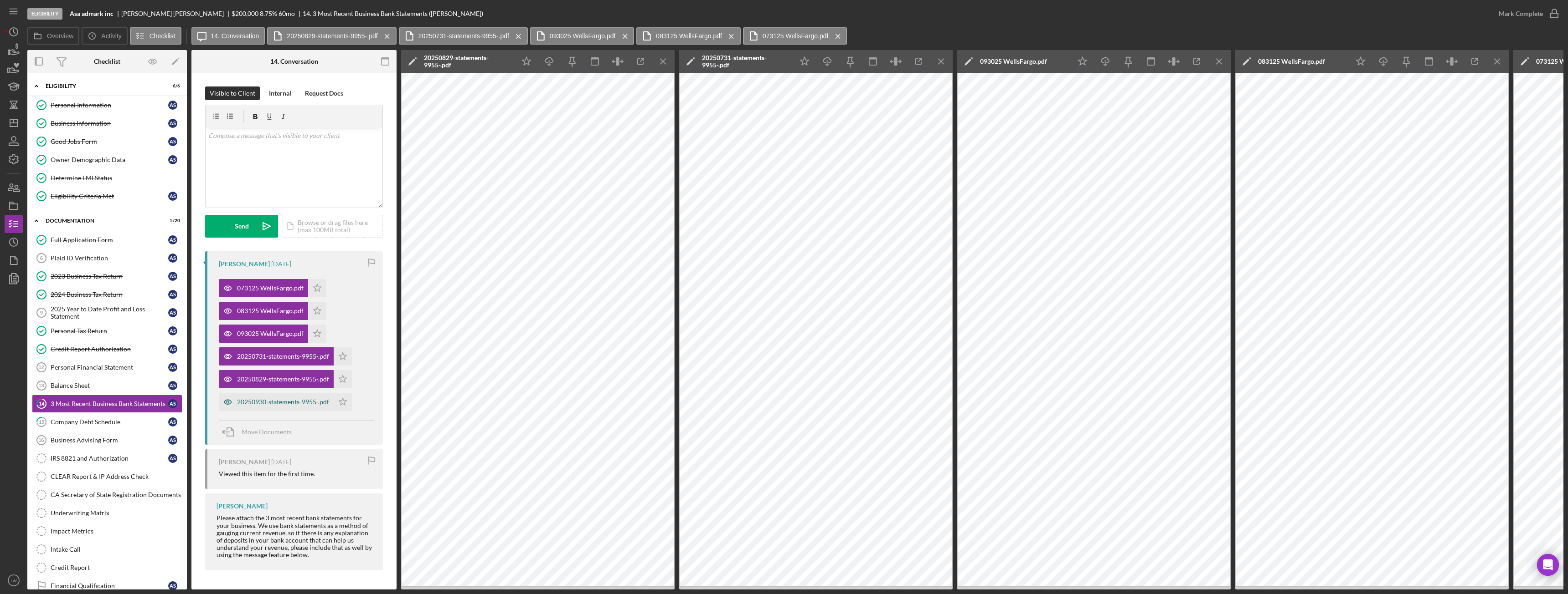
click at [279, 401] on div "20250930-statements-9955-.pdf" at bounding box center [283, 402] width 92 height 7
click at [668, 64] on icon "Icon/Menu Close" at bounding box center [663, 62] width 21 height 21
click at [663, 60] on icon "Icon/Menu Close" at bounding box center [663, 62] width 21 height 21
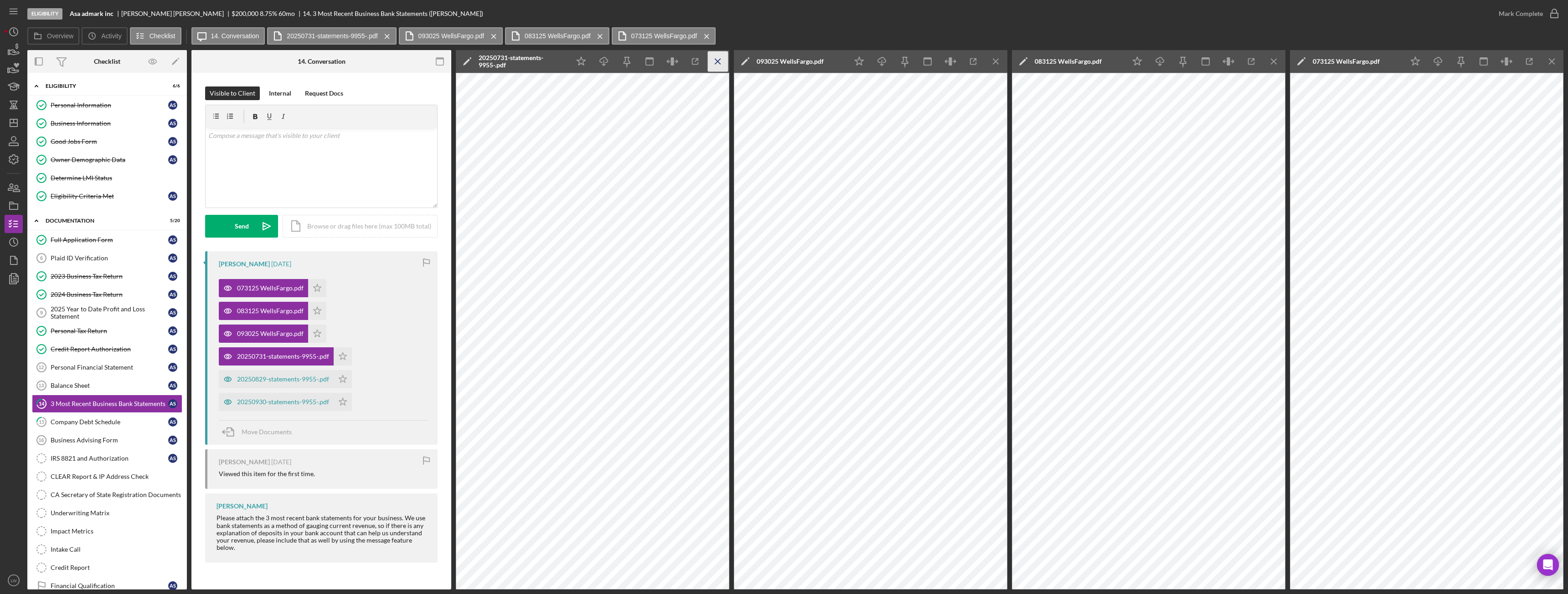
click at [719, 58] on icon "Icon/Menu Close" at bounding box center [718, 62] width 21 height 21
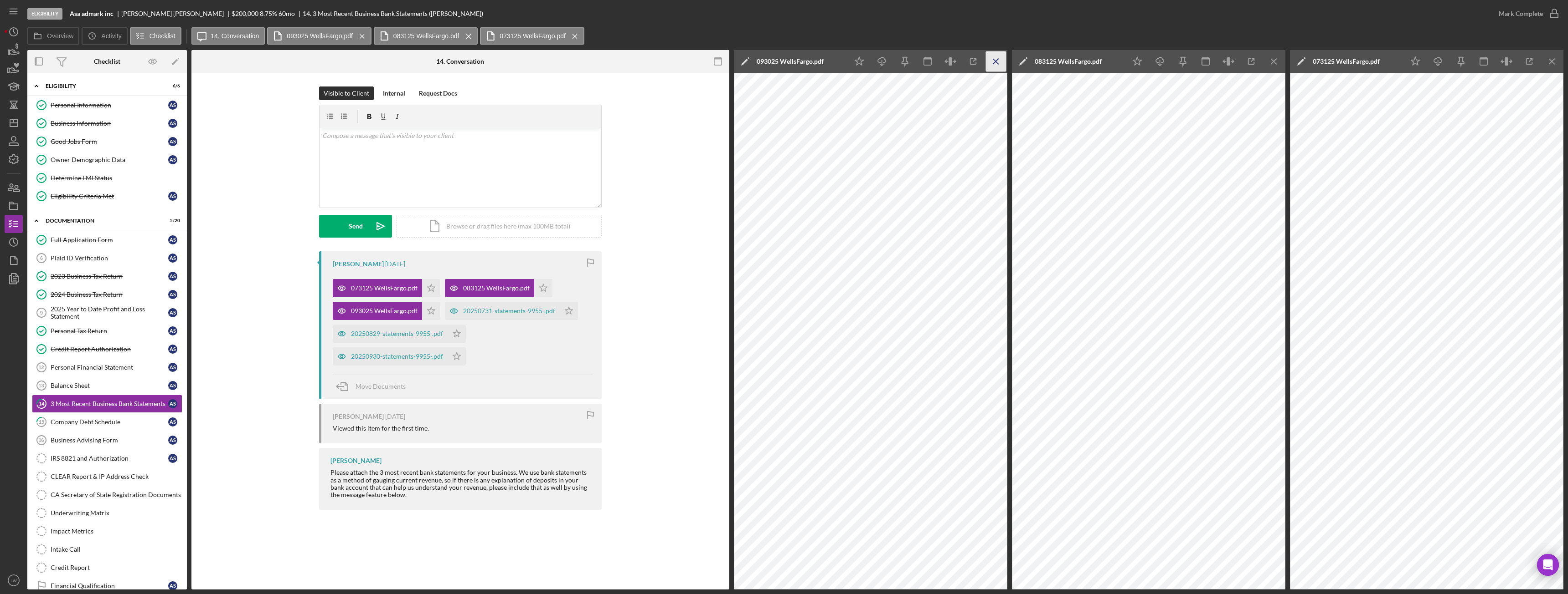
click at [995, 59] on icon "Icon/Menu Close" at bounding box center [996, 62] width 21 height 21
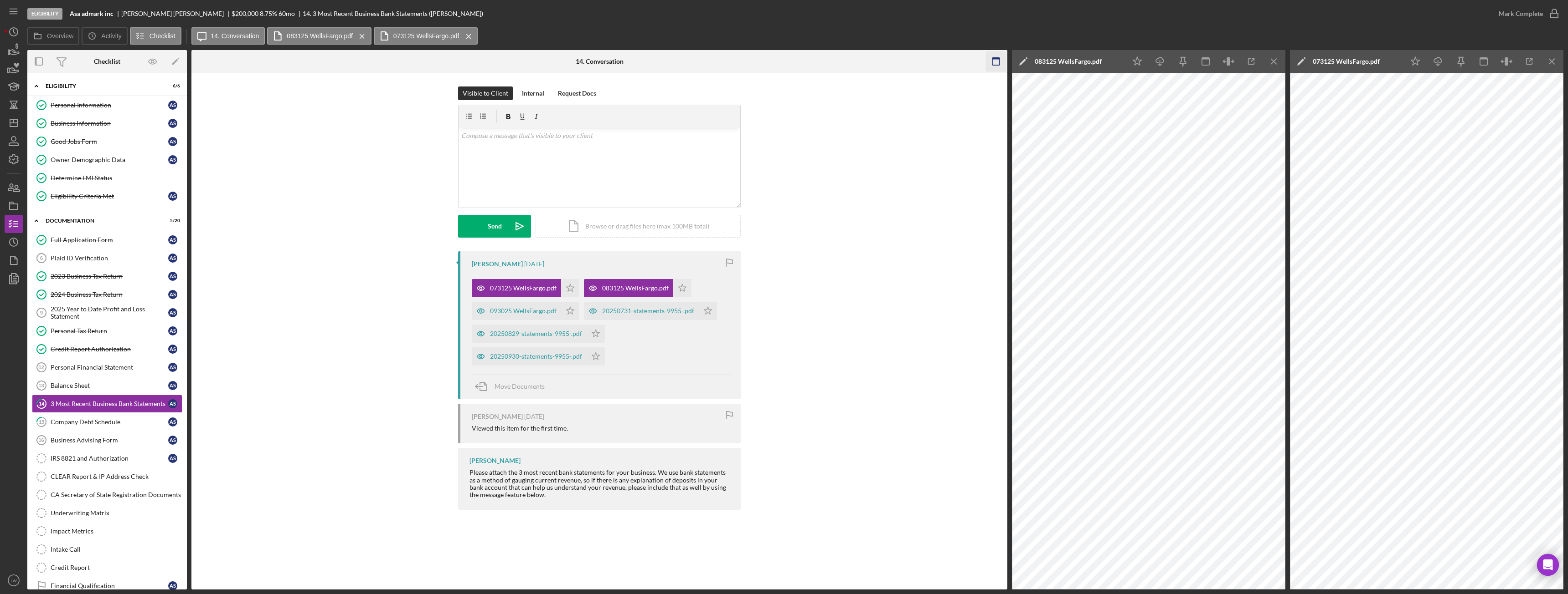
click at [1275, 56] on icon "Icon/Menu Close" at bounding box center [1274, 62] width 21 height 21
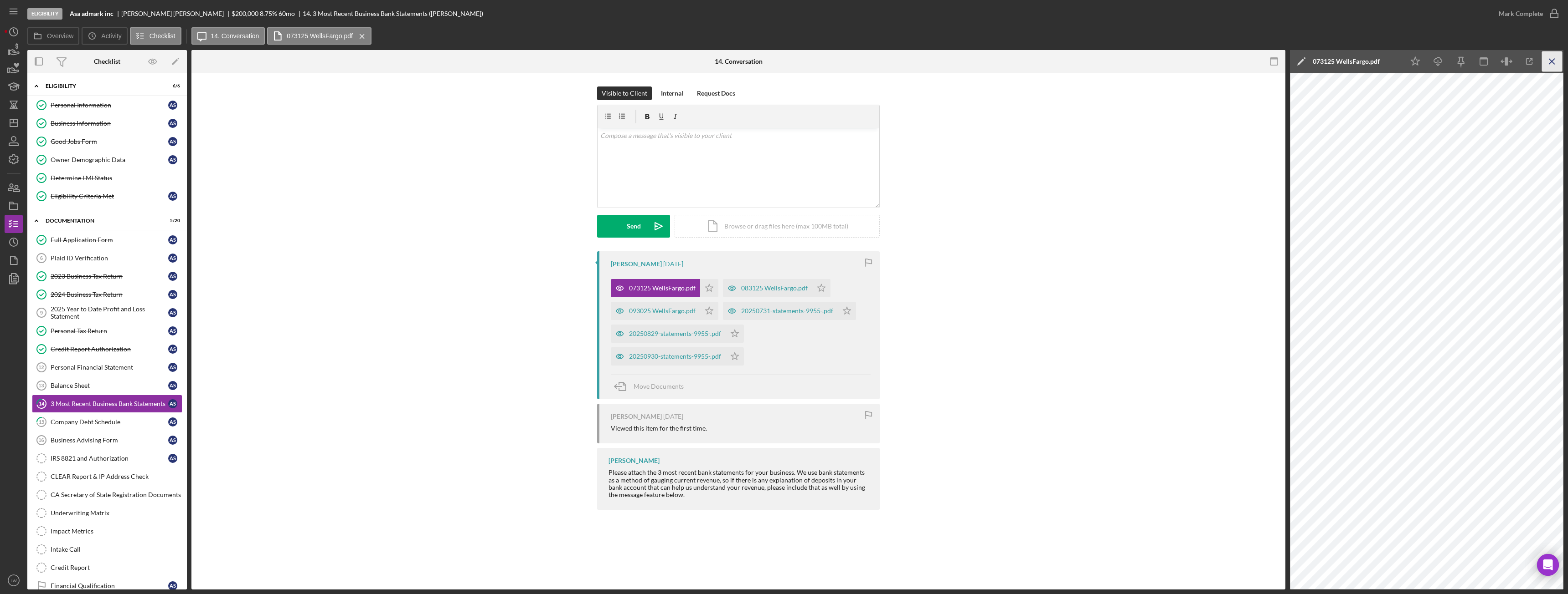
click at [1557, 60] on icon "Icon/Menu Close" at bounding box center [1552, 62] width 21 height 21
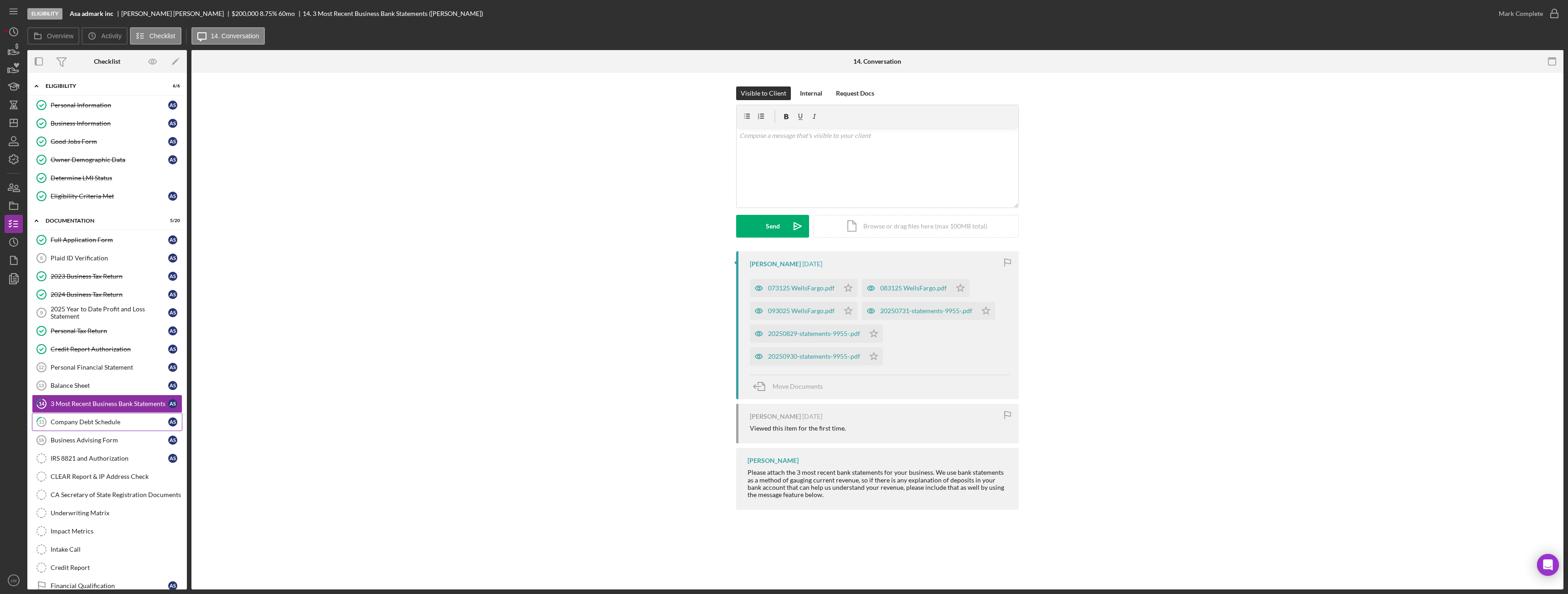
click at [111, 420] on div "Company Debt Schedule" at bounding box center [109, 422] width 117 height 7
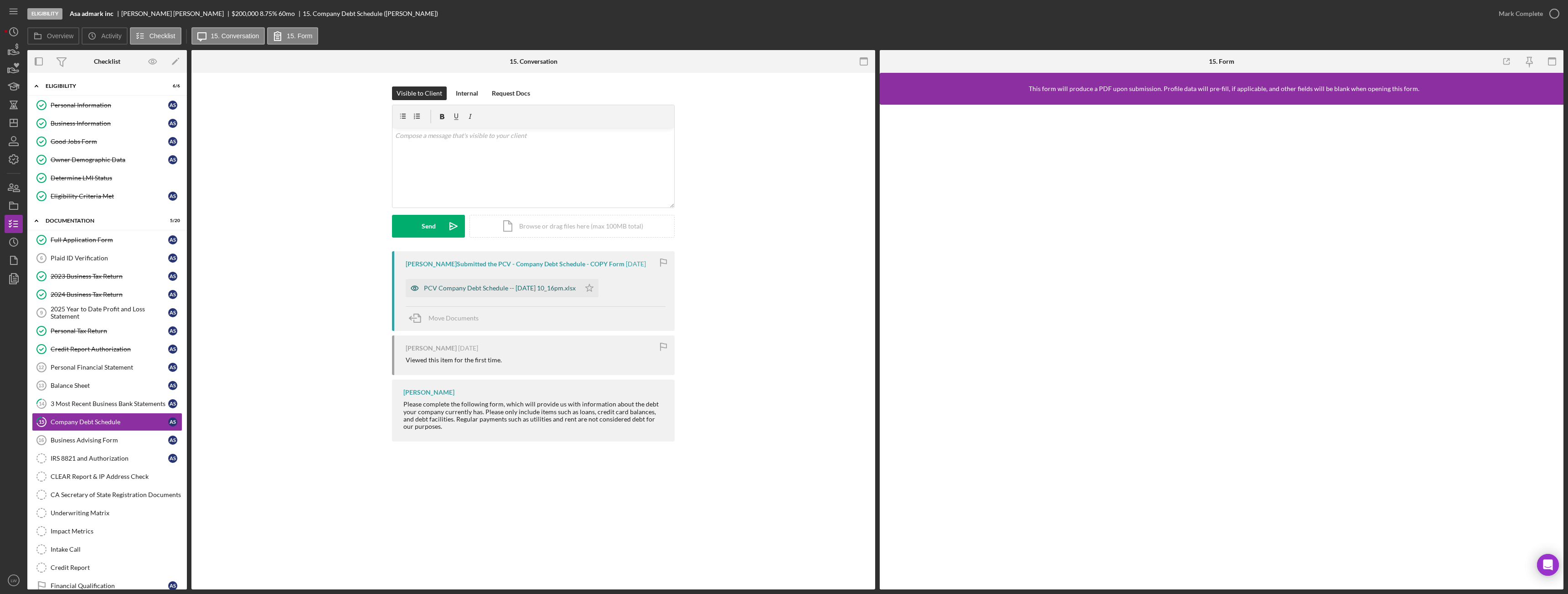
click at [520, 287] on div "PCV Company Debt Schedule -- 2025-10-10 10_16pm.xlsx" at bounding box center [500, 288] width 152 height 7
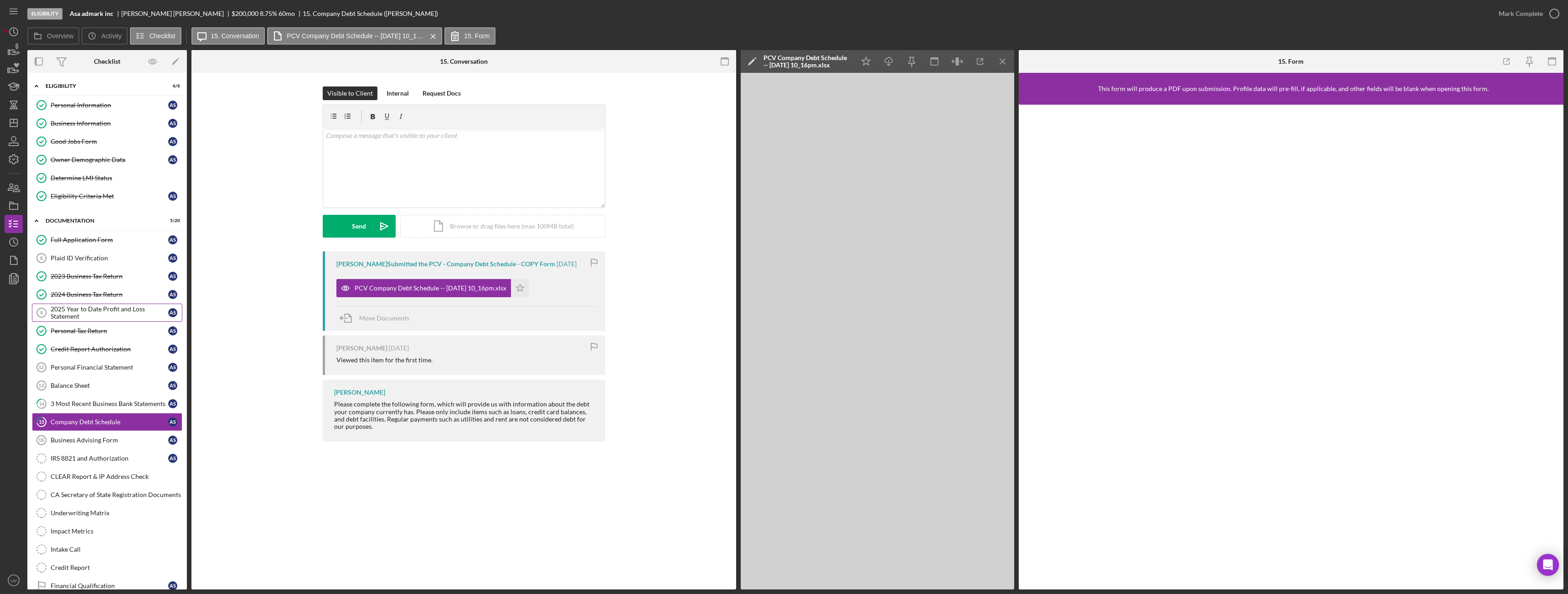
click at [89, 314] on div "2025 Year to Date Profit and Loss Statement" at bounding box center [109, 313] width 117 height 15
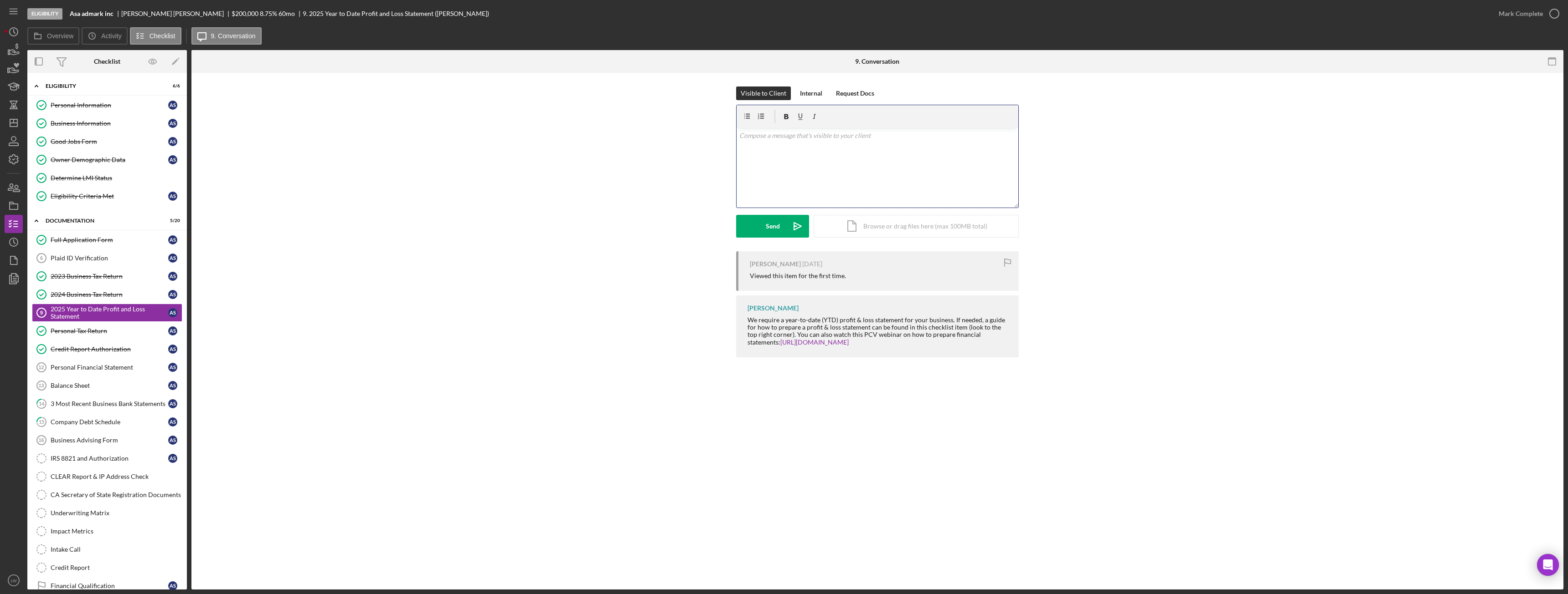
click at [877, 136] on p at bounding box center [877, 135] width 276 height 10
click at [792, 228] on icon "Icon/icon-invite-send" at bounding box center [797, 226] width 23 height 23
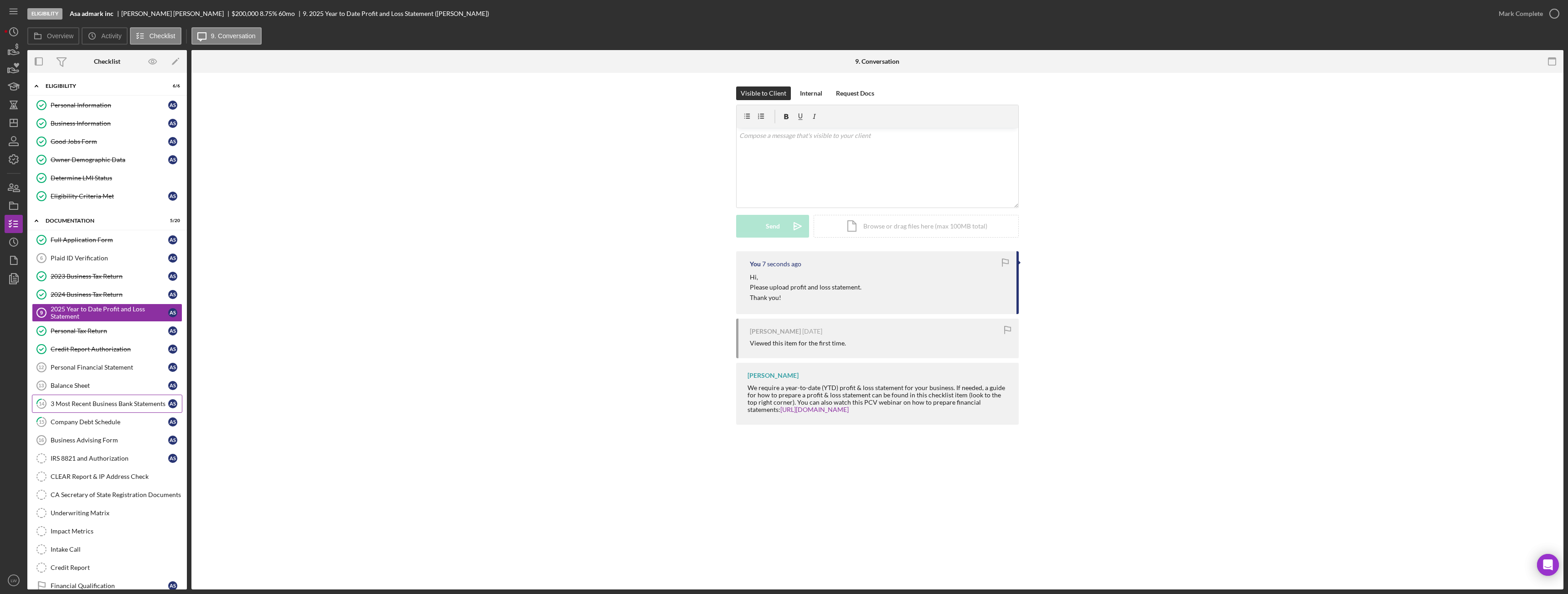
click at [115, 406] on div "3 Most Recent Business Bank Statements" at bounding box center [109, 404] width 117 height 7
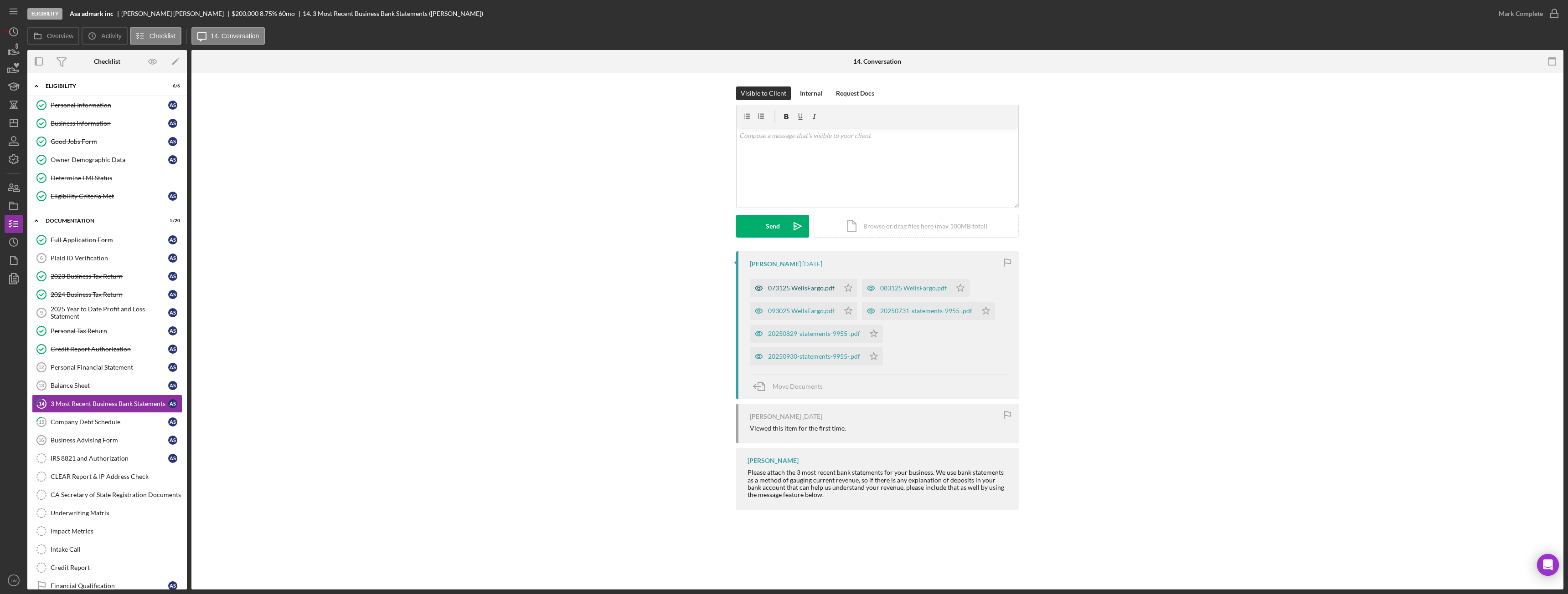
click at [793, 288] on div "073125 WellsFargo.pdf" at bounding box center [801, 288] width 66 height 7
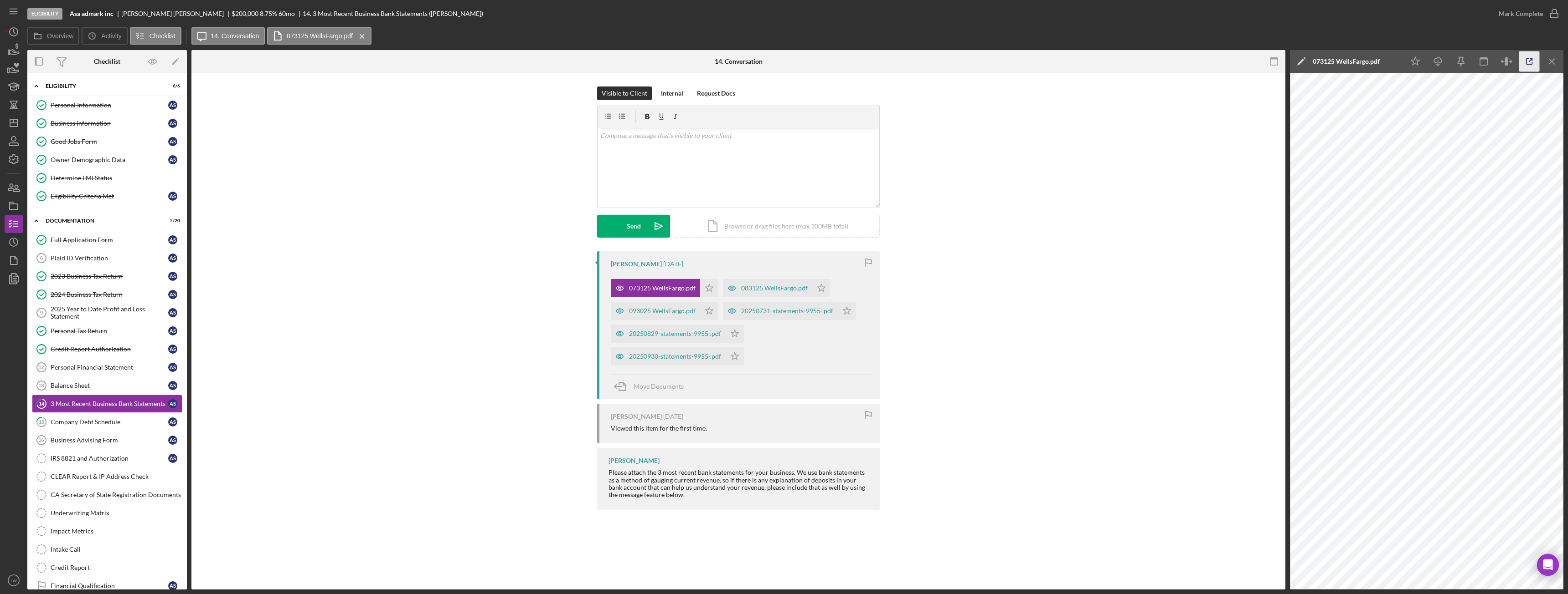
click at [1521, 59] on icon "button" at bounding box center [1529, 62] width 21 height 21
click at [771, 283] on div "083125 WellsFargo.pdf" at bounding box center [767, 289] width 89 height 19
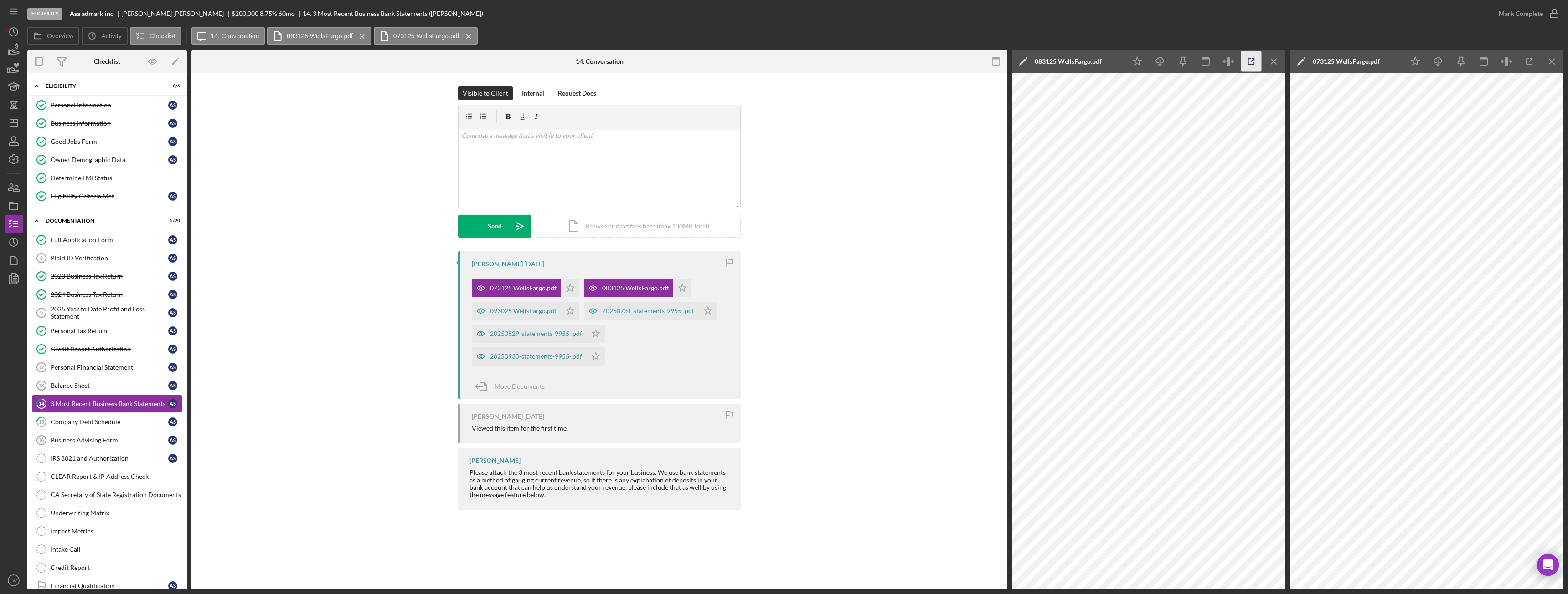
click at [1249, 64] on icon "button" at bounding box center [1251, 62] width 6 height 6
click at [551, 311] on div "093025 WellsFargo.pdf" at bounding box center [523, 311] width 66 height 7
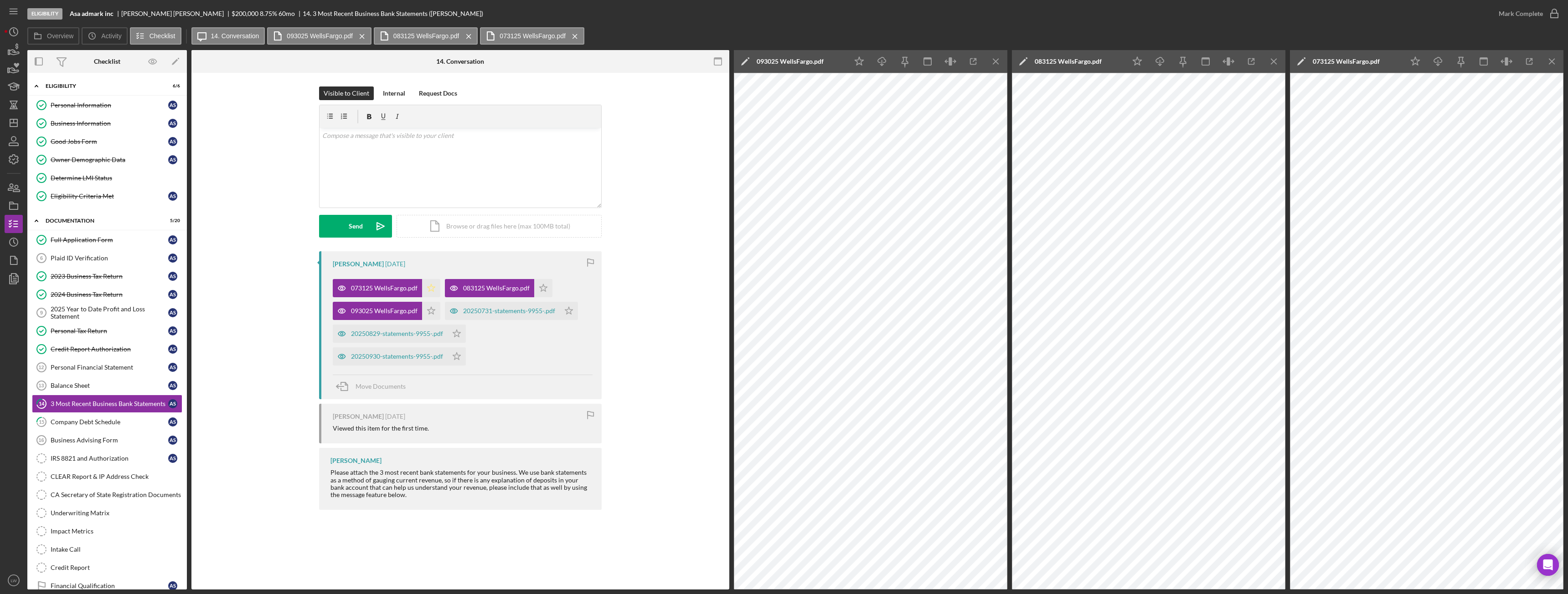
click at [429, 287] on polygon "button" at bounding box center [431, 287] width 8 height 7
click at [542, 288] on icon "Icon/Star" at bounding box center [543, 289] width 19 height 19
click at [430, 308] on icon "Icon/Star" at bounding box center [431, 311] width 19 height 19
click at [966, 62] on icon "button" at bounding box center [973, 62] width 21 height 21
click at [994, 60] on line "button" at bounding box center [996, 62] width 5 height 5
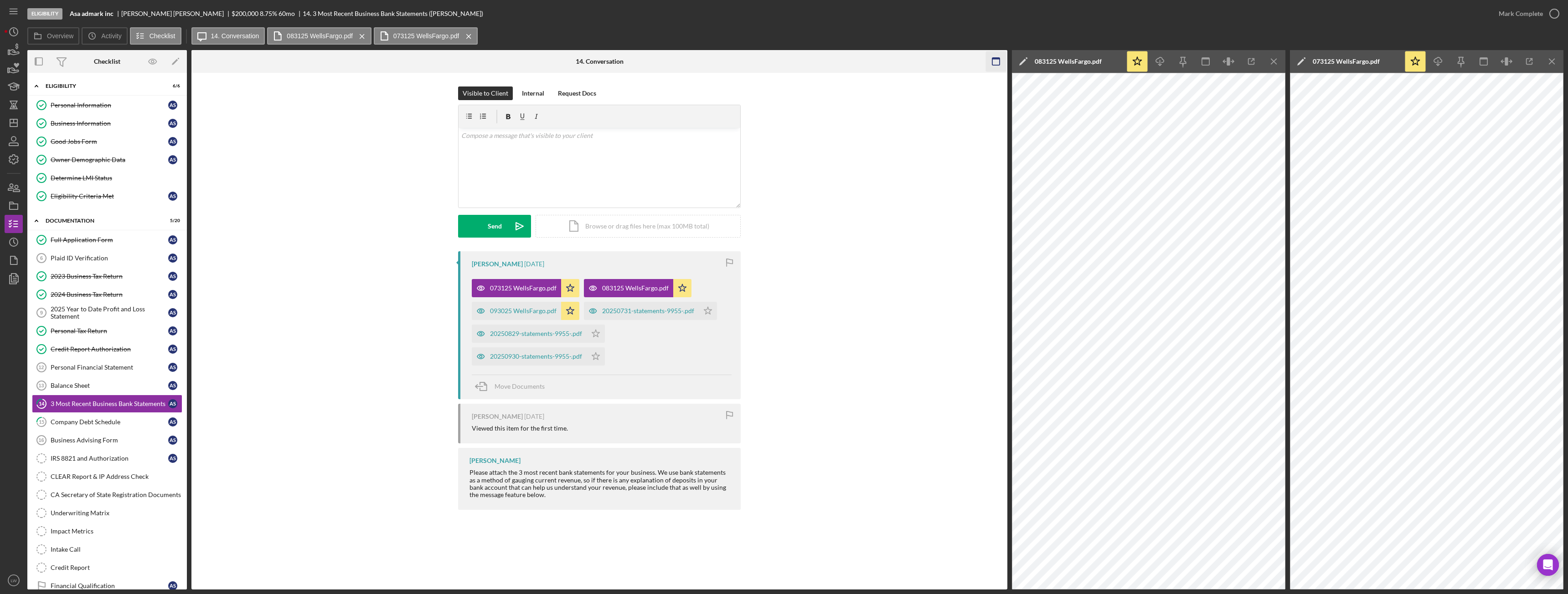
drag, startPoint x: 1270, startPoint y: 58, endPoint x: 1276, endPoint y: 58, distance: 6.0
click at [1276, 58] on icon "Icon/Menu Close" at bounding box center [1274, 62] width 21 height 21
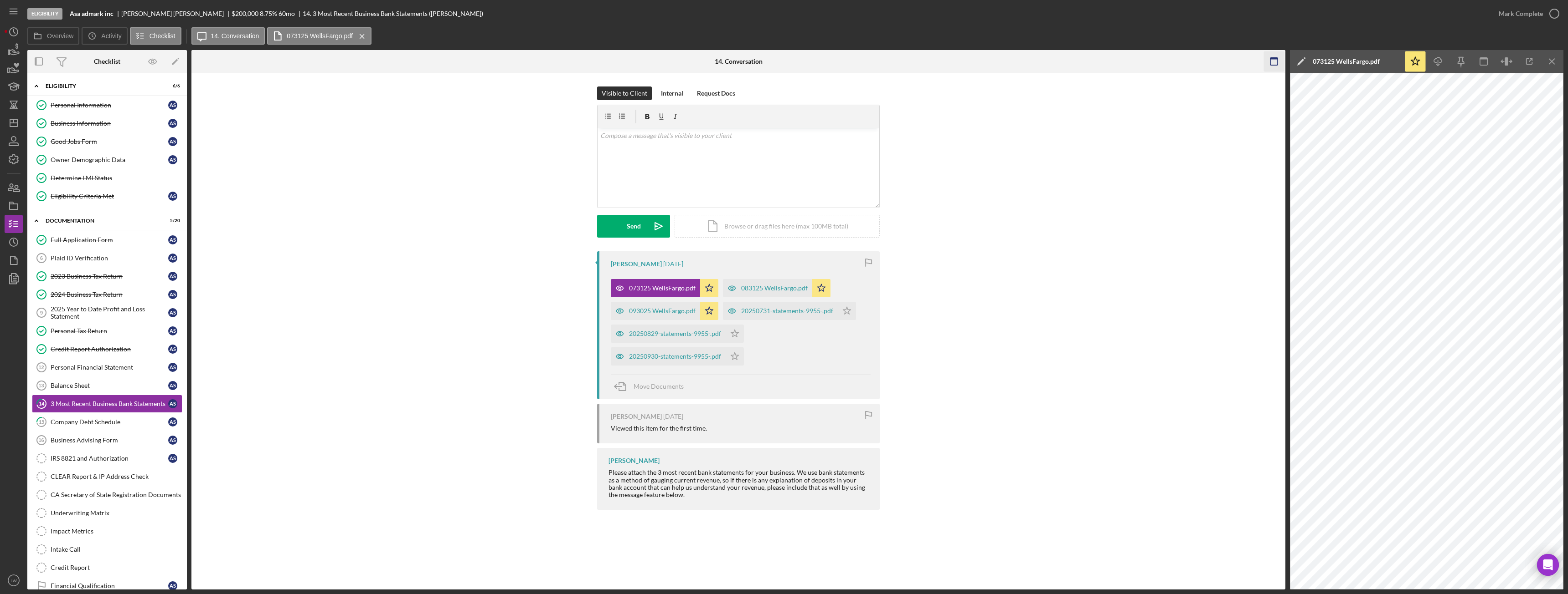
click at [1545, 58] on icon "Icon/Menu Close" at bounding box center [1552, 62] width 21 height 21
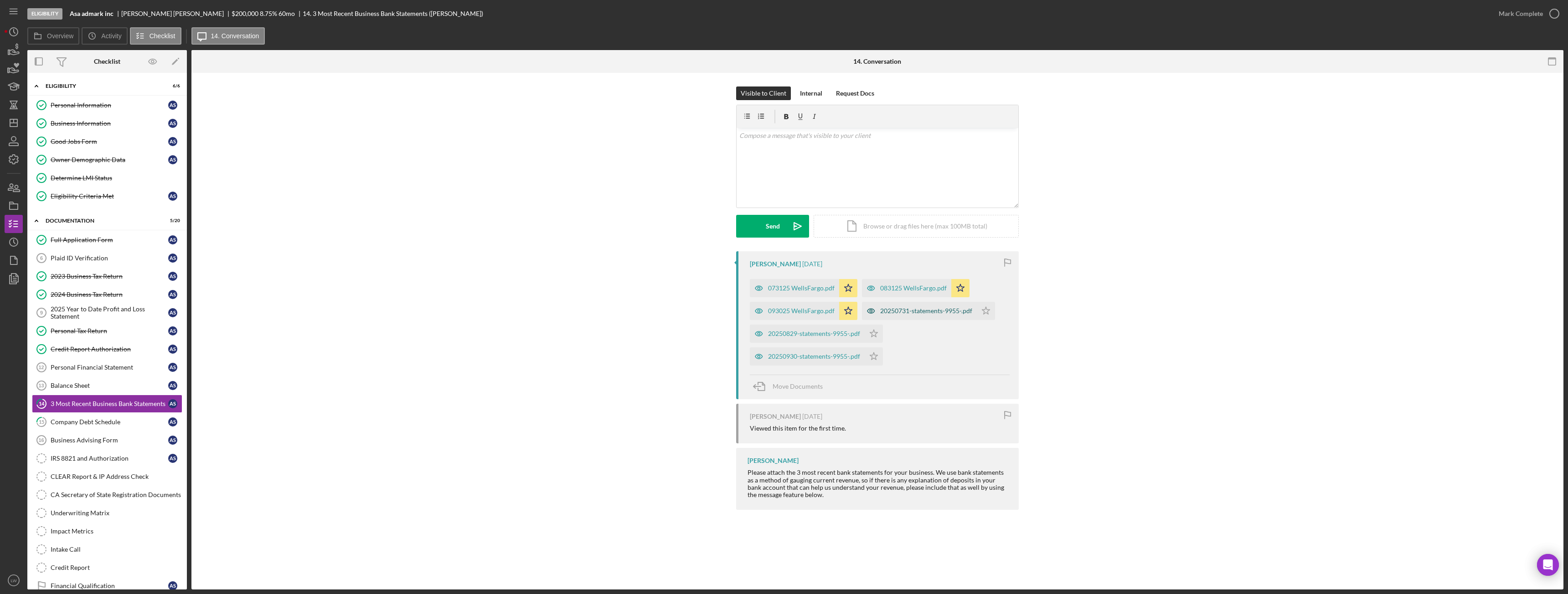
click at [895, 305] on div "20250731-statements-9955-.pdf" at bounding box center [919, 311] width 115 height 19
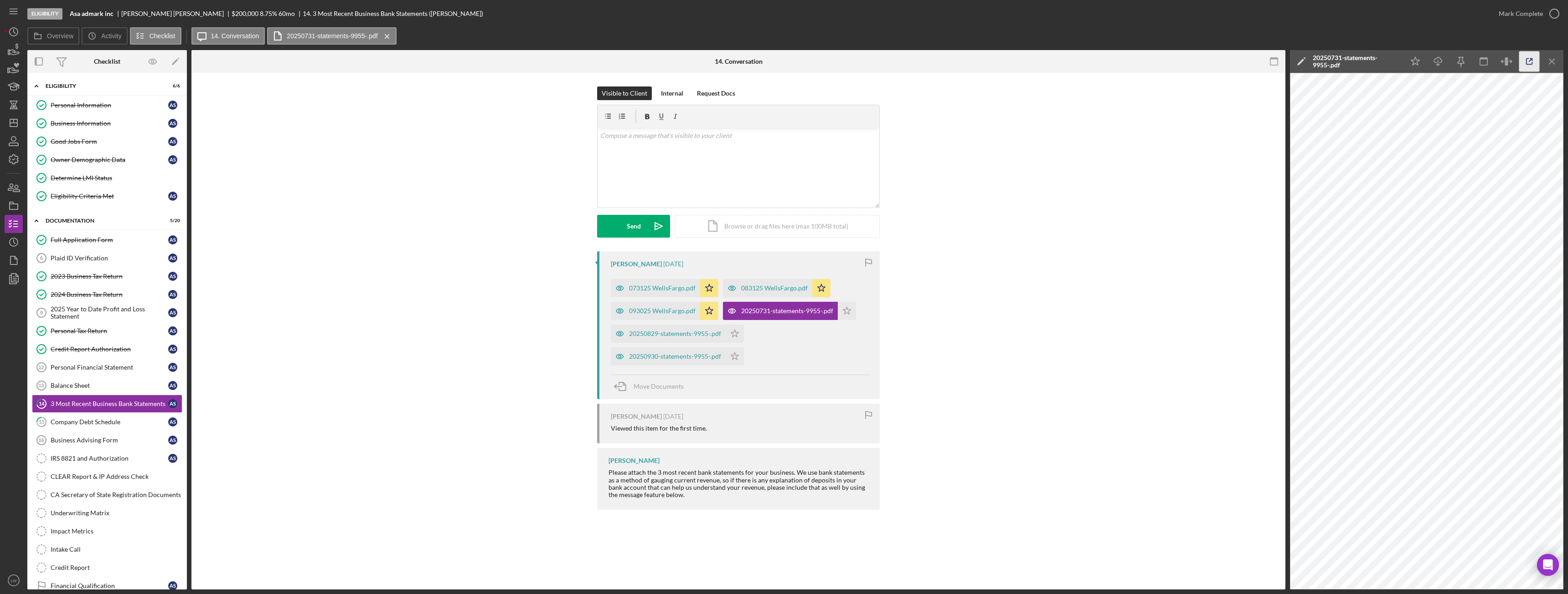
click at [1532, 59] on polyline "button" at bounding box center [1531, 60] width 2 height 2
click at [845, 310] on polygon "button" at bounding box center [847, 311] width 8 height 7
click at [684, 338] on div "20250829-statements-9955-.pdf" at bounding box center [675, 334] width 92 height 7
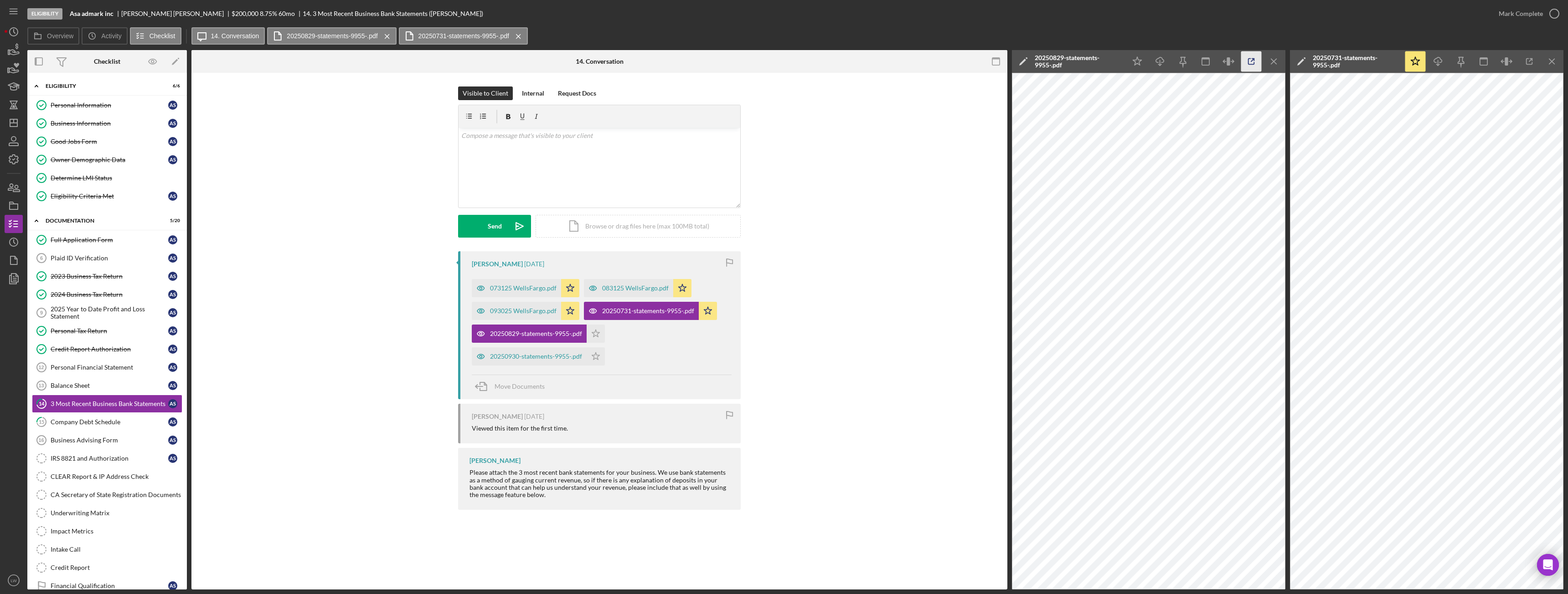
click at [1256, 62] on icon "button" at bounding box center [1251, 62] width 21 height 21
click at [598, 334] on icon "Icon/Star" at bounding box center [596, 334] width 19 height 19
click at [545, 358] on div "20250930-statements-9955-.pdf" at bounding box center [535, 356] width 92 height 7
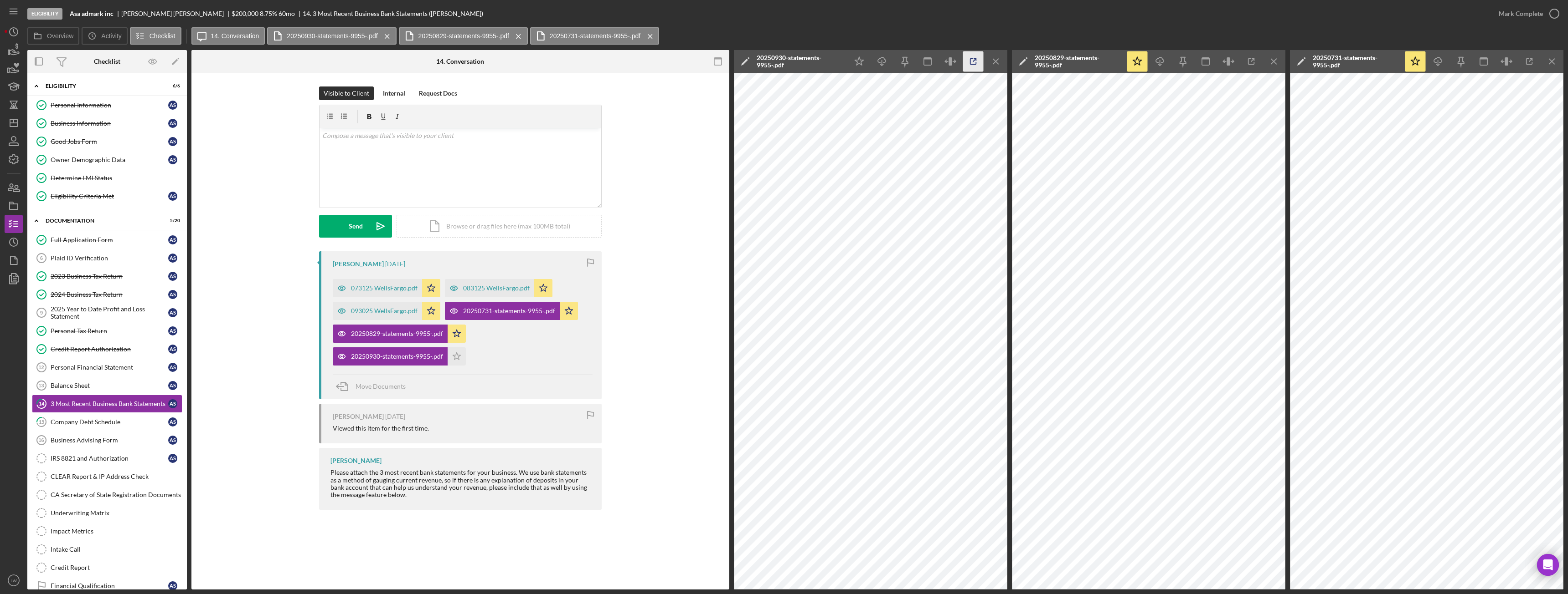
click at [974, 62] on icon "button" at bounding box center [973, 62] width 21 height 21
click at [455, 356] on polygon "button" at bounding box center [457, 356] width 8 height 7
click at [999, 60] on icon "Icon/Menu Close" at bounding box center [996, 62] width 21 height 21
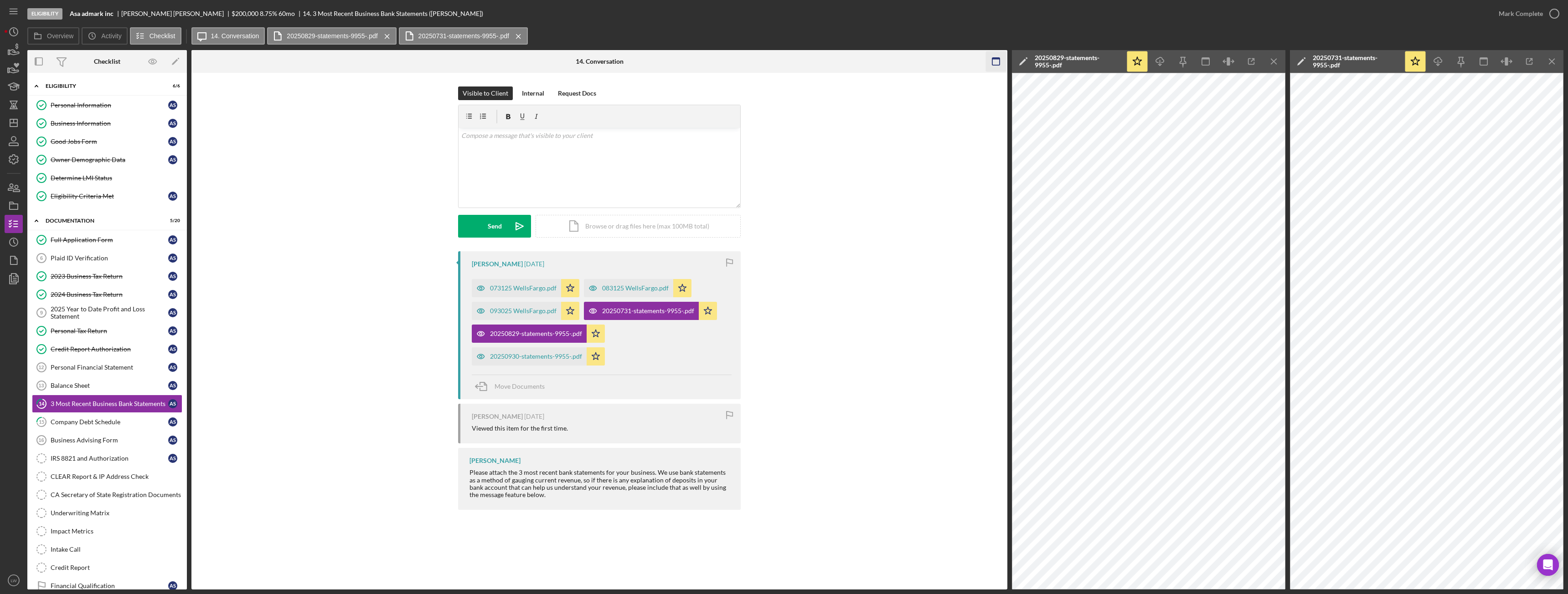
click at [1274, 58] on icon "Icon/Menu Close" at bounding box center [1274, 62] width 21 height 21
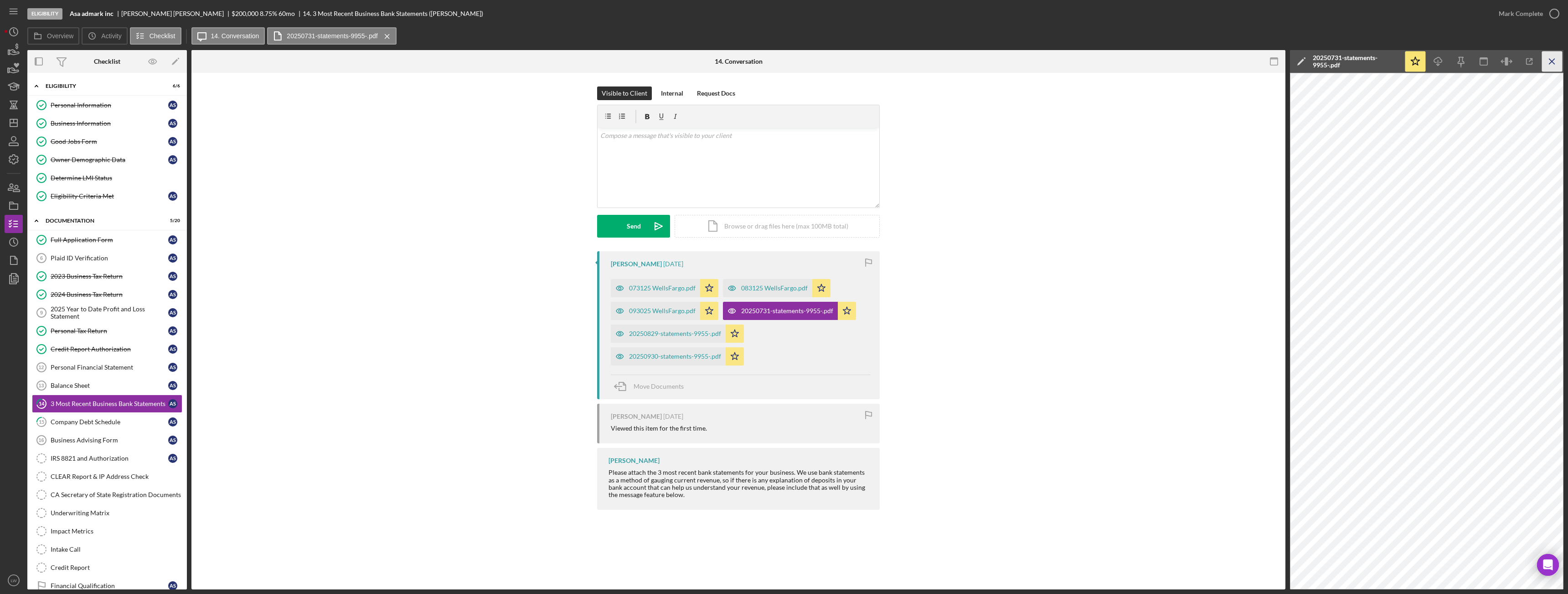
click at [1561, 59] on icon "Icon/Menu Close" at bounding box center [1552, 62] width 21 height 21
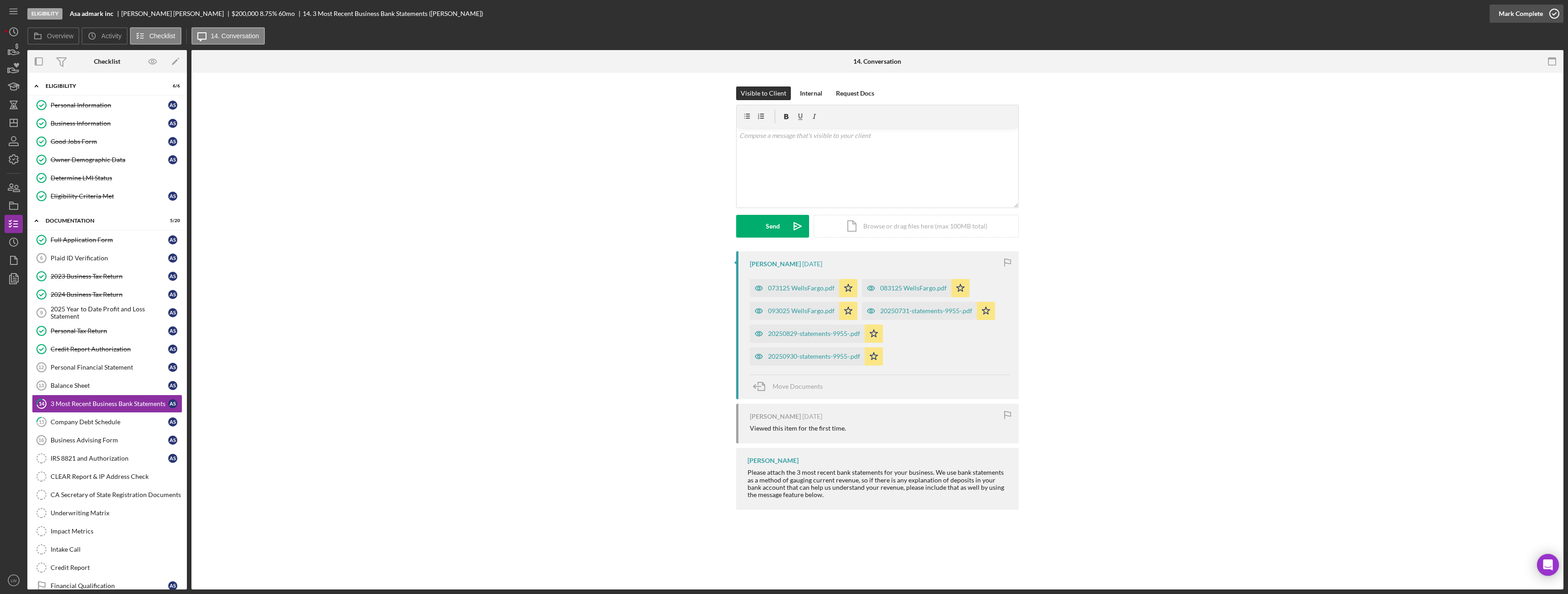
click at [1530, 14] on div "Mark Complete" at bounding box center [1520, 14] width 44 height 19
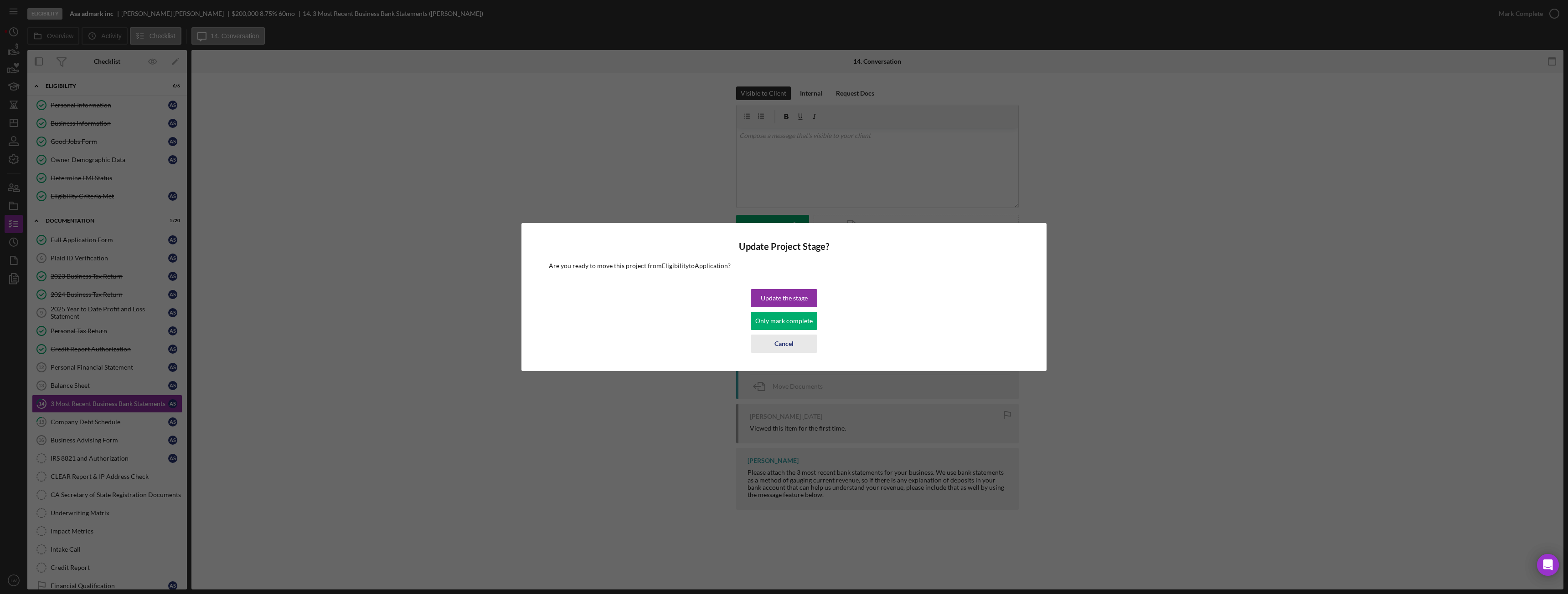
click at [789, 342] on div "Cancel" at bounding box center [783, 344] width 19 height 19
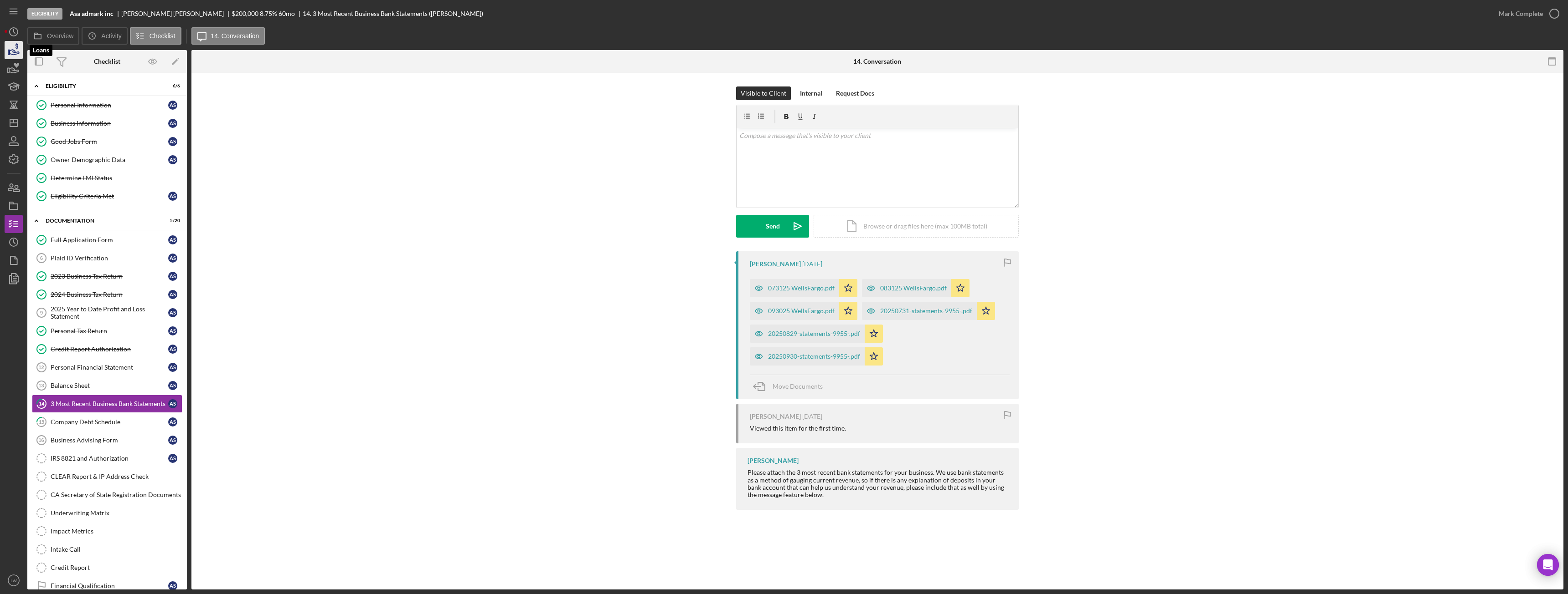
click at [17, 52] on icon "button" at bounding box center [13, 50] width 23 height 23
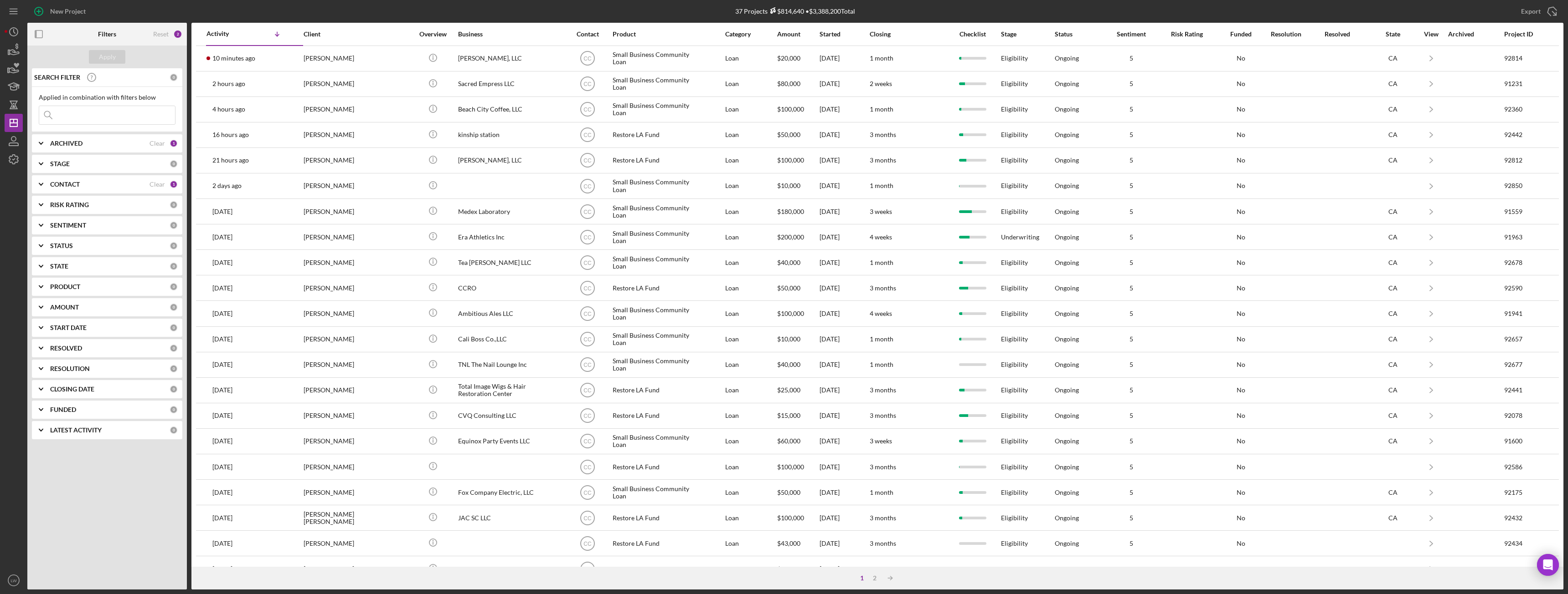
click at [55, 138] on div "ARCHIVED Clear 1" at bounding box center [114, 144] width 128 height 19
click at [54, 144] on b "ARCHIVED" at bounding box center [66, 143] width 32 height 7
click at [75, 184] on b "CONTACT" at bounding box center [65, 184] width 30 height 7
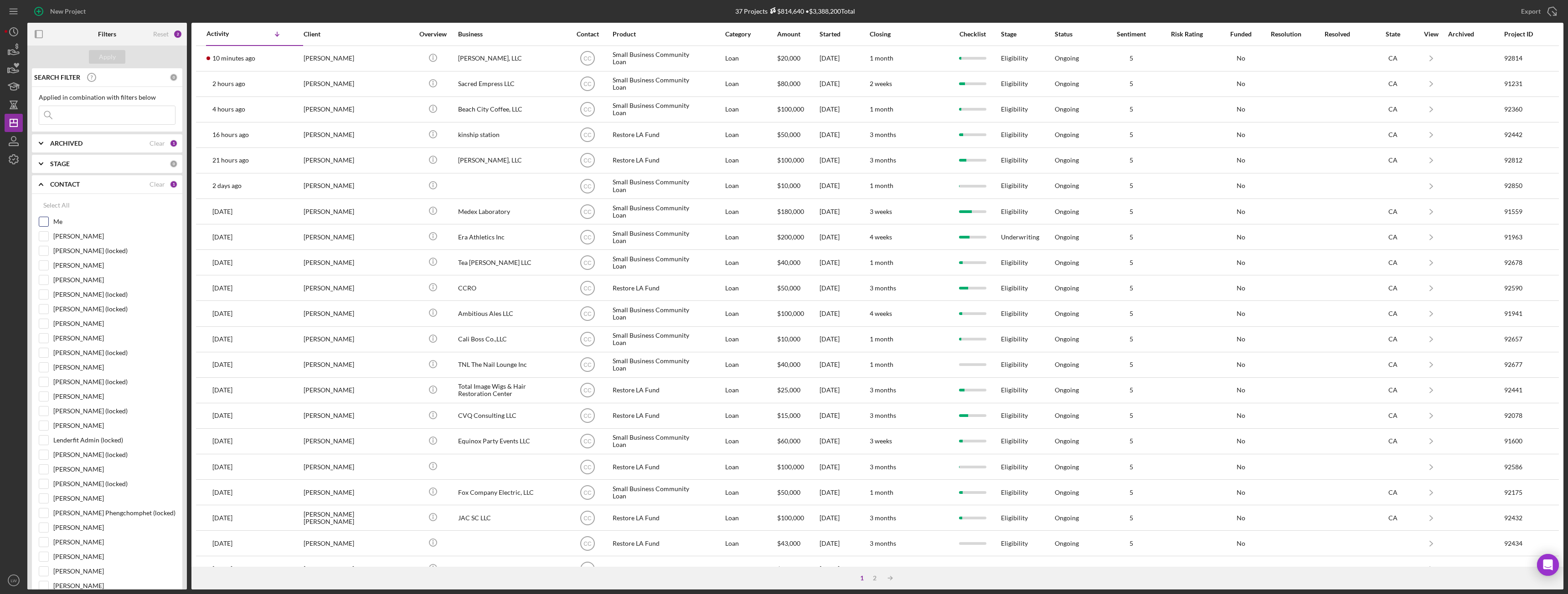
click at [46, 219] on input "Me" at bounding box center [44, 222] width 9 height 9
checkbox input "true"
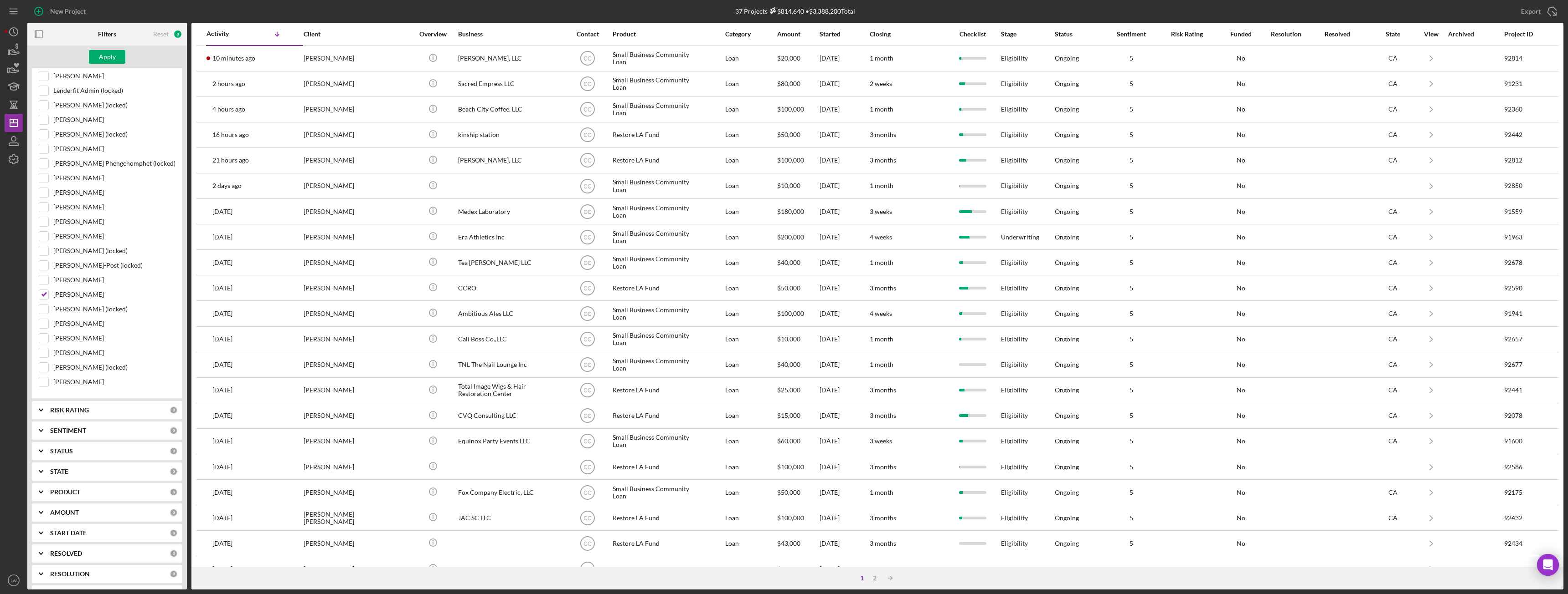
scroll to position [364, 0]
click at [44, 280] on input "[PERSON_NAME]" at bounding box center [44, 280] width 9 height 9
checkbox input "false"
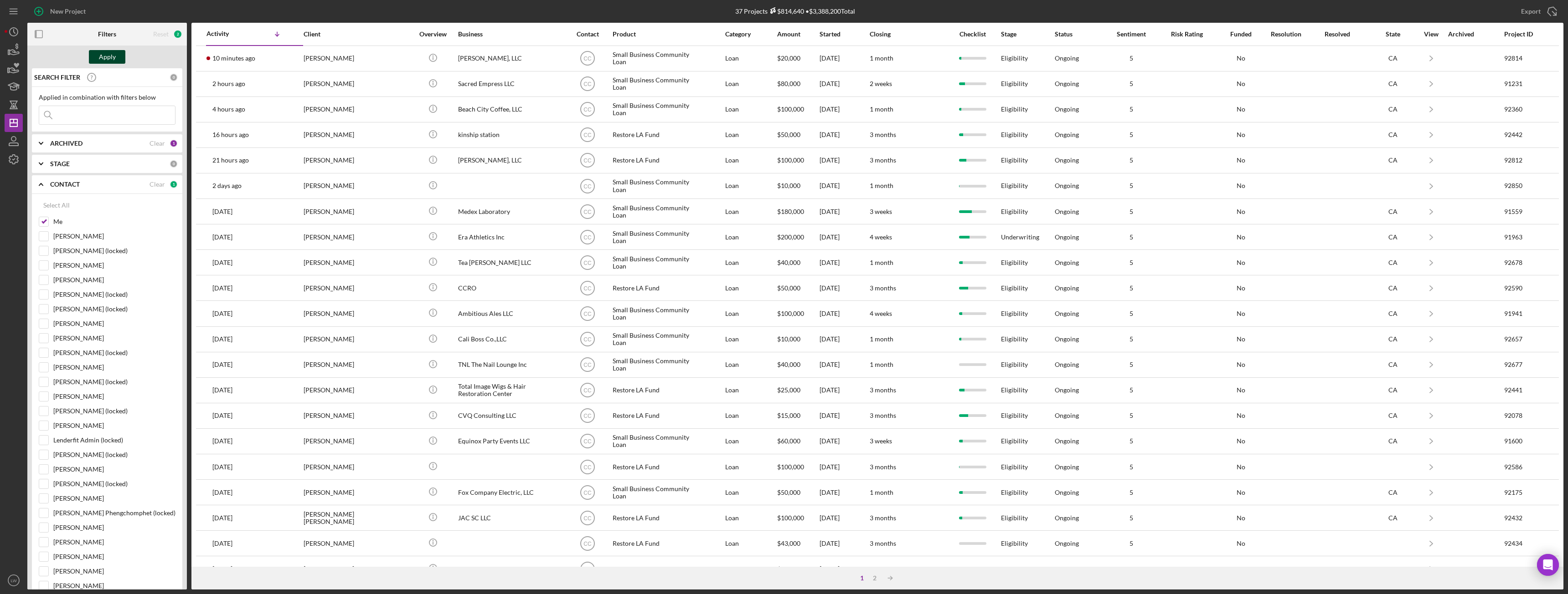
click at [112, 60] on div "Apply" at bounding box center [107, 57] width 17 height 14
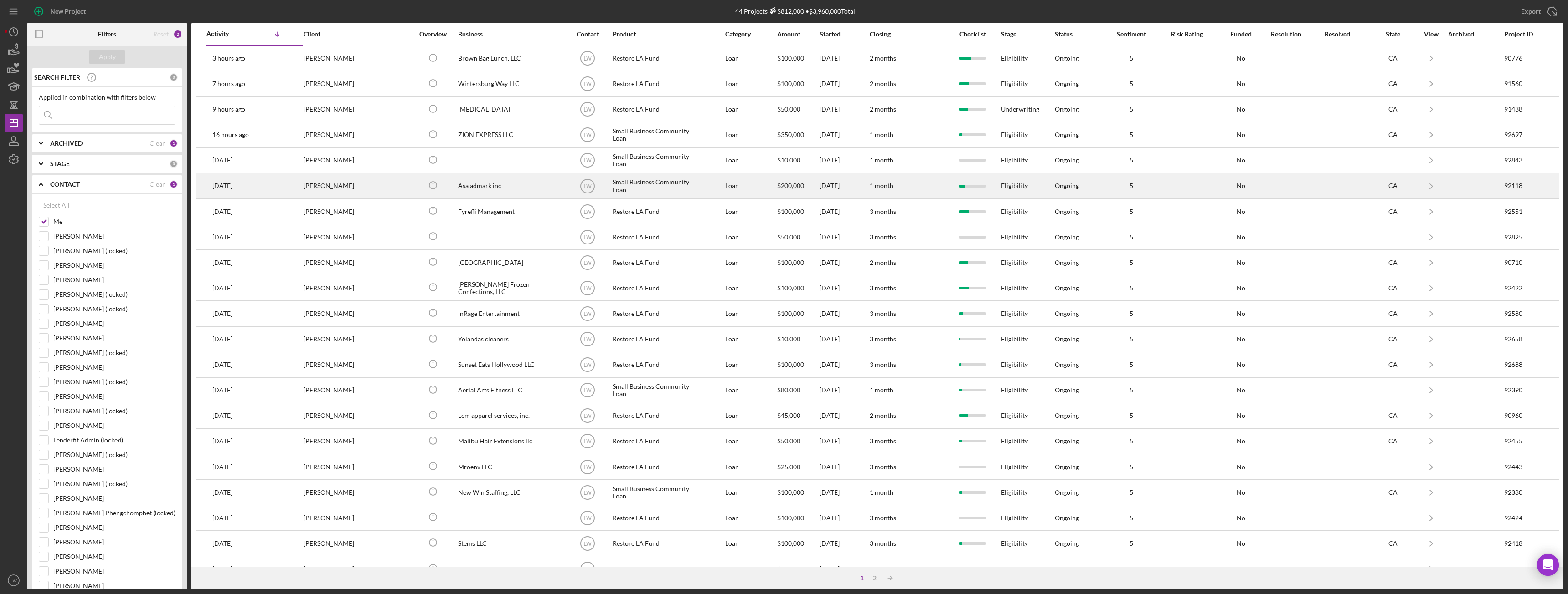
click at [506, 182] on div "Asa admark inc" at bounding box center [504, 186] width 91 height 24
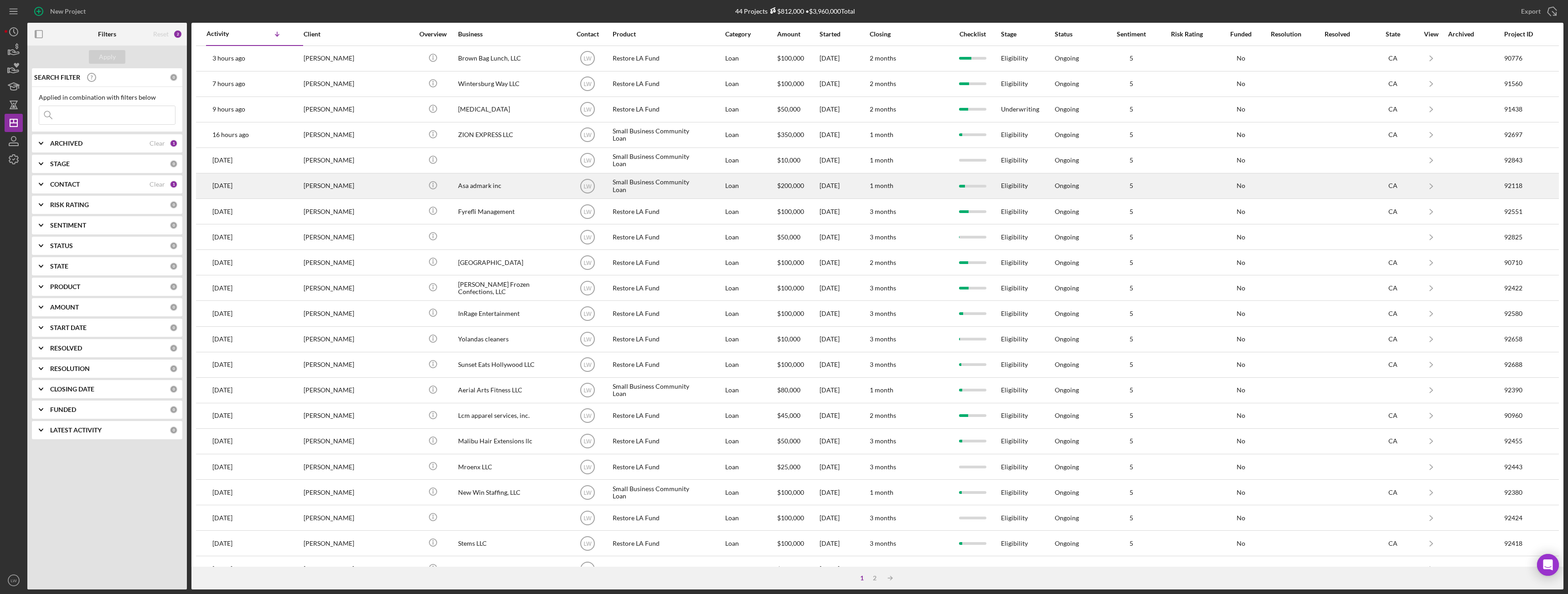
click at [491, 184] on div "Asa admark inc" at bounding box center [504, 186] width 91 height 24
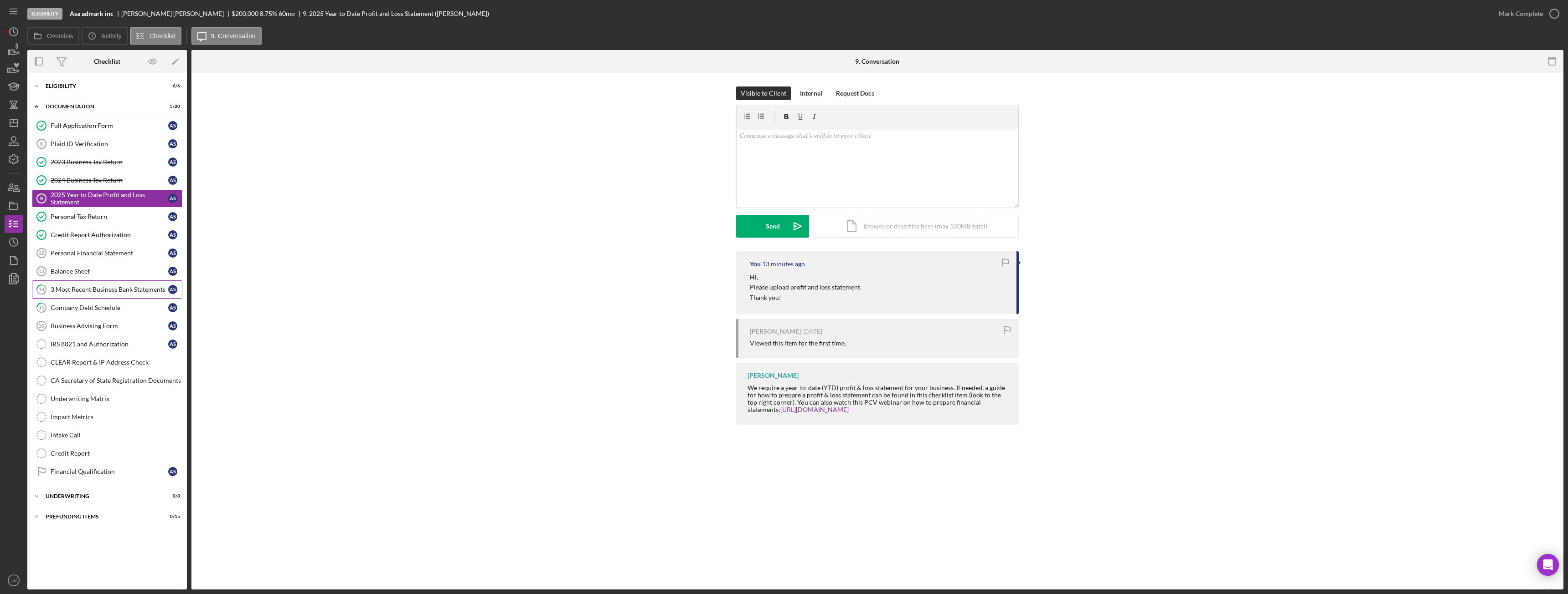
click at [122, 288] on div "3 Most Recent Business Bank Statements" at bounding box center [109, 289] width 117 height 7
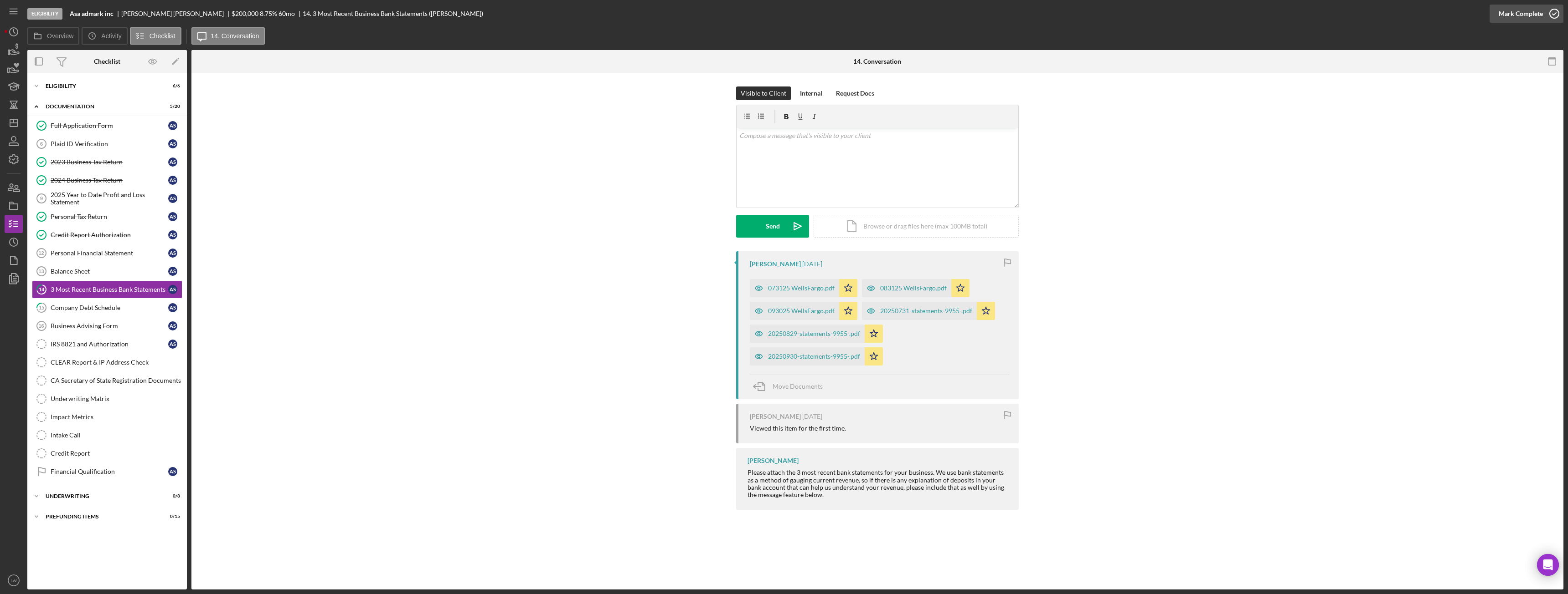
click at [1526, 18] on div "Mark Complete" at bounding box center [1520, 14] width 44 height 19
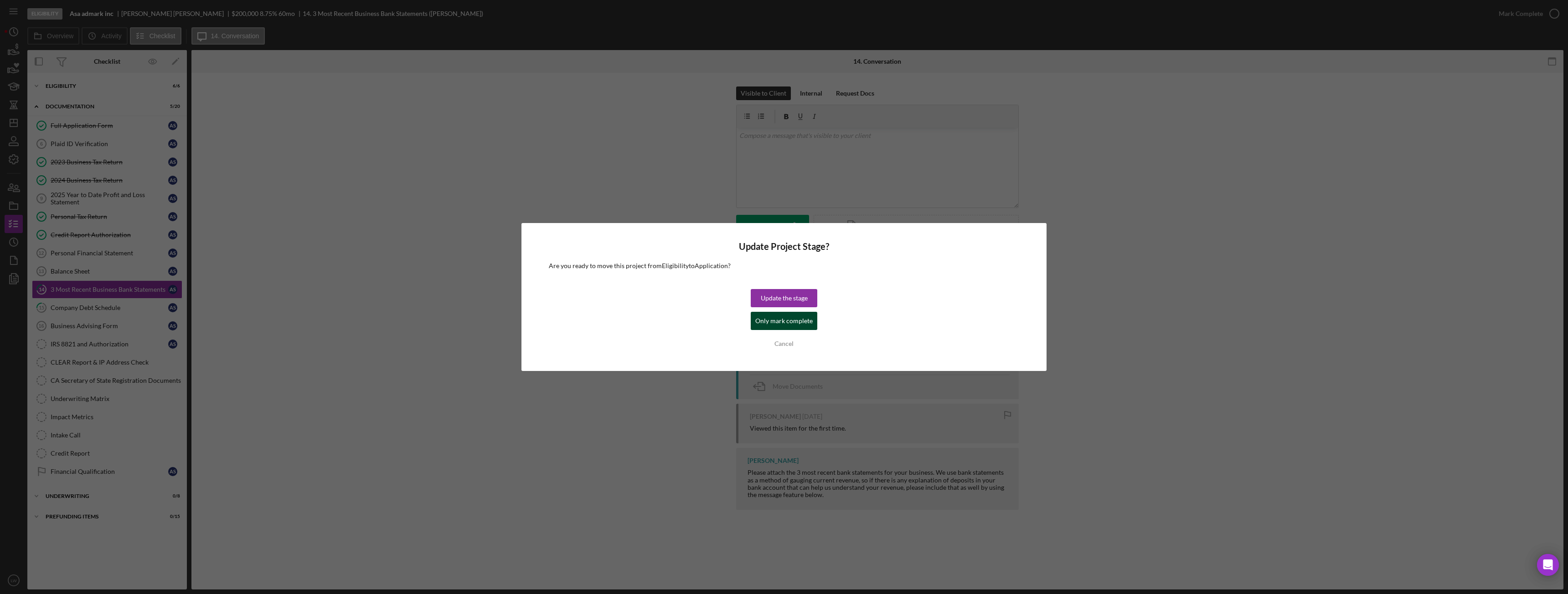
click at [771, 321] on div "Only mark complete" at bounding box center [784, 321] width 58 height 19
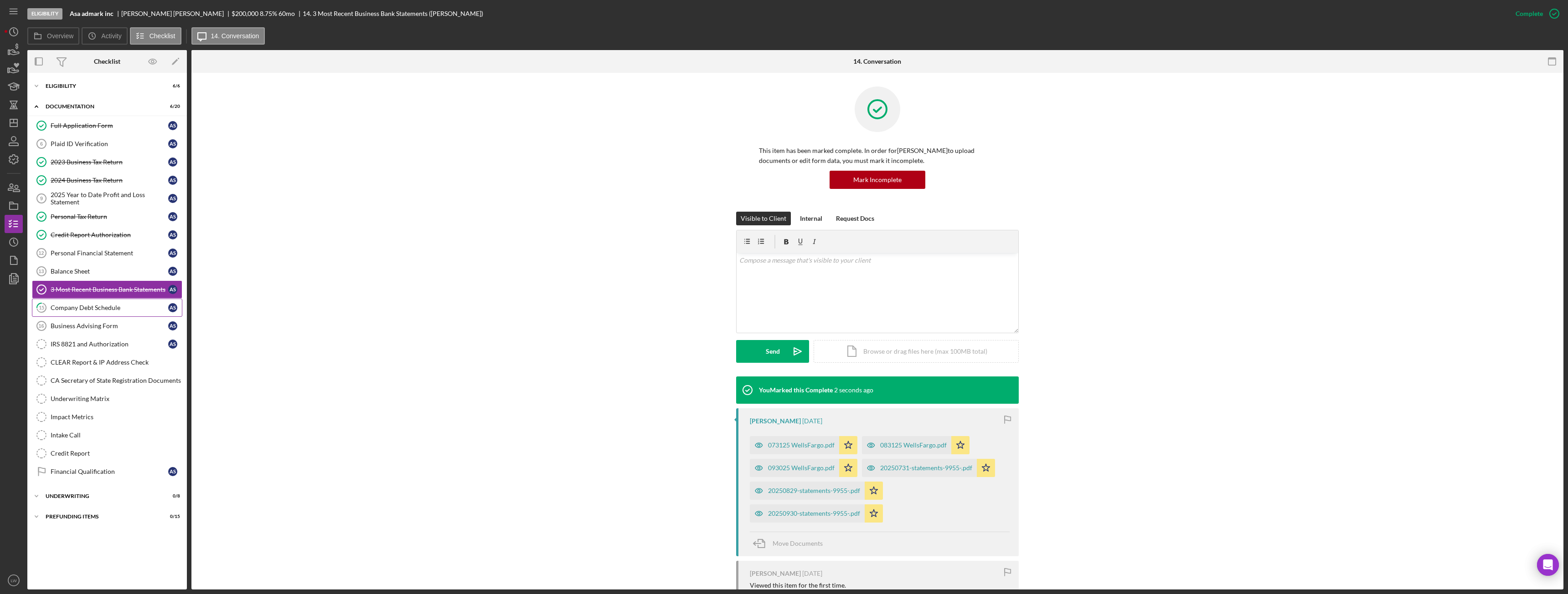
click at [133, 310] on div "Company Debt Schedule" at bounding box center [109, 307] width 117 height 7
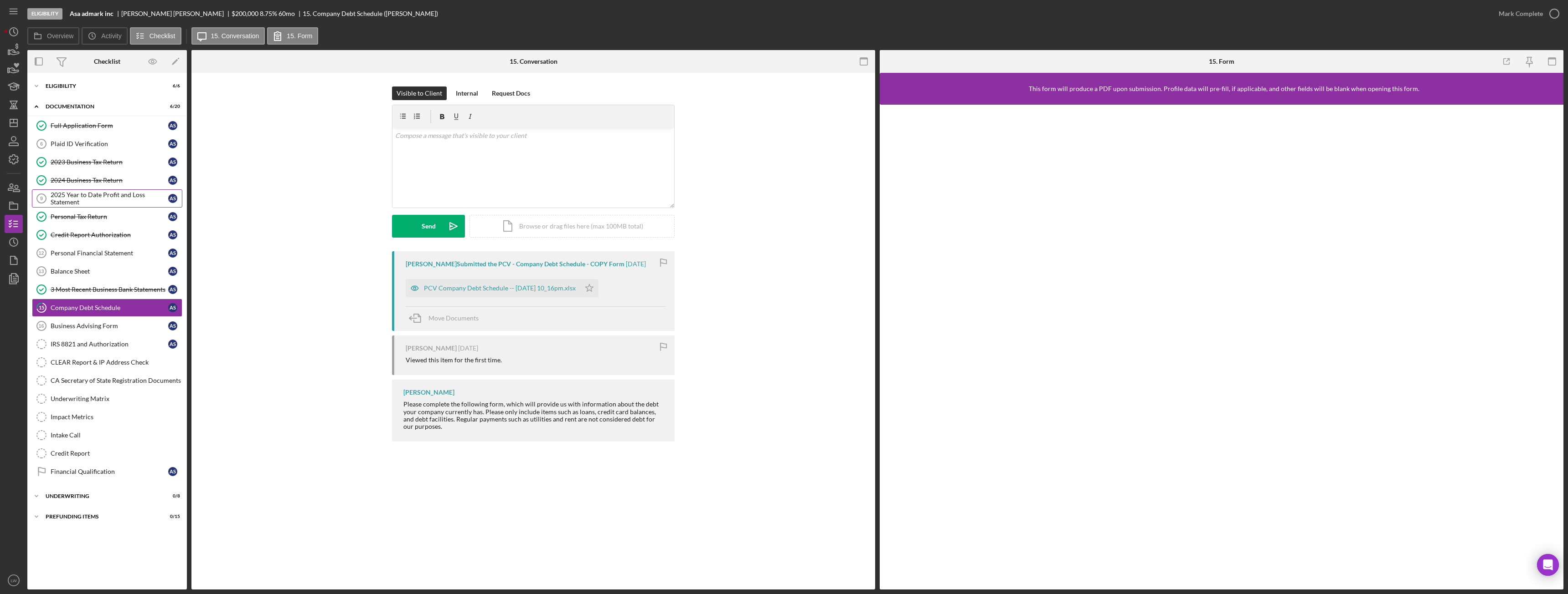
click at [70, 195] on div "2025 Year to Date Profit and Loss Statement" at bounding box center [109, 199] width 117 height 15
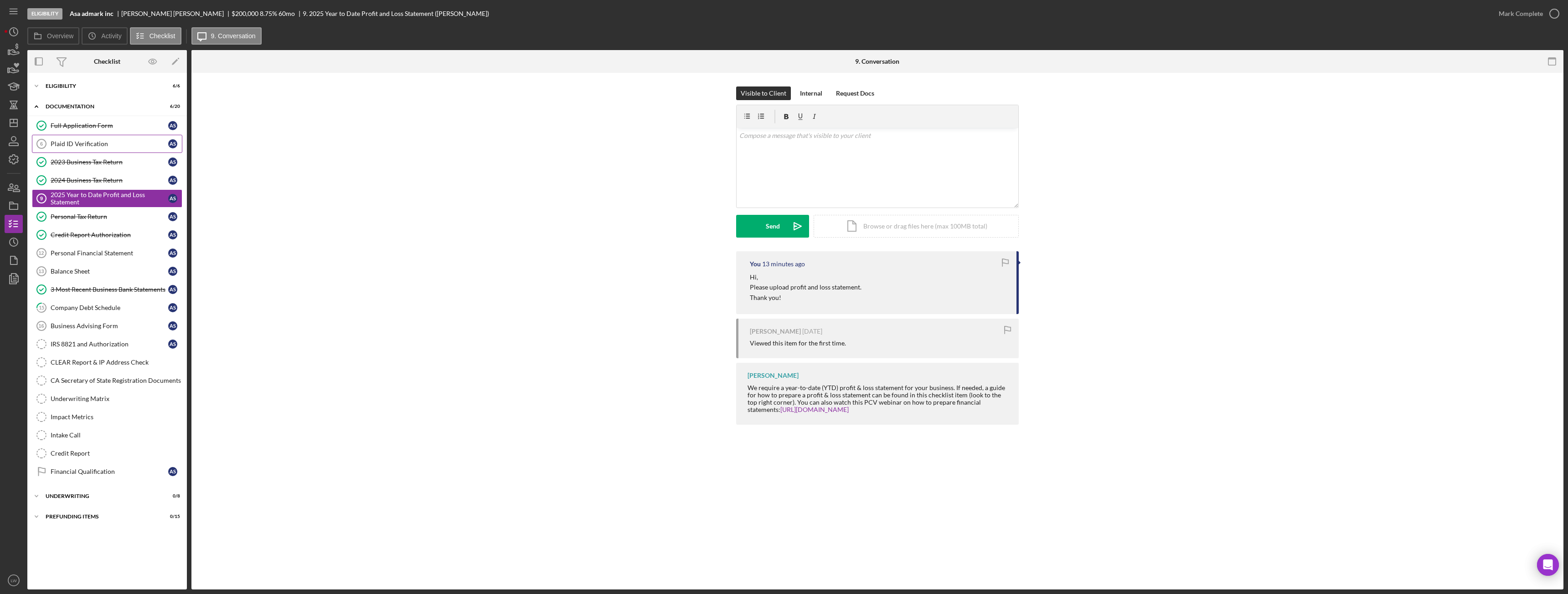
click at [70, 146] on div "Plaid ID Verification" at bounding box center [109, 144] width 117 height 7
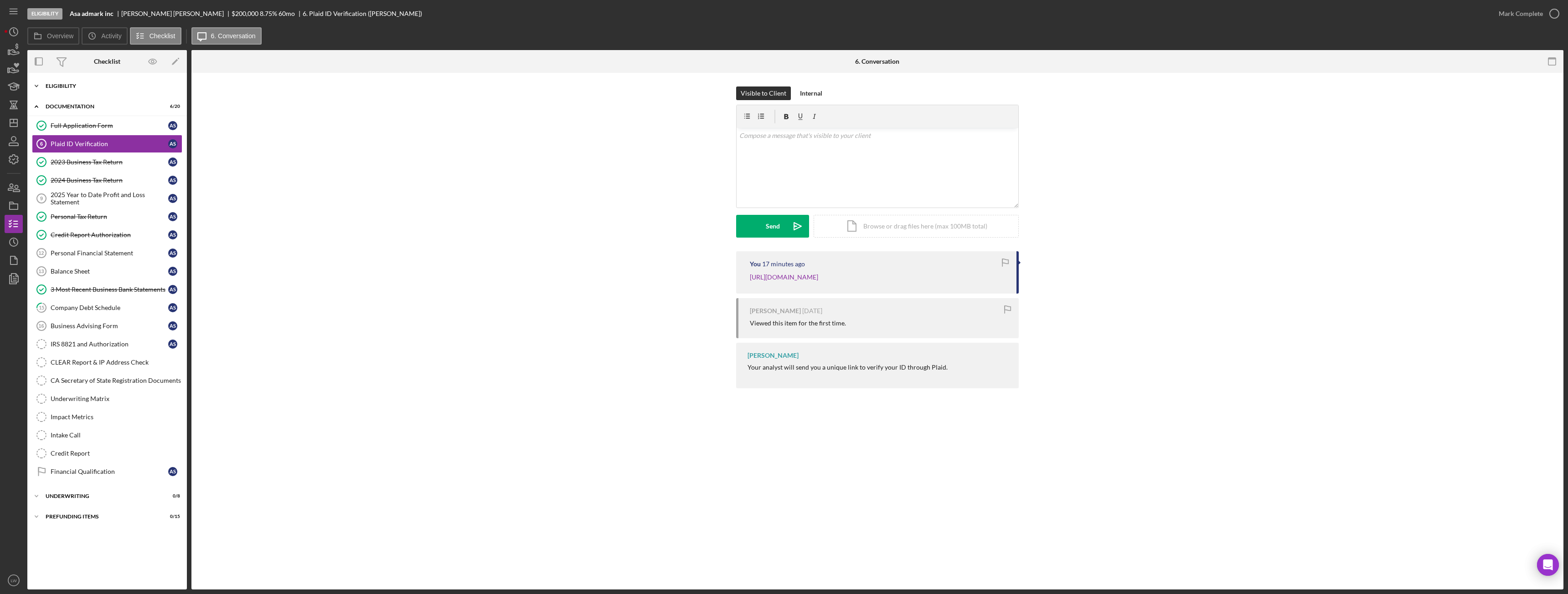
click at [84, 83] on div "Icon/Expander Eligibility 6 / 6" at bounding box center [107, 86] width 160 height 19
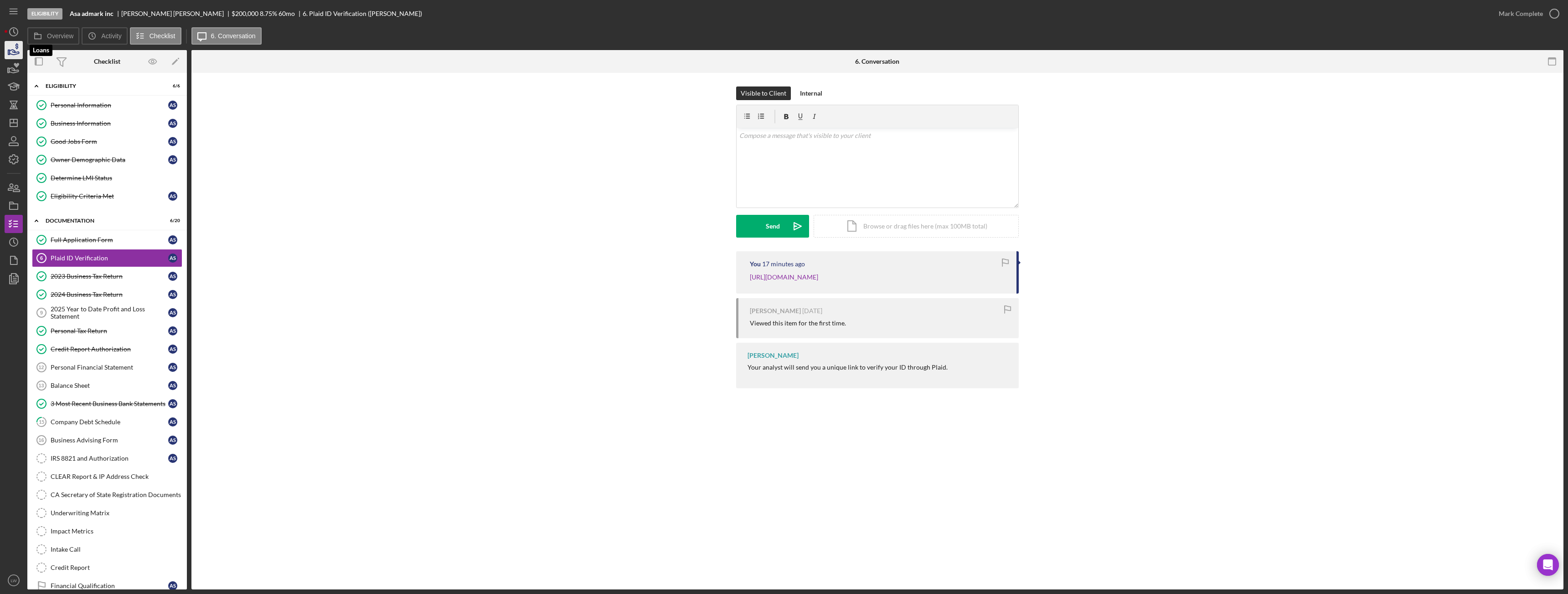
click at [13, 52] on icon "button" at bounding box center [14, 52] width 9 height 5
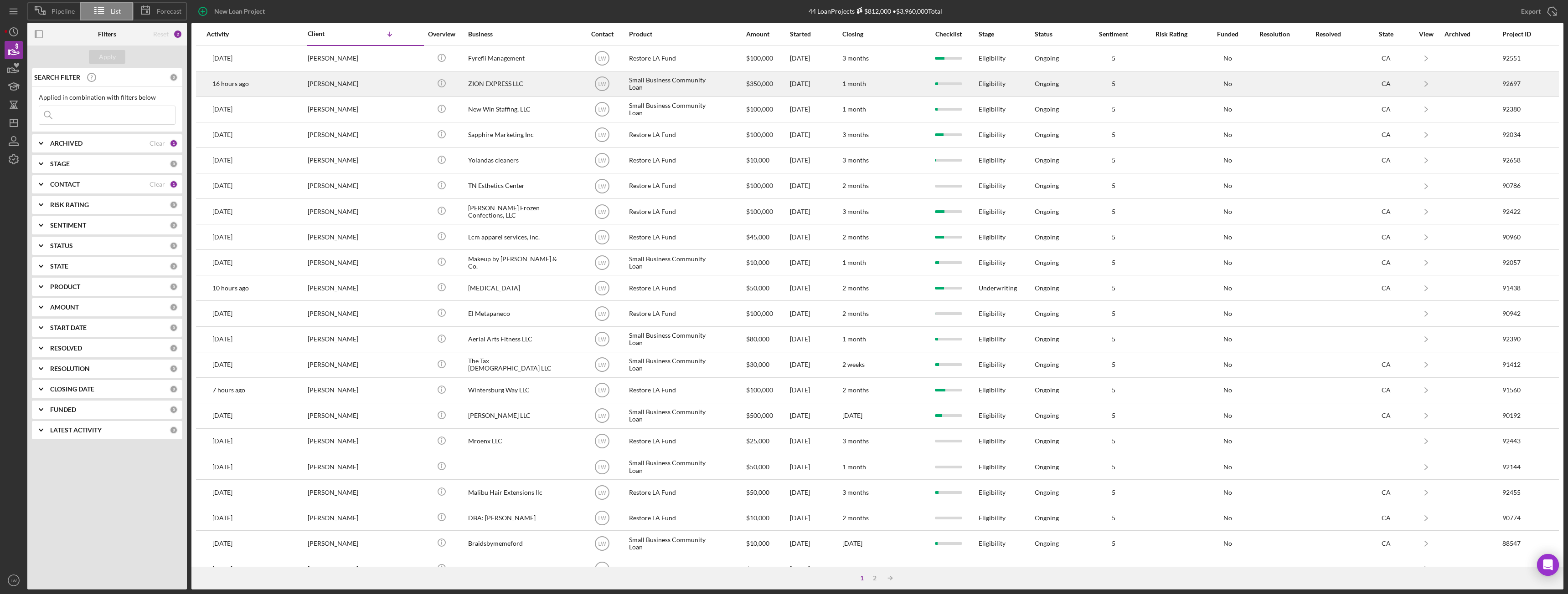
click at [565, 89] on td "ZION EXPRESS LLC" at bounding box center [526, 83] width 117 height 26
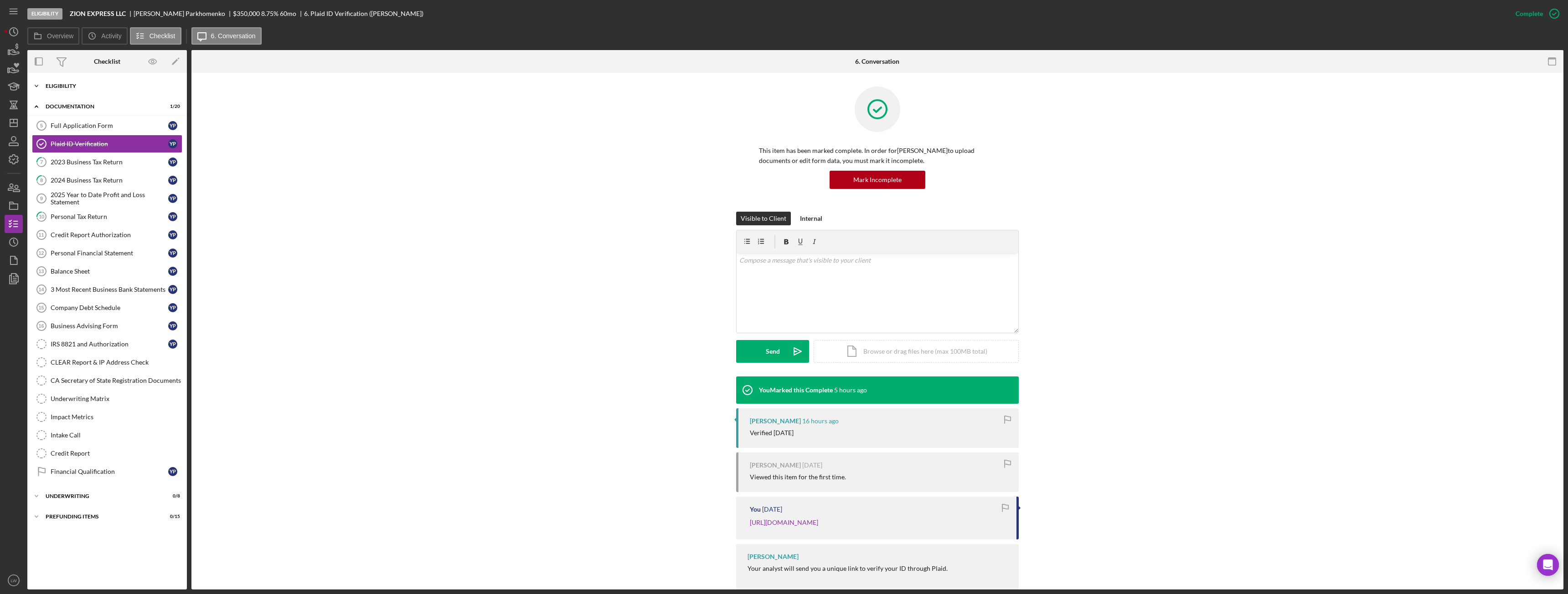
click at [119, 83] on div "Eligibility" at bounding box center [111, 86] width 130 height 5
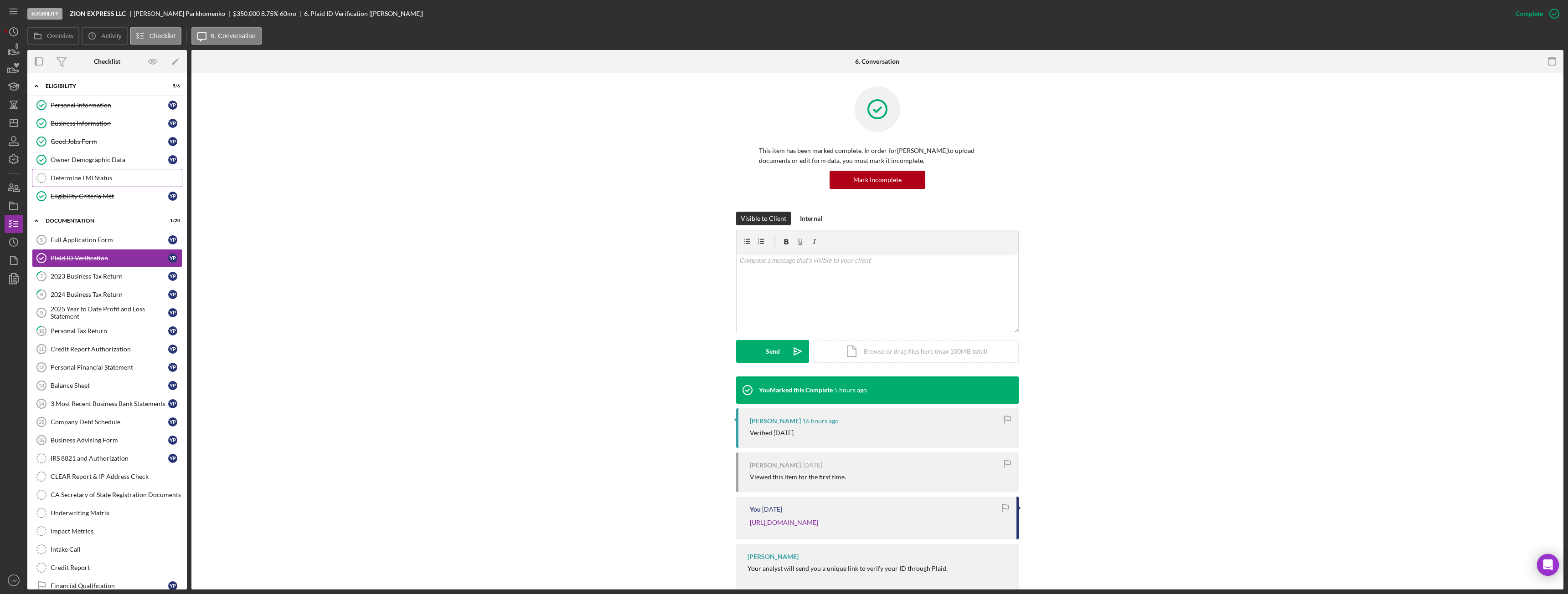
click at [81, 179] on div "Determine LMI Status" at bounding box center [116, 177] width 131 height 7
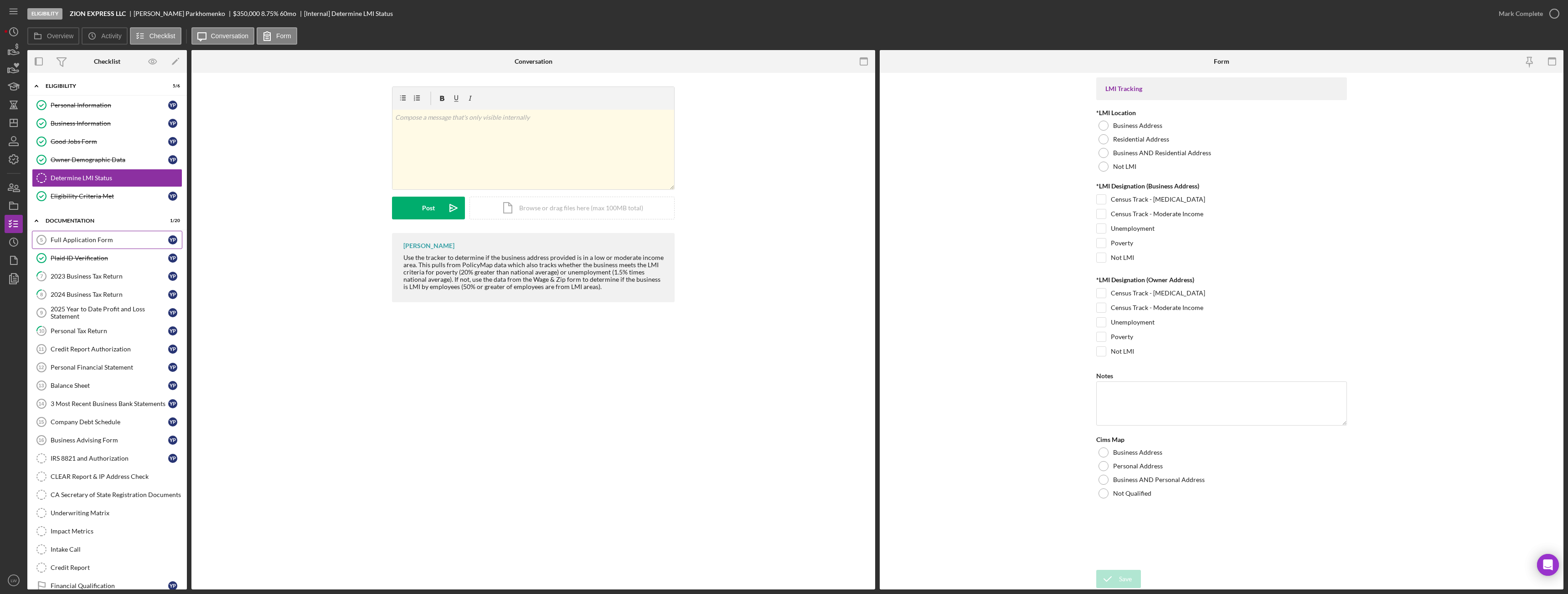
click at [78, 240] on div "Full Application Form" at bounding box center [109, 240] width 117 height 7
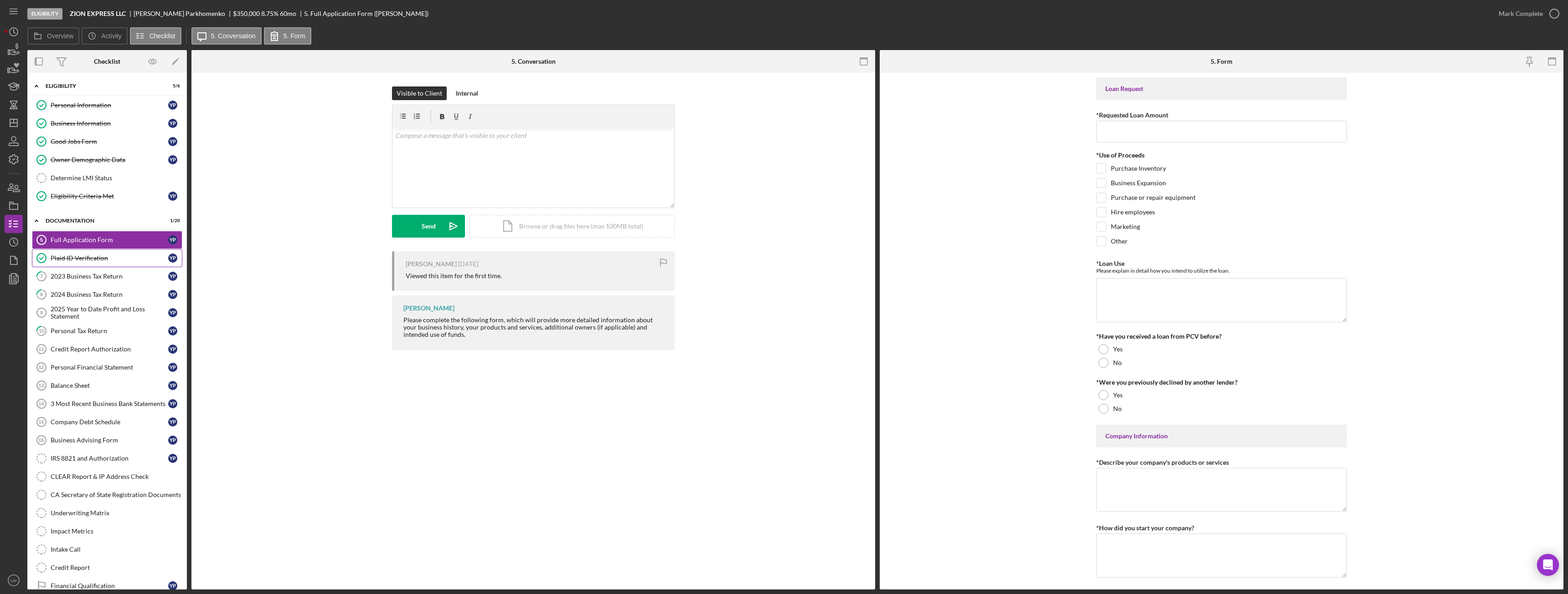
click at [101, 259] on div "Plaid ID Verification" at bounding box center [109, 258] width 117 height 7
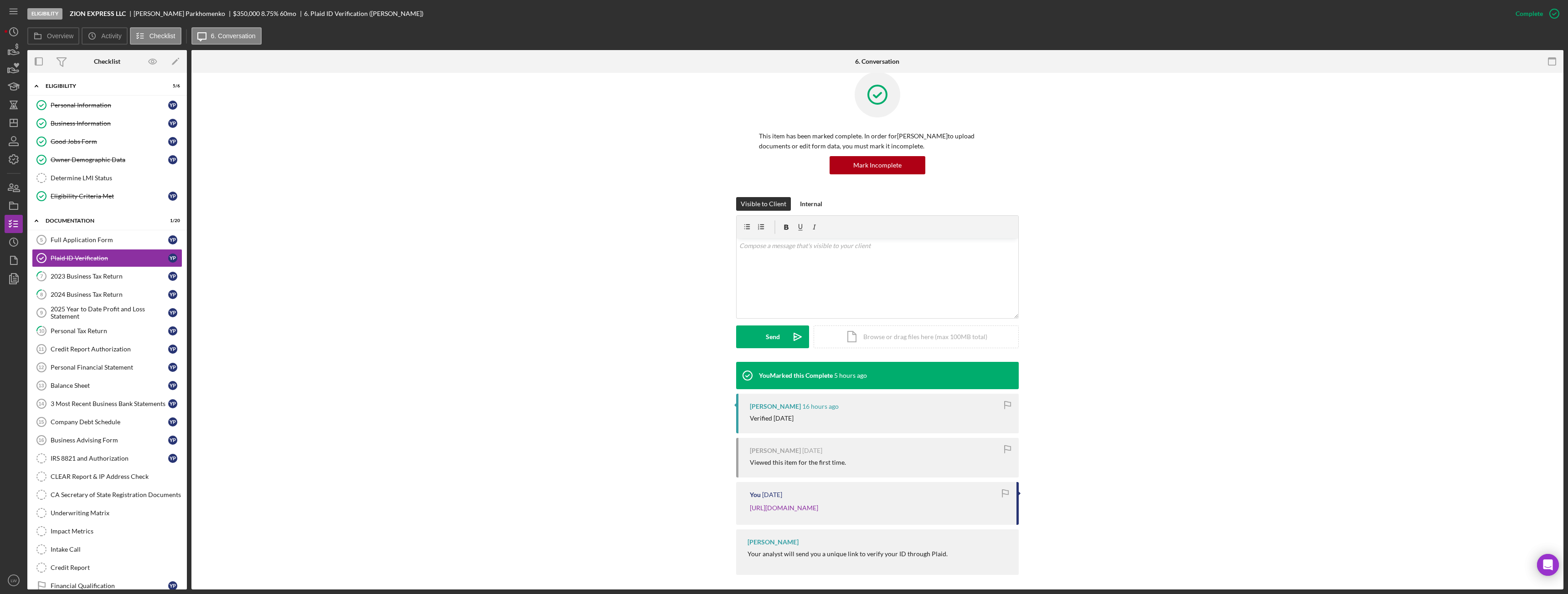
scroll to position [28, 0]
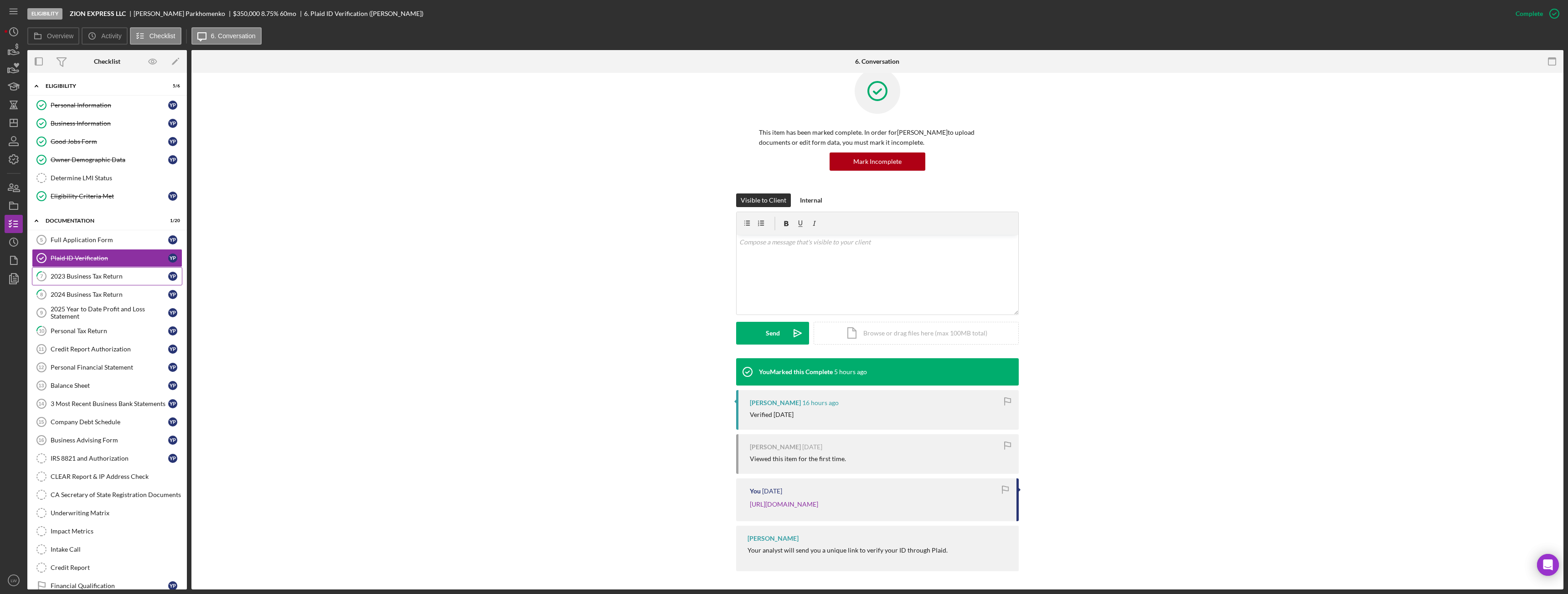
click at [103, 276] on div "2023 Business Tax Return" at bounding box center [109, 276] width 117 height 7
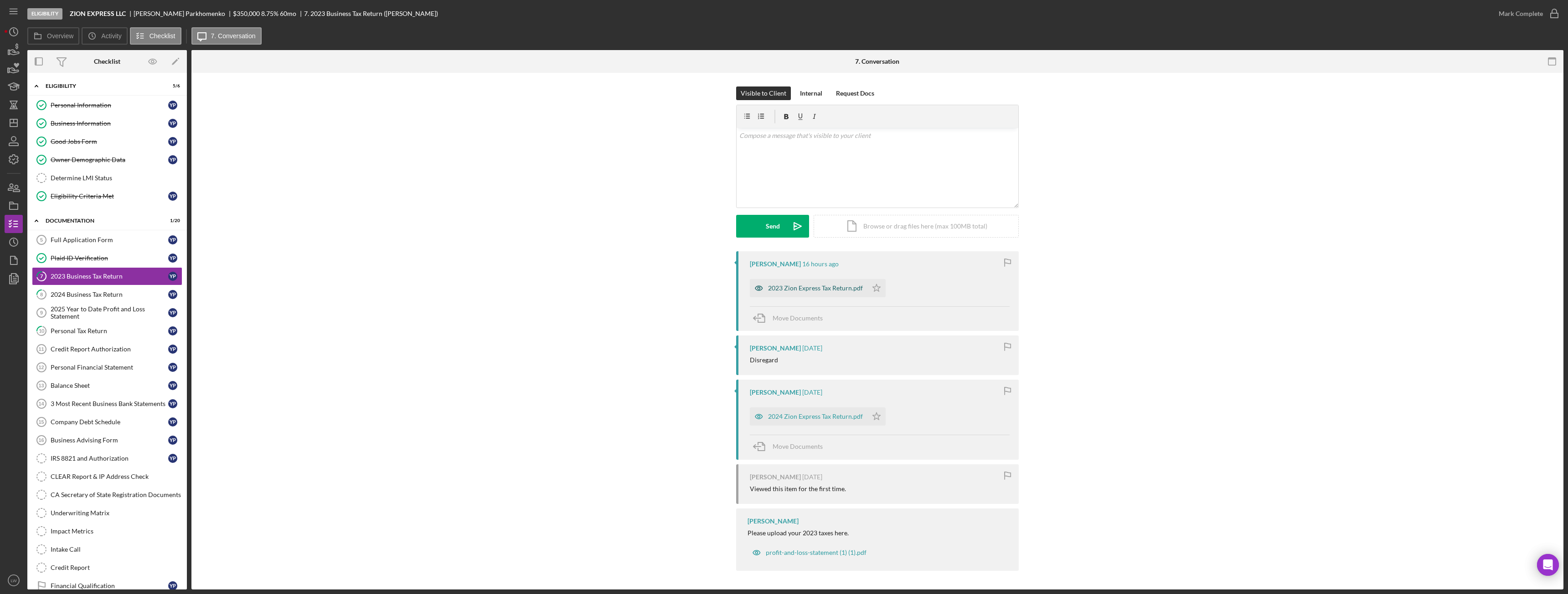
click at [793, 287] on div "2023 Zion Express Tax Return.pdf" at bounding box center [815, 288] width 95 height 7
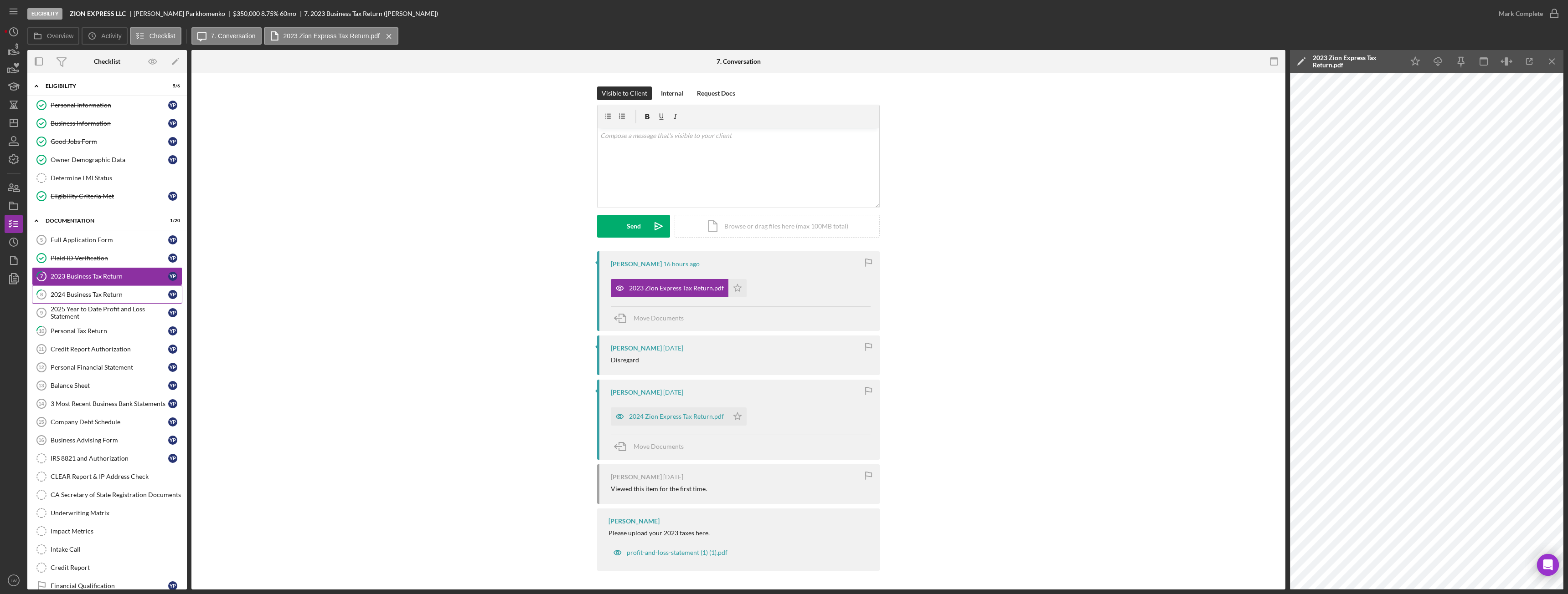
click at [91, 294] on div "2024 Business Tax Return" at bounding box center [109, 294] width 117 height 7
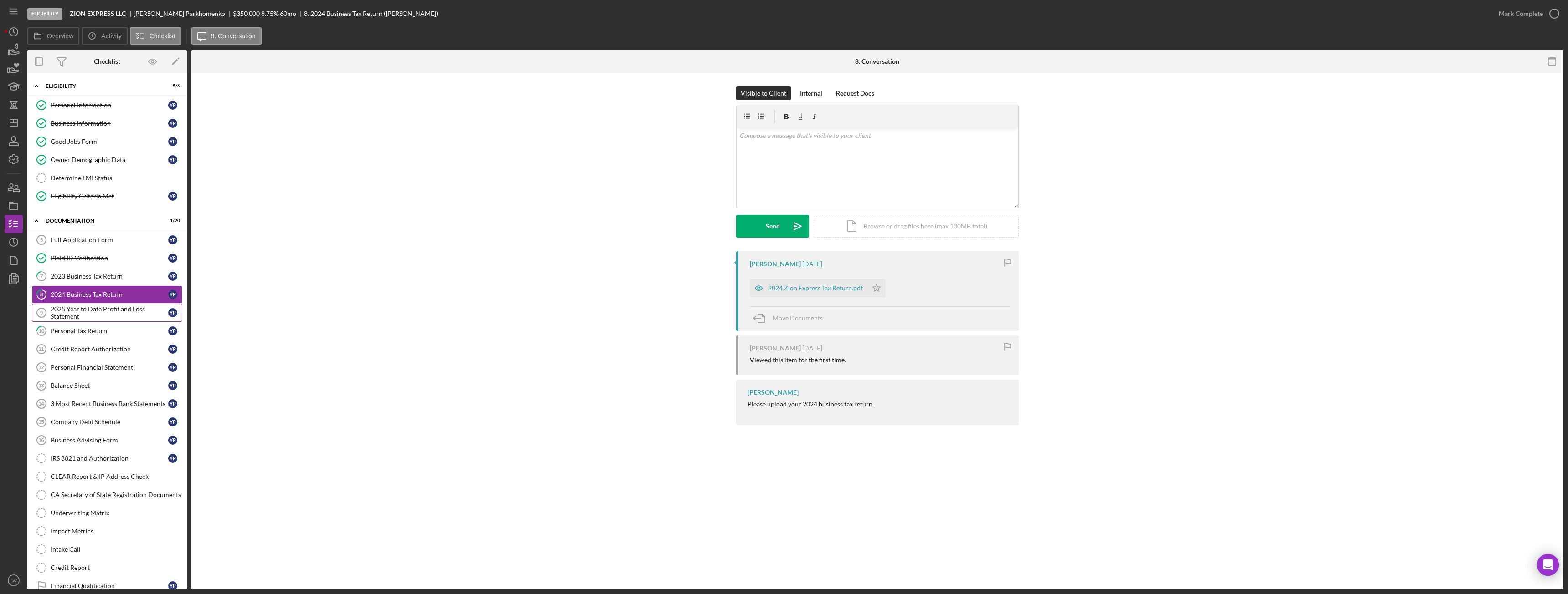
click at [90, 318] on div "2025 Year to Date Profit and Loss Statement" at bounding box center [109, 313] width 117 height 15
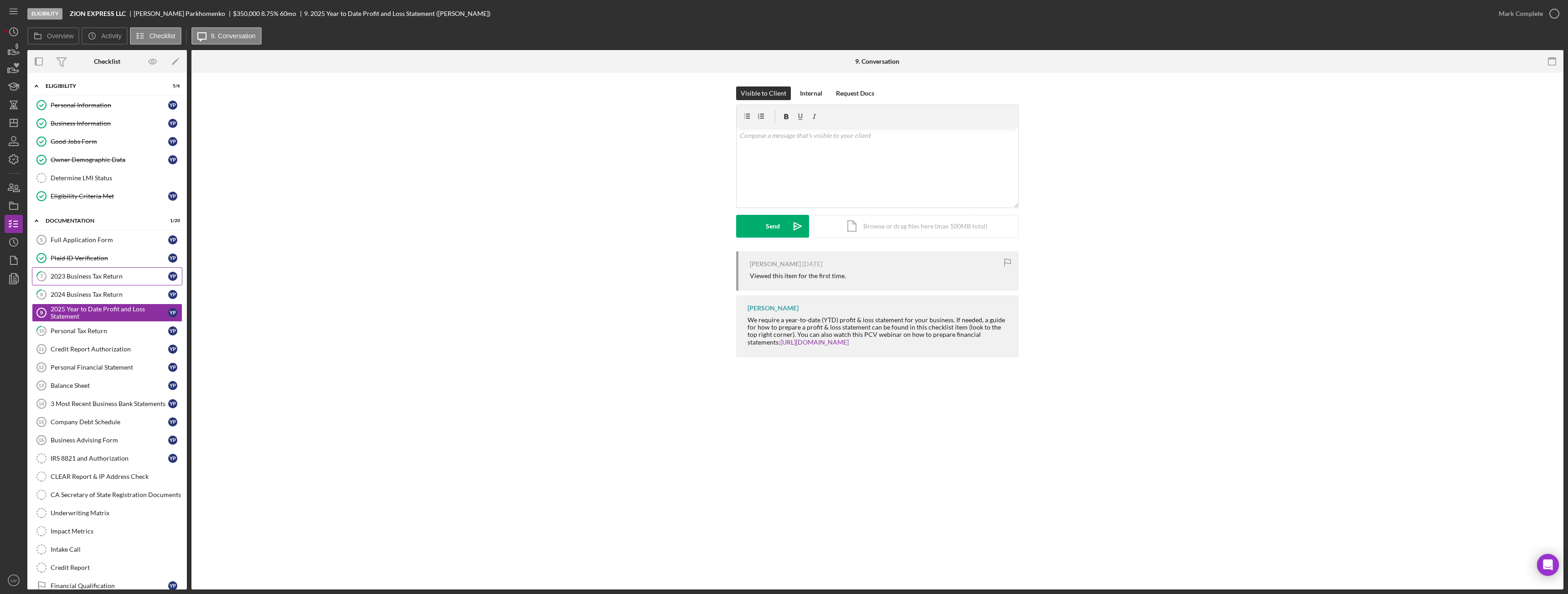
click at [84, 276] on div "2023 Business Tax Return" at bounding box center [109, 276] width 117 height 7
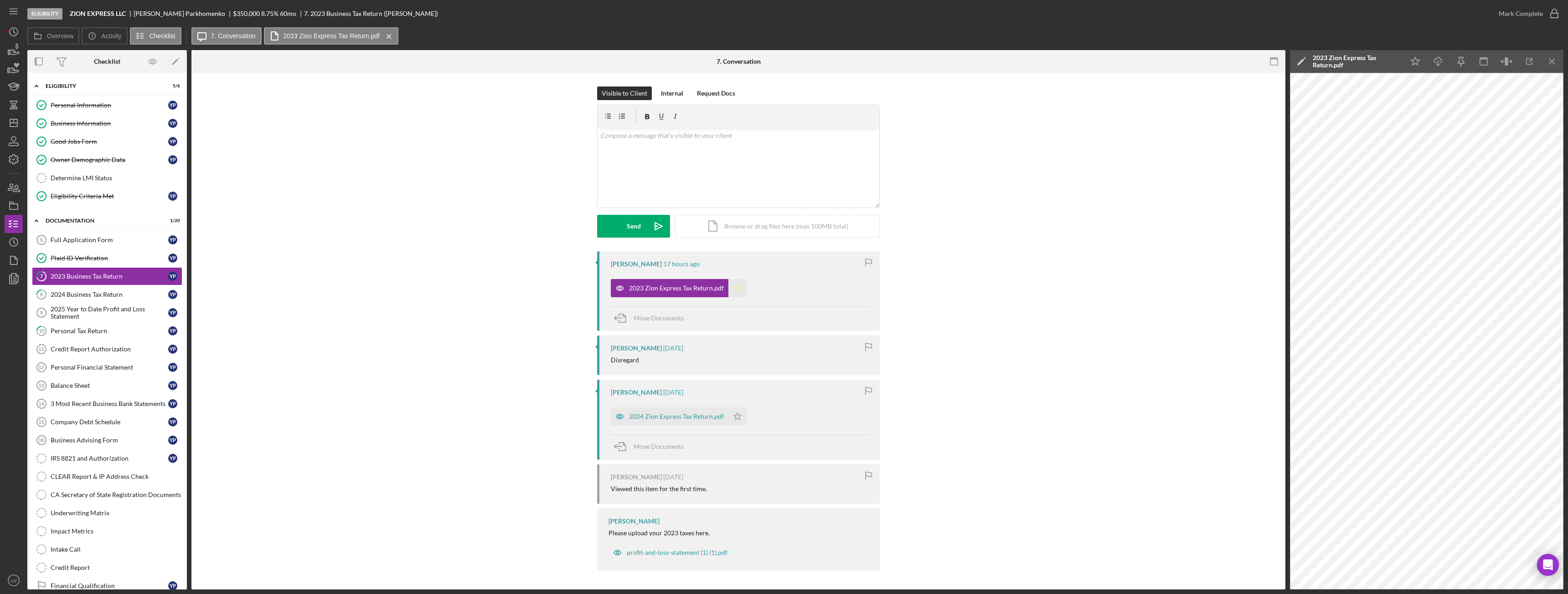
click at [741, 290] on icon "Icon/Star" at bounding box center [738, 289] width 19 height 19
click at [1522, 8] on div "Mark Complete" at bounding box center [1520, 14] width 44 height 19
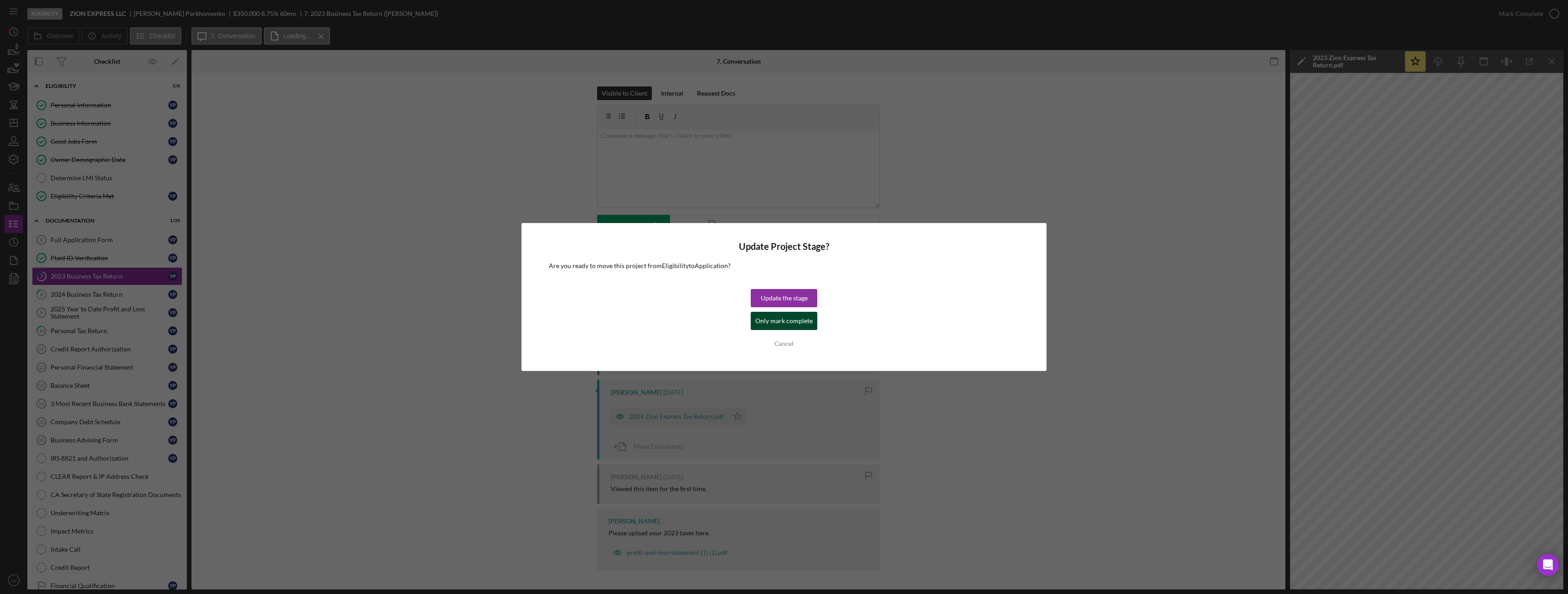
click at [794, 322] on div "Only mark complete" at bounding box center [784, 321] width 58 height 19
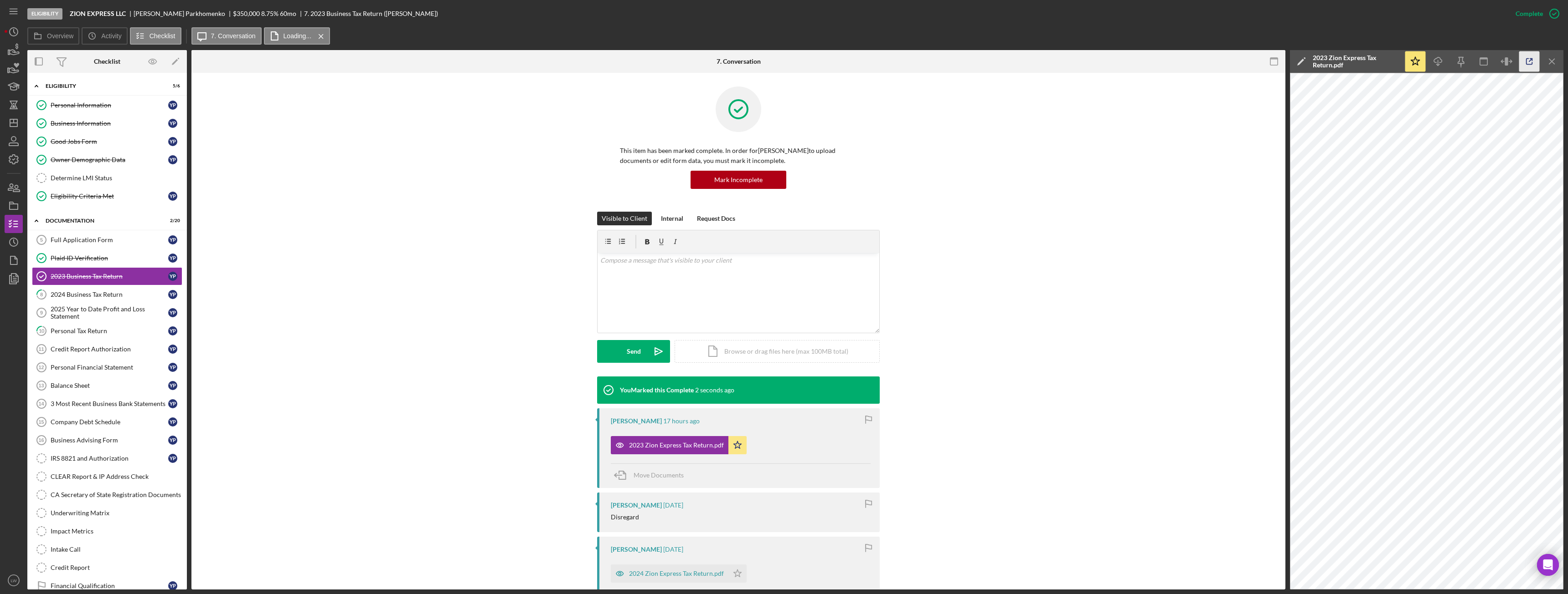
click at [1528, 54] on icon "button" at bounding box center [1529, 62] width 21 height 21
click at [119, 109] on div "Personal Information" at bounding box center [109, 105] width 117 height 7
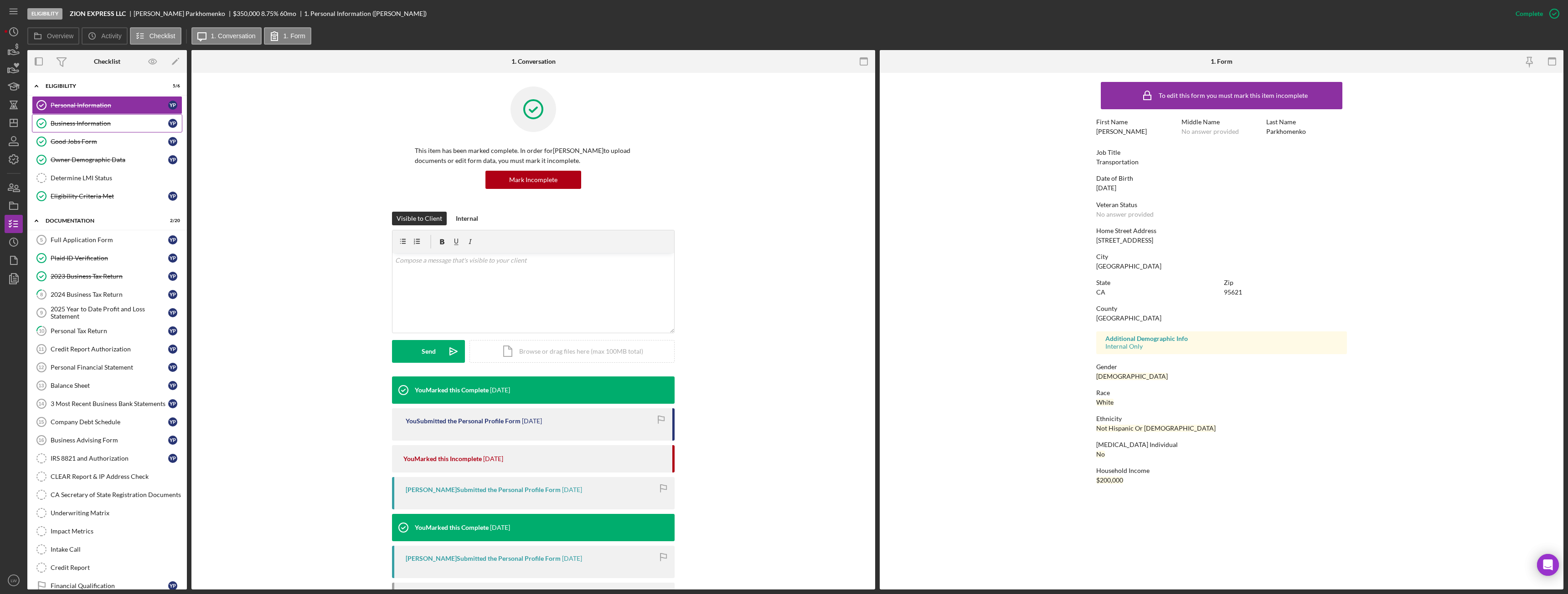
click at [113, 121] on div "Business Information" at bounding box center [109, 123] width 117 height 7
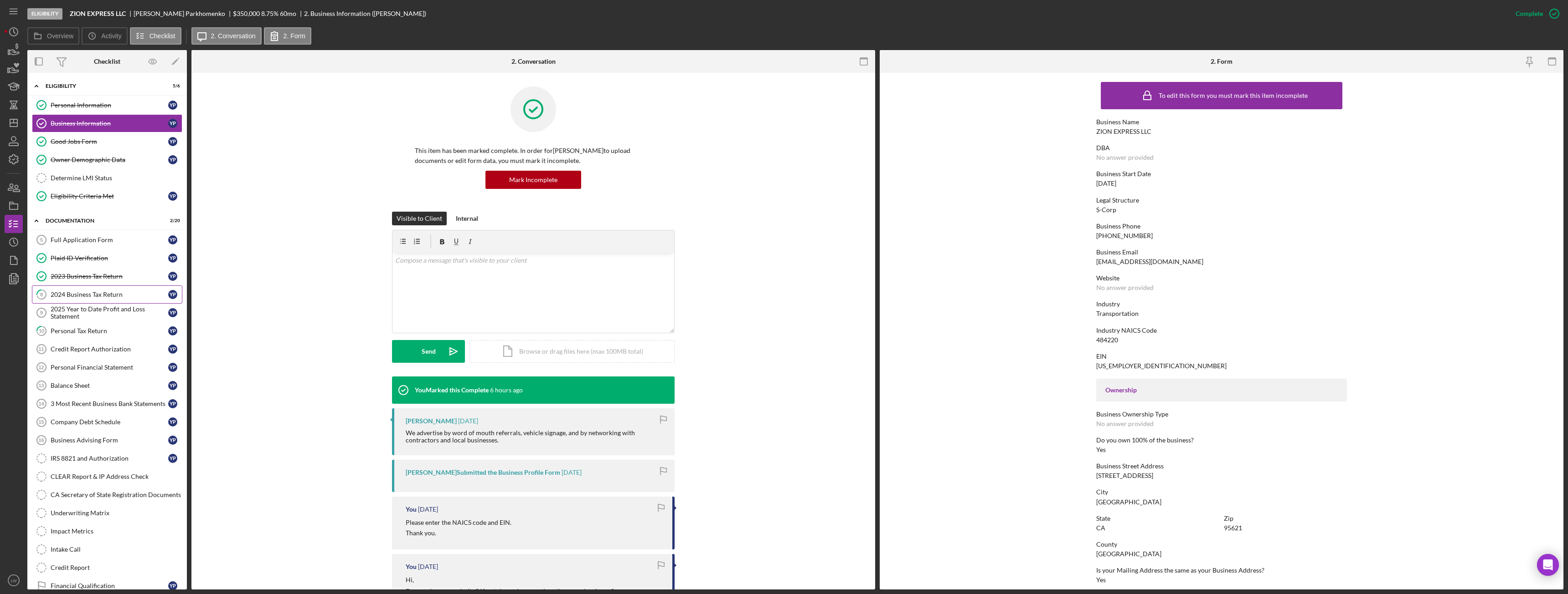
click at [122, 299] on link "8 2024 Business Tax Return Y P" at bounding box center [107, 295] width 150 height 19
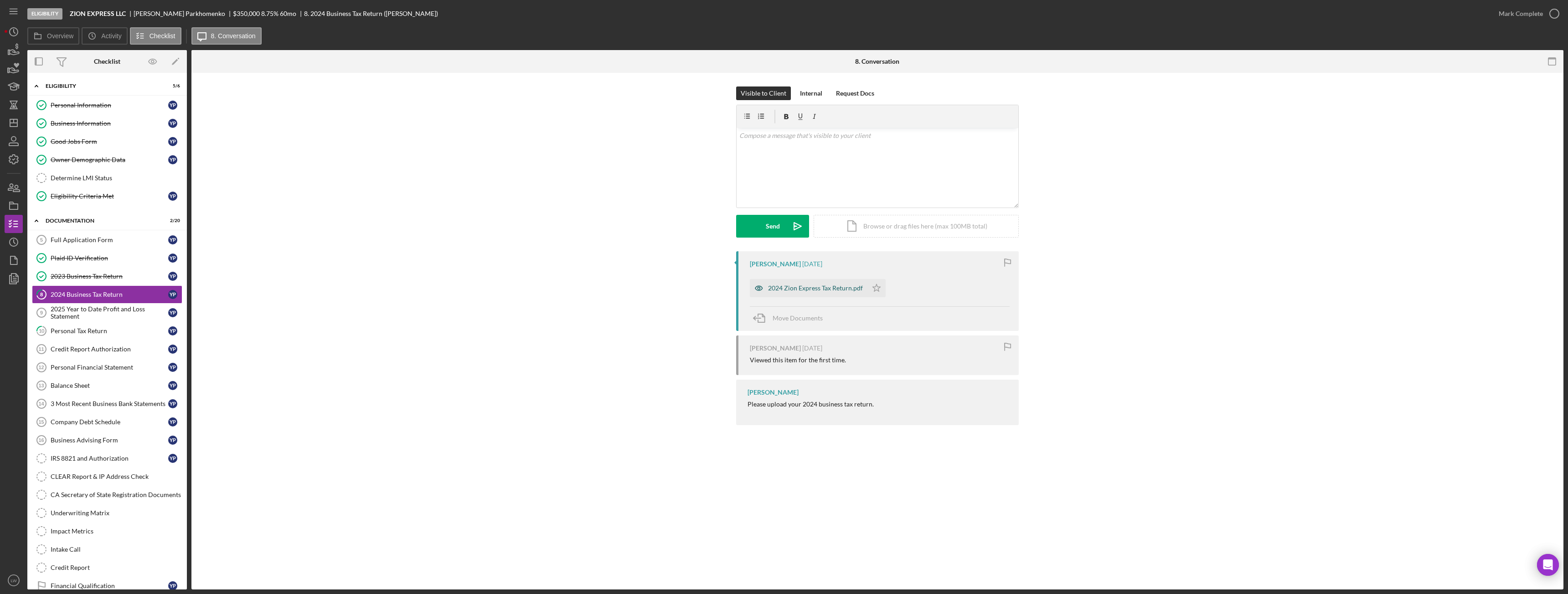
click at [819, 287] on div "2024 Zion Express Tax Return.pdf" at bounding box center [815, 288] width 95 height 7
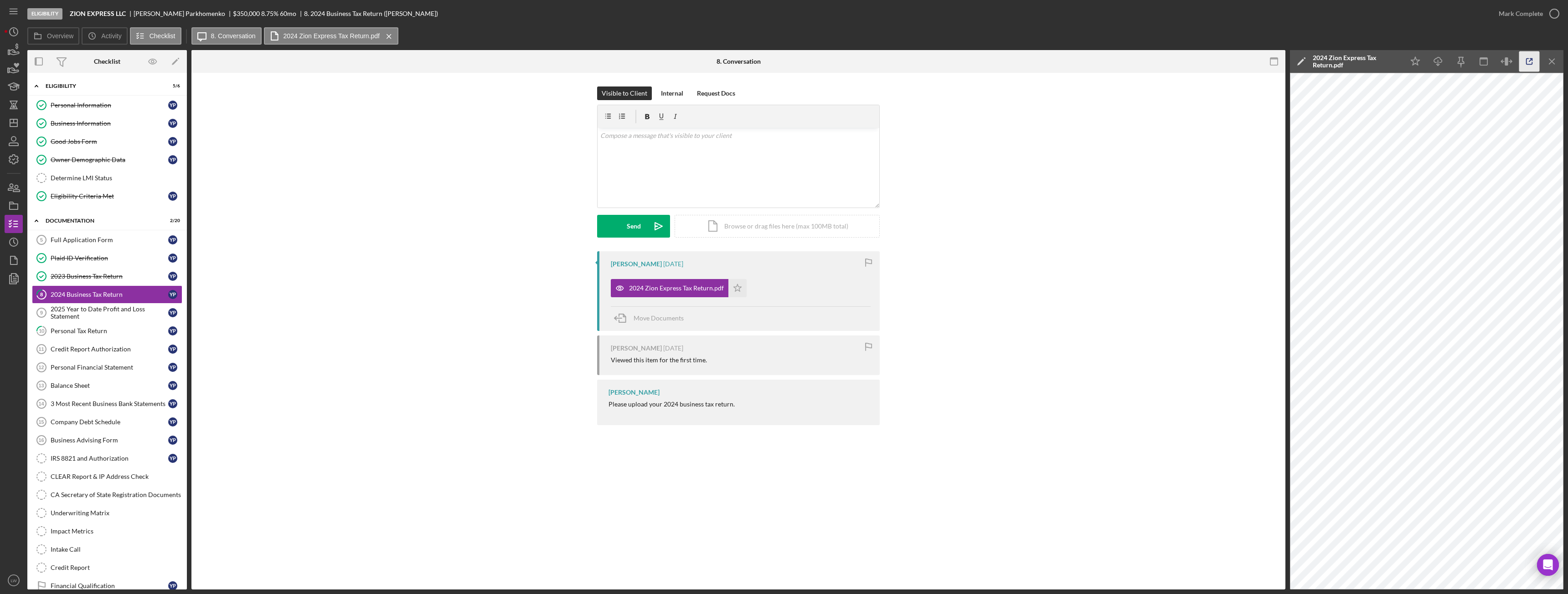
click at [1526, 61] on icon "button" at bounding box center [1529, 62] width 6 height 6
click at [80, 103] on div "Personal Information" at bounding box center [109, 105] width 117 height 7
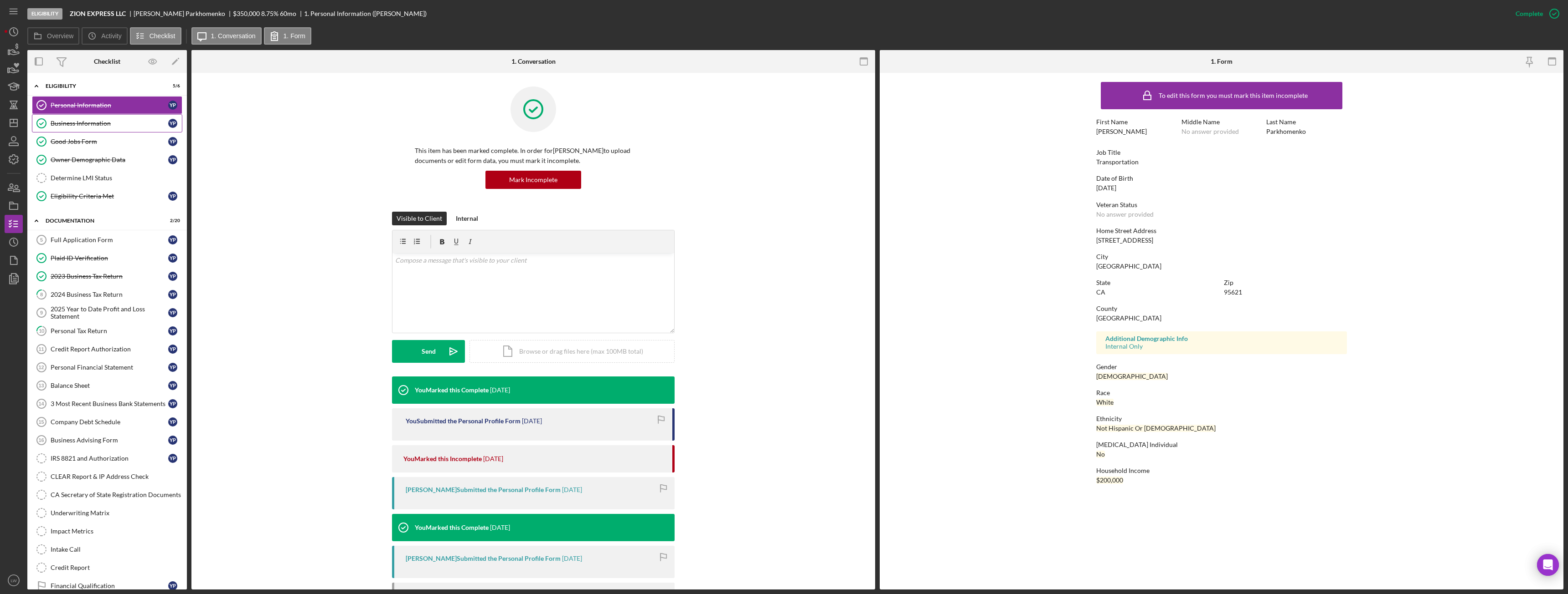
click at [67, 120] on div "Business Information" at bounding box center [109, 123] width 117 height 7
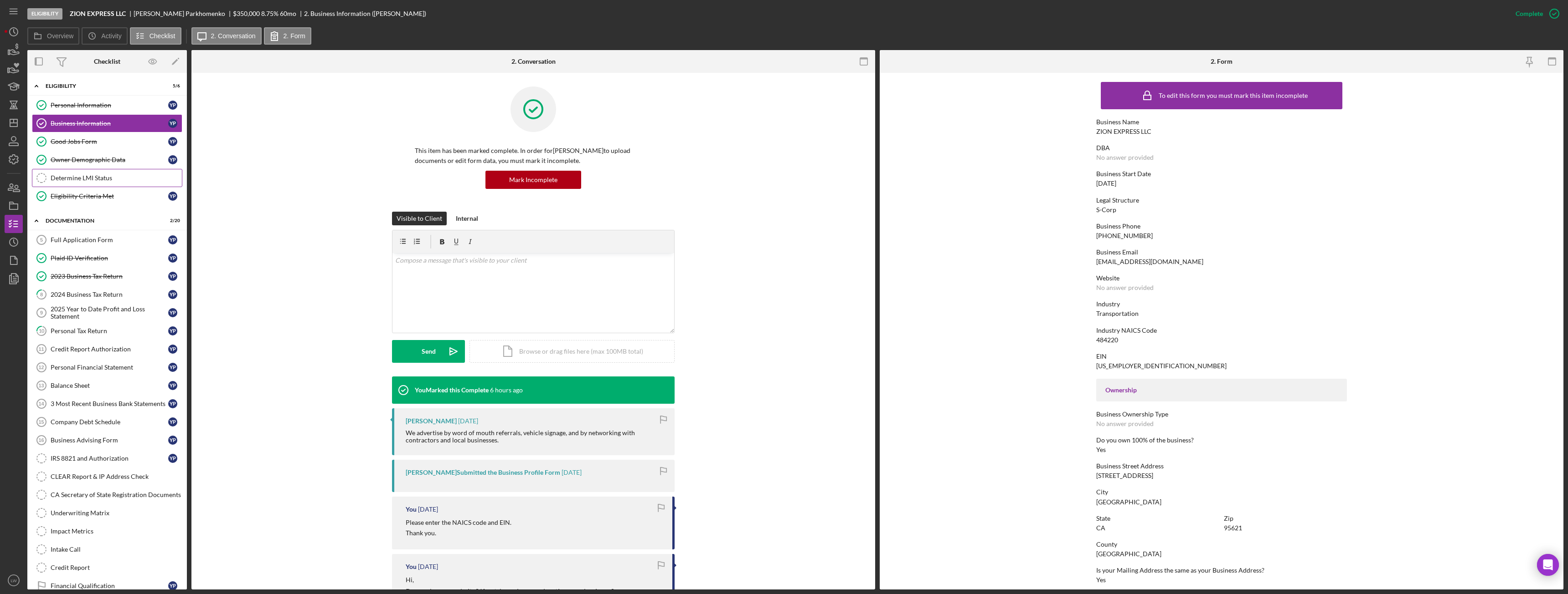
click at [113, 180] on div "Determine LMI Status" at bounding box center [116, 177] width 131 height 7
